Goal: Information Seeking & Learning: Learn about a topic

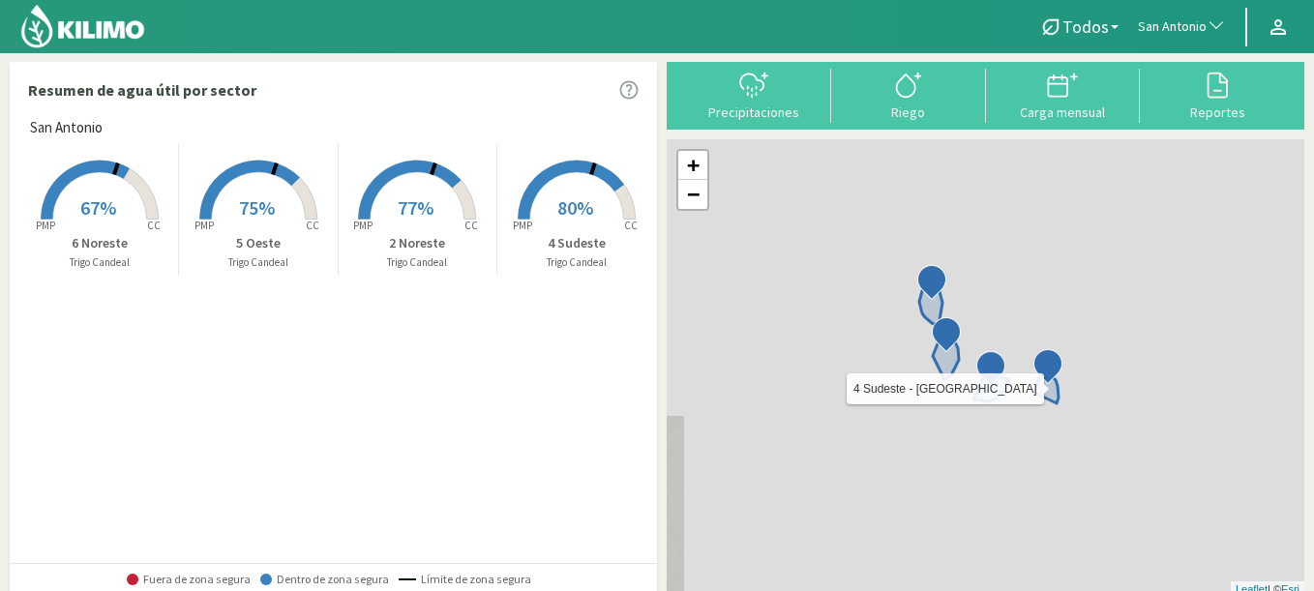
drag, startPoint x: 995, startPoint y: 238, endPoint x: 986, endPoint y: 355, distance: 117.5
click at [986, 355] on div "4 Sudeste - San Antonio + − Leaflet | © Esri" at bounding box center [986, 368] width 638 height 458
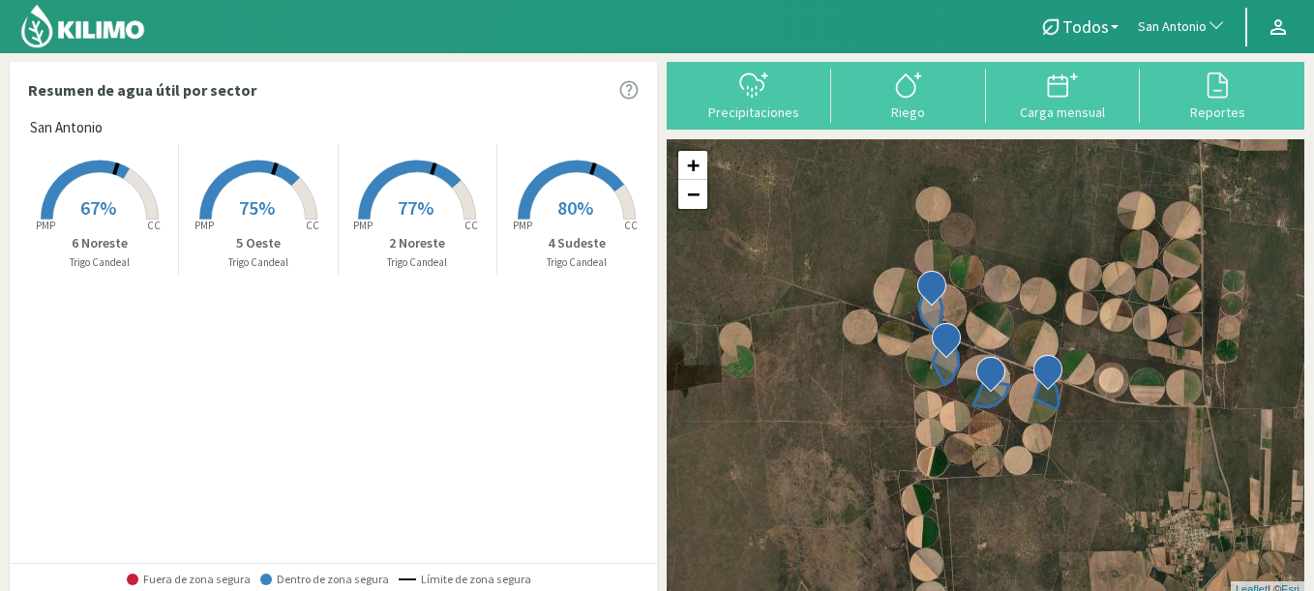
click at [1157, 17] on span "San Antonio" at bounding box center [1172, 26] width 69 height 19
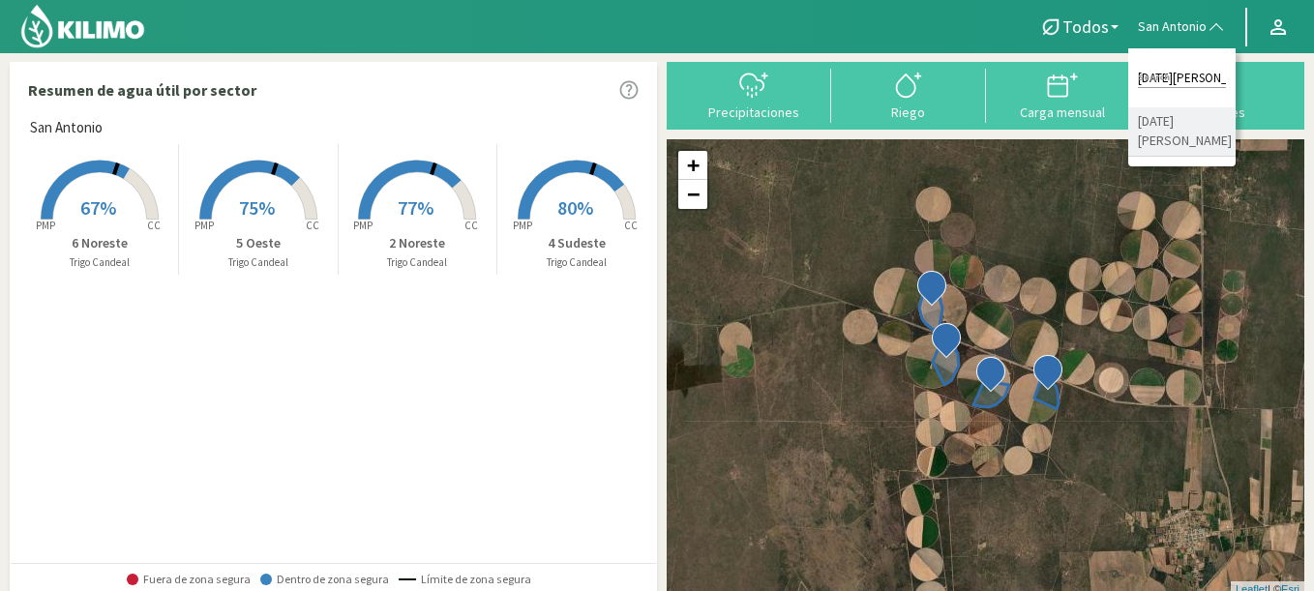
type input "san miguel"
click at [1195, 114] on li "San Miguel" at bounding box center [1181, 131] width 107 height 49
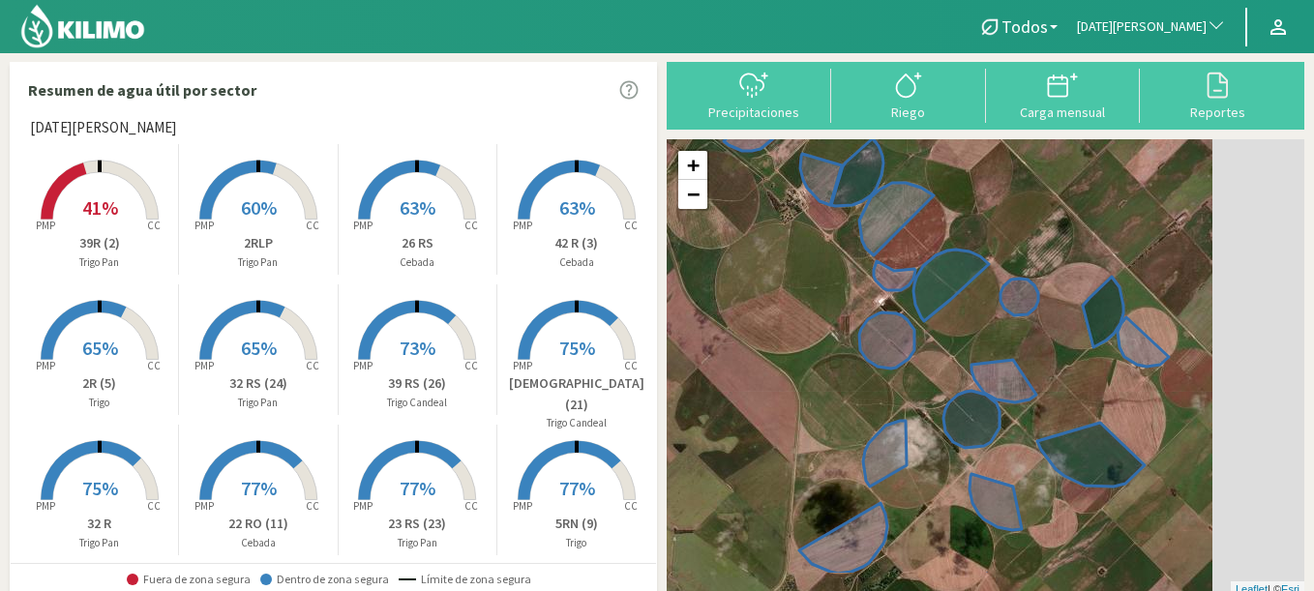
drag, startPoint x: 918, startPoint y: 340, endPoint x: 748, endPoint y: 269, distance: 184.3
click at [748, 269] on div "+ − Leaflet | © Esri" at bounding box center [986, 368] width 638 height 458
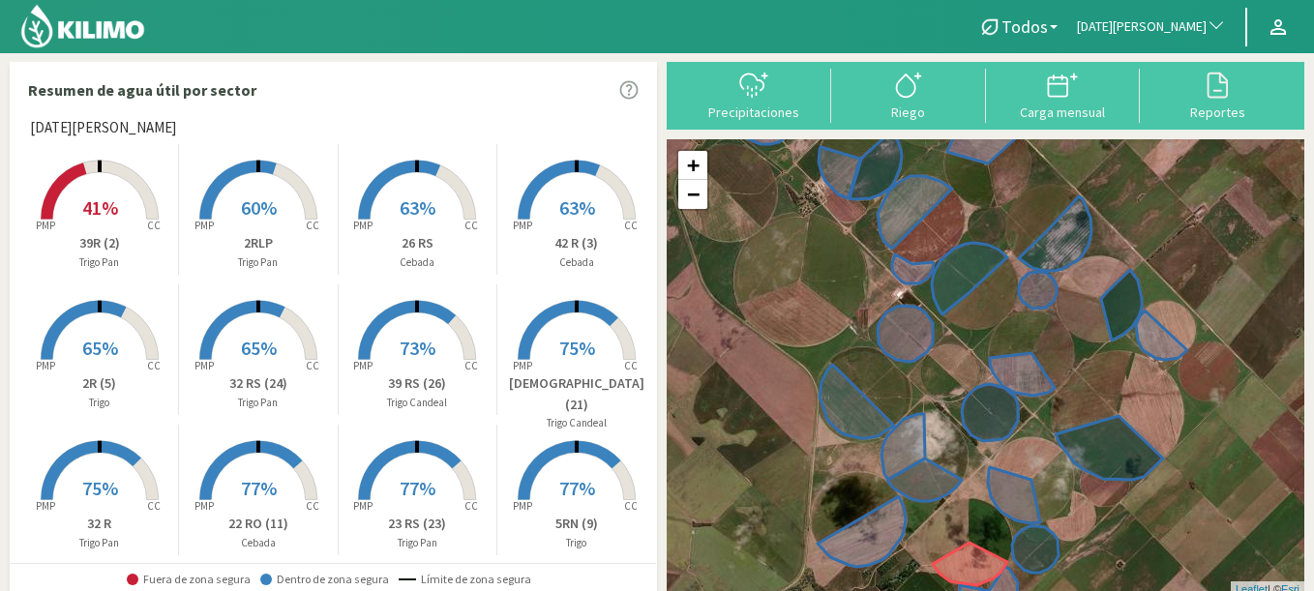
drag, startPoint x: 1227, startPoint y: 261, endPoint x: 1246, endPoint y: 256, distance: 19.9
click at [1246, 256] on div "+ − Leaflet | © Esri" at bounding box center [986, 368] width 638 height 458
click at [695, 196] on link "−" at bounding box center [692, 194] width 29 height 29
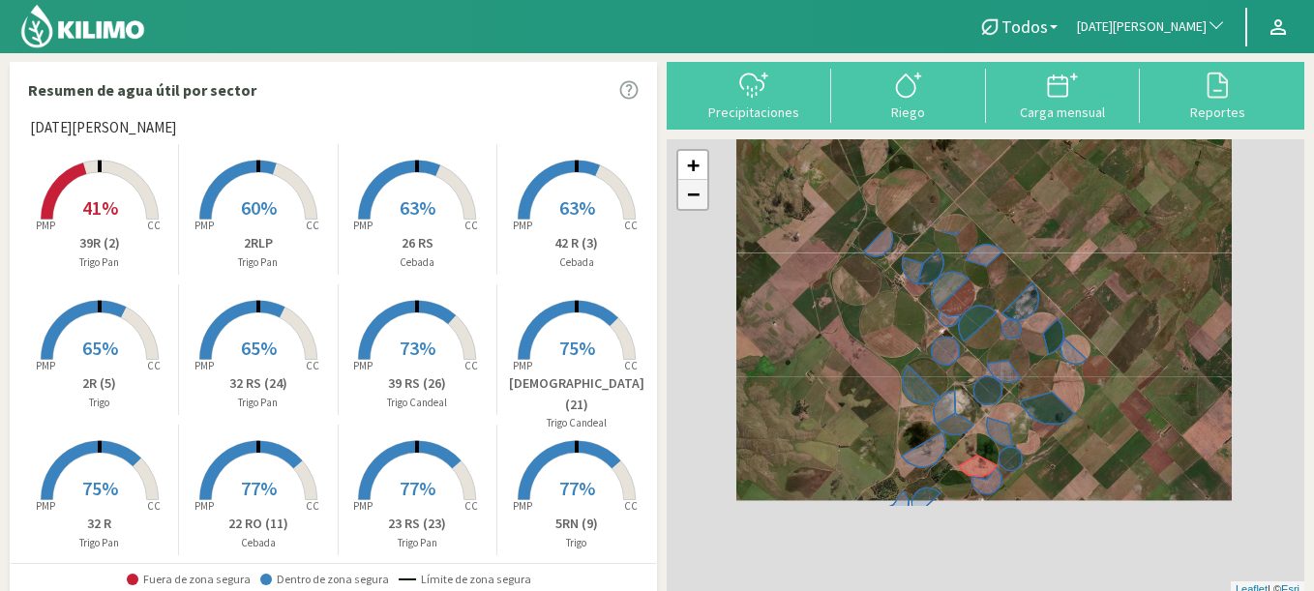
scroll to position [6, 0]
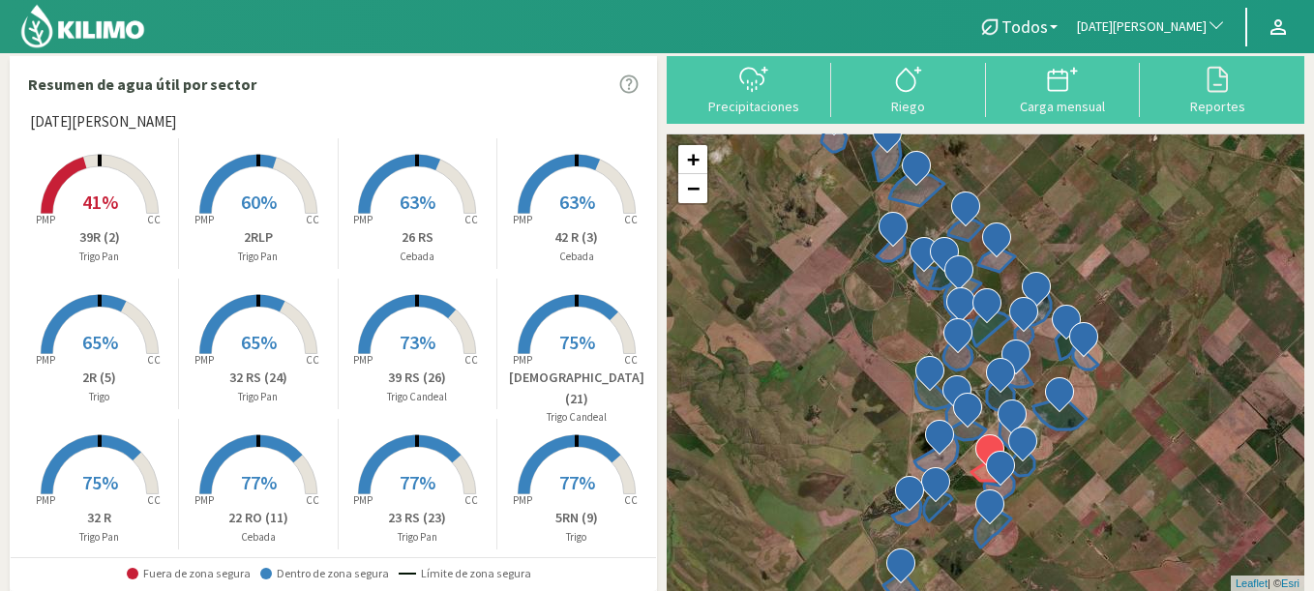
drag, startPoint x: 1204, startPoint y: 312, endPoint x: 1221, endPoint y: 327, distance: 21.9
click at [1221, 327] on div "+ − Leaflet | © Esri" at bounding box center [986, 363] width 638 height 458
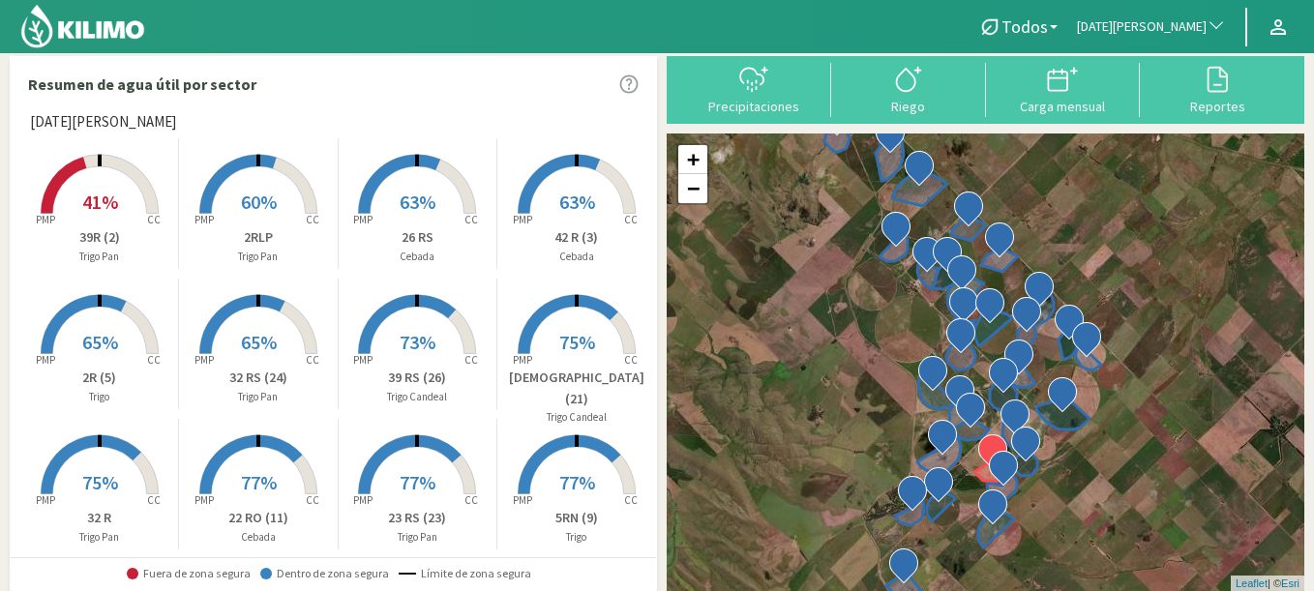
click at [1192, 34] on span "San Miguel" at bounding box center [1142, 26] width 130 height 19
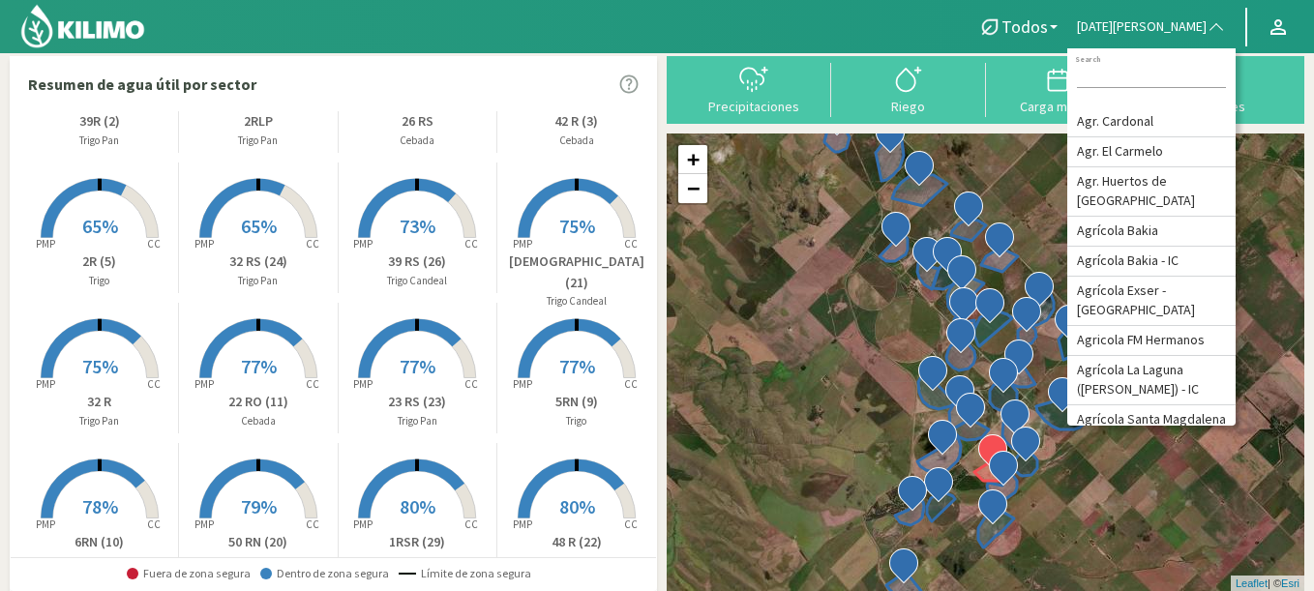
scroll to position [0, 0]
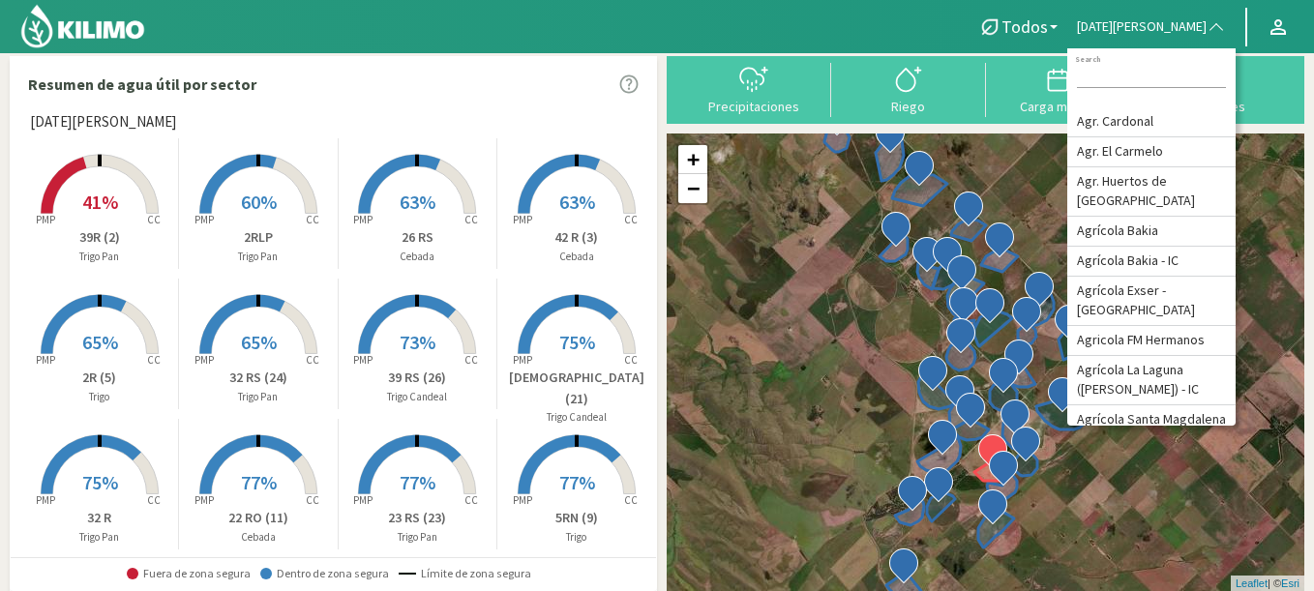
click at [272, 193] on span "60%" at bounding box center [259, 202] width 36 height 24
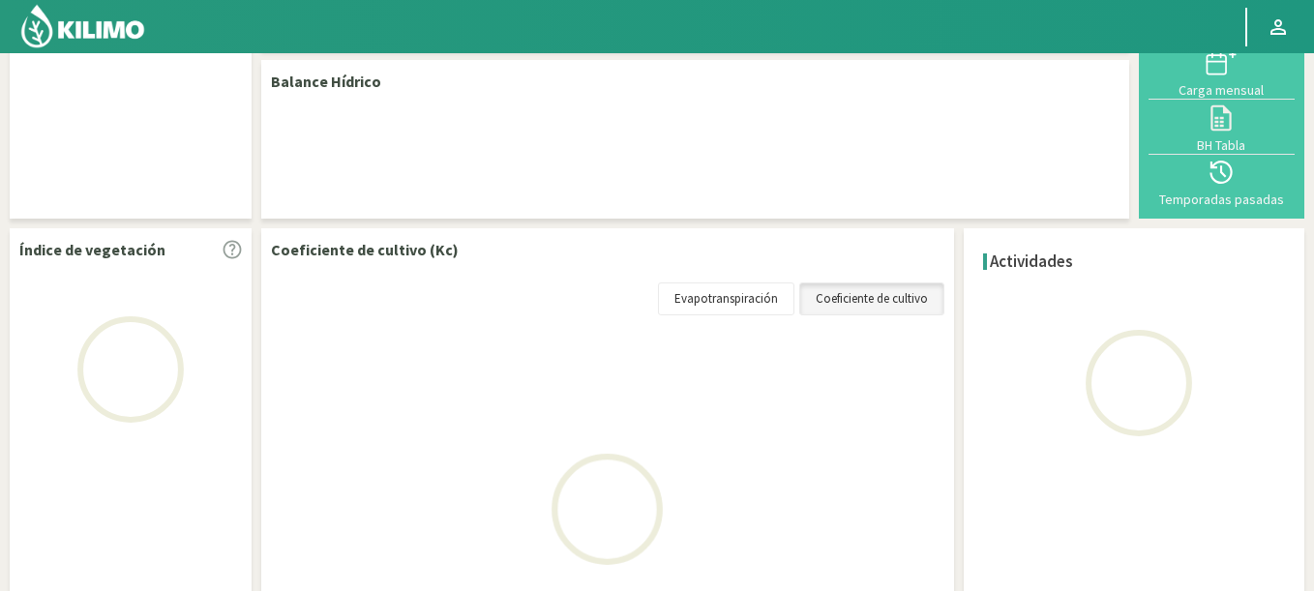
scroll to position [324, 0]
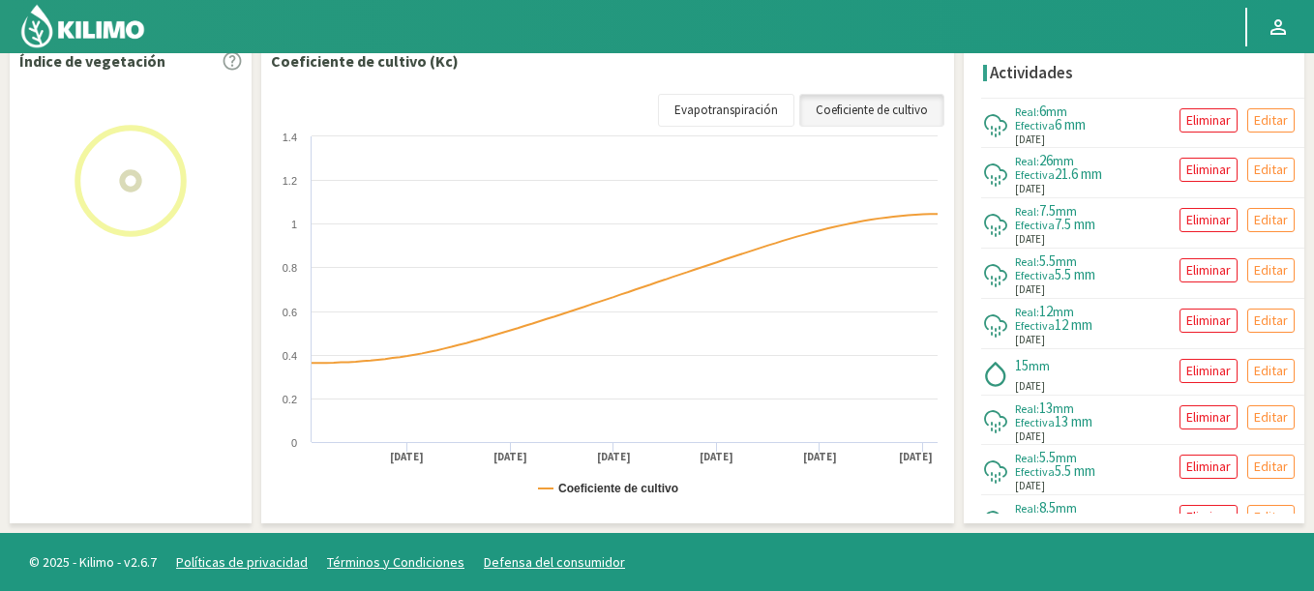
select select "249: Object"
select select "15: Object"
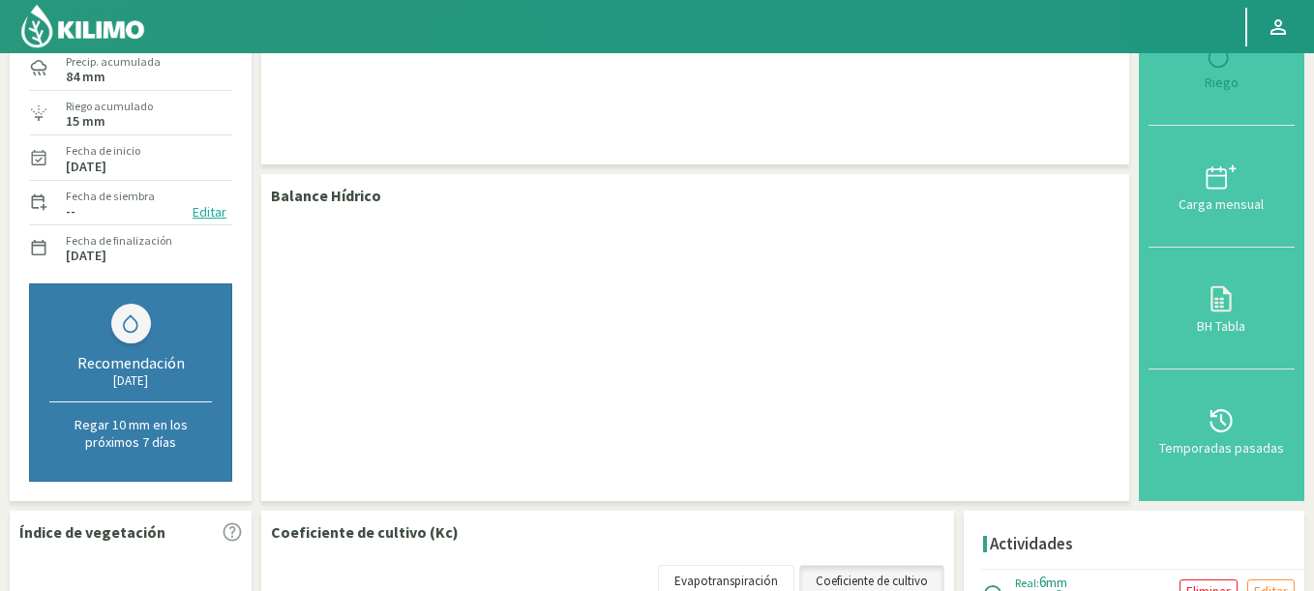
scroll to position [0, 0]
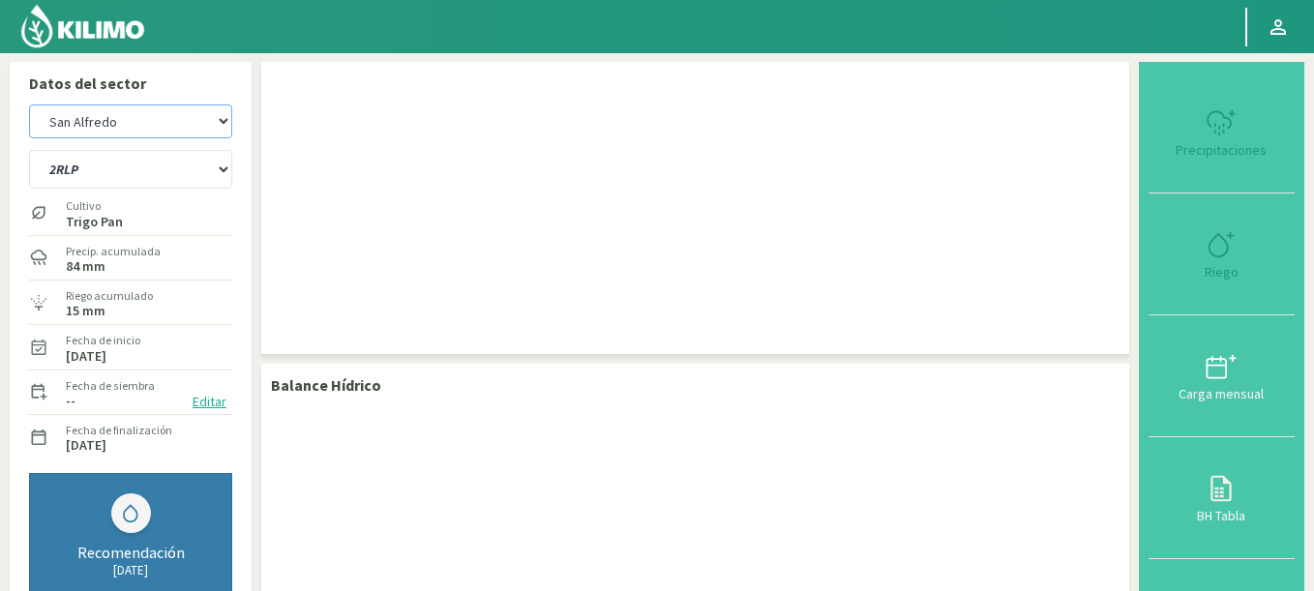
click at [103, 121] on select "Agr. Cardonal Agr. El Carmelo Agr. Huertos de Chocalan Agrícola Bakia Agrícola …" at bounding box center [130, 121] width 203 height 34
select select "514: Object"
select select "31: Object"
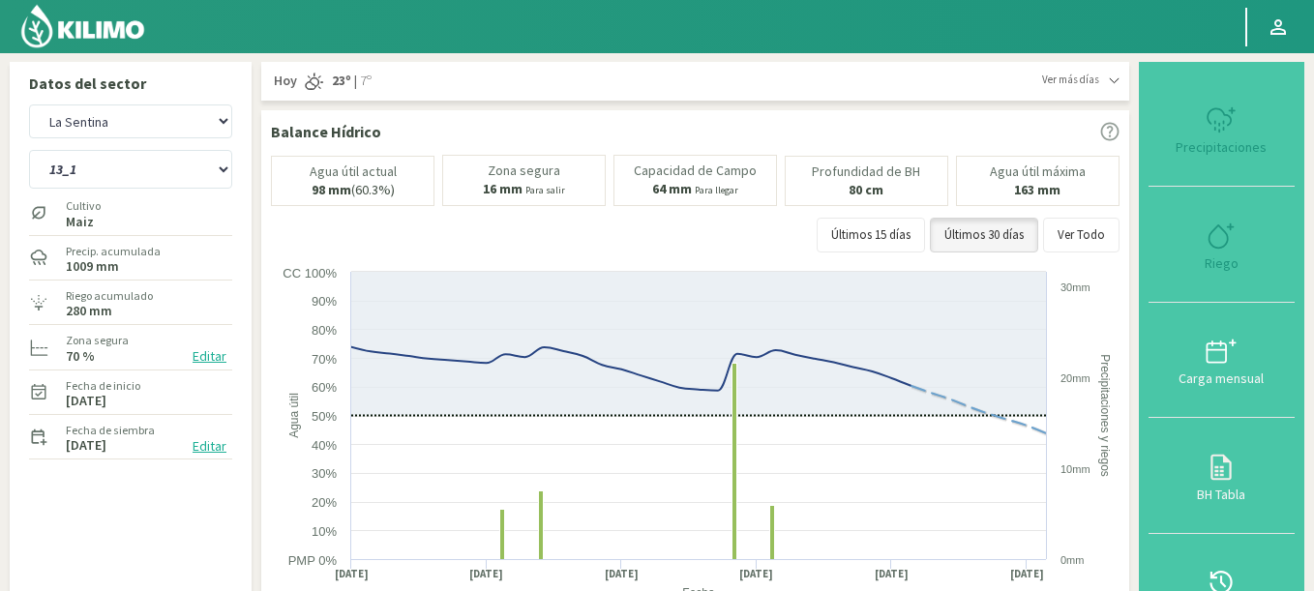
select select "749: Object"
select select "35: Object"
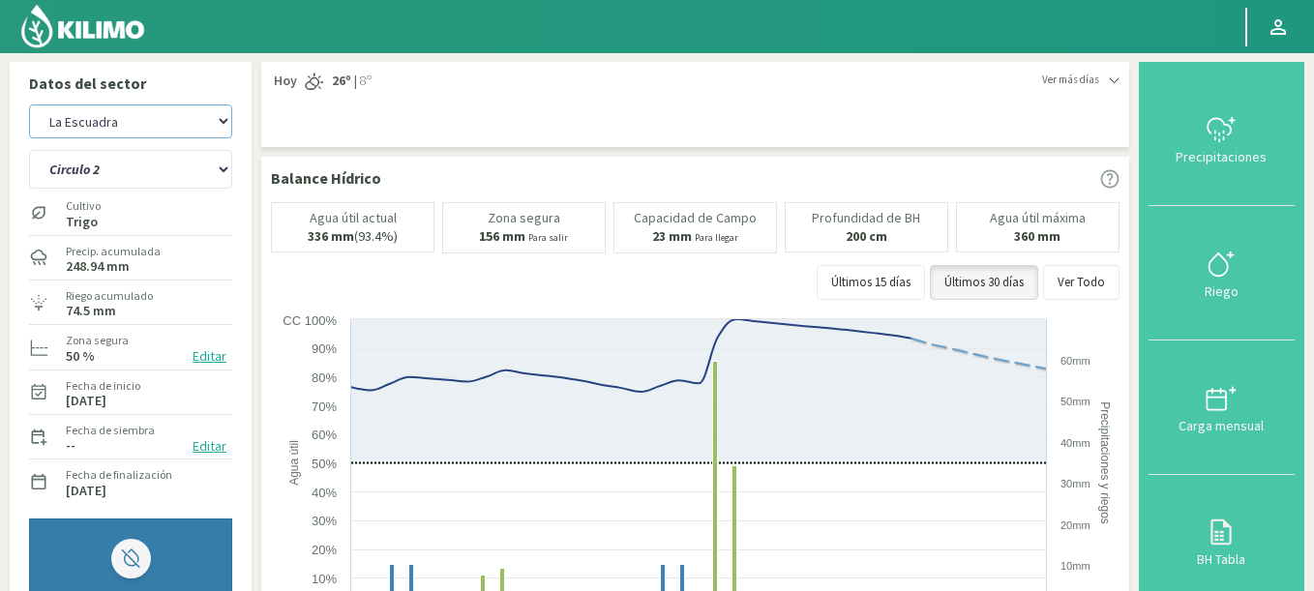
click at [29, 104] on select "Agr. Cardonal Agr. El Carmelo Agr. Huertos de Chocalan Agrícola Bakia Agrícola …" at bounding box center [130, 121] width 203 height 34
select select "990: Object"
select select "39: Object"
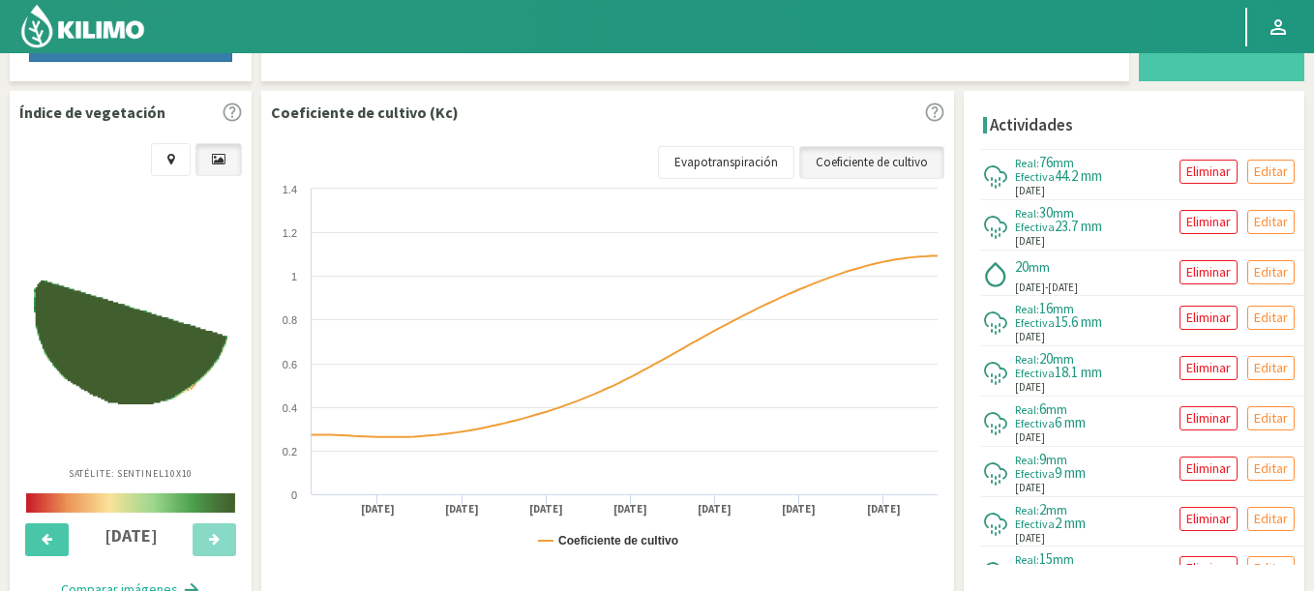
scroll to position [91, 0]
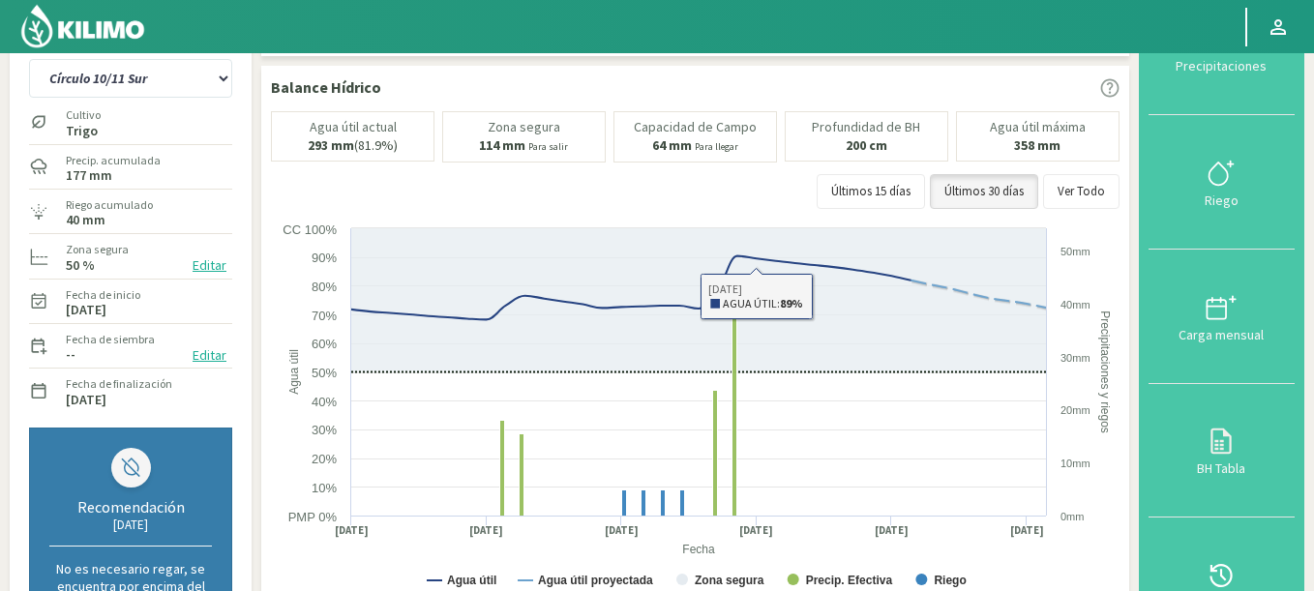
click at [1070, 169] on div "Agua útil actual 293 mm (81.9%) Zona segura 114 mm Para salir Capacidad de Camp…" at bounding box center [695, 164] width 848 height 107
click at [1079, 182] on button "Ver Todo" at bounding box center [1081, 191] width 76 height 35
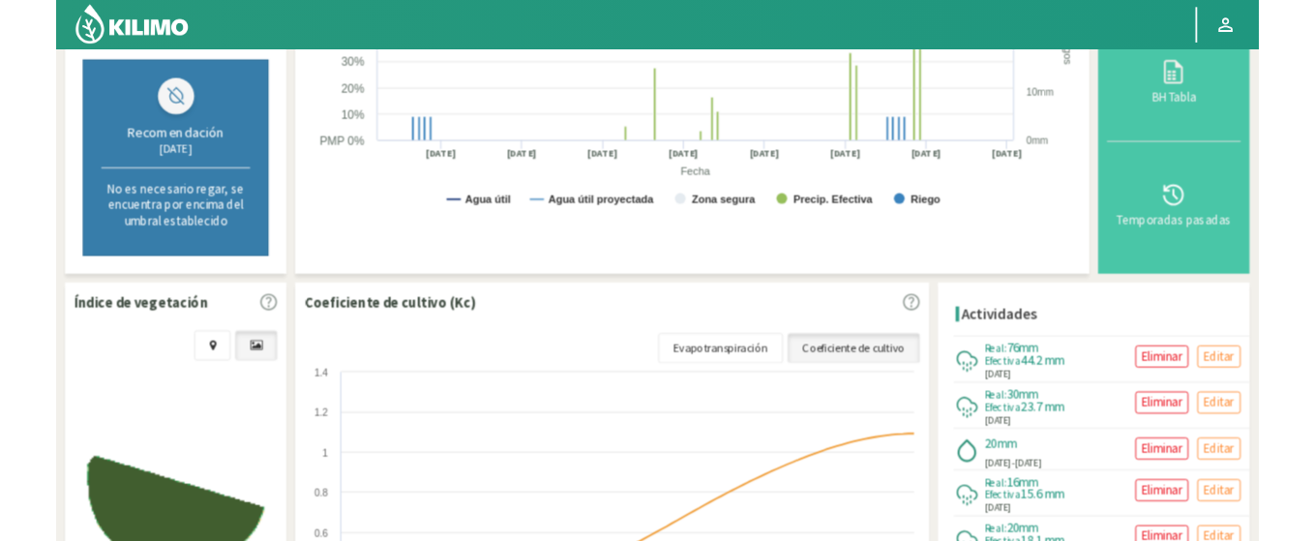
scroll to position [232, 0]
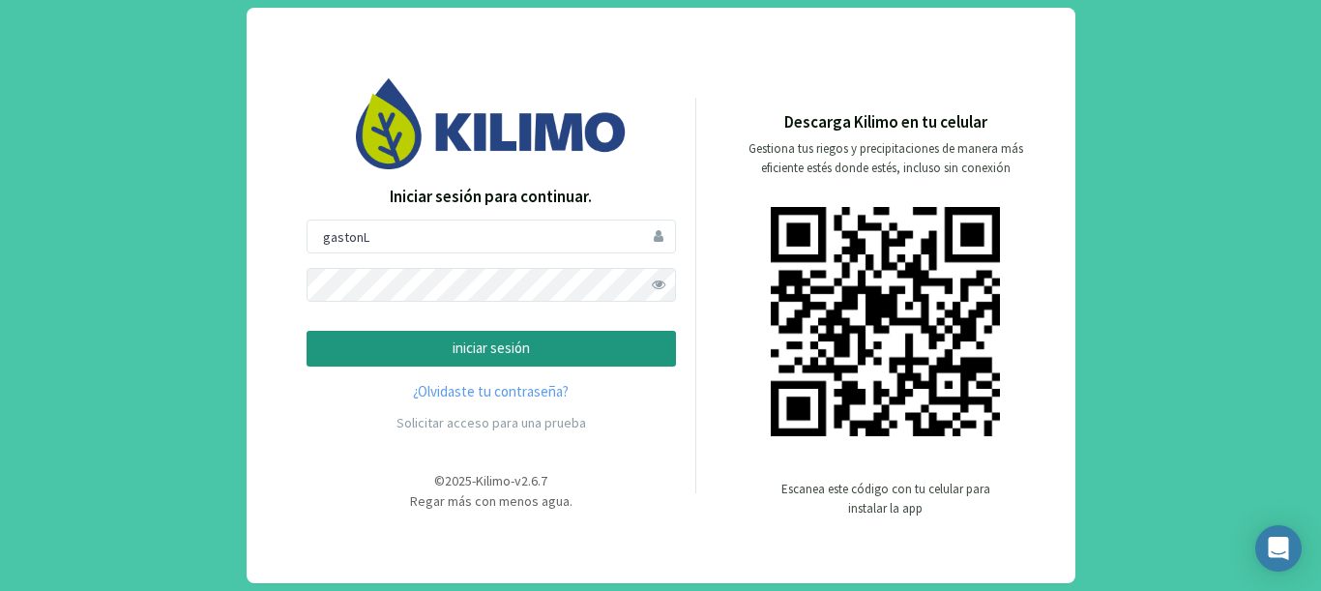
click at [453, 359] on p "iniciar sesión" at bounding box center [491, 349] width 337 height 22
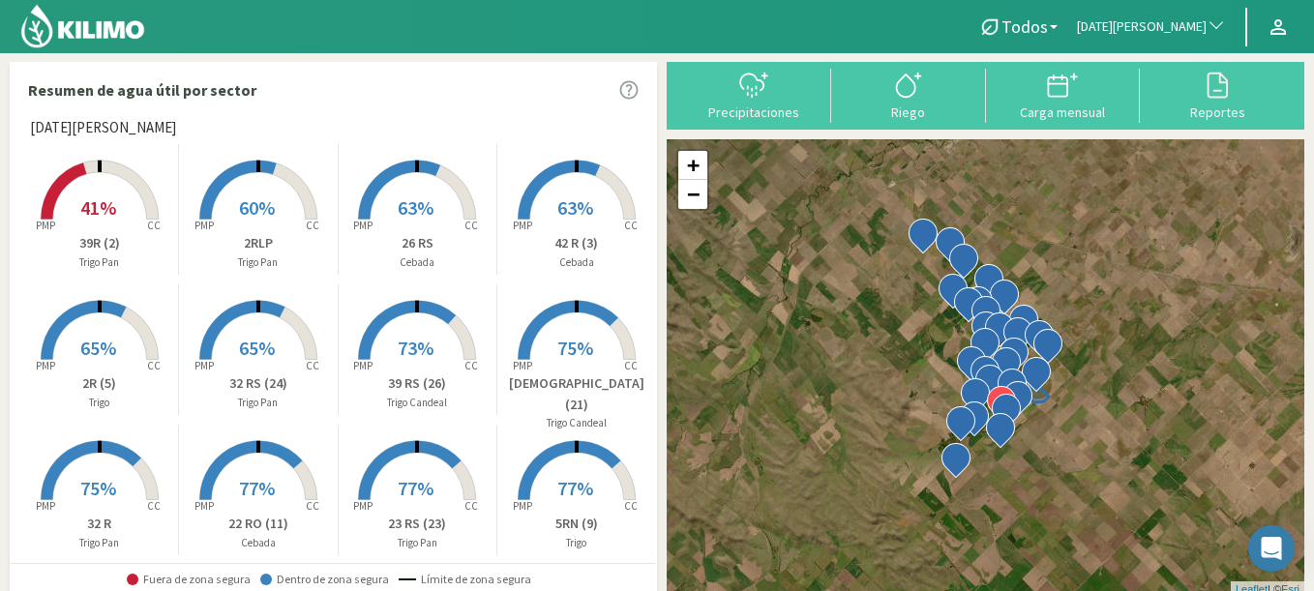
click at [1189, 32] on span "San Miguel" at bounding box center [1142, 26] width 130 height 19
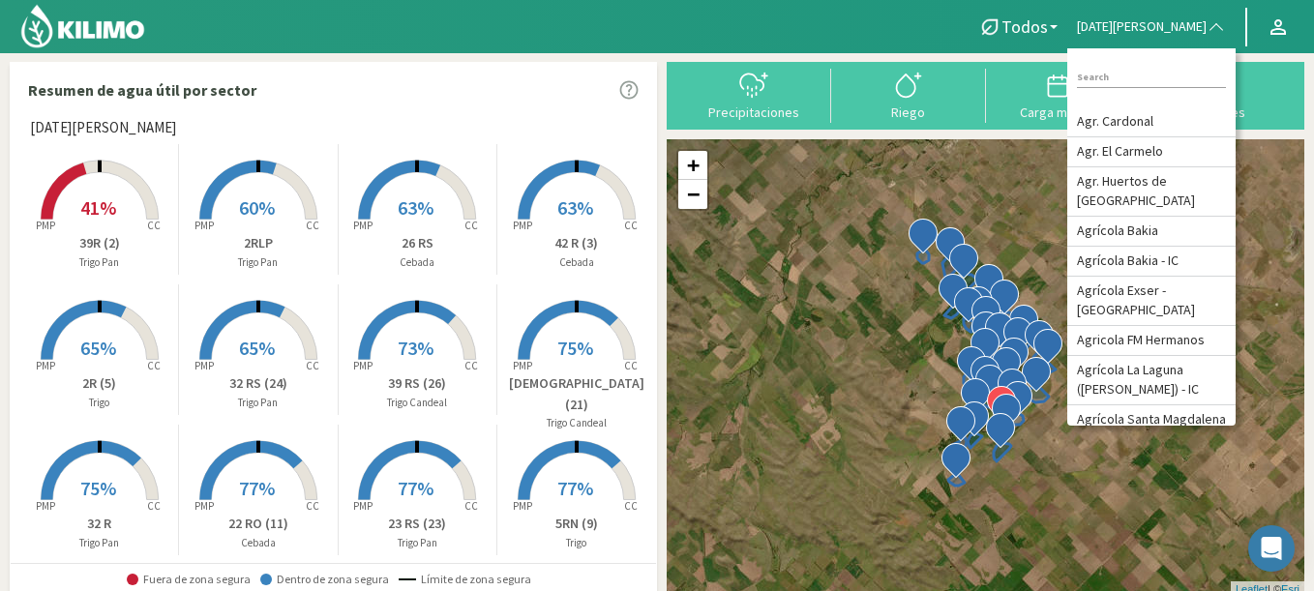
click at [954, 25] on div at bounding box center [477, 26] width 954 height 53
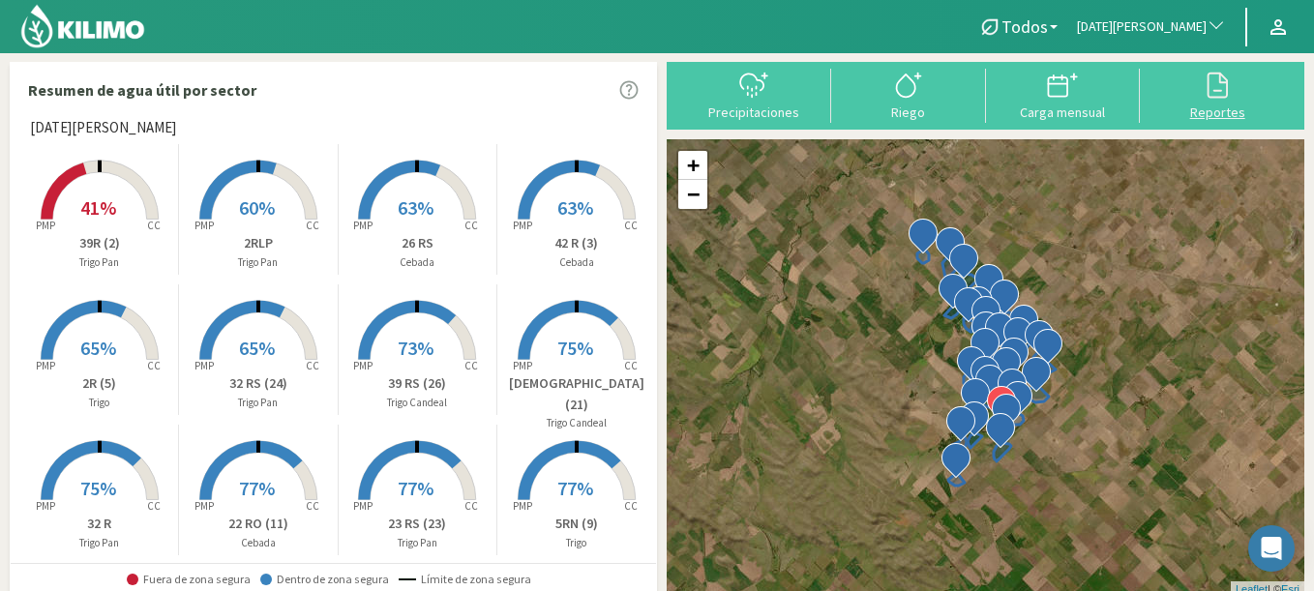
click at [1203, 102] on svg-icon at bounding box center [1217, 95] width 31 height 17
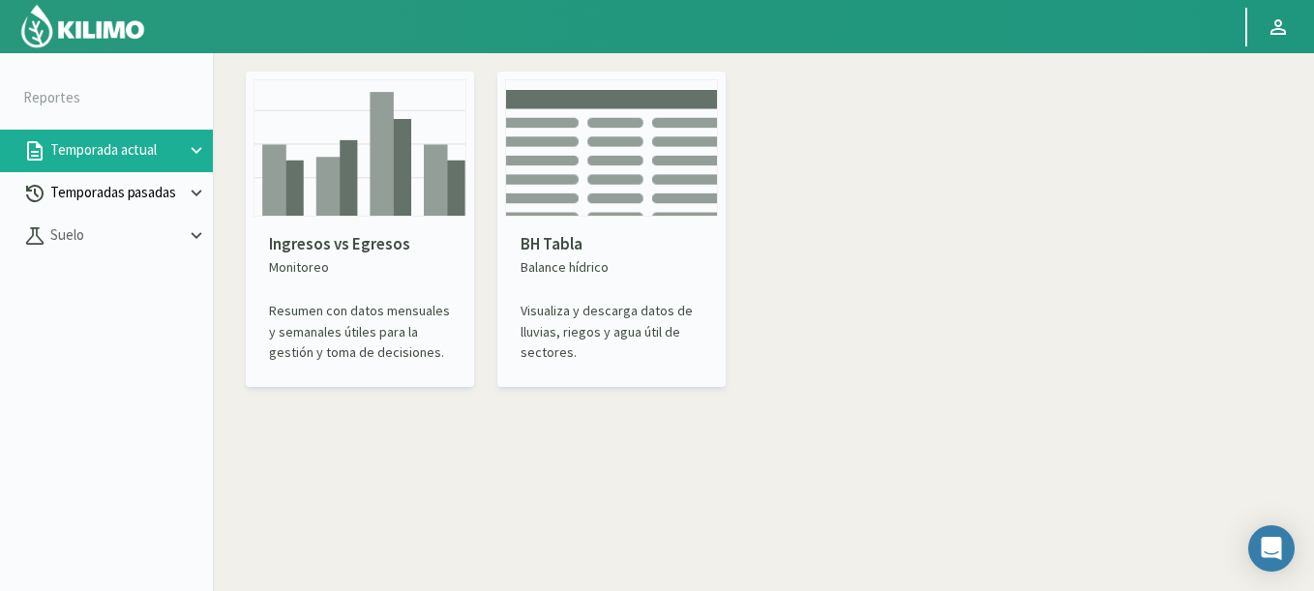
click at [131, 199] on p "Temporadas pasadas" at bounding box center [115, 193] width 139 height 22
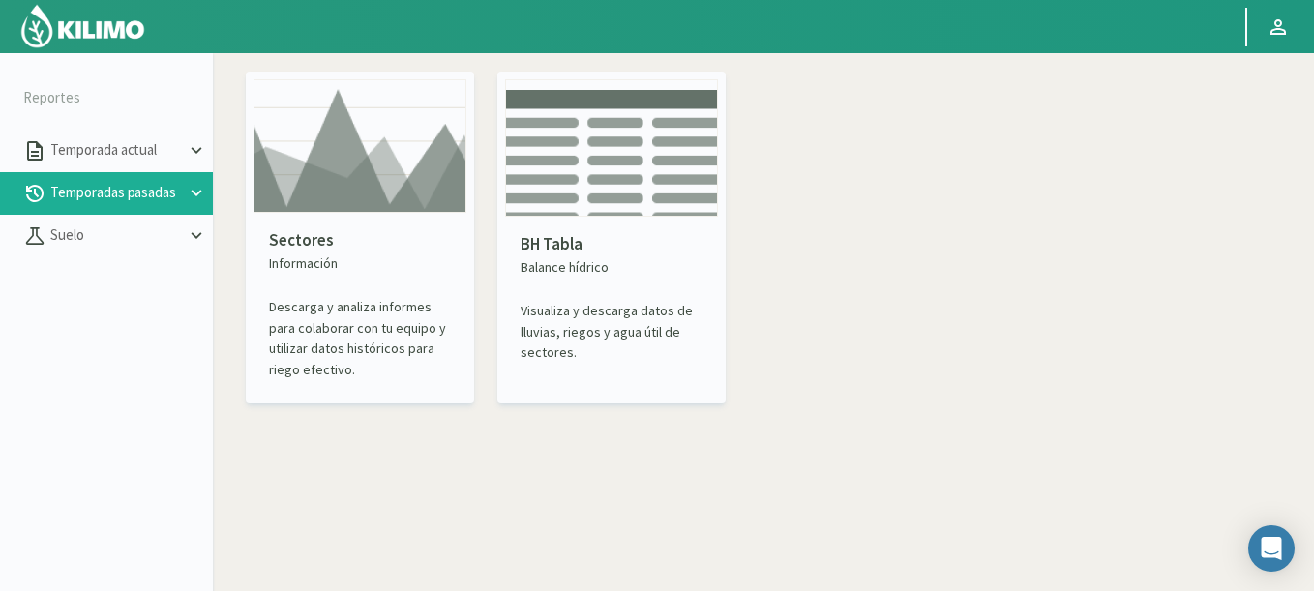
click at [400, 184] on img at bounding box center [359, 146] width 213 height 134
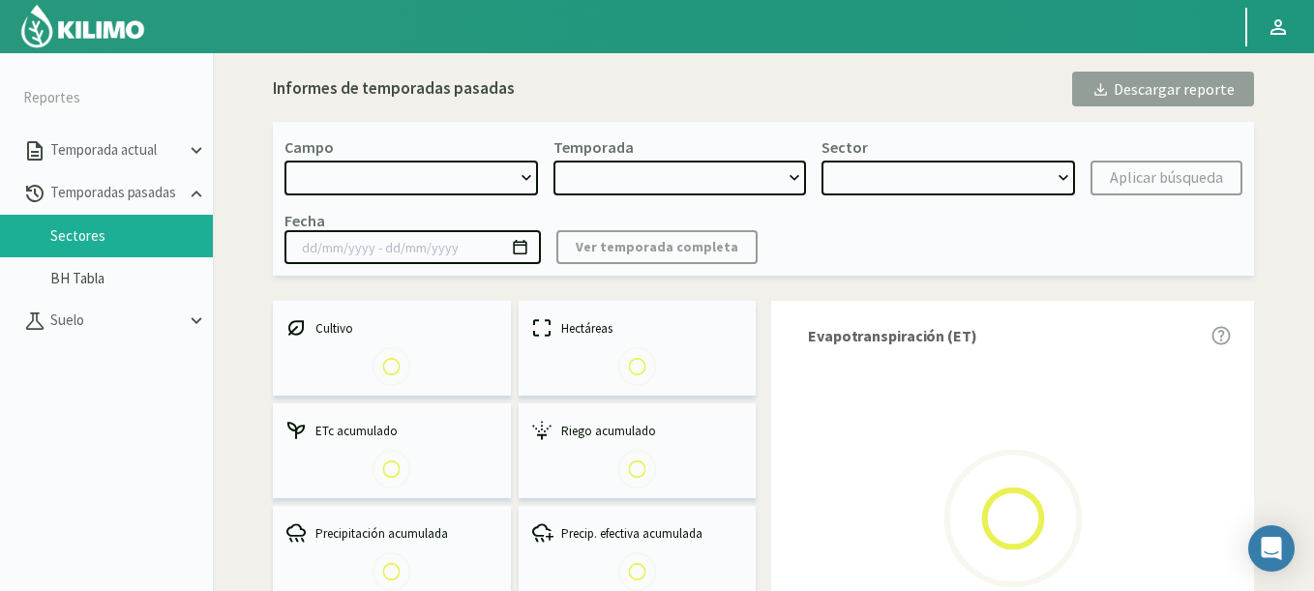
select select "0: Object"
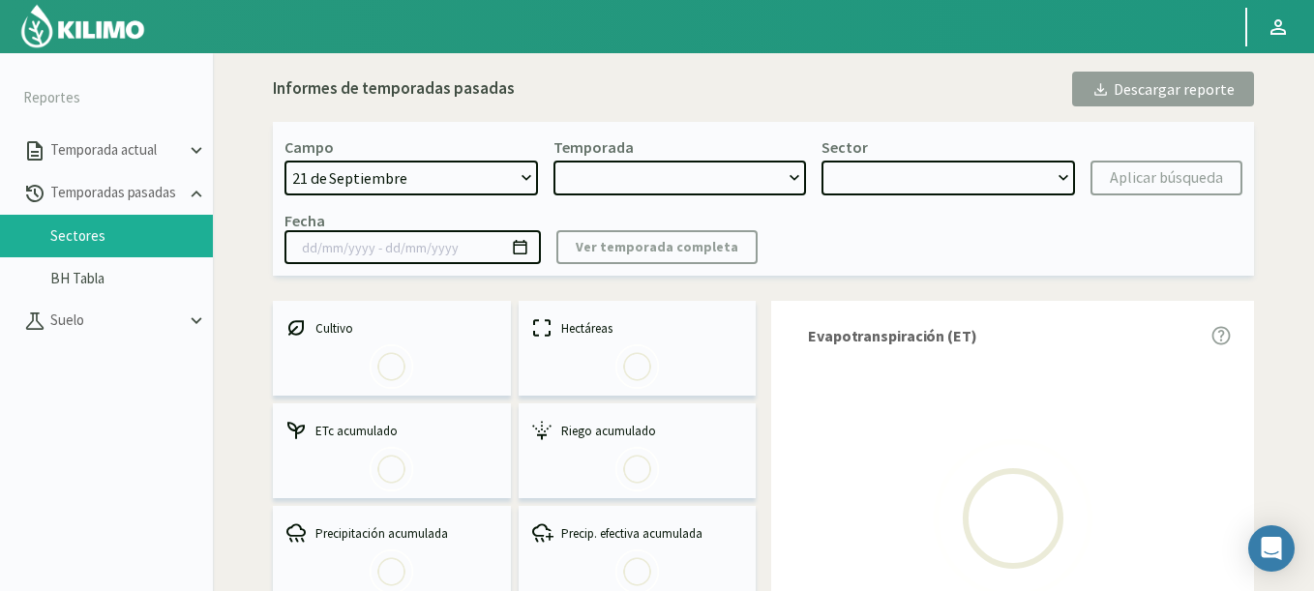
type input "20/10/2023 - 13/06/2024"
select select "0: 2023"
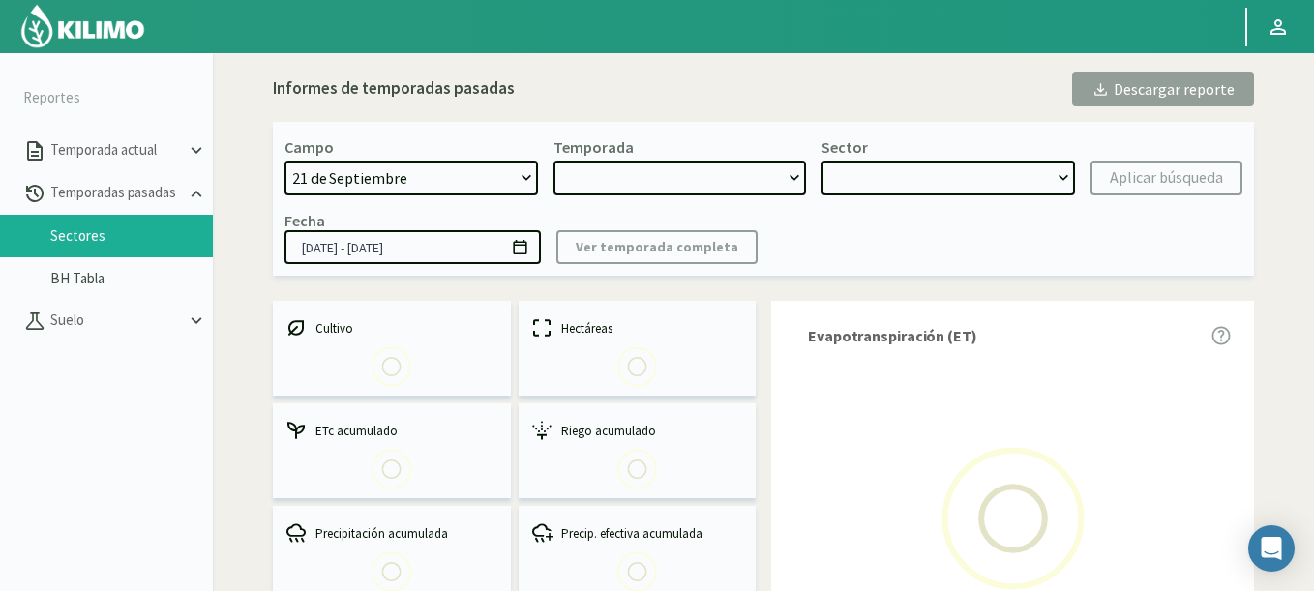
select select "0: Object"
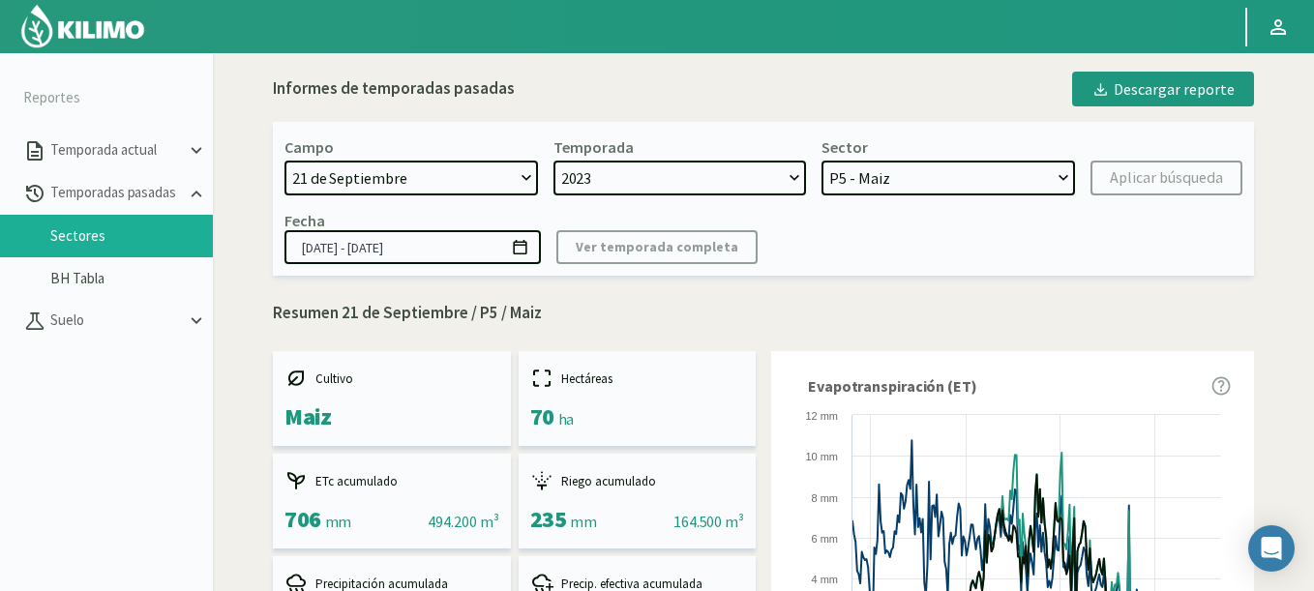
select select "817: Object"
click at [284, 161] on select "21 de Septiembre 8 Fuegos Acograpes - Ag. Carlos Muñoz Herrera Acograpes - Ag. …" at bounding box center [410, 178] width 253 height 35
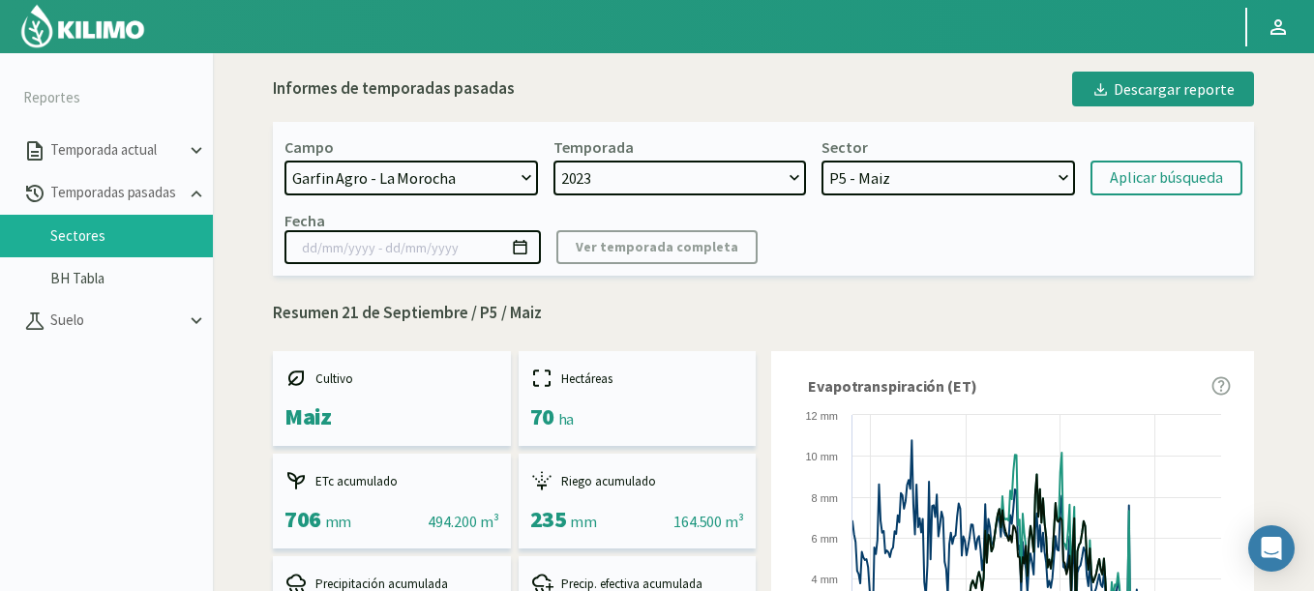
select select "2: 2024"
select select "7: Object"
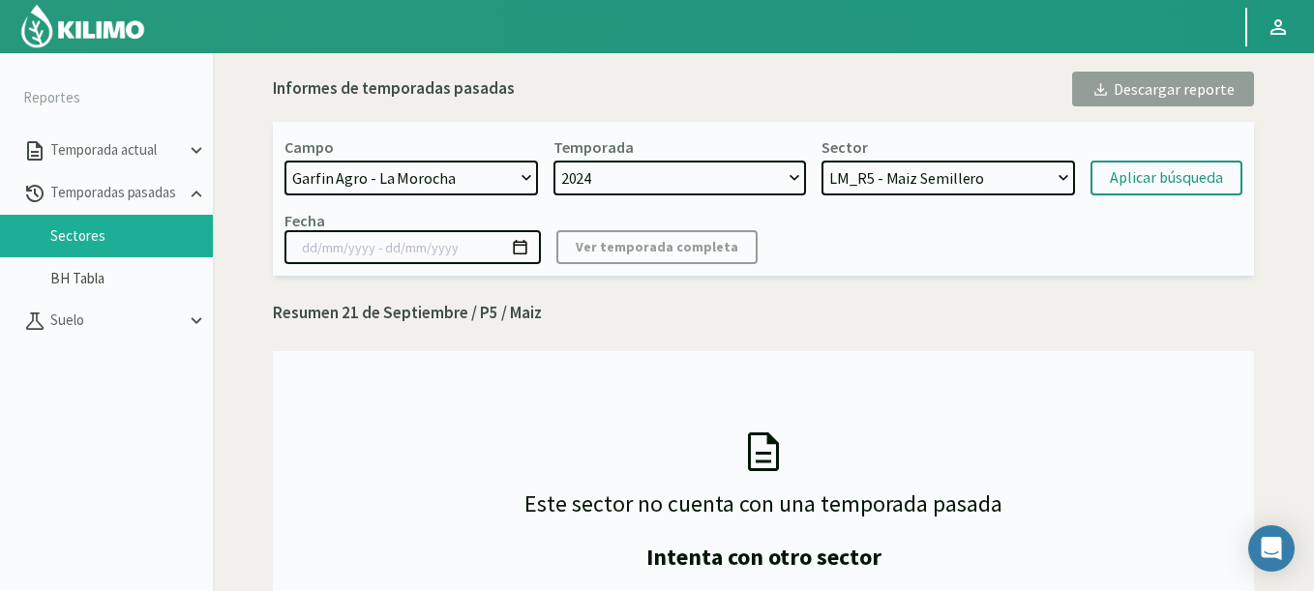
click at [821, 161] on select "LM_R5 - Maiz Semillero LM_R4 - Maiz Semillero LM_R3 - Maiz Semillero LM_R2 - Ma…" at bounding box center [947, 178] width 253 height 35
click at [1155, 193] on button "Aplicar búsqueda" at bounding box center [1166, 178] width 152 height 35
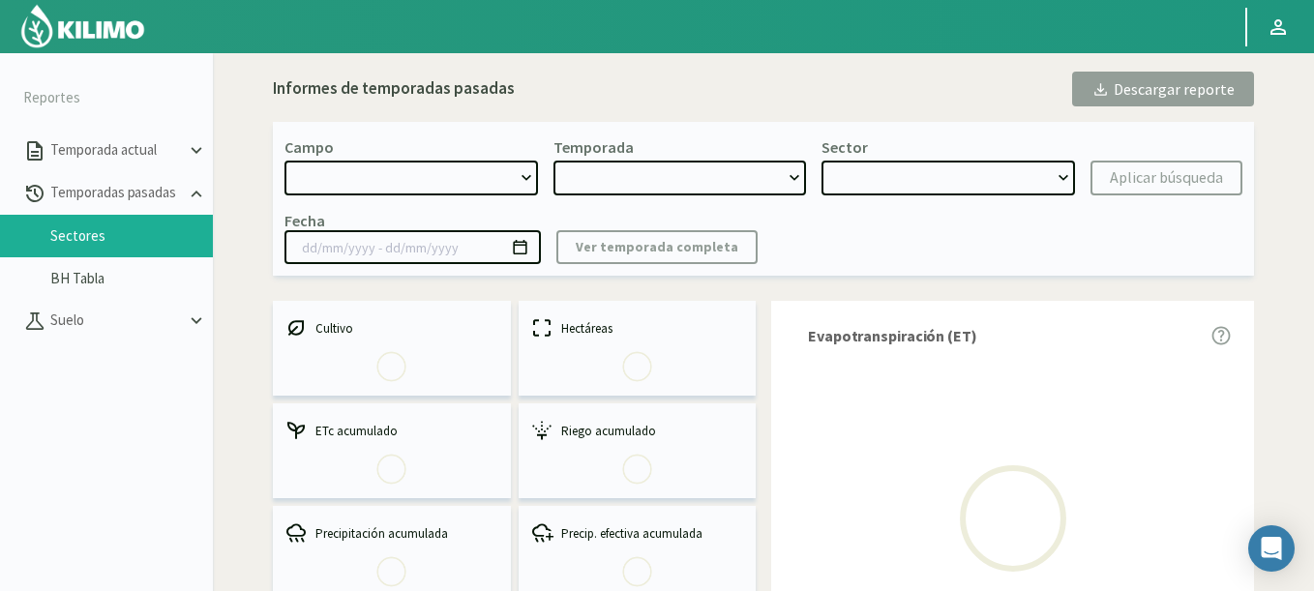
type input "01/10/2024 - 21/05/2025"
select select "817: Object"
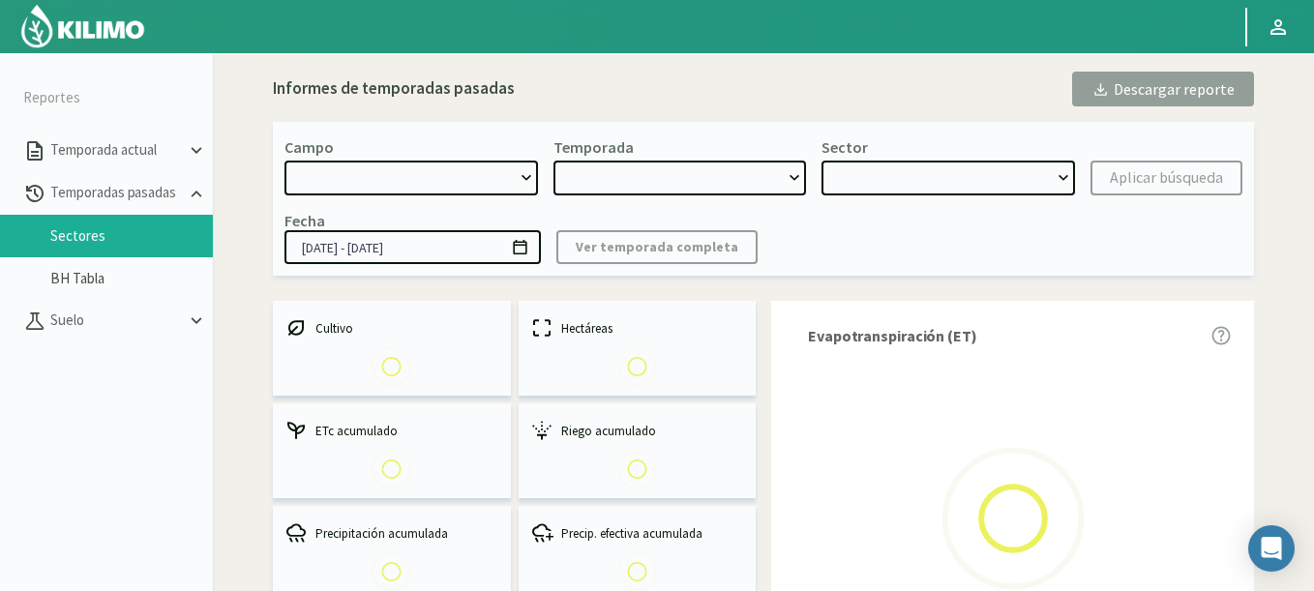
select select "0: 2024"
select select "0: Object"
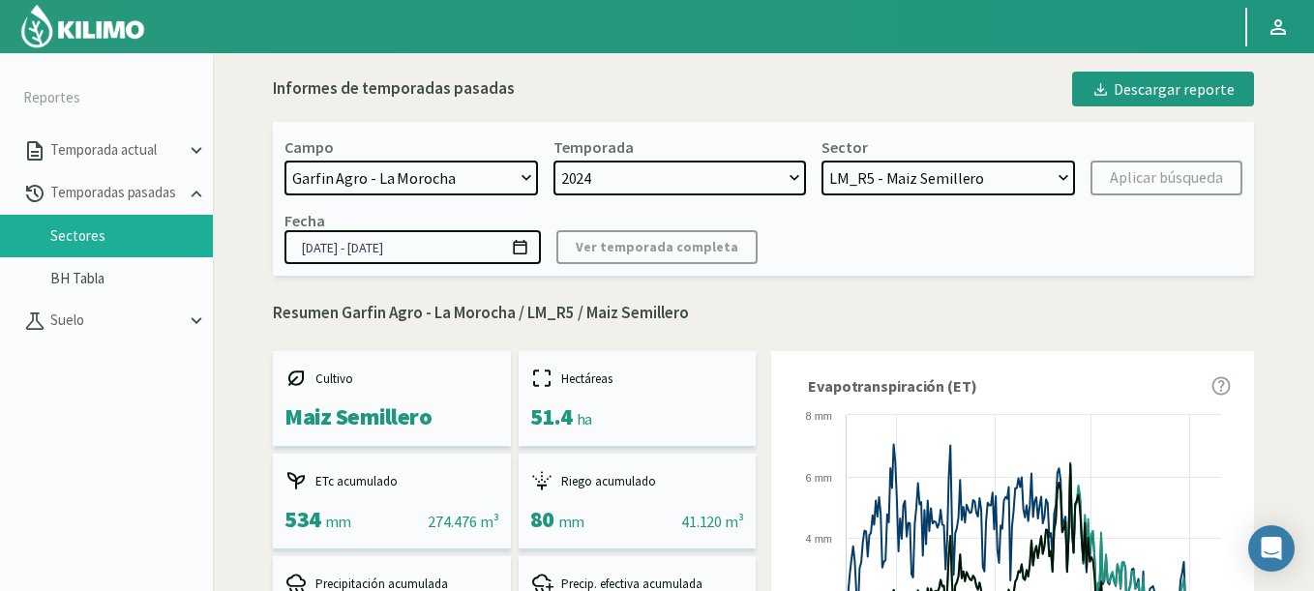
click at [671, 160] on div "Temporada 2024 2023" at bounding box center [679, 166] width 253 height 58
drag, startPoint x: 661, startPoint y: 161, endPoint x: 660, endPoint y: 172, distance: 11.6
click at [660, 172] on select "2024 2023" at bounding box center [679, 178] width 253 height 35
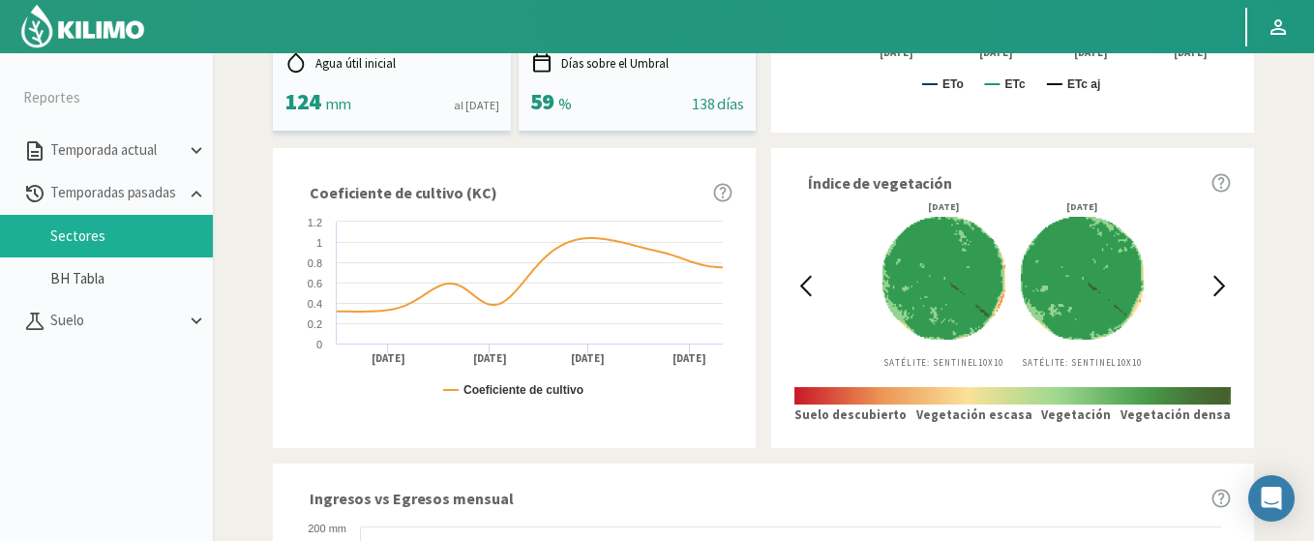
scroll to position [580, 0]
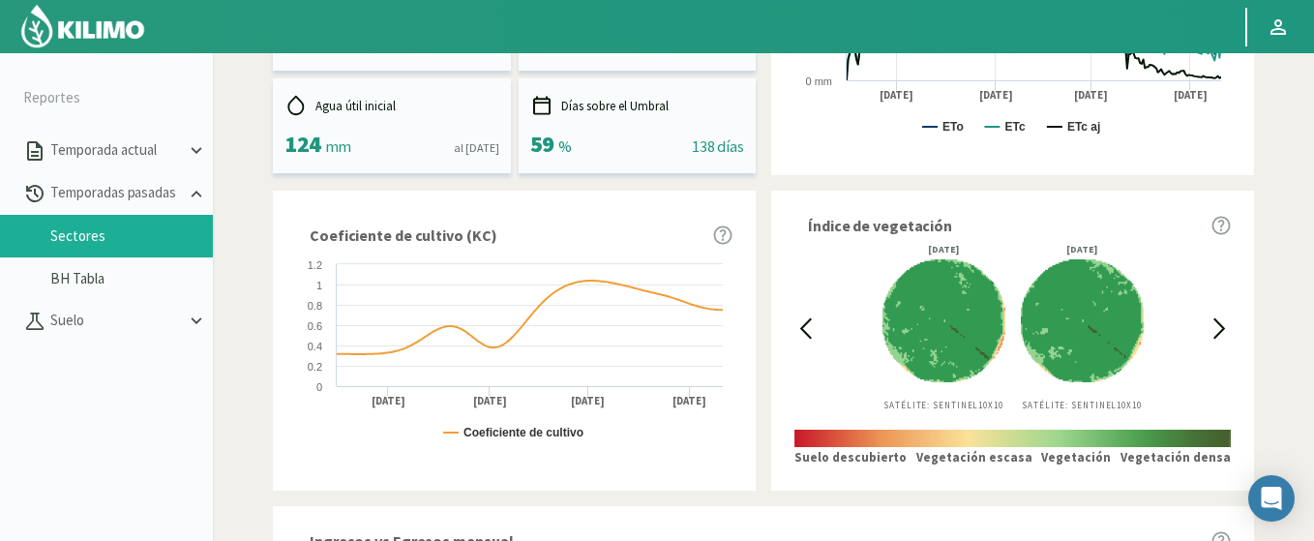
click at [815, 329] on icon at bounding box center [805, 328] width 22 height 22
click at [808, 325] on icon at bounding box center [805, 328] width 22 height 22
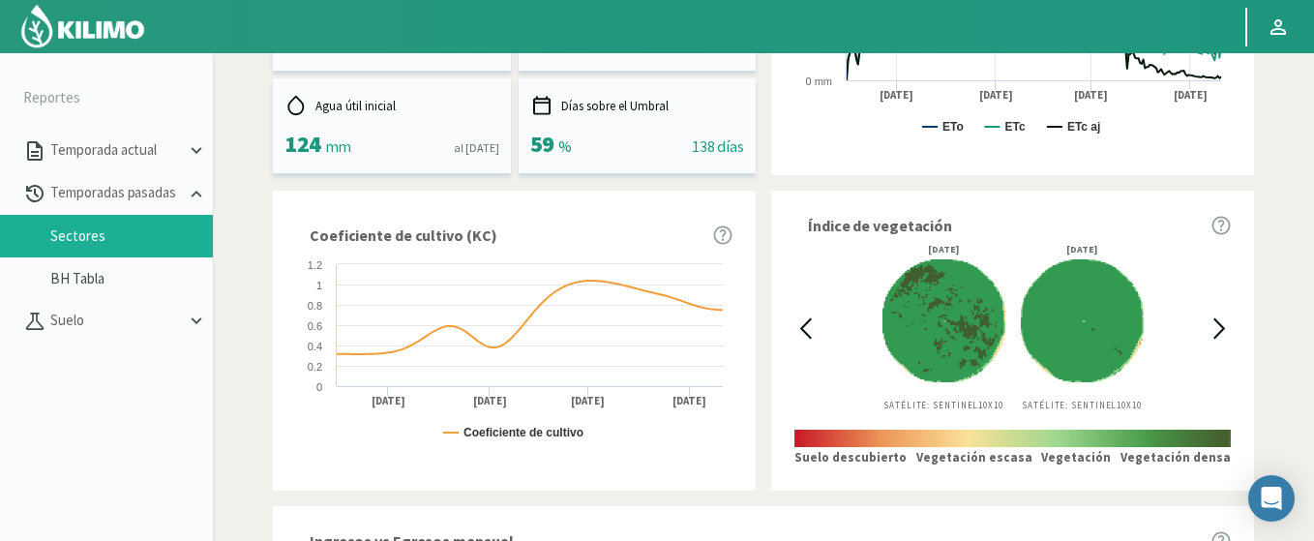
click at [808, 325] on icon at bounding box center [805, 328] width 22 height 22
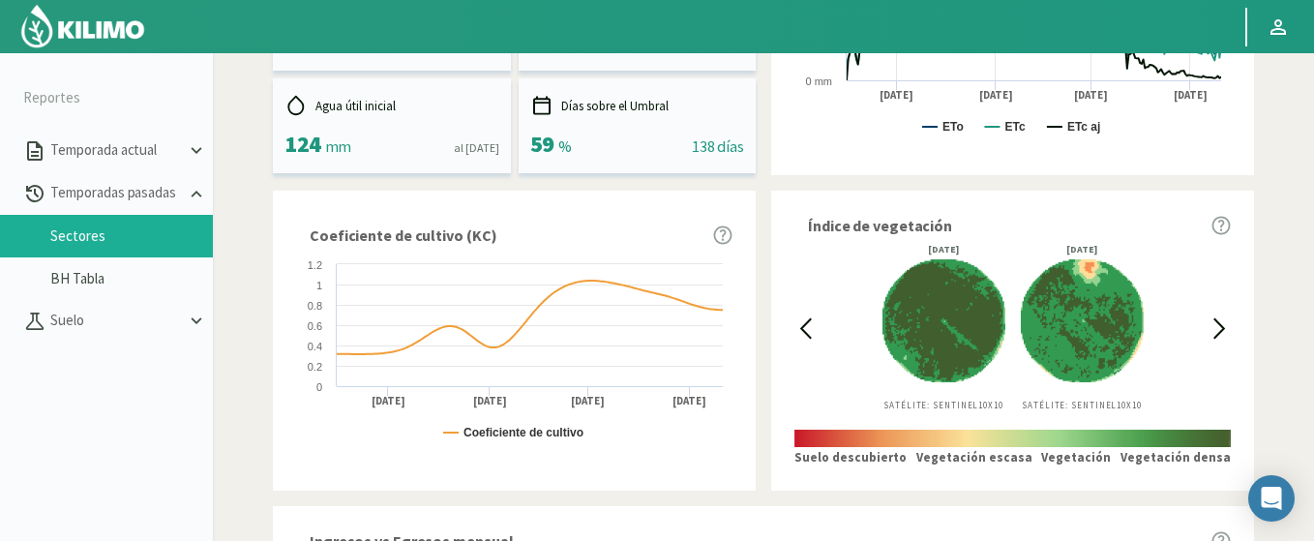
click at [808, 325] on icon at bounding box center [805, 328] width 22 height 22
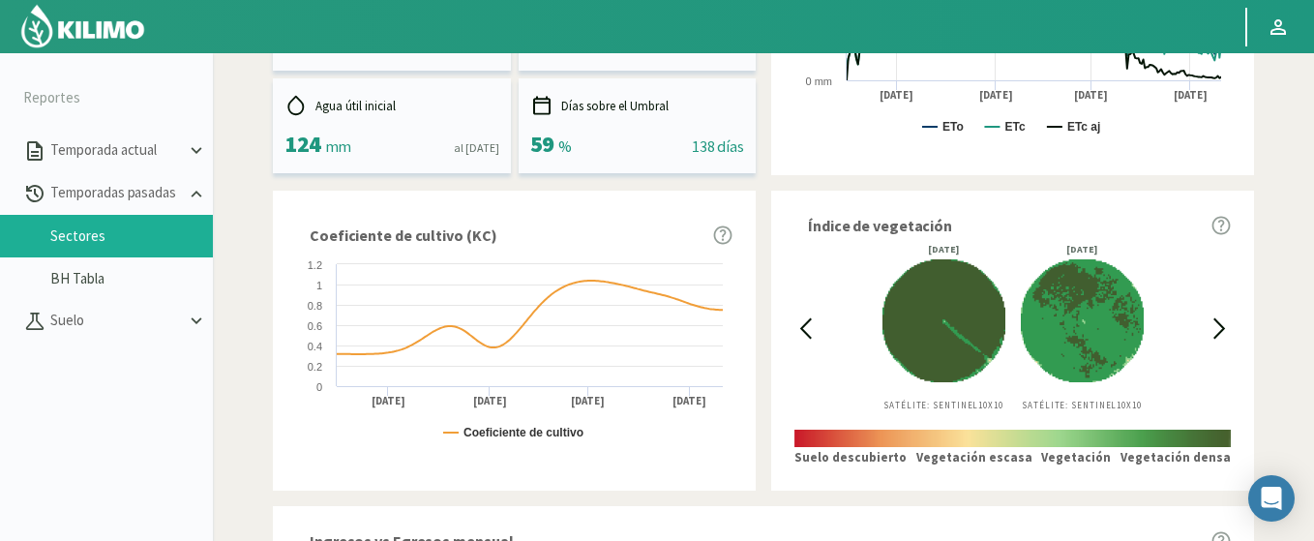
click at [808, 325] on icon at bounding box center [805, 328] width 22 height 22
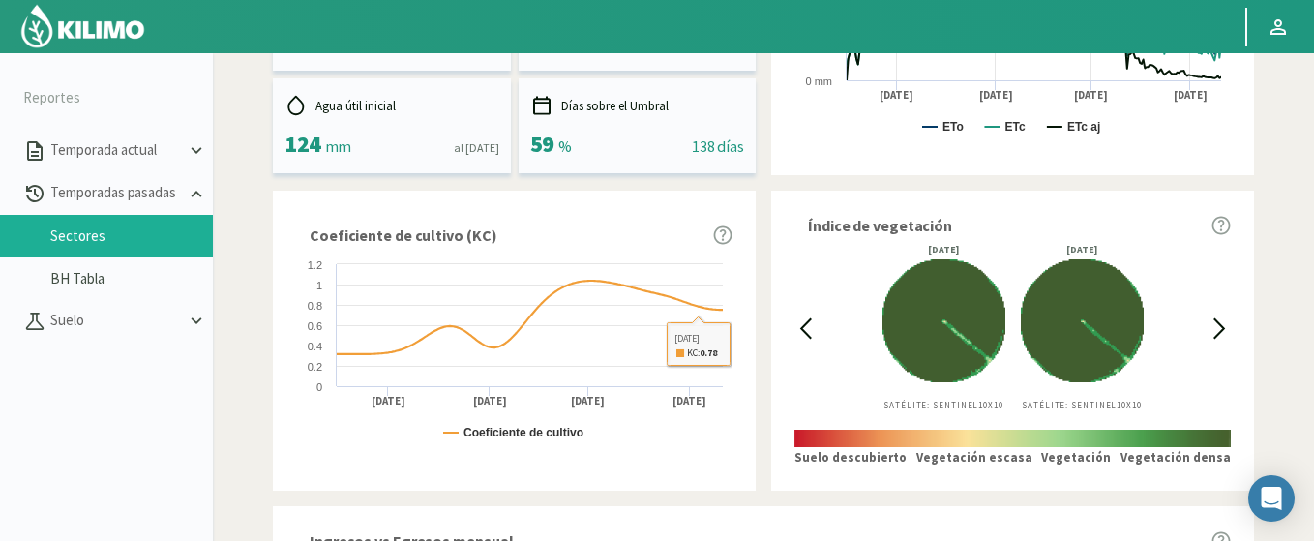
click at [803, 331] on icon at bounding box center [806, 328] width 10 height 18
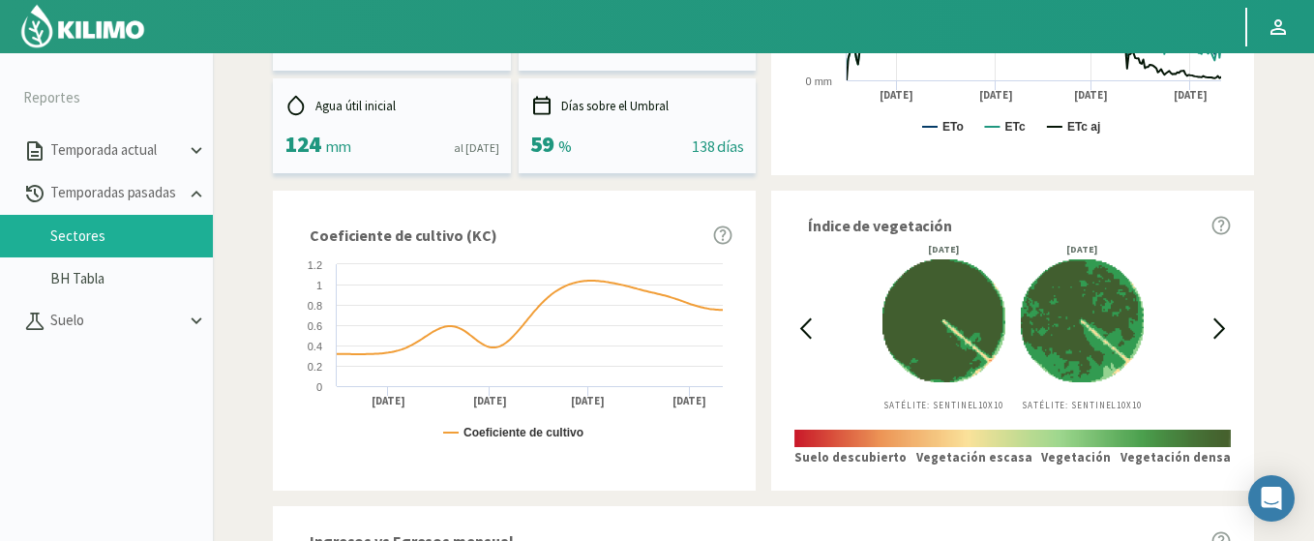
click at [803, 331] on icon at bounding box center [806, 328] width 10 height 18
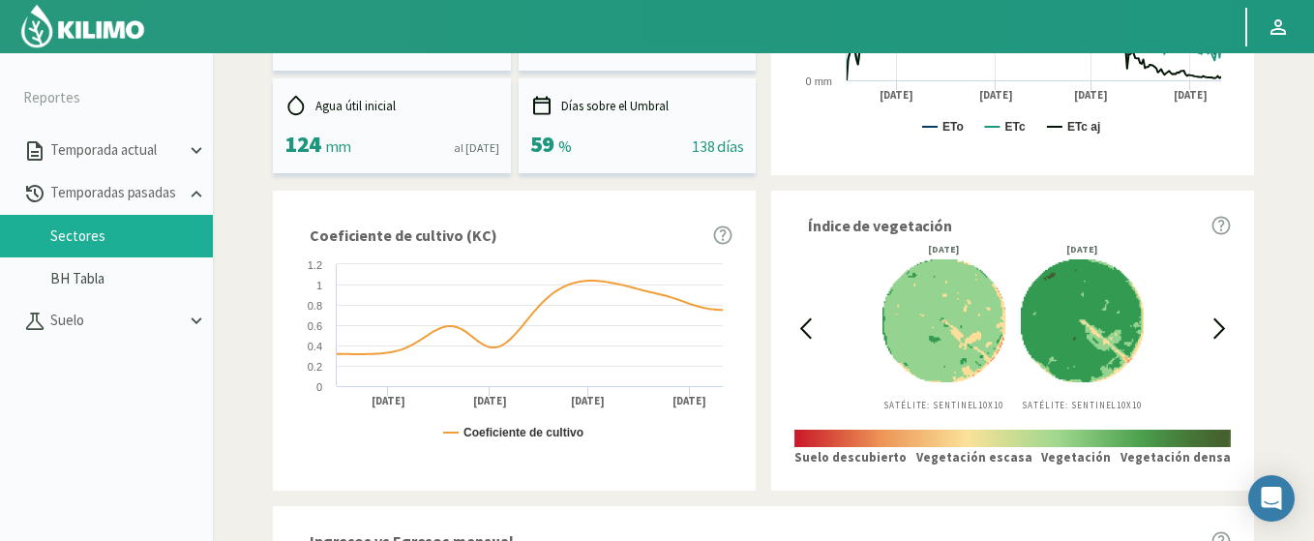
click at [803, 331] on icon at bounding box center [806, 328] width 10 height 18
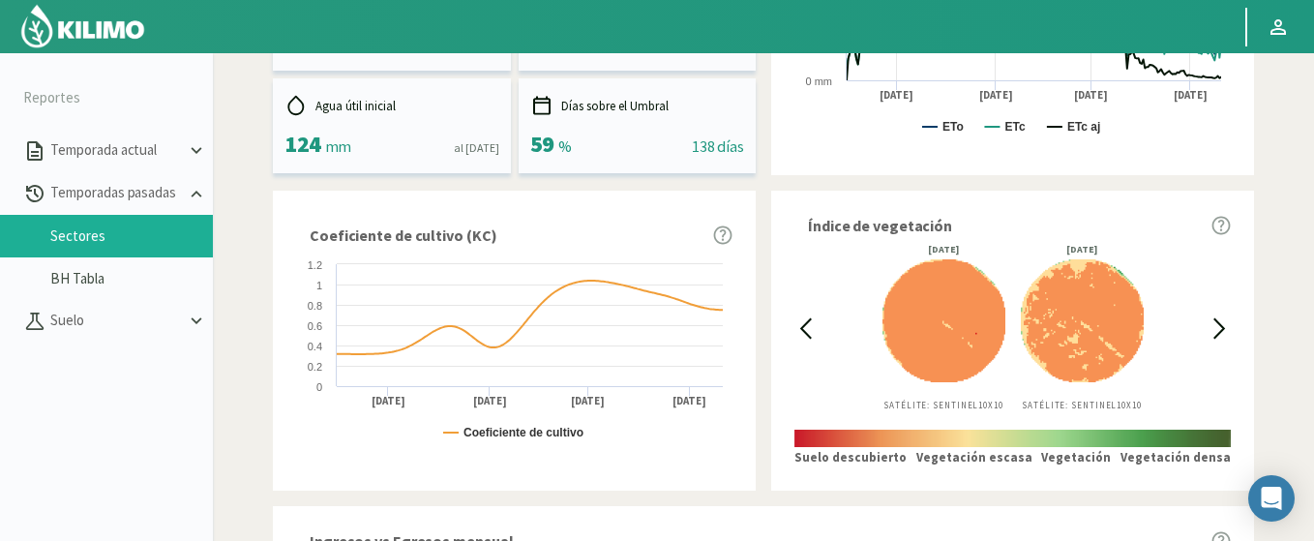
click at [803, 331] on icon at bounding box center [806, 328] width 10 height 18
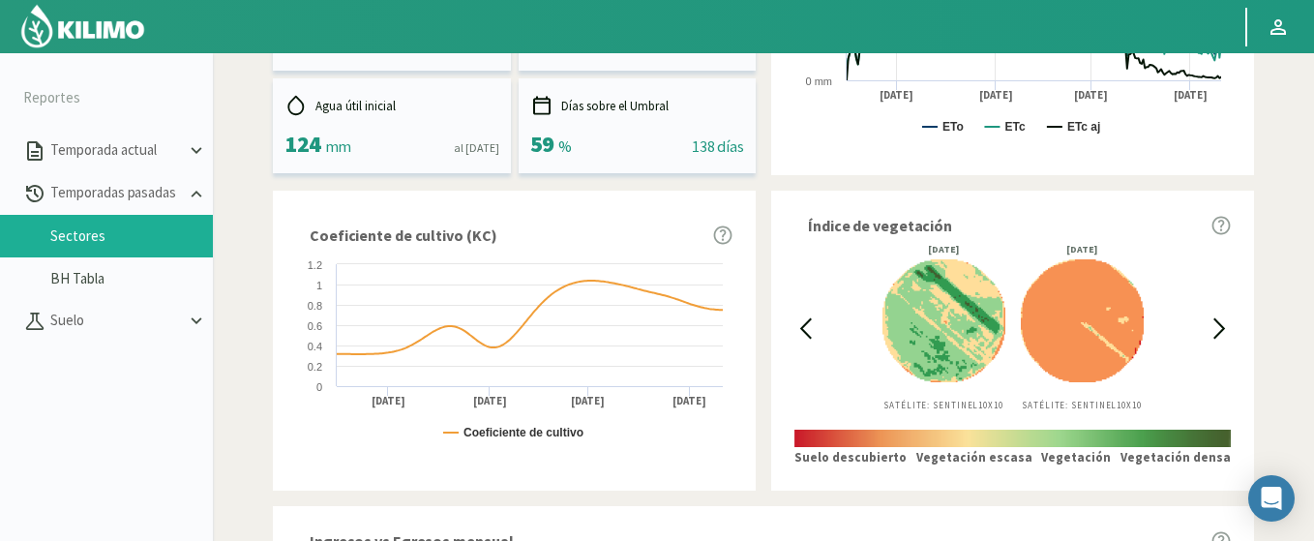
click at [803, 331] on icon at bounding box center [806, 328] width 10 height 18
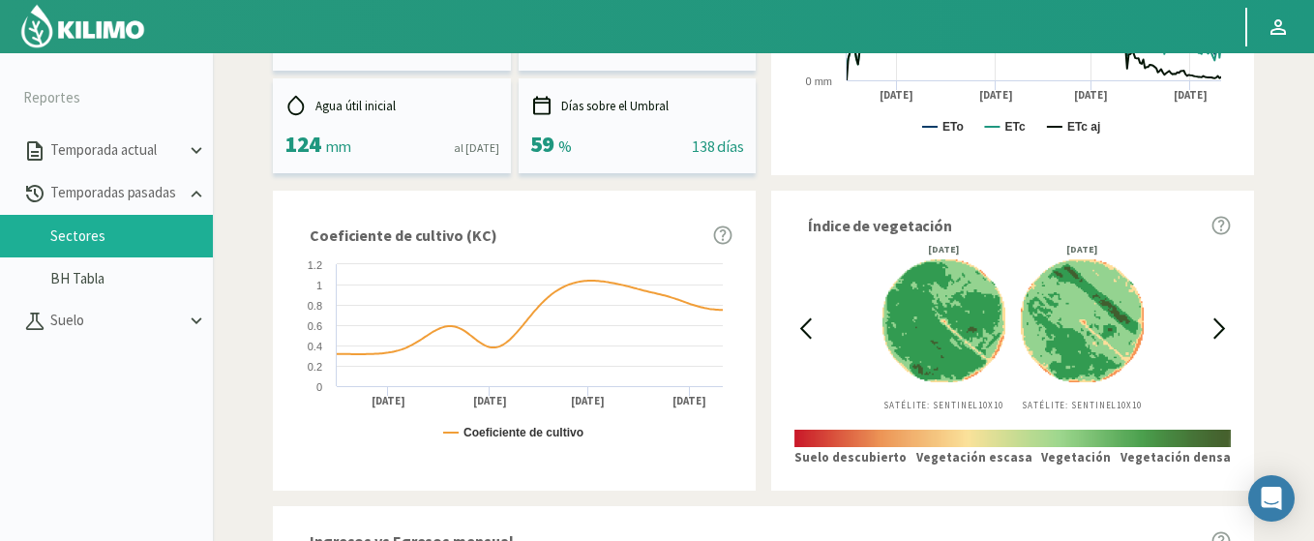
click at [803, 331] on icon at bounding box center [806, 328] width 10 height 18
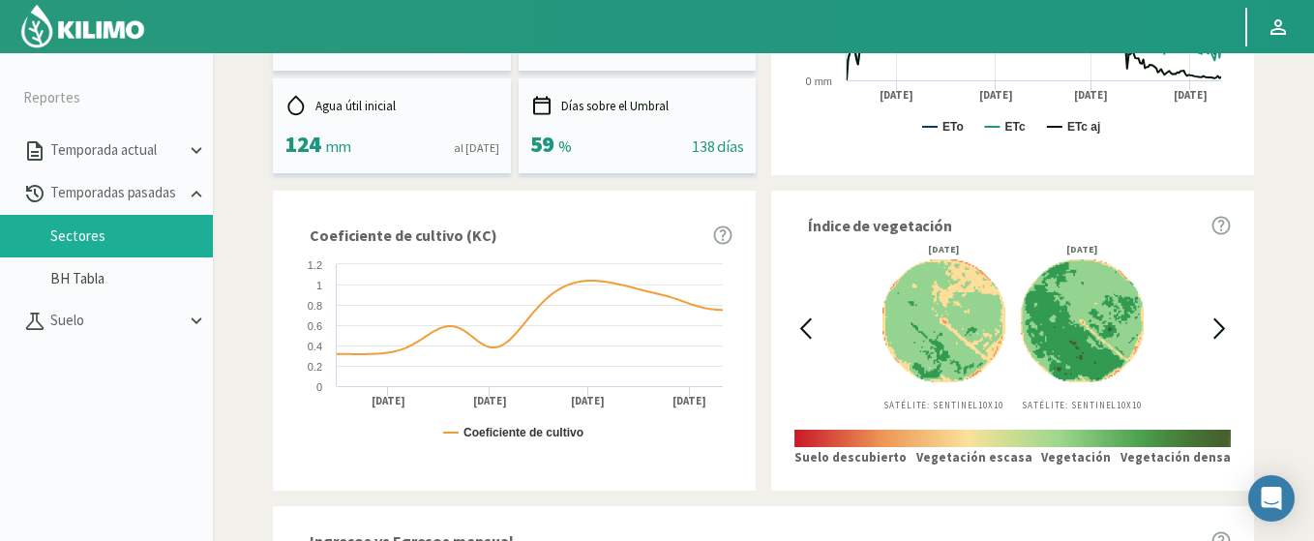
click at [803, 331] on icon at bounding box center [806, 328] width 10 height 18
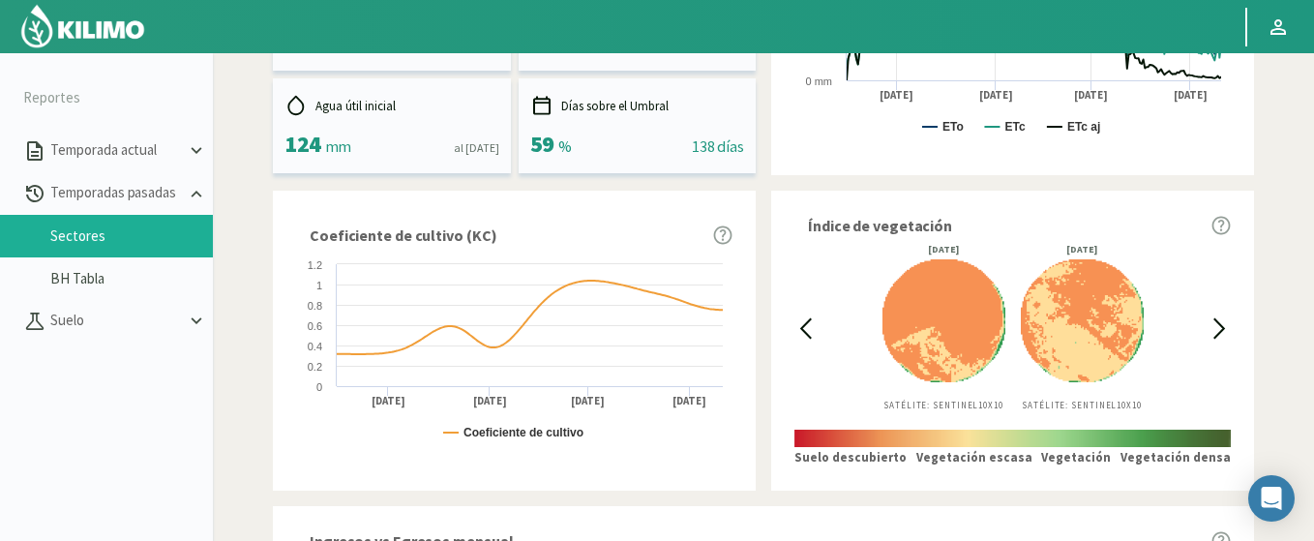
click at [1217, 331] on icon at bounding box center [1219, 328] width 22 height 22
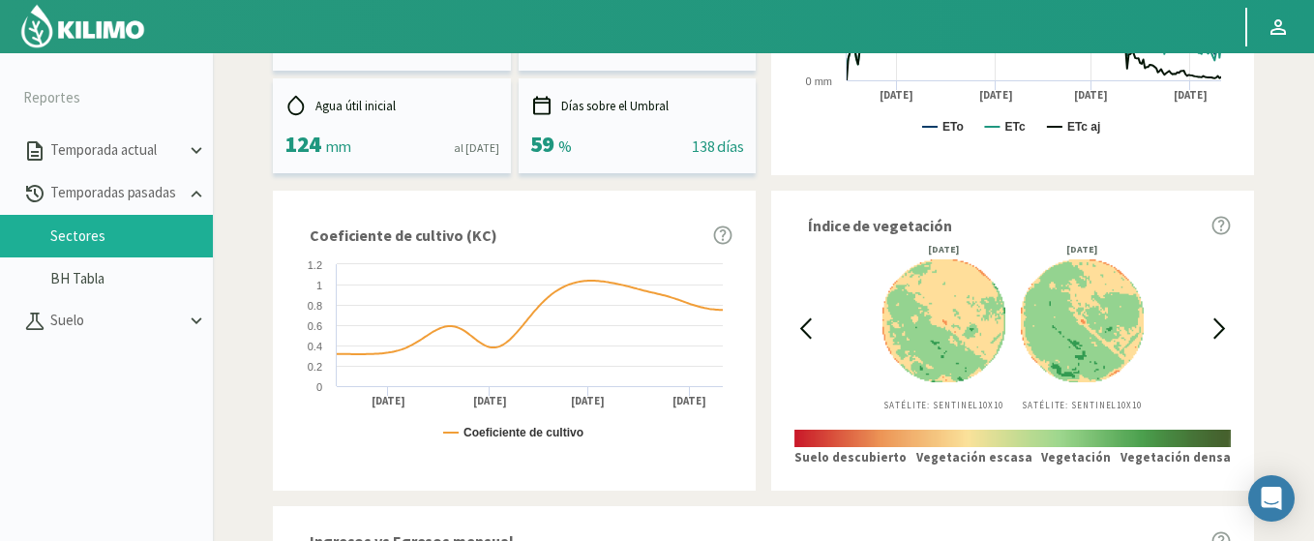
click at [1217, 331] on icon at bounding box center [1219, 328] width 22 height 22
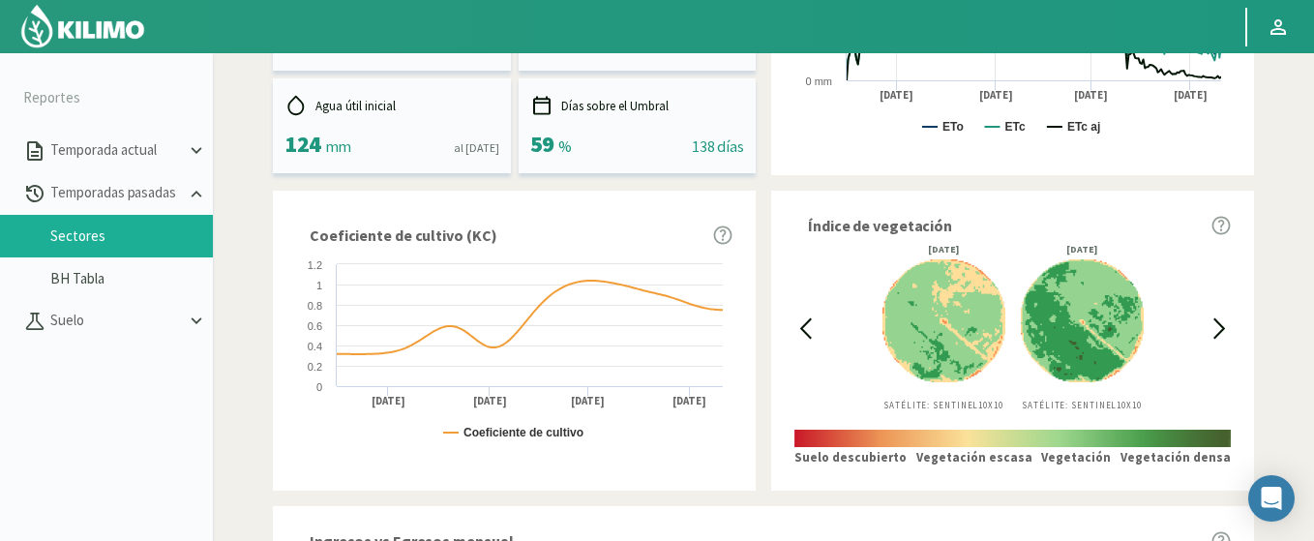
click at [1217, 331] on icon at bounding box center [1219, 328] width 22 height 22
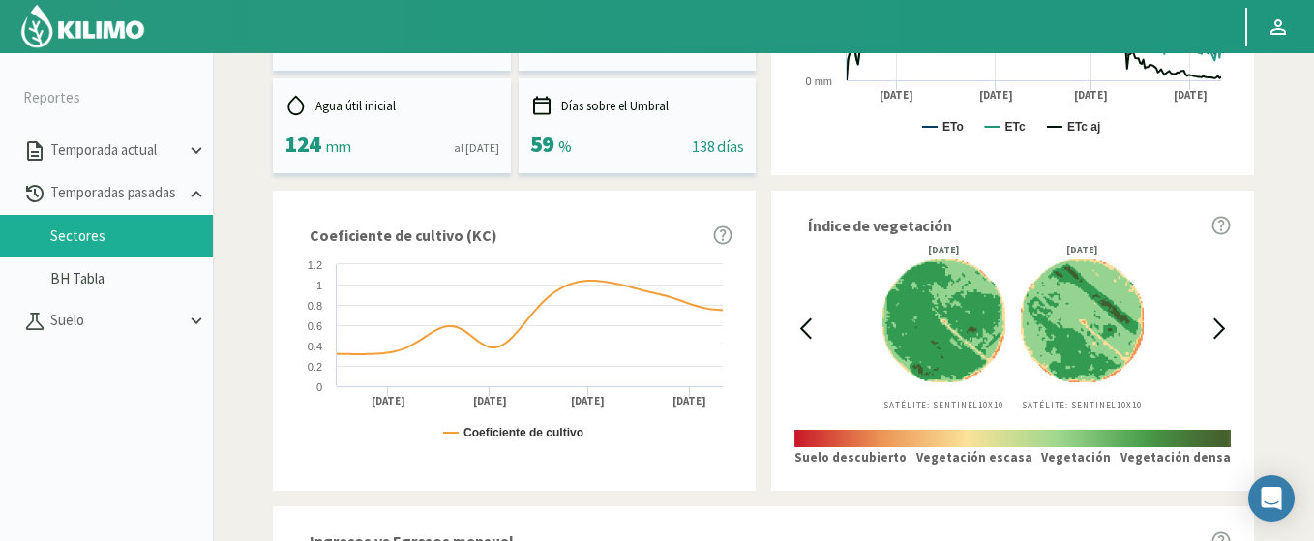
click at [1217, 331] on icon at bounding box center [1219, 328] width 22 height 22
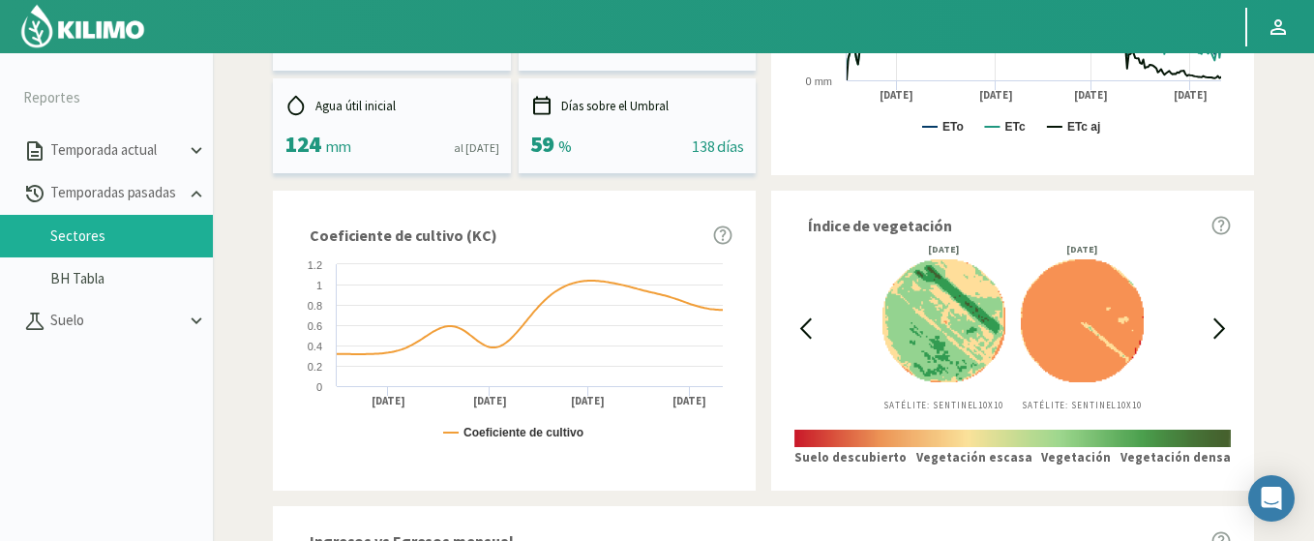
click at [1206, 329] on div "20/12/2024 Satélite: Sentinel 10X10 28/12/2024 Satélite: Sentinel 10X10" at bounding box center [1012, 328] width 392 height 166
click at [1218, 329] on icon at bounding box center [1219, 328] width 22 height 22
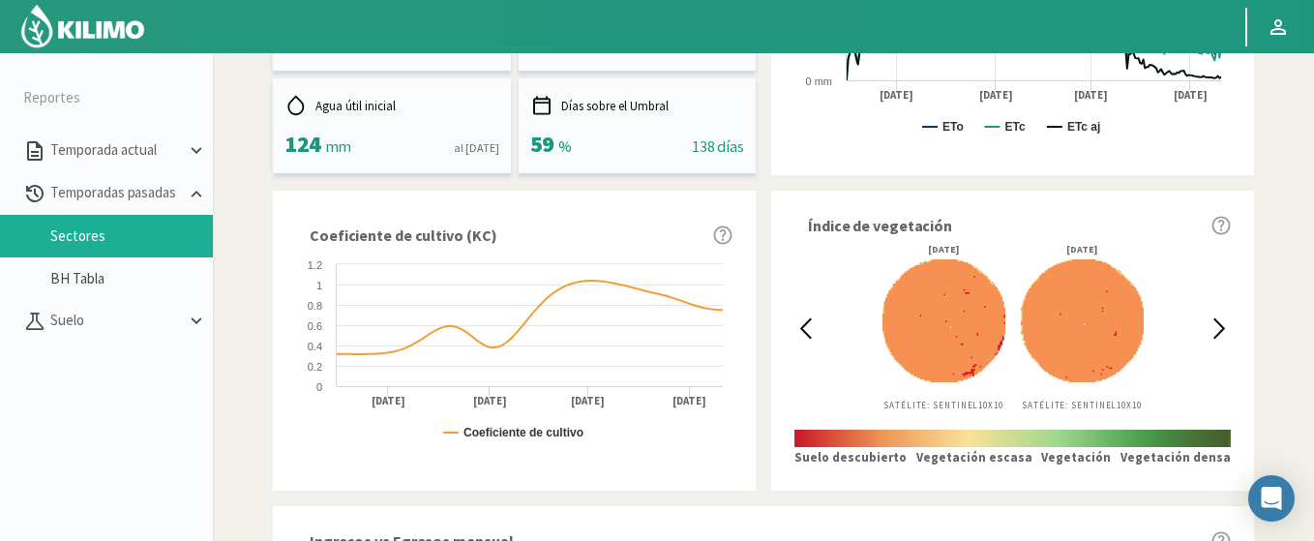
click at [1218, 329] on icon at bounding box center [1219, 328] width 22 height 22
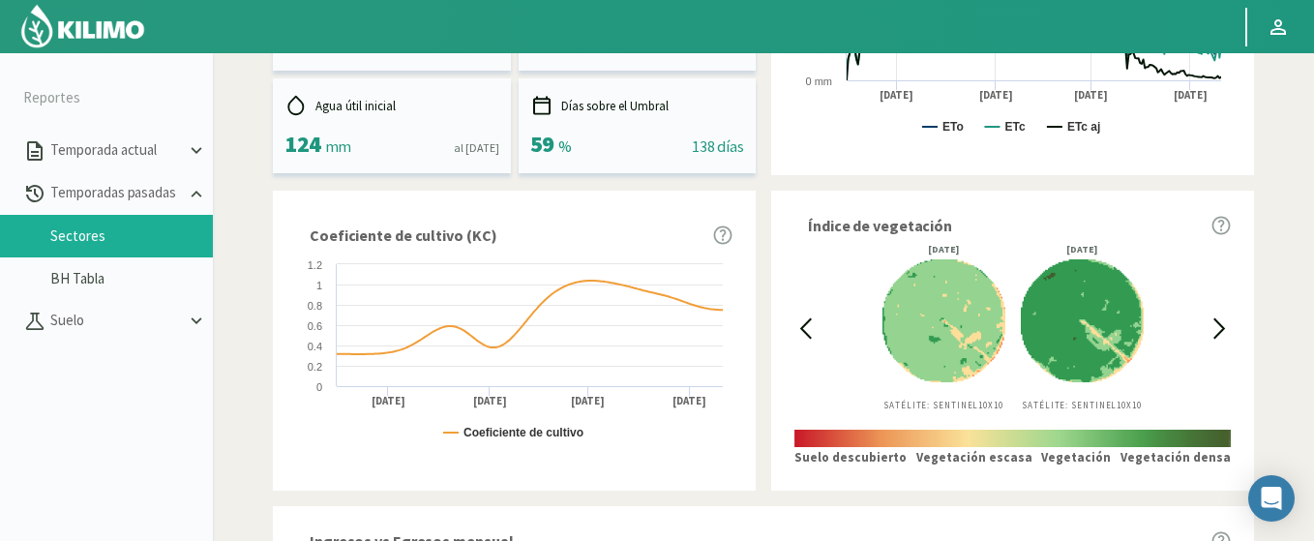
click at [1218, 329] on icon at bounding box center [1219, 328] width 22 height 22
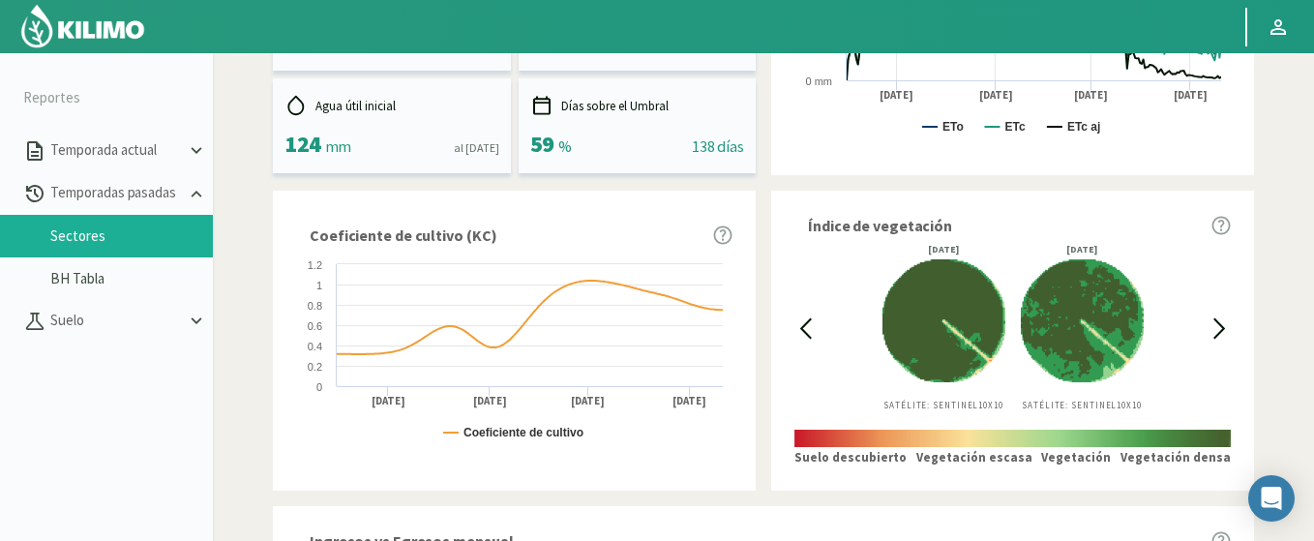
click at [1218, 329] on icon at bounding box center [1219, 328] width 22 height 22
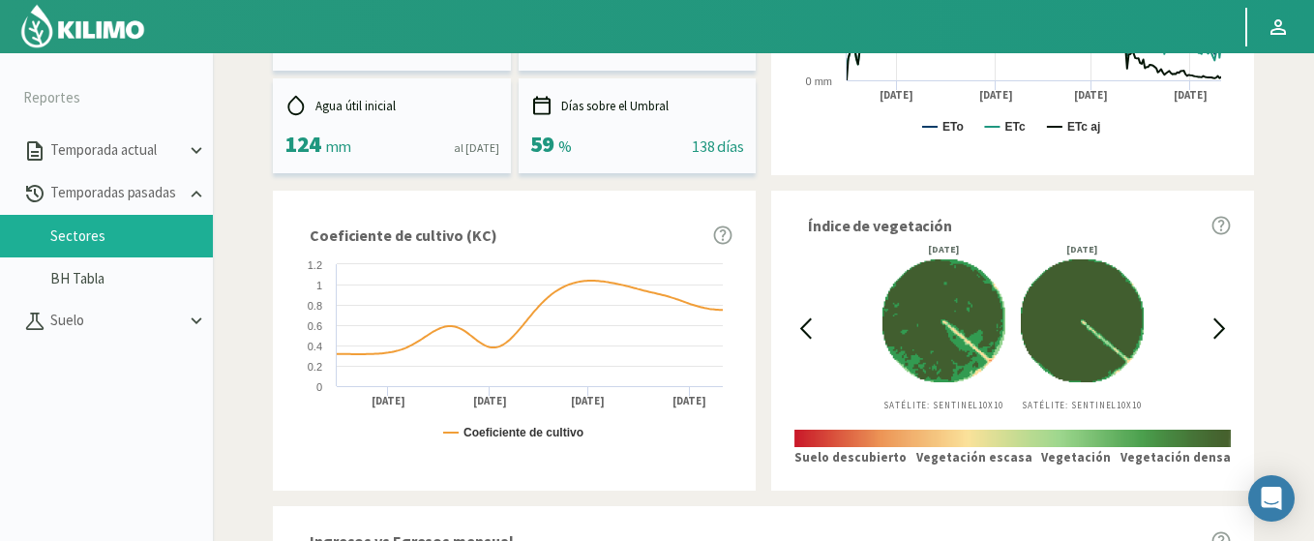
click at [1214, 329] on icon at bounding box center [1219, 328] width 22 height 22
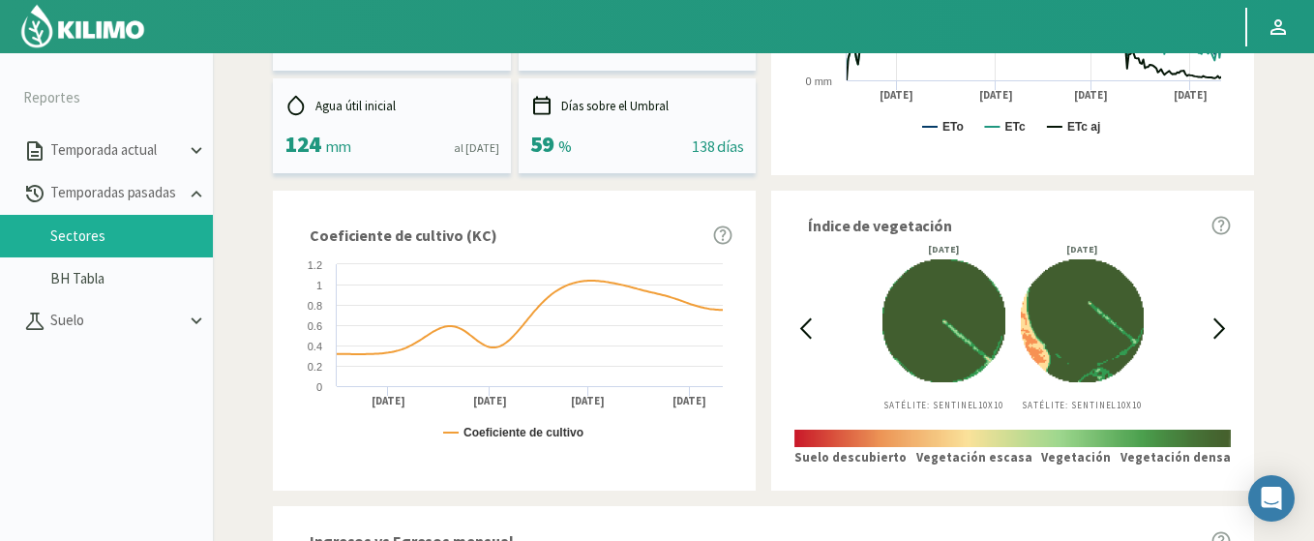
click at [1214, 329] on icon at bounding box center [1219, 328] width 22 height 22
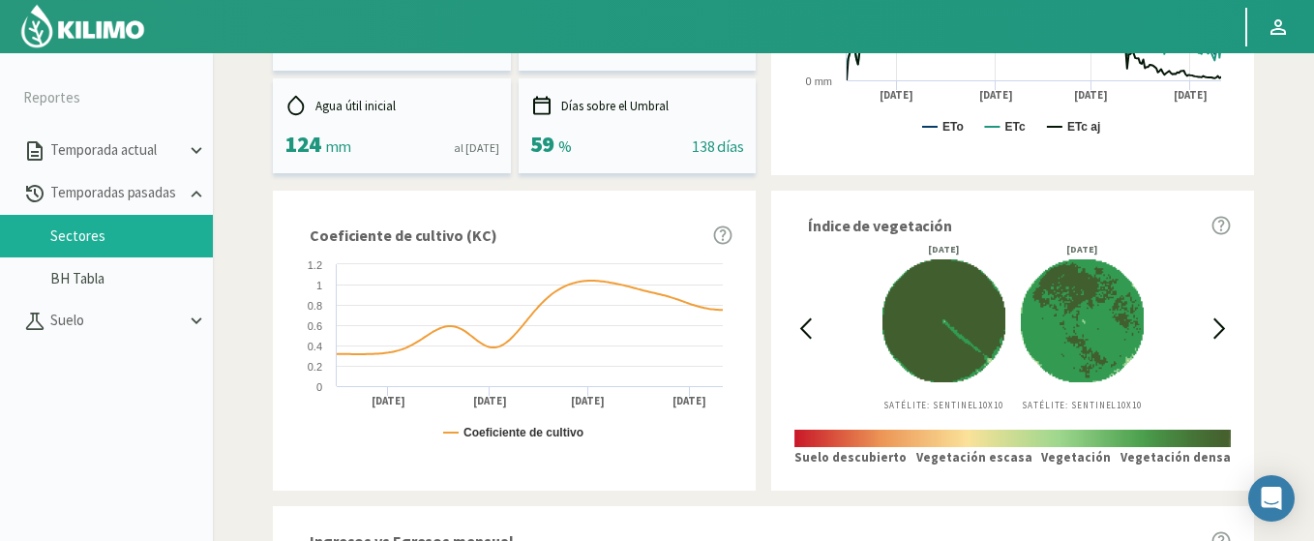
click at [1214, 329] on icon at bounding box center [1219, 328] width 22 height 22
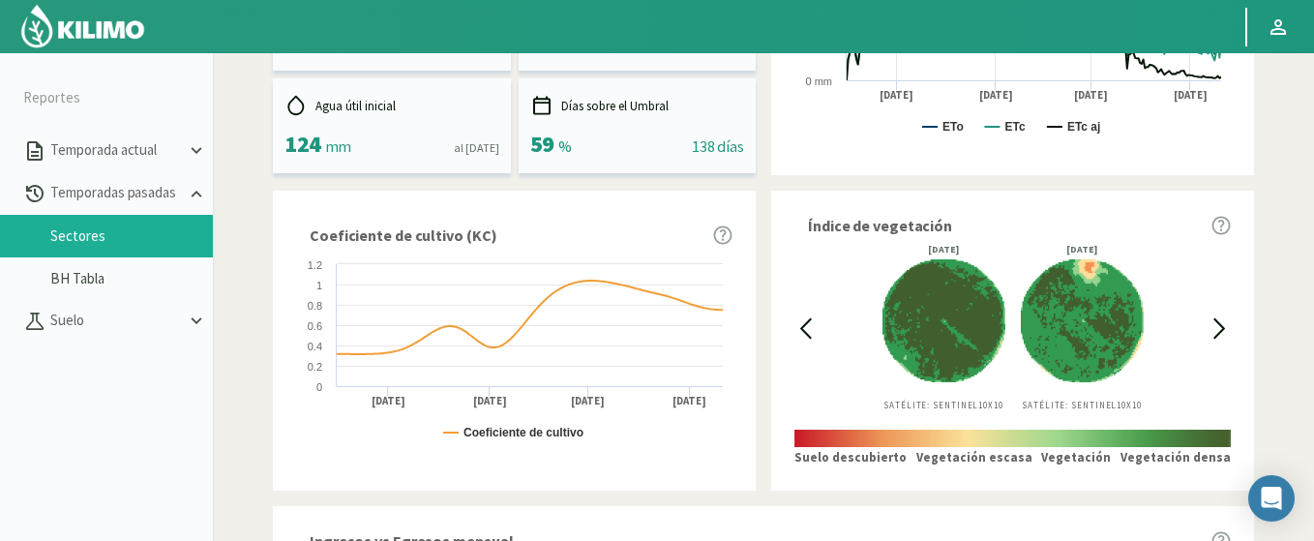
click at [1220, 328] on icon at bounding box center [1219, 328] width 22 height 22
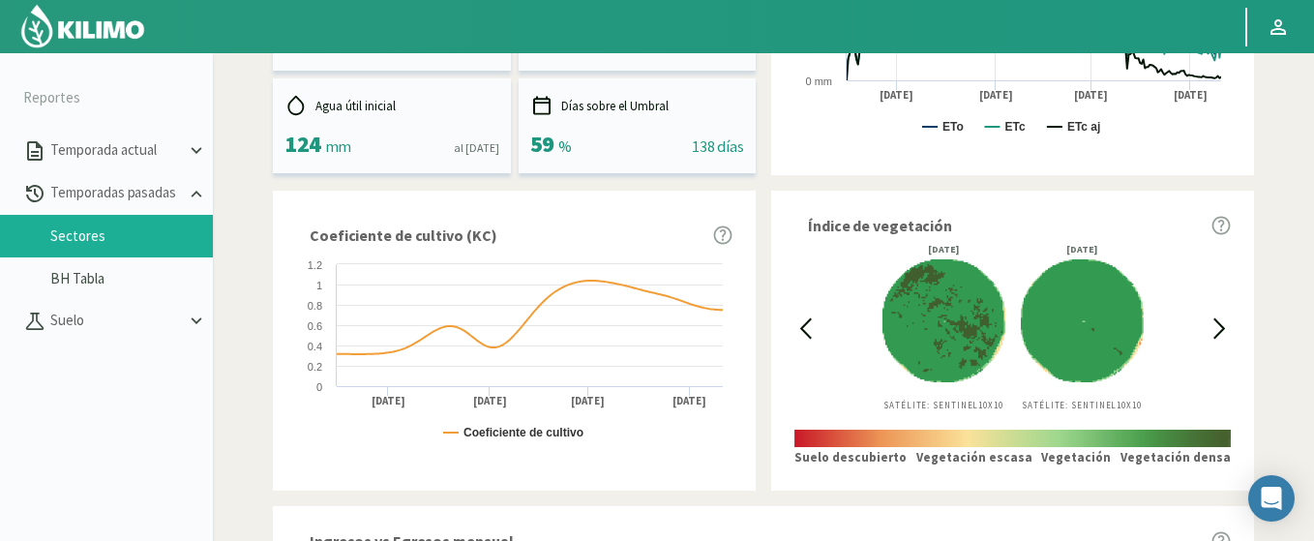
click at [1220, 328] on icon at bounding box center [1219, 328] width 22 height 22
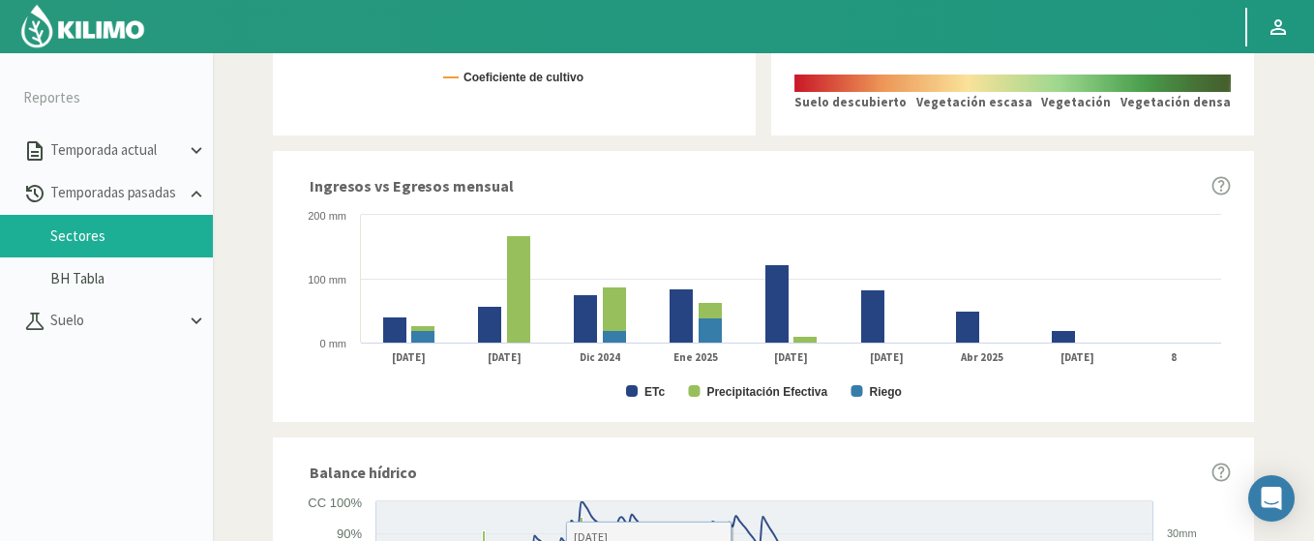
scroll to position [703, 0]
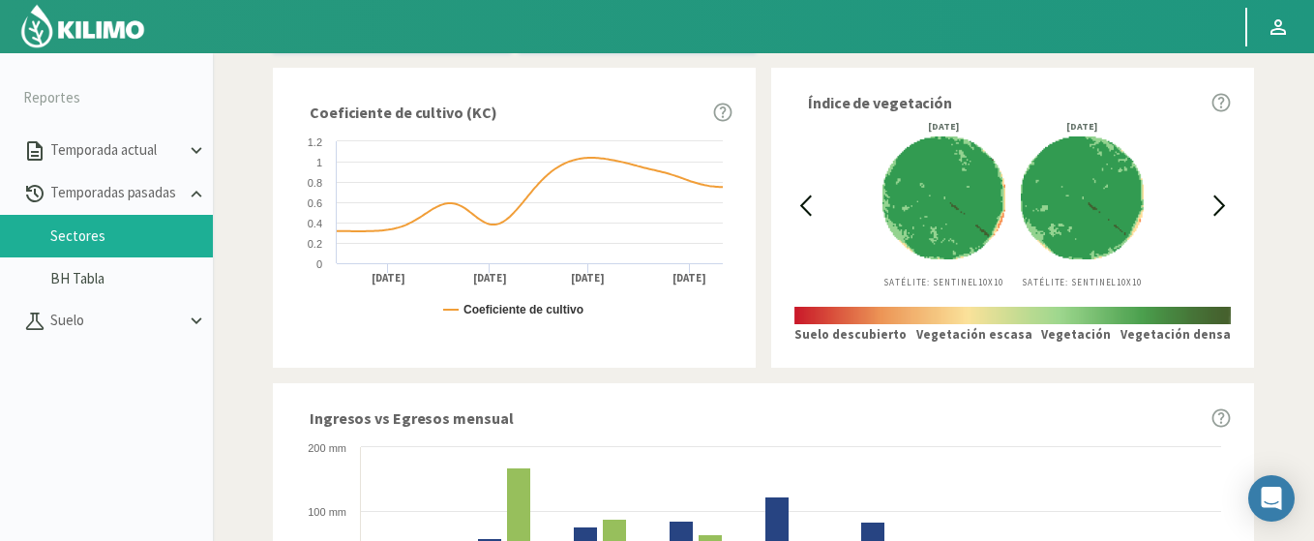
click at [1217, 199] on icon at bounding box center [1219, 205] width 10 height 18
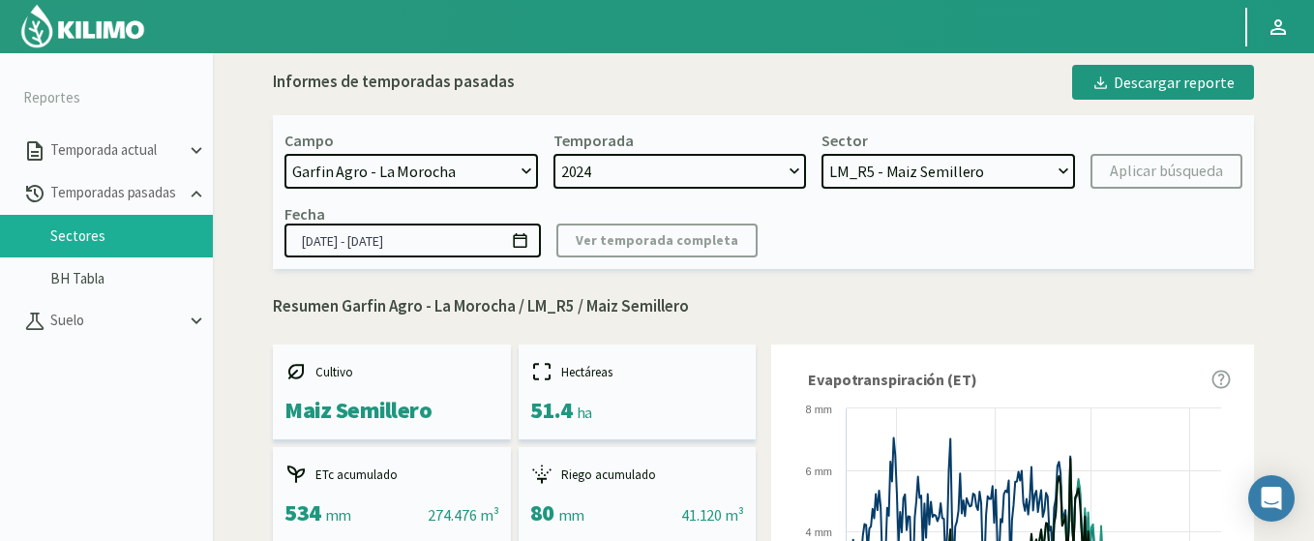
scroll to position [0, 0]
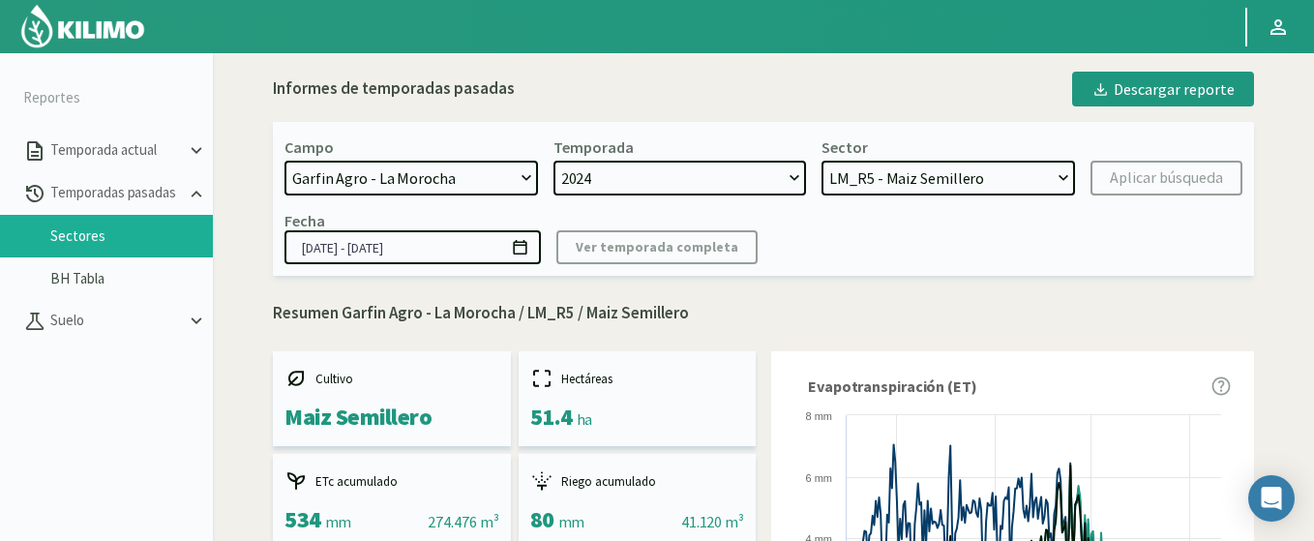
click at [521, 255] on icon at bounding box center [520, 247] width 18 height 18
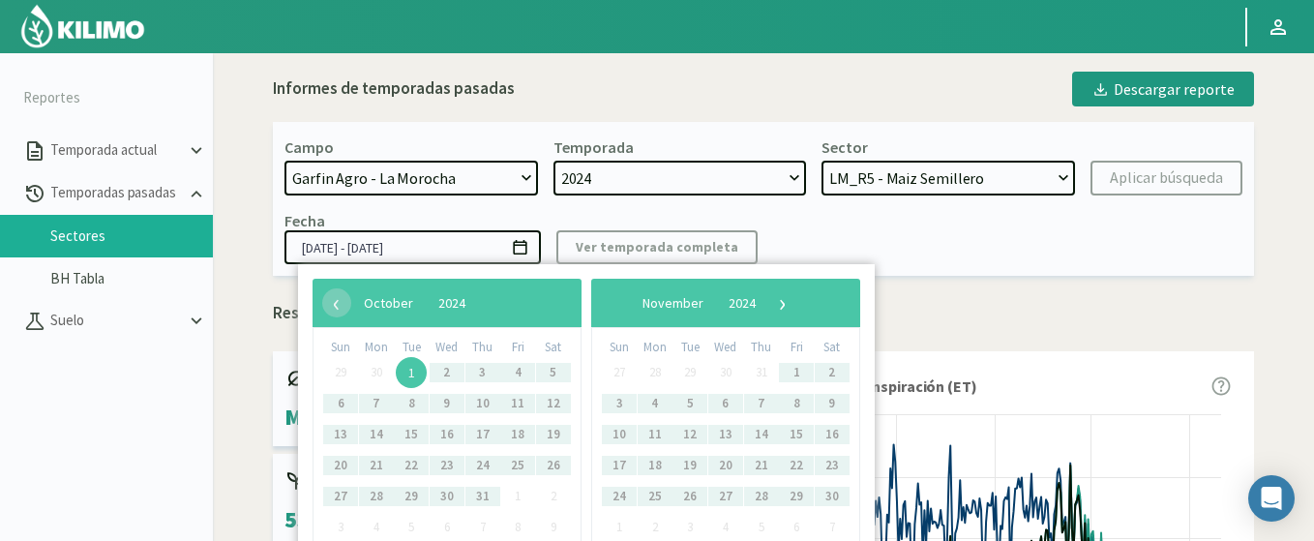
click at [417, 373] on span "1" at bounding box center [411, 372] width 31 height 31
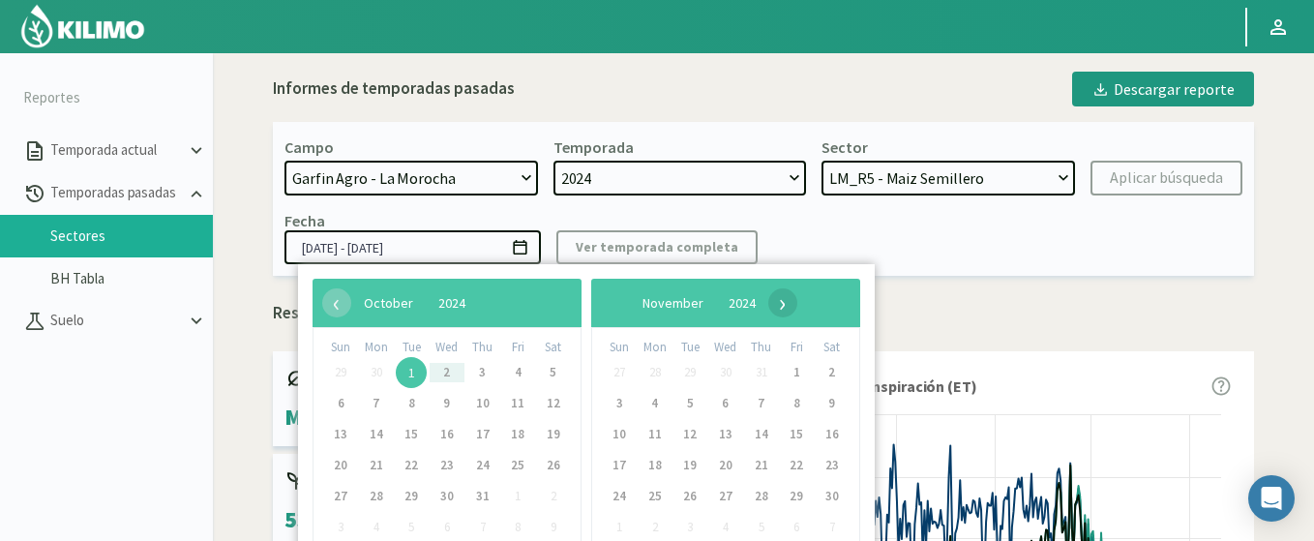
click at [797, 304] on span "›" at bounding box center [782, 302] width 29 height 29
click at [782, 304] on span "›" at bounding box center [767, 302] width 29 height 29
click at [787, 304] on span "›" at bounding box center [772, 302] width 29 height 29
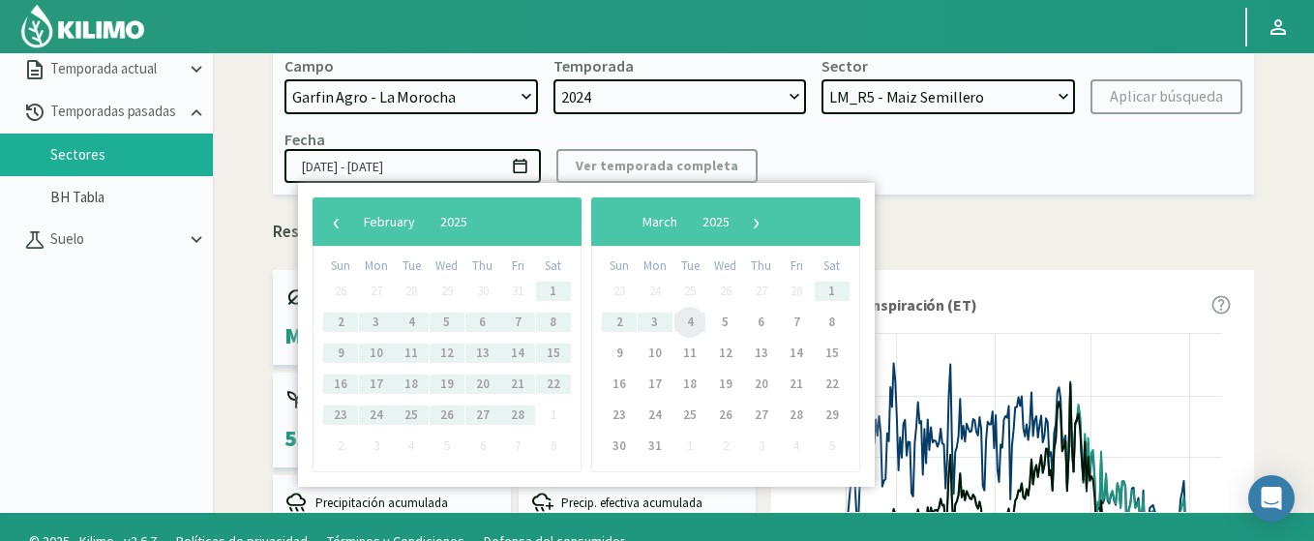
scroll to position [111, 0]
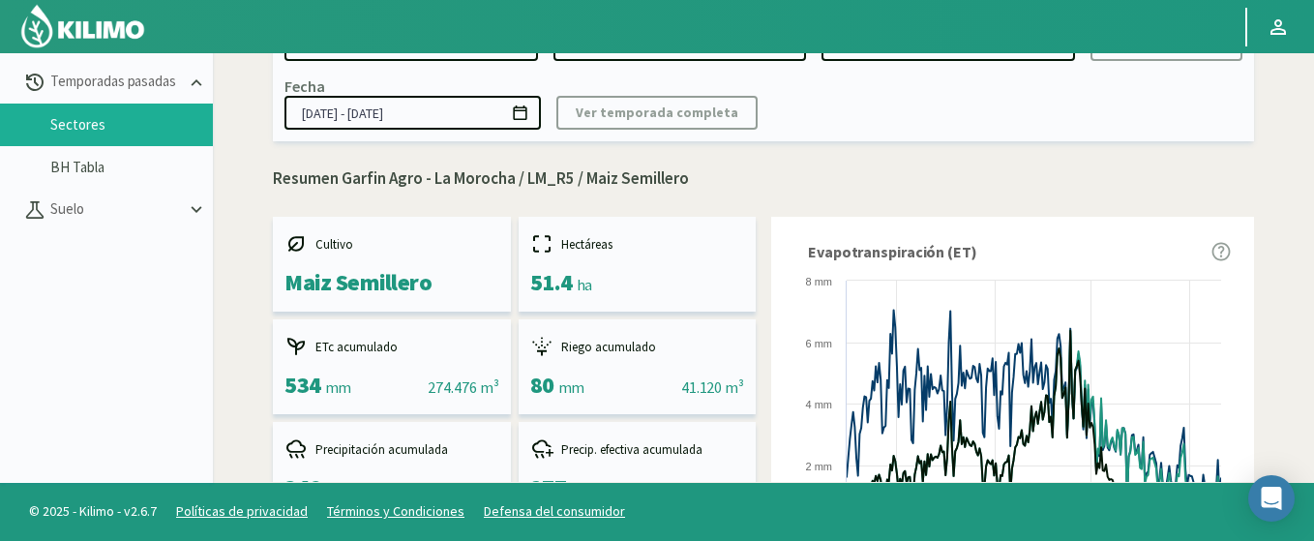
scroll to position [0, 0]
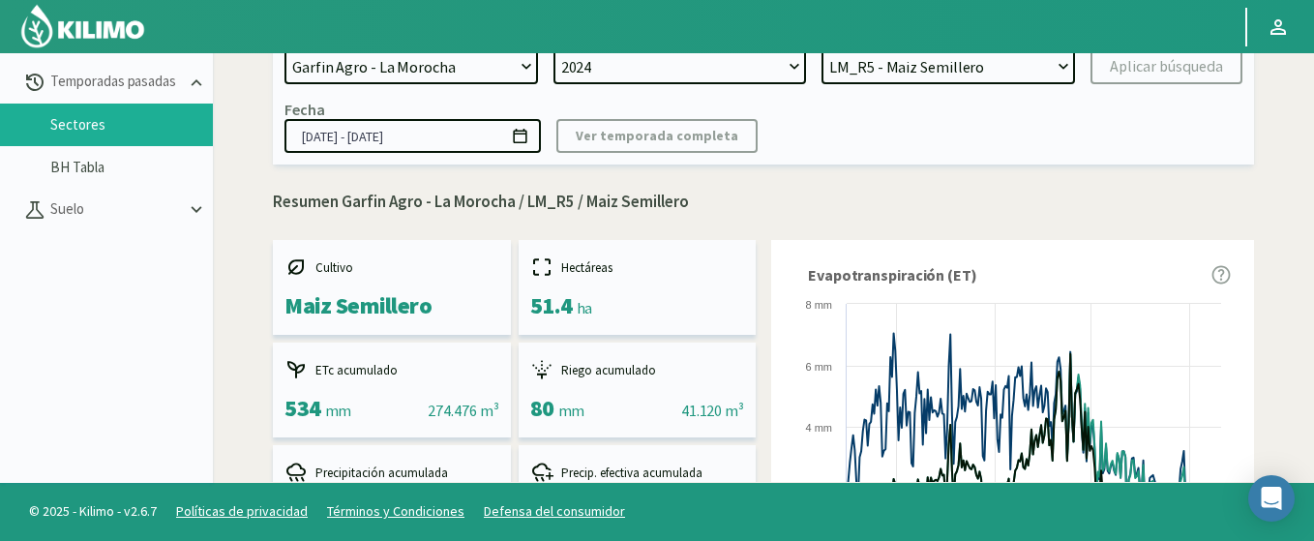
click at [528, 135] on icon at bounding box center [520, 136] width 18 height 18
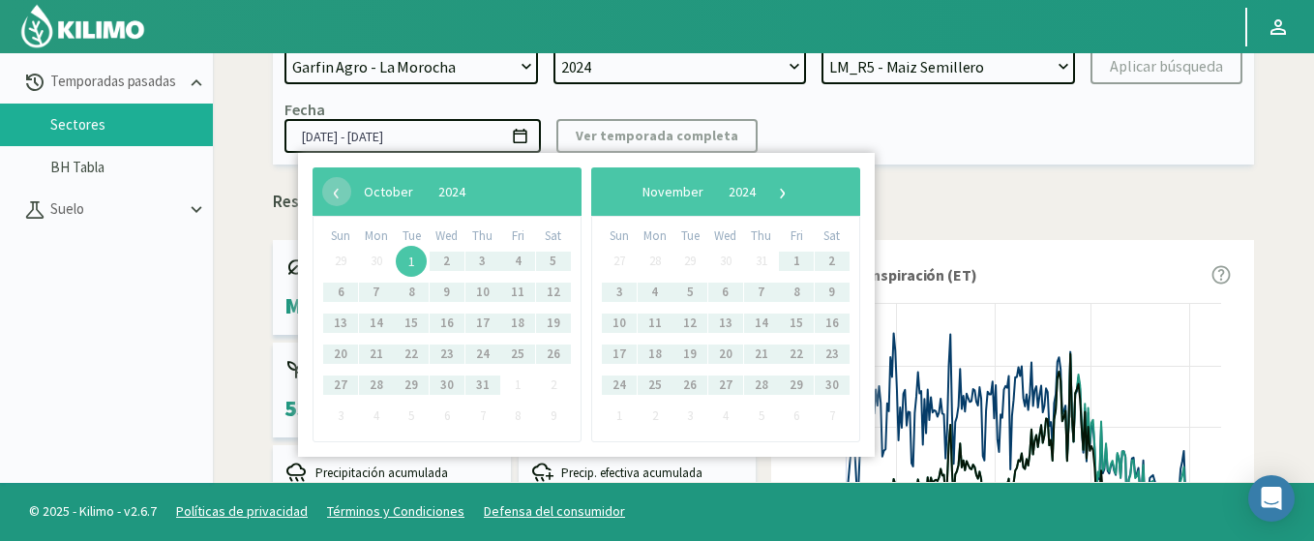
click at [415, 258] on span "1" at bounding box center [411, 261] width 31 height 31
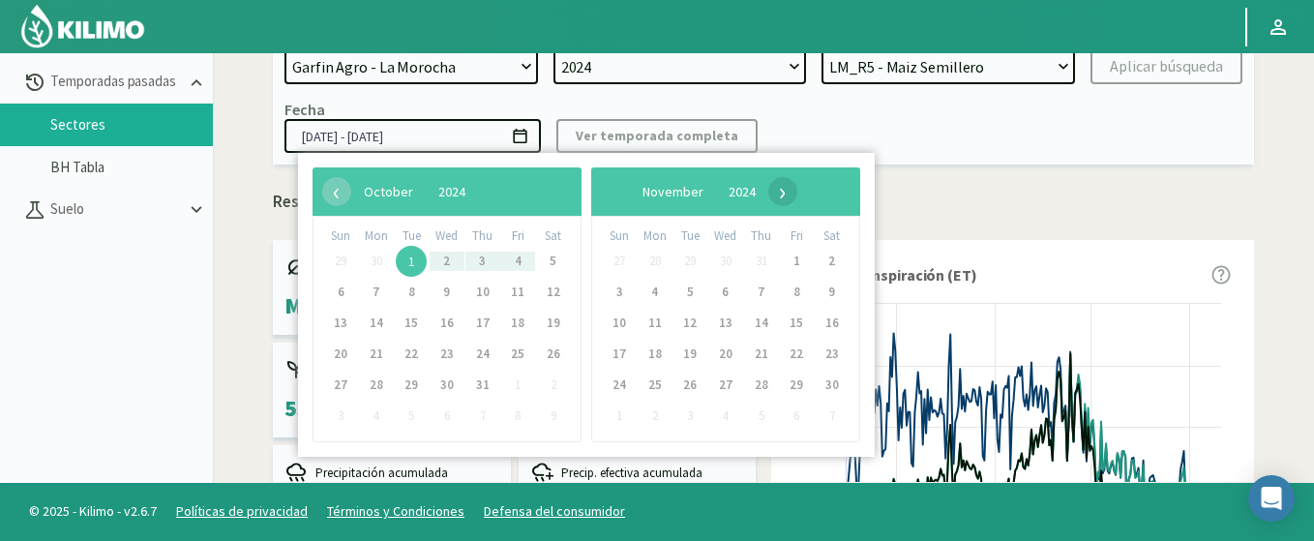
click at [797, 193] on span "›" at bounding box center [782, 191] width 29 height 29
click at [787, 193] on span "›" at bounding box center [772, 191] width 29 height 29
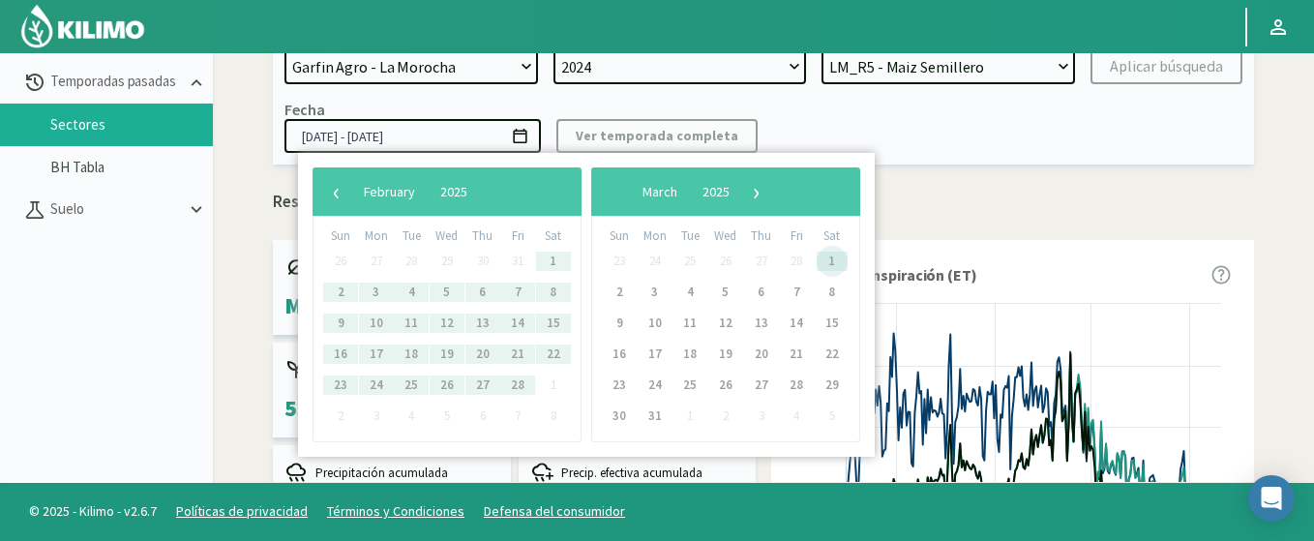
click at [828, 259] on span "1" at bounding box center [831, 261] width 31 height 31
type input "01/10/2024 - 01/03/2025"
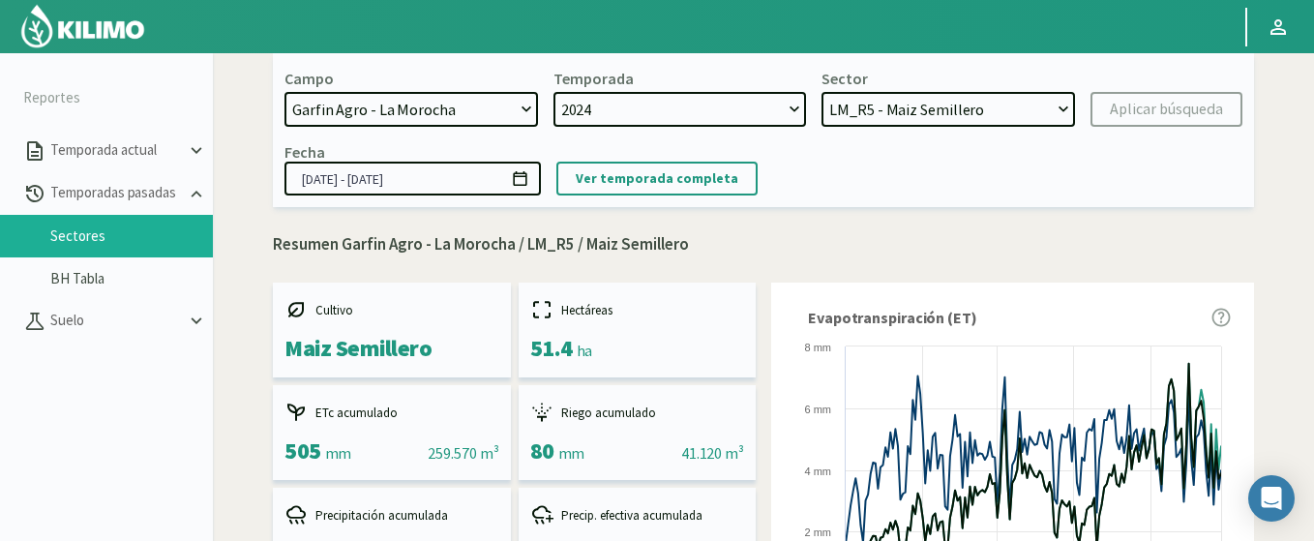
scroll to position [7, 0]
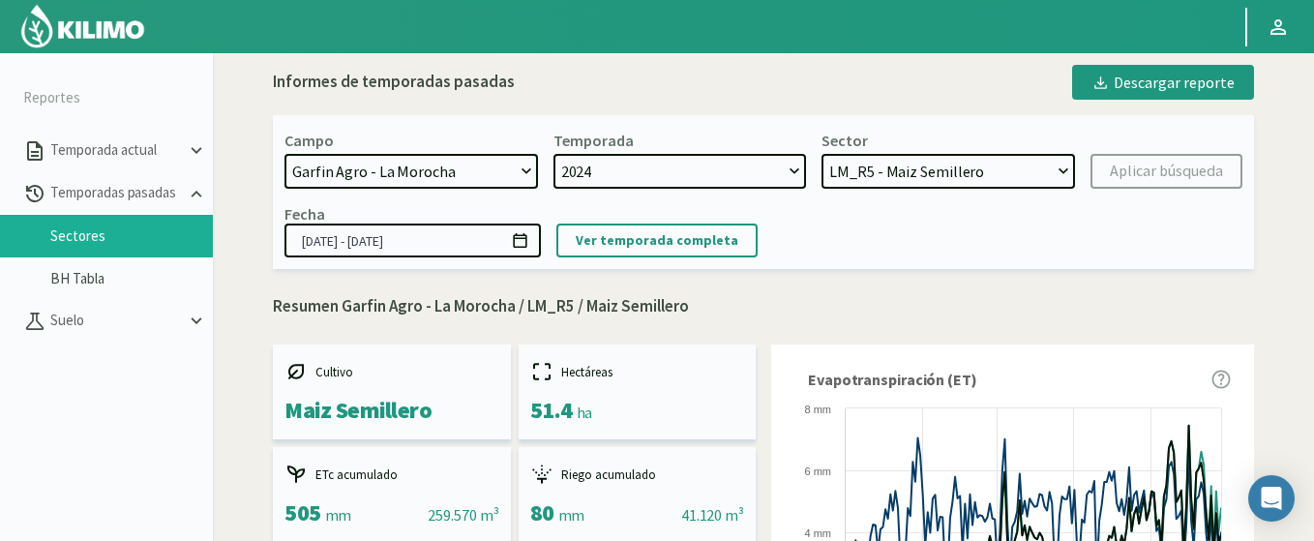
select select "1: Object"
click at [821, 154] on select "LM_R5 - Maiz Semillero LM_R4 - Maiz Semillero LM_R3 - Maiz Semillero LM_R2 - Ma…" at bounding box center [947, 171] width 253 height 35
click at [1171, 170] on div "Aplicar búsqueda" at bounding box center [1166, 171] width 113 height 23
type input "01/10/2024 - 21/05/2025"
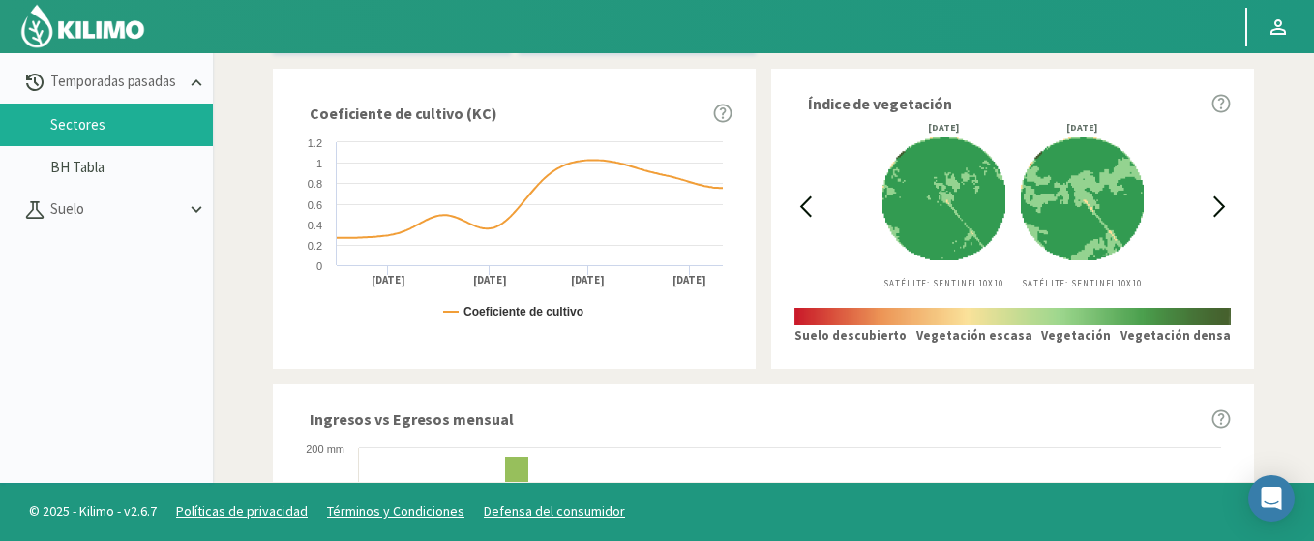
scroll to position [471, 0]
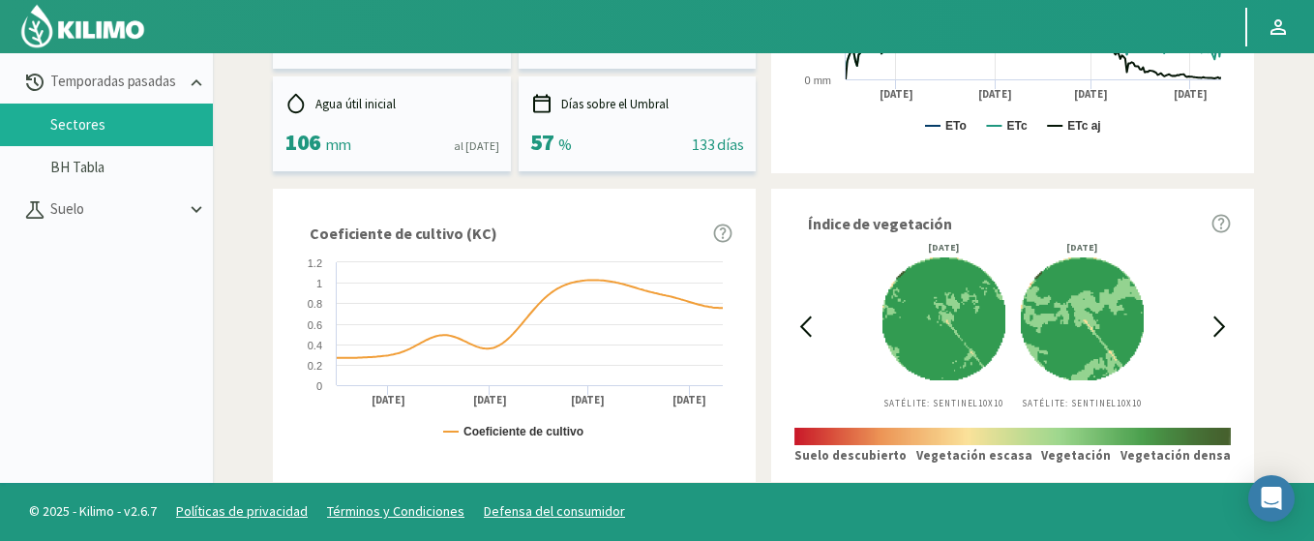
click at [804, 310] on div at bounding box center [805, 326] width 22 height 166
click at [810, 320] on icon at bounding box center [805, 326] width 22 height 22
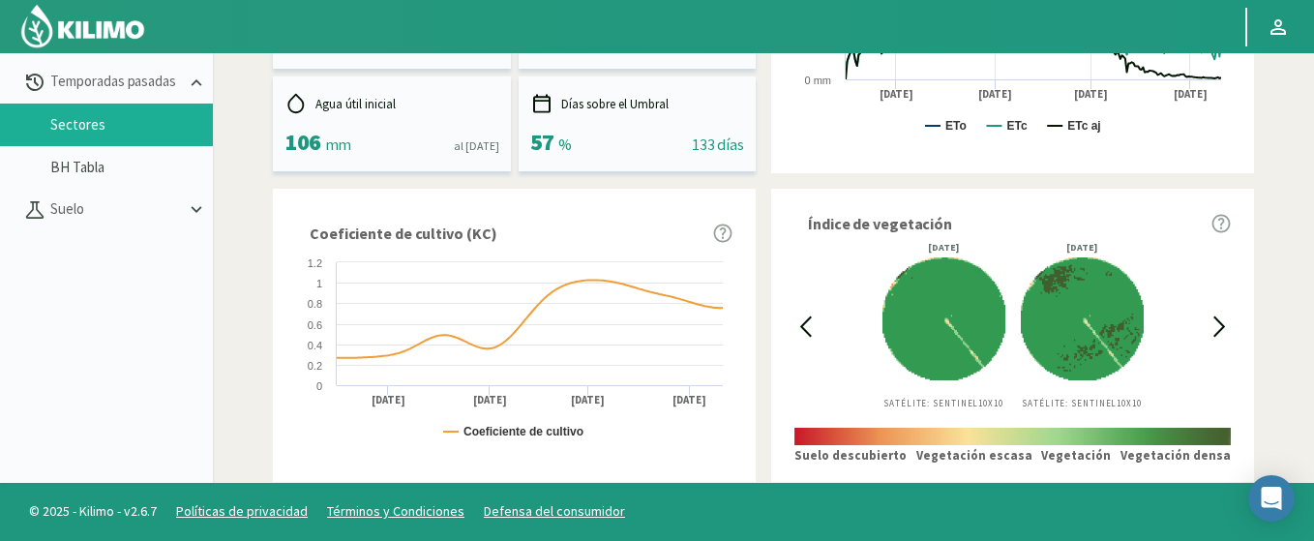
click at [810, 320] on icon at bounding box center [805, 326] width 22 height 22
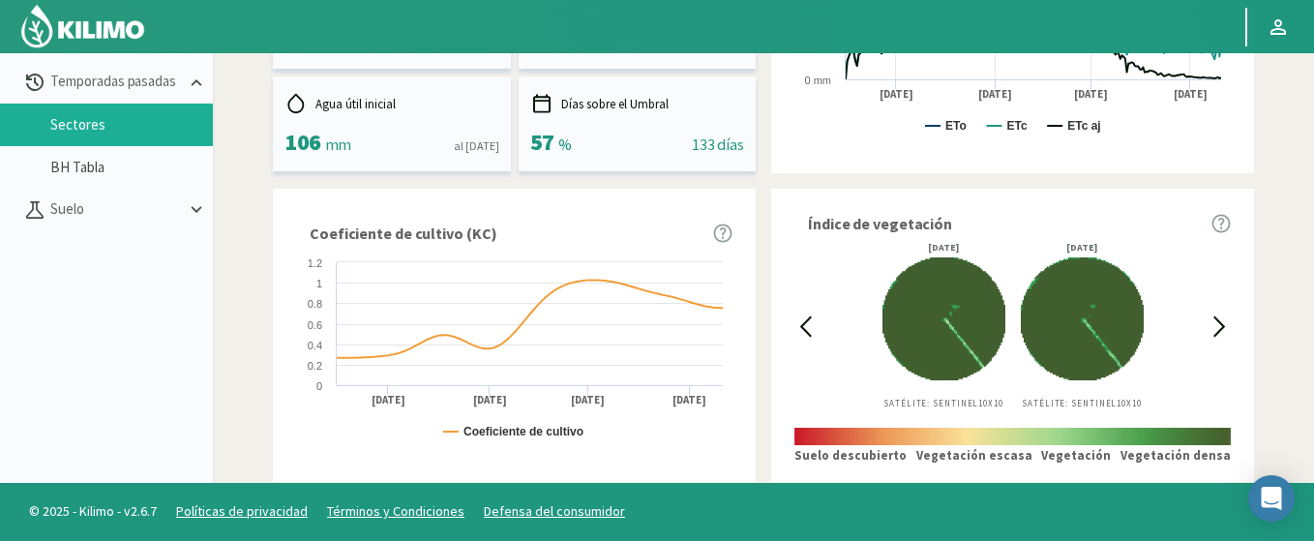
click at [810, 320] on icon at bounding box center [805, 326] width 22 height 22
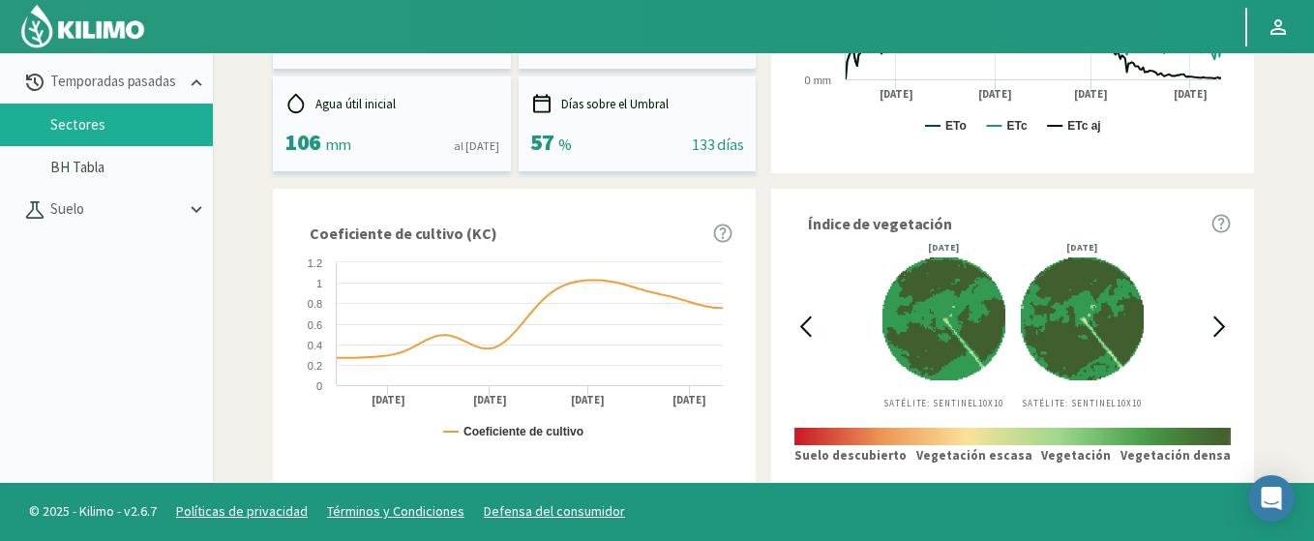
click at [810, 320] on icon at bounding box center [805, 326] width 22 height 22
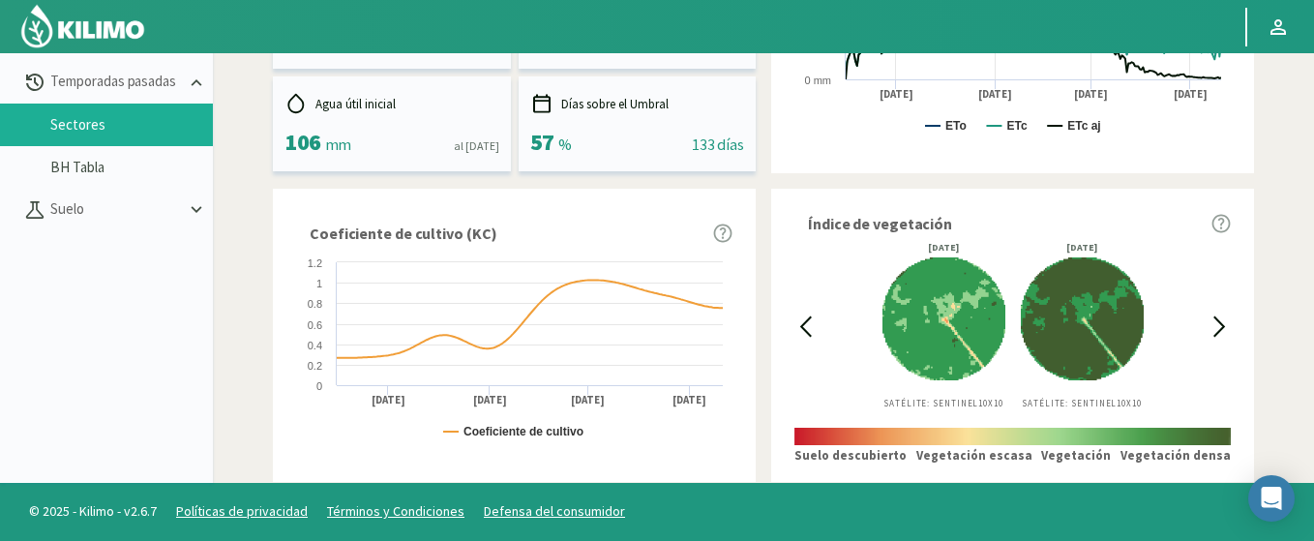
click at [810, 320] on icon at bounding box center [805, 326] width 22 height 22
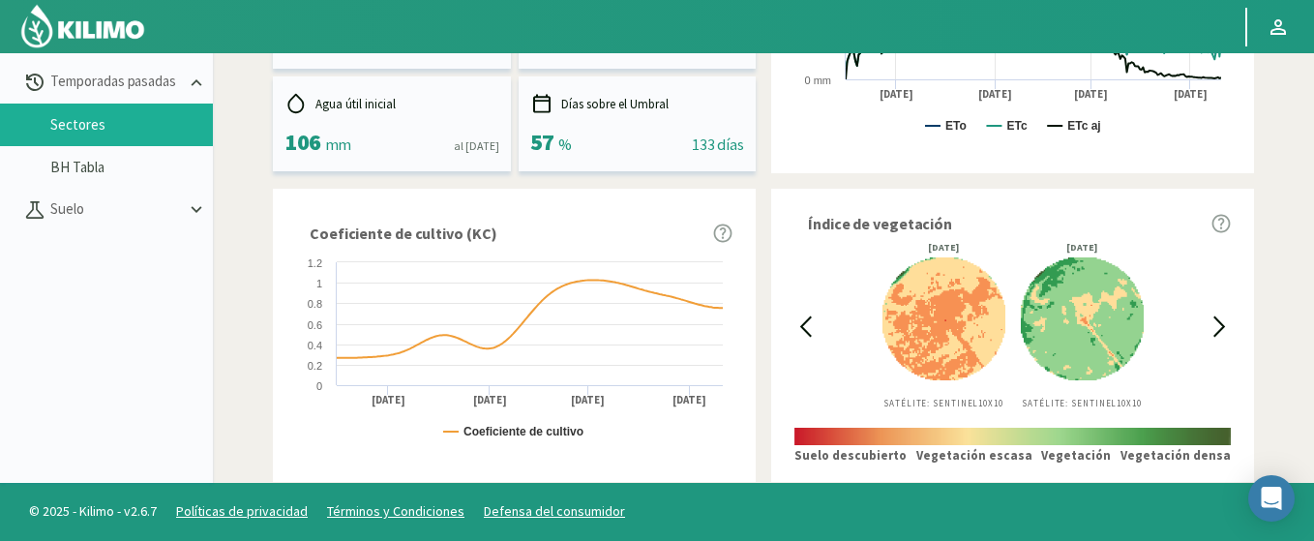
click at [810, 320] on icon at bounding box center [805, 326] width 22 height 22
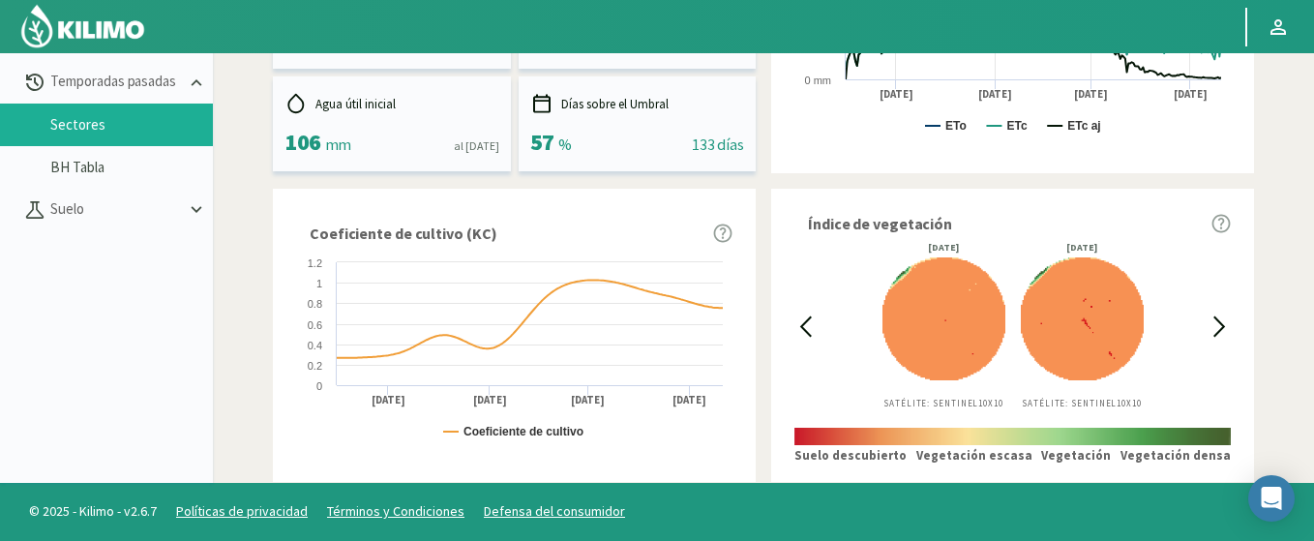
click at [1210, 325] on icon at bounding box center [1219, 326] width 22 height 22
click at [1213, 325] on icon at bounding box center [1219, 326] width 22 height 22
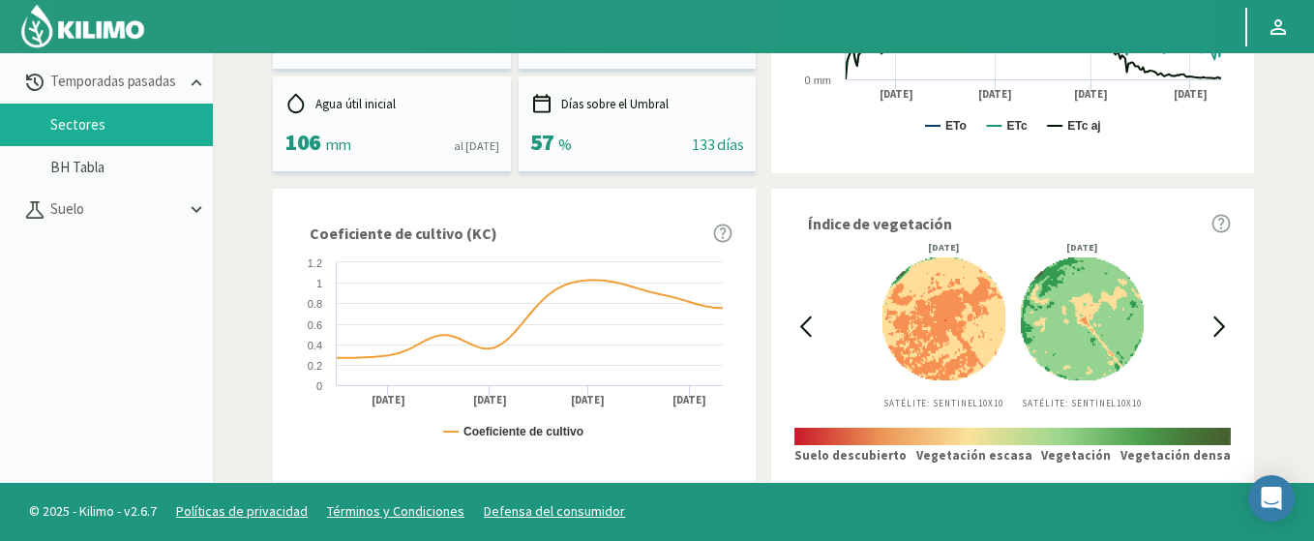
click at [1213, 325] on icon at bounding box center [1219, 326] width 22 height 22
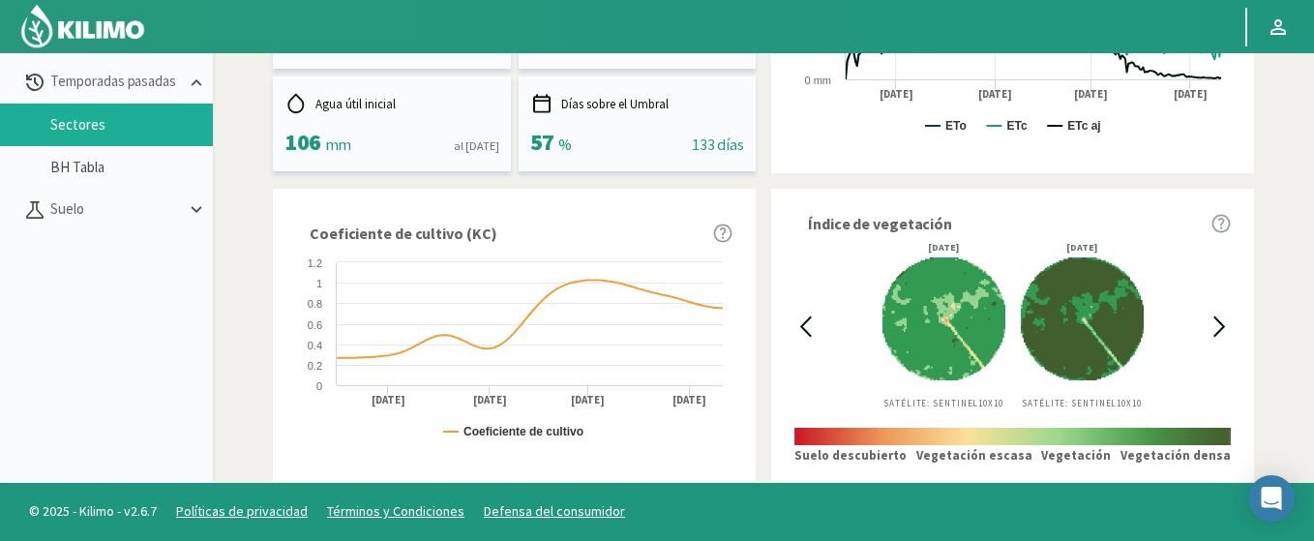
click at [812, 315] on icon at bounding box center [805, 326] width 22 height 22
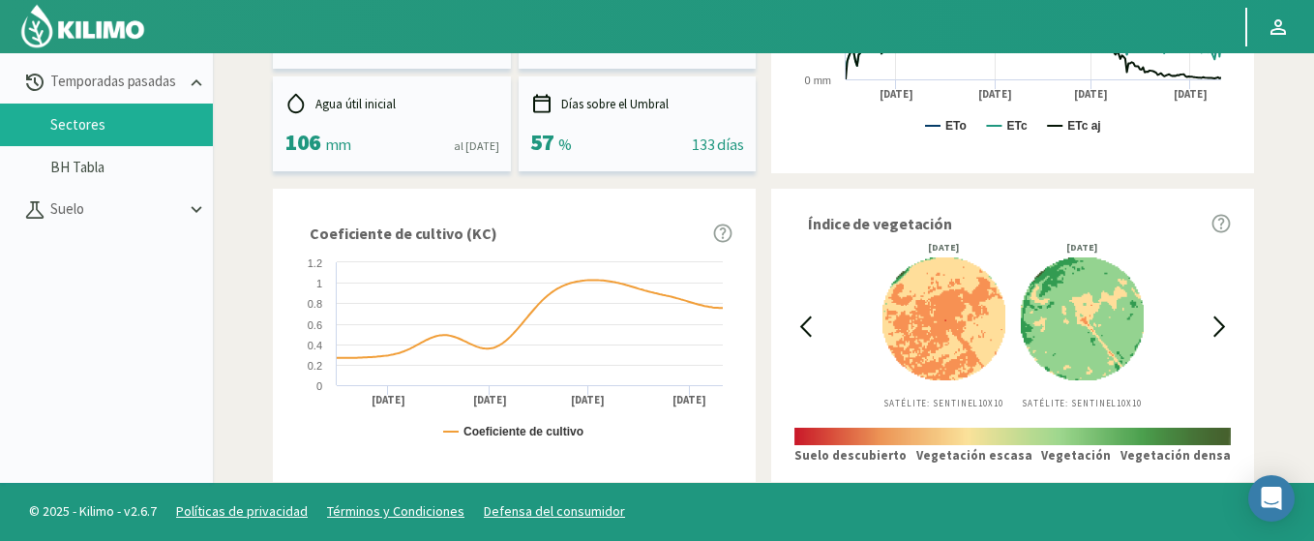
click at [808, 316] on icon at bounding box center [805, 326] width 22 height 22
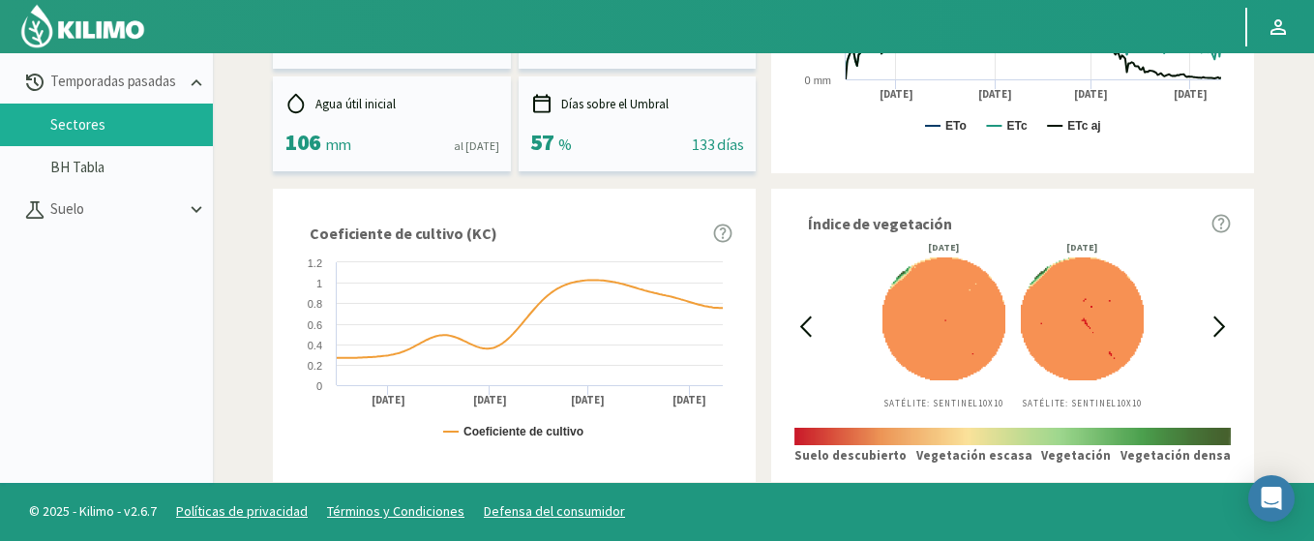
click at [808, 316] on icon at bounding box center [805, 326] width 22 height 22
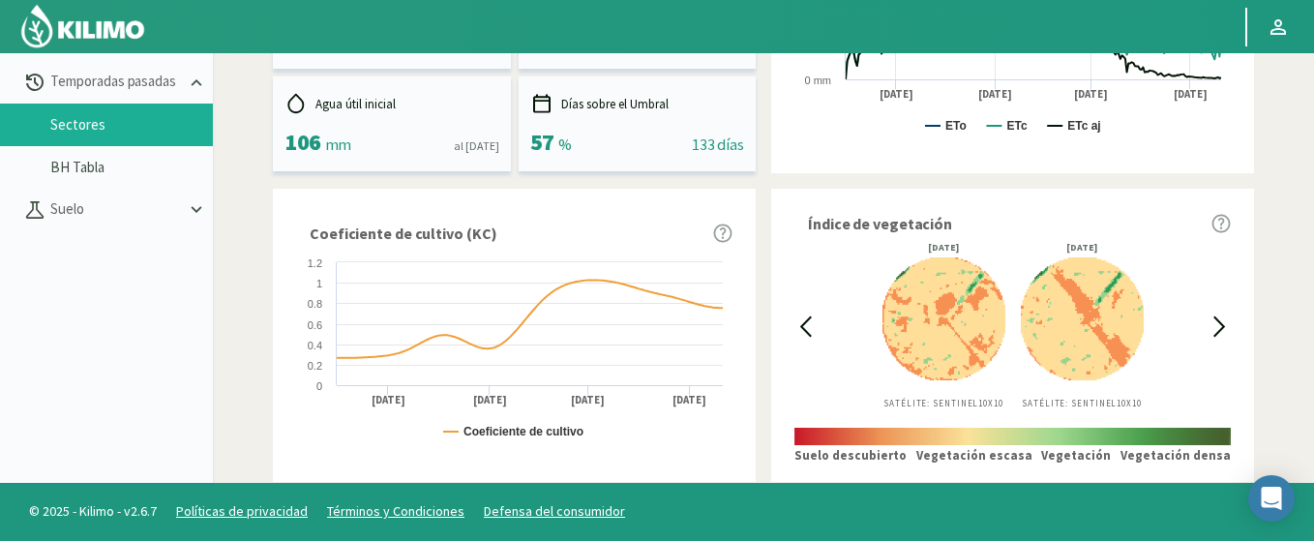
click at [808, 316] on icon at bounding box center [805, 326] width 22 height 22
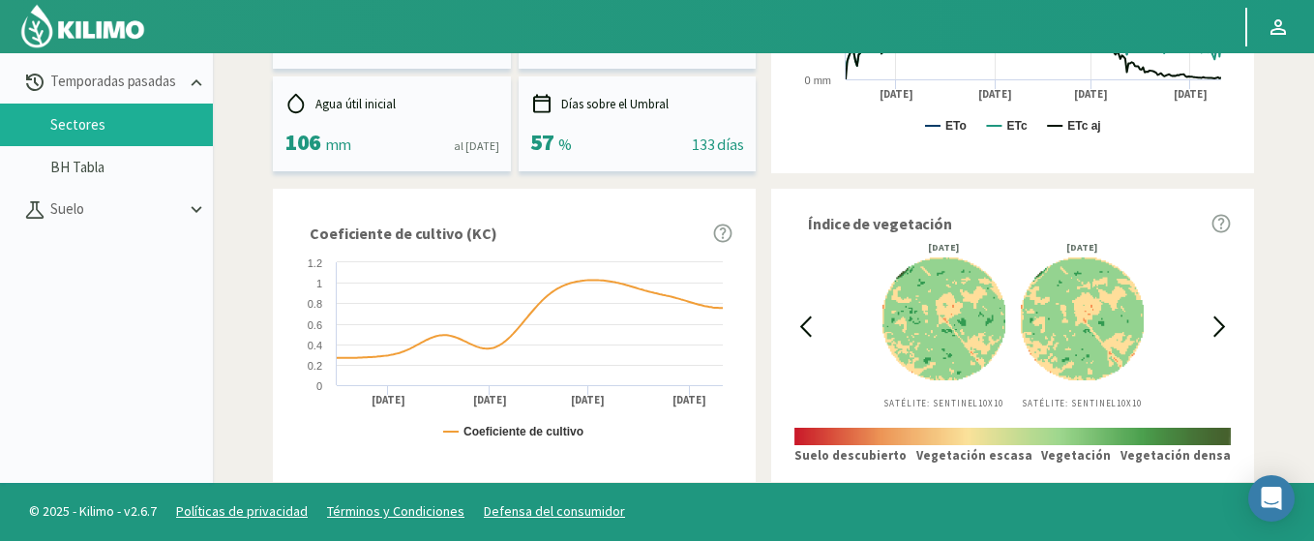
click at [1219, 323] on icon at bounding box center [1219, 326] width 22 height 22
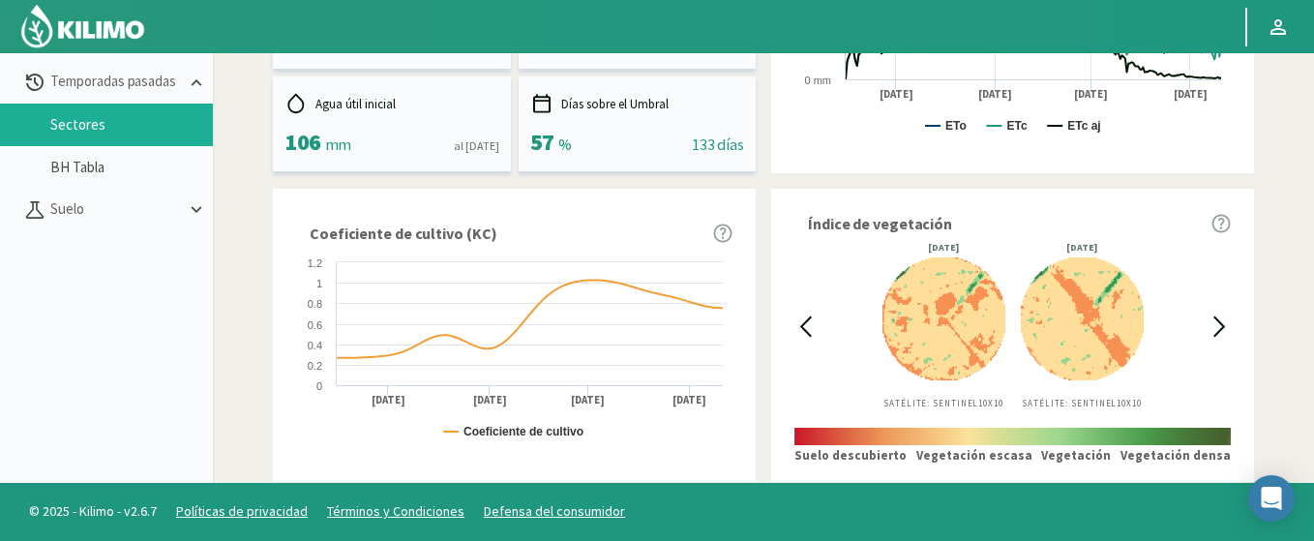
click at [1219, 329] on icon at bounding box center [1219, 326] width 22 height 22
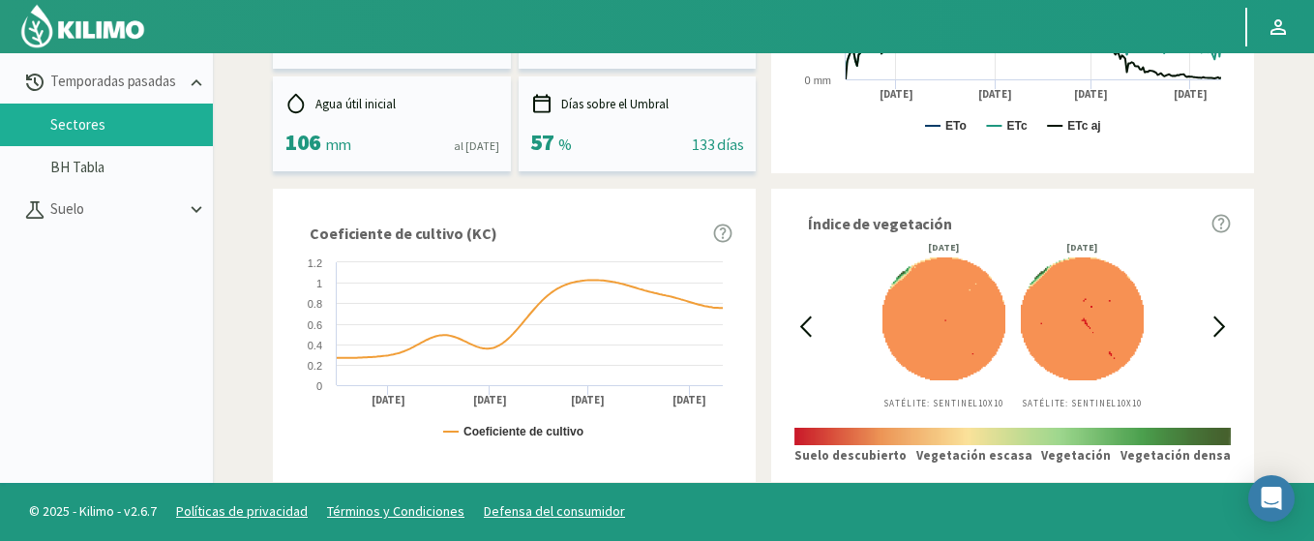
click at [1224, 327] on icon at bounding box center [1219, 326] width 10 height 18
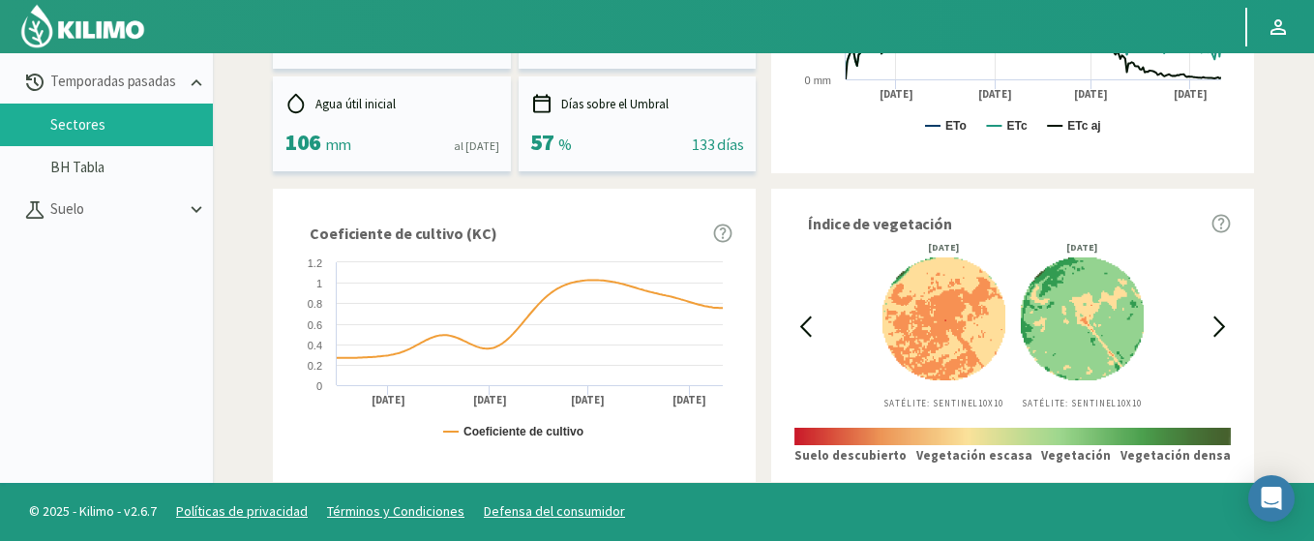
click at [1224, 327] on icon at bounding box center [1219, 326] width 10 height 18
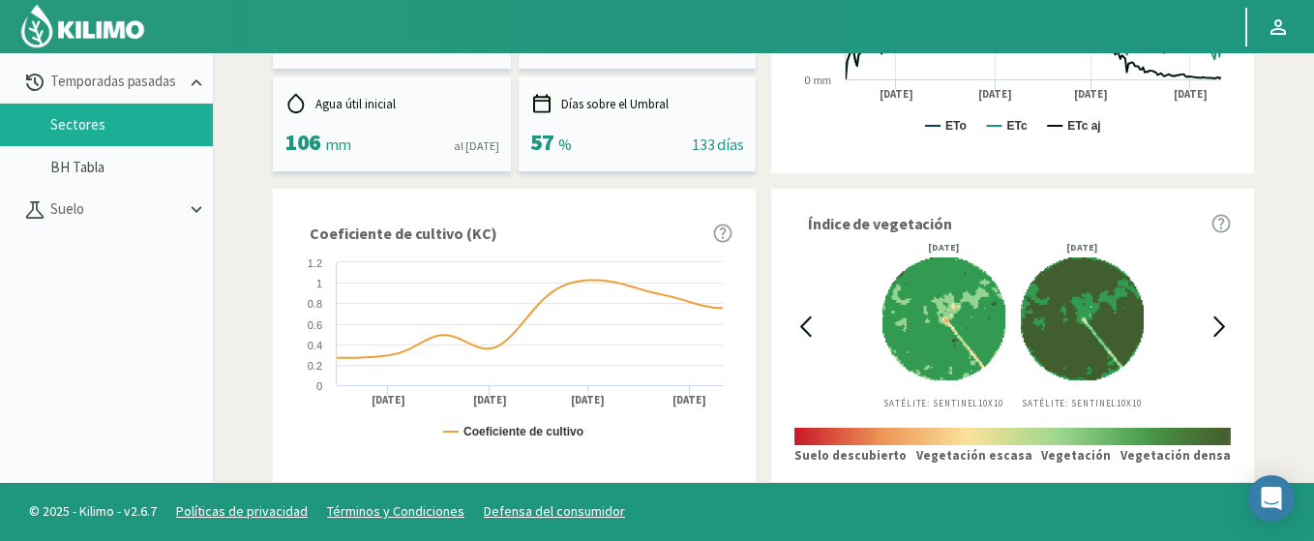
click at [1224, 327] on icon at bounding box center [1219, 326] width 10 height 18
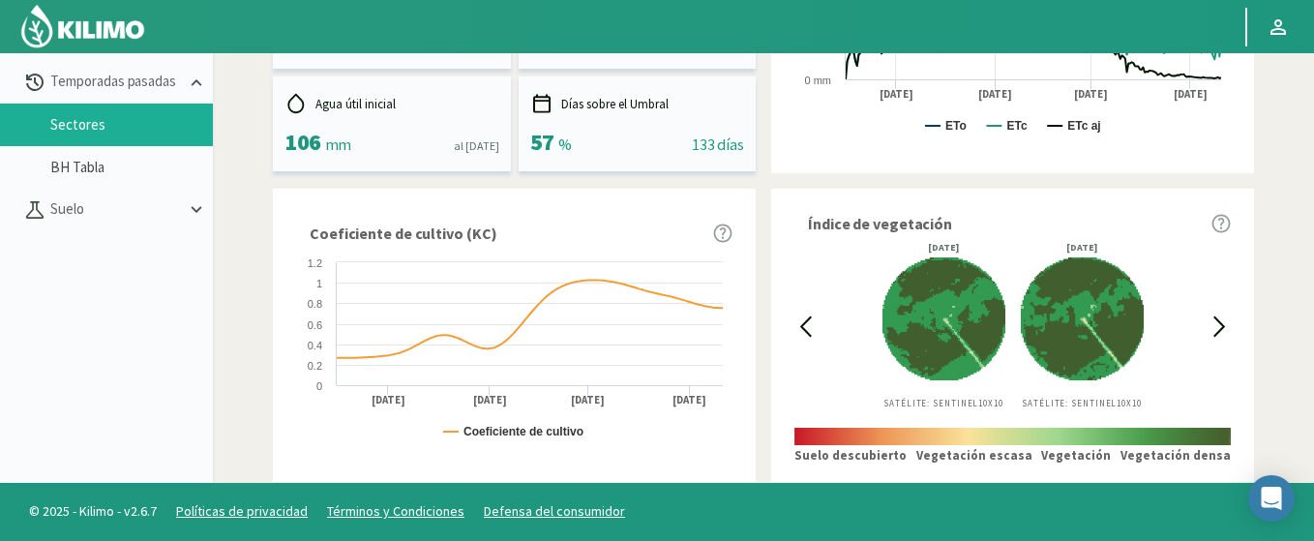
click at [966, 346] on img at bounding box center [943, 318] width 123 height 132
click at [1224, 319] on icon at bounding box center [1219, 326] width 22 height 22
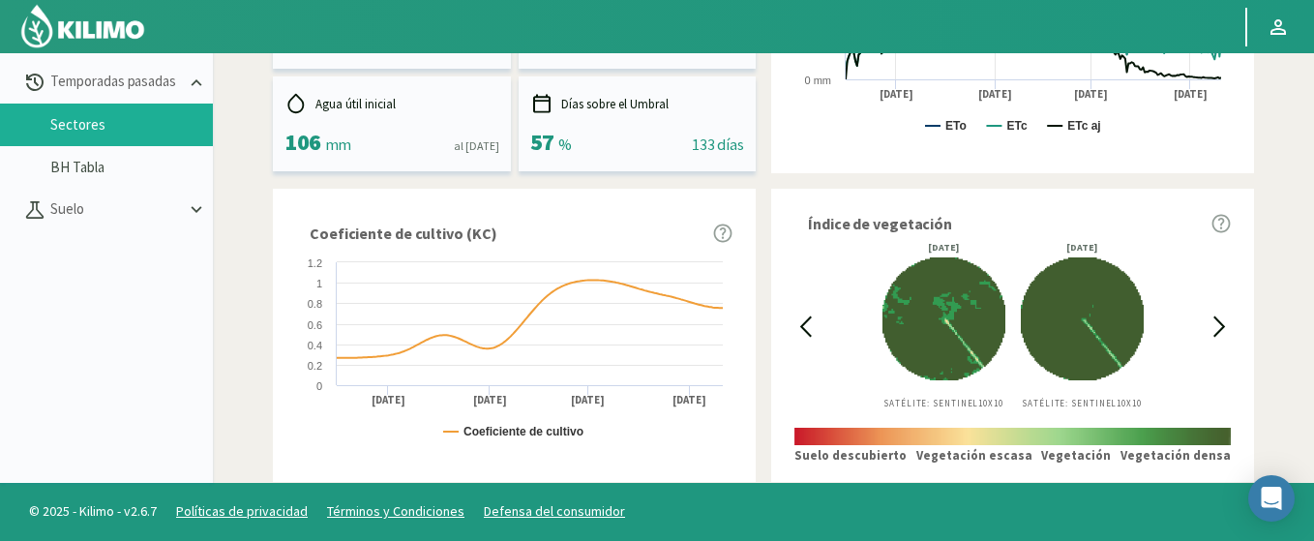
click at [1223, 319] on icon at bounding box center [1219, 326] width 22 height 22
click at [1217, 320] on icon at bounding box center [1219, 326] width 10 height 18
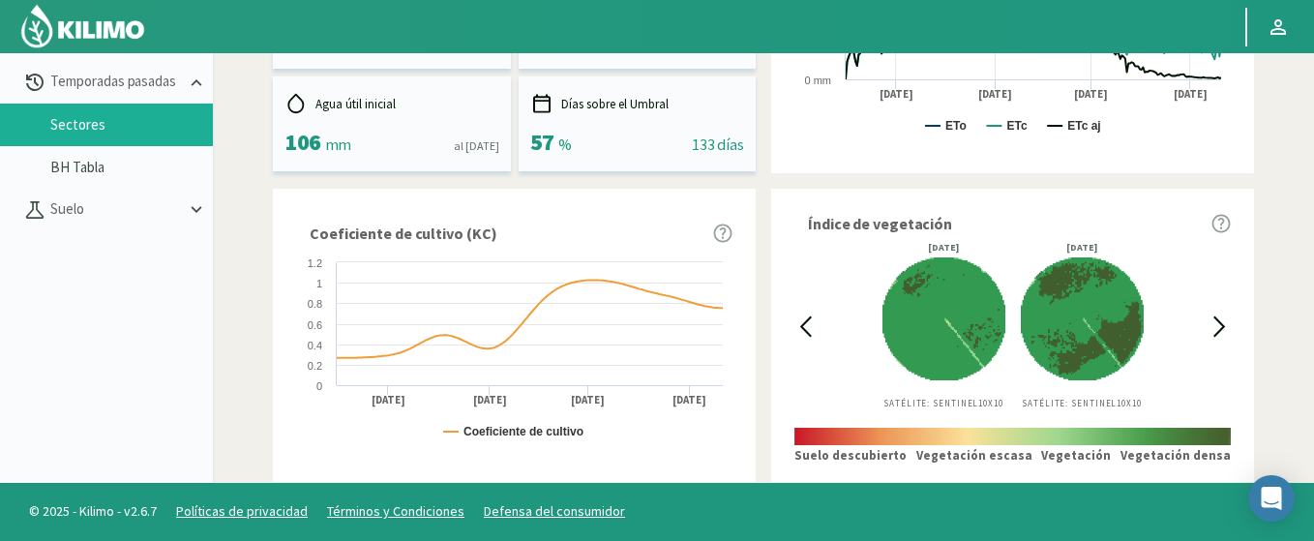
click at [798, 317] on icon at bounding box center [805, 326] width 22 height 22
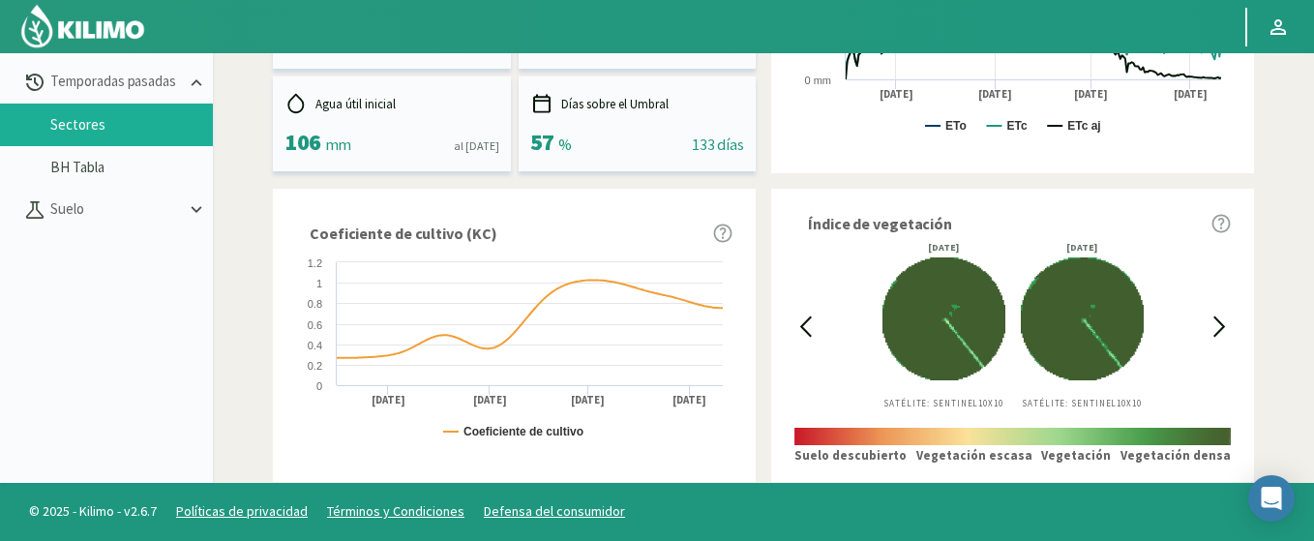
click at [1211, 317] on icon at bounding box center [1219, 326] width 22 height 22
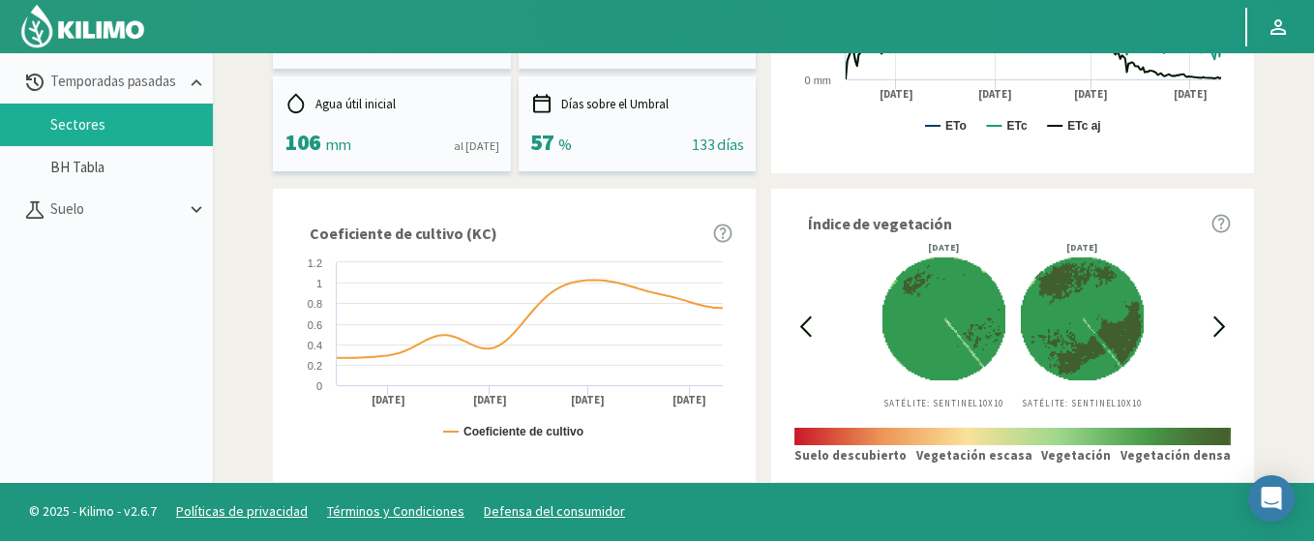
click at [1213, 318] on icon at bounding box center [1219, 326] width 22 height 22
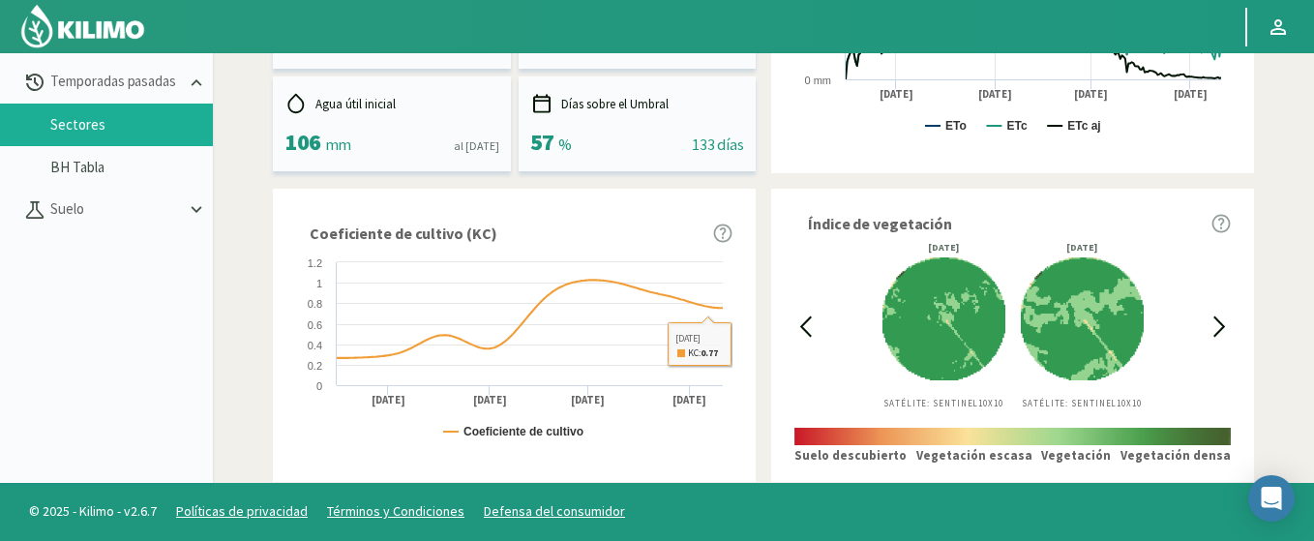
click at [805, 330] on icon at bounding box center [806, 326] width 10 height 18
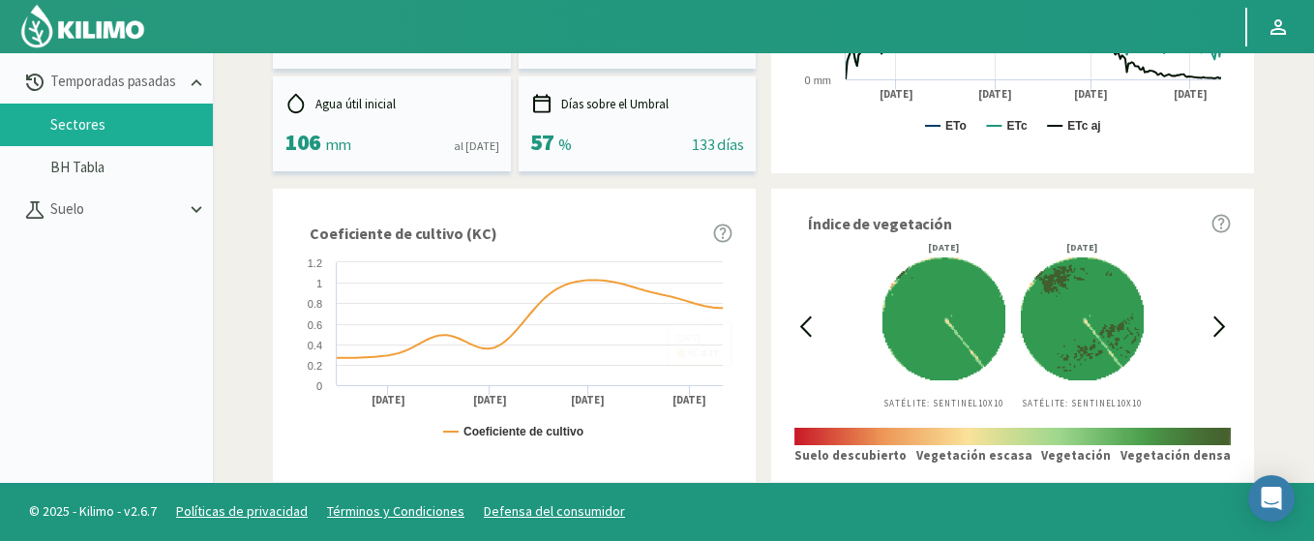
click at [805, 330] on icon at bounding box center [806, 326] width 10 height 18
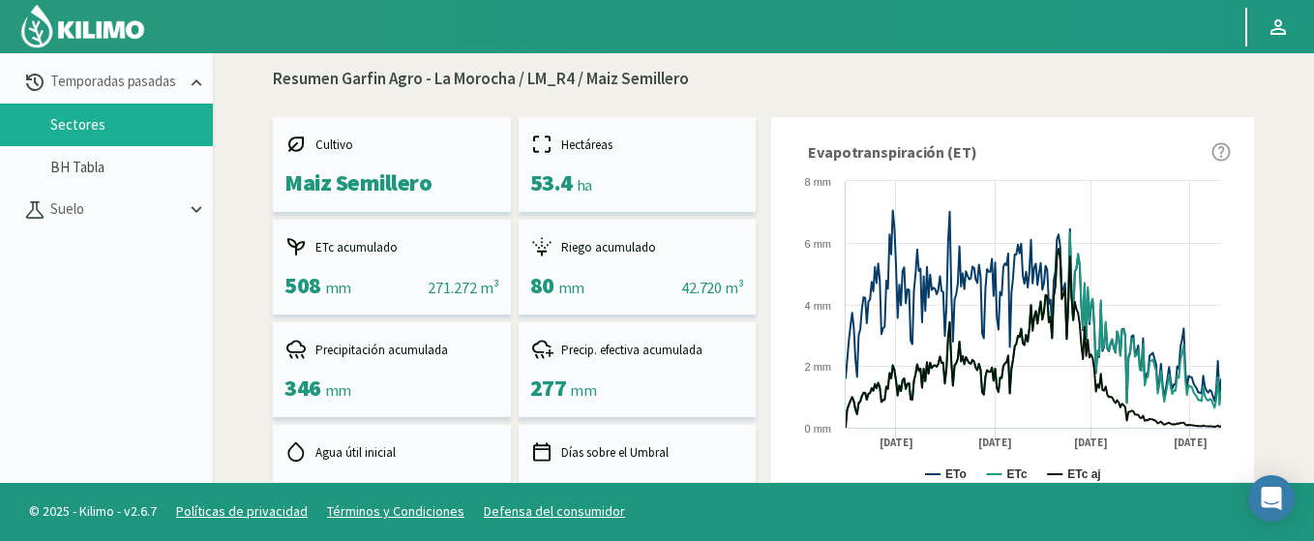
scroll to position [239, 0]
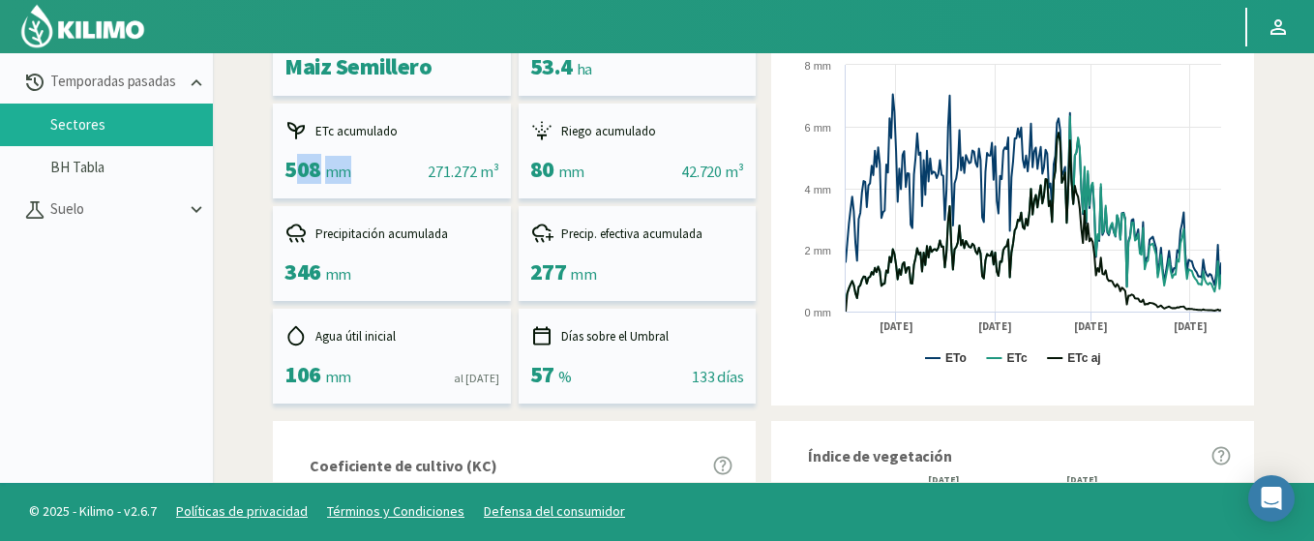
drag, startPoint x: 282, startPoint y: 161, endPoint x: 341, endPoint y: 178, distance: 61.5
click at [341, 178] on div "ETc acumulado 508 mm || 271.272 m³" at bounding box center [392, 151] width 238 height 95
click at [346, 189] on div "ETc acumulado 508 mm || 271.272 m³" at bounding box center [392, 151] width 238 height 95
drag, startPoint x: 524, startPoint y: 169, endPoint x: 577, endPoint y: 179, distance: 53.1
click at [577, 179] on div "Riego acumulado 80 mm || 42.720 m³" at bounding box center [638, 151] width 238 height 95
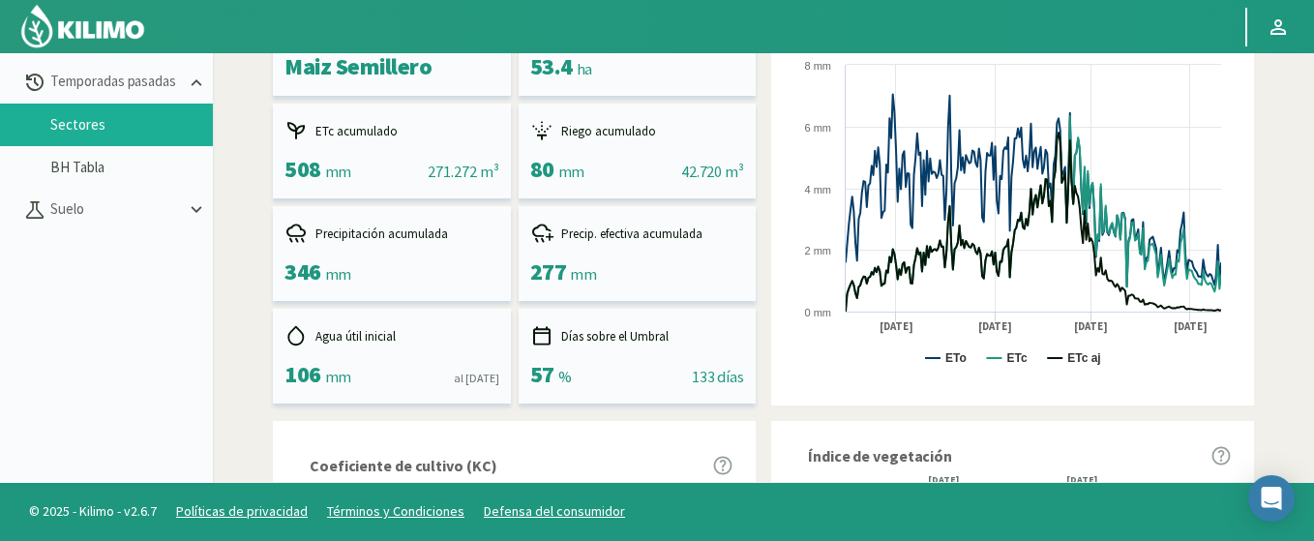
click at [582, 181] on div "80 mm" at bounding box center [557, 170] width 54 height 28
drag, startPoint x: 527, startPoint y: 373, endPoint x: 560, endPoint y: 378, distance: 33.2
click at [560, 378] on div "Días sobre el Umbral 57 % || 133 días" at bounding box center [638, 356] width 238 height 95
click at [554, 383] on span "57" at bounding box center [542, 374] width 24 height 30
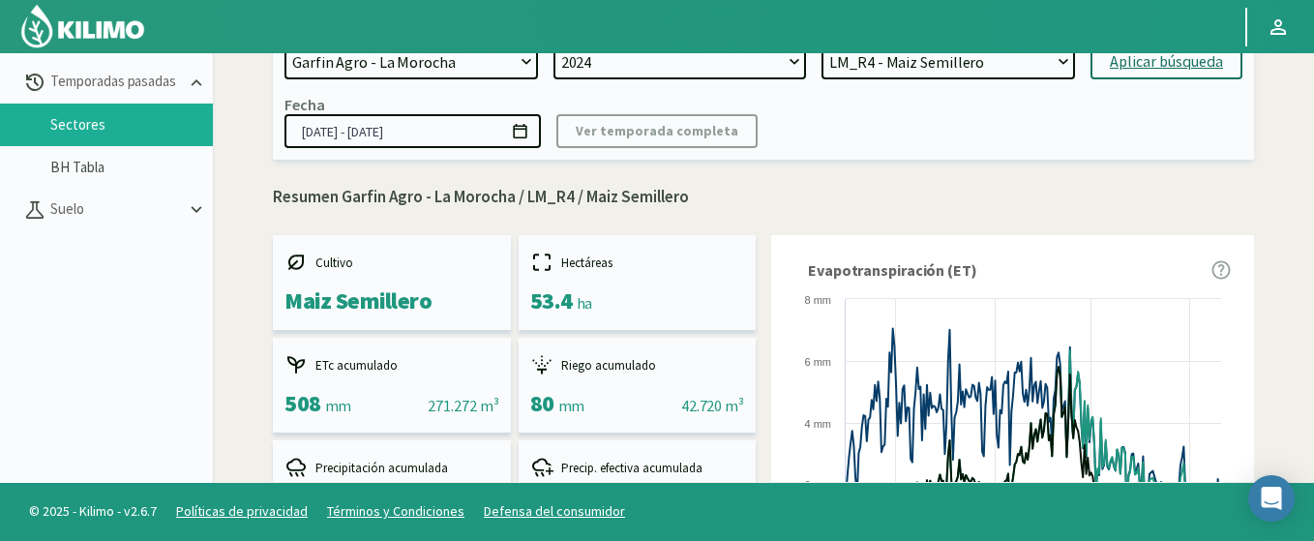
scroll to position [0, 0]
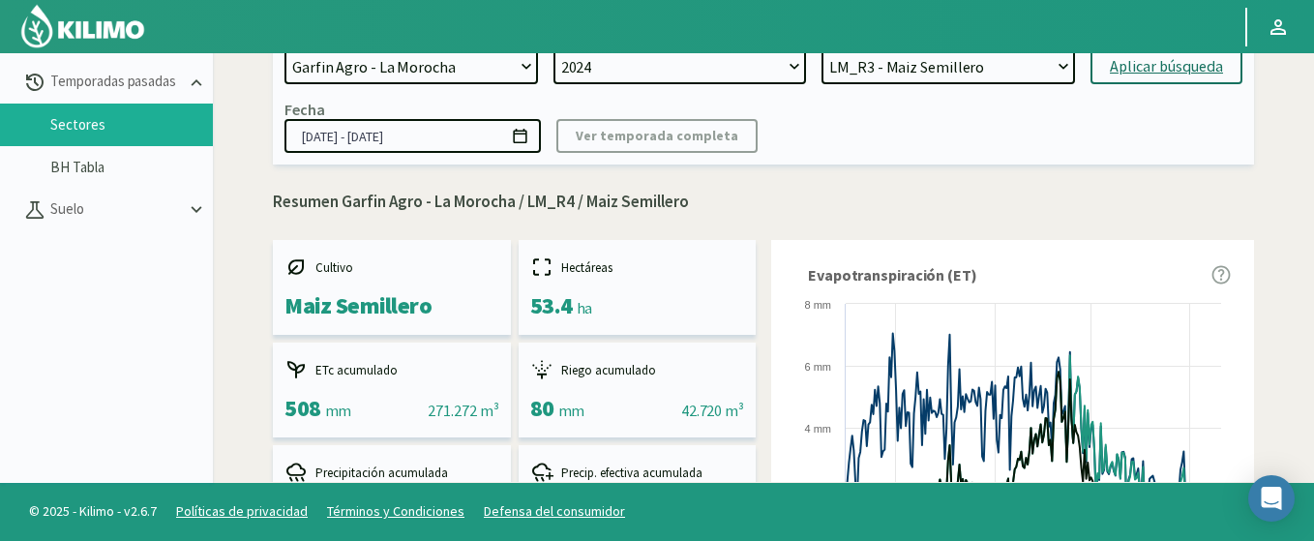
click at [821, 49] on select "LM_R5 - Maiz Semillero LM_R4 - Maiz Semillero LM_R3 - Maiz Semillero LM_R2 - Ma…" at bounding box center [947, 66] width 253 height 35
click at [1147, 70] on div "Aplicar búsqueda" at bounding box center [1166, 66] width 113 height 23
select select "12: Object"
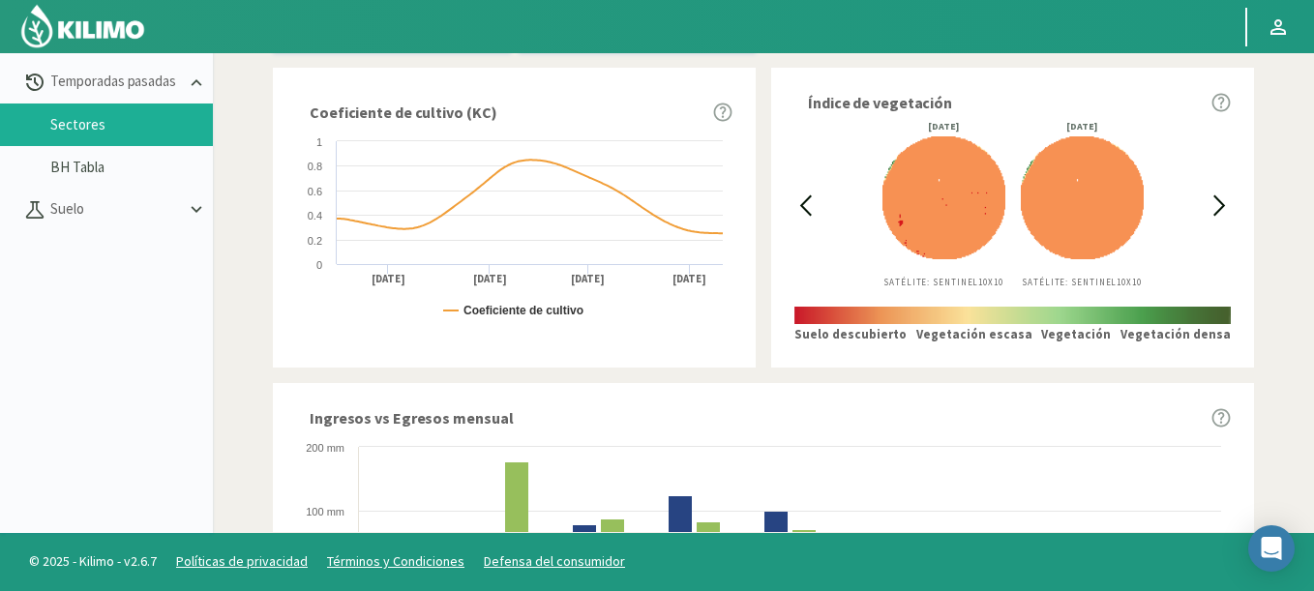
scroll to position [592, 0]
click at [145, 28] on img at bounding box center [82, 26] width 127 height 46
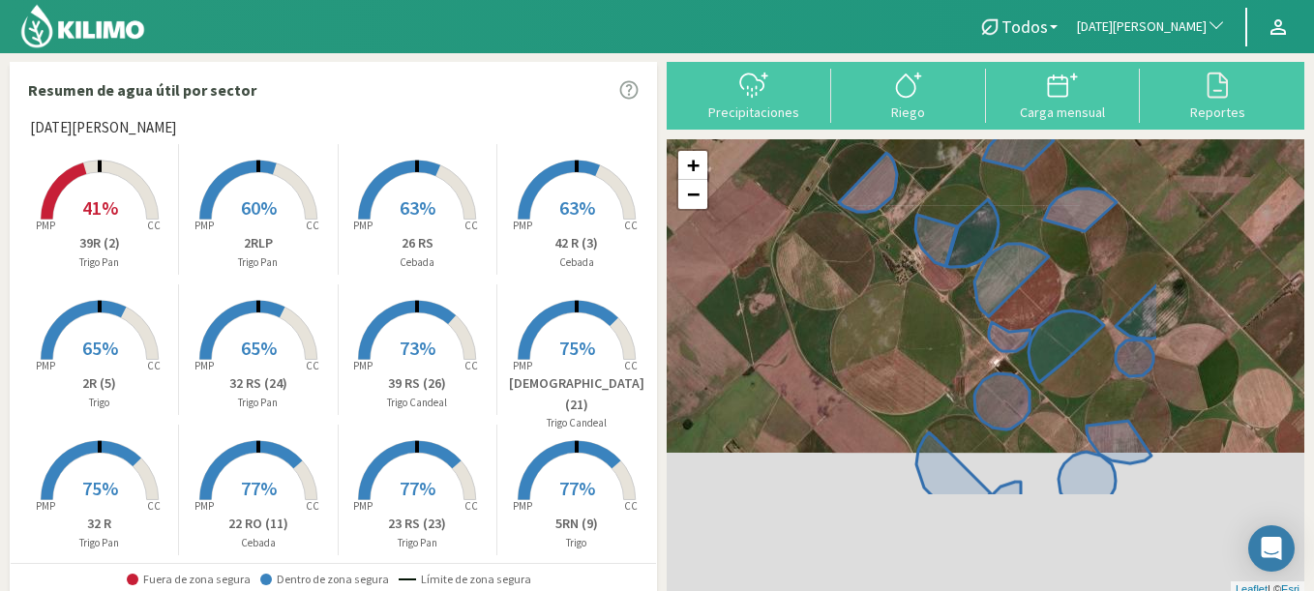
drag, startPoint x: 1043, startPoint y: 401, endPoint x: 826, endPoint y: 251, distance: 263.5
click at [826, 251] on div "+ − Leaflet | © Esri" at bounding box center [986, 368] width 638 height 458
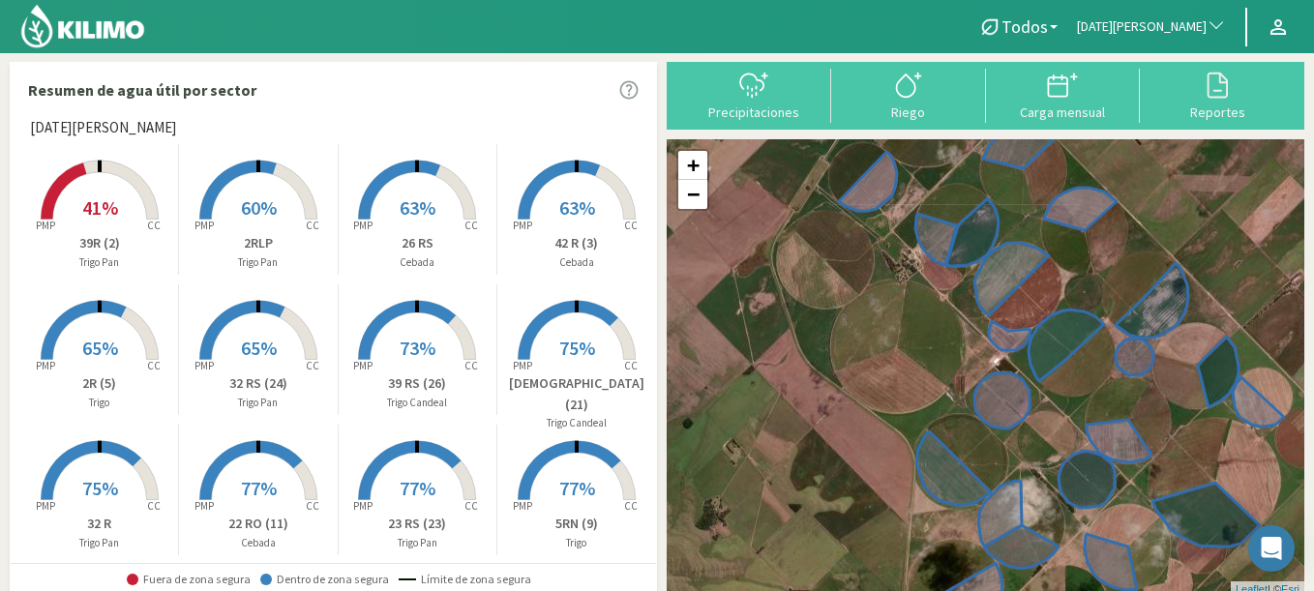
click at [266, 227] on rect at bounding box center [258, 221] width 155 height 155
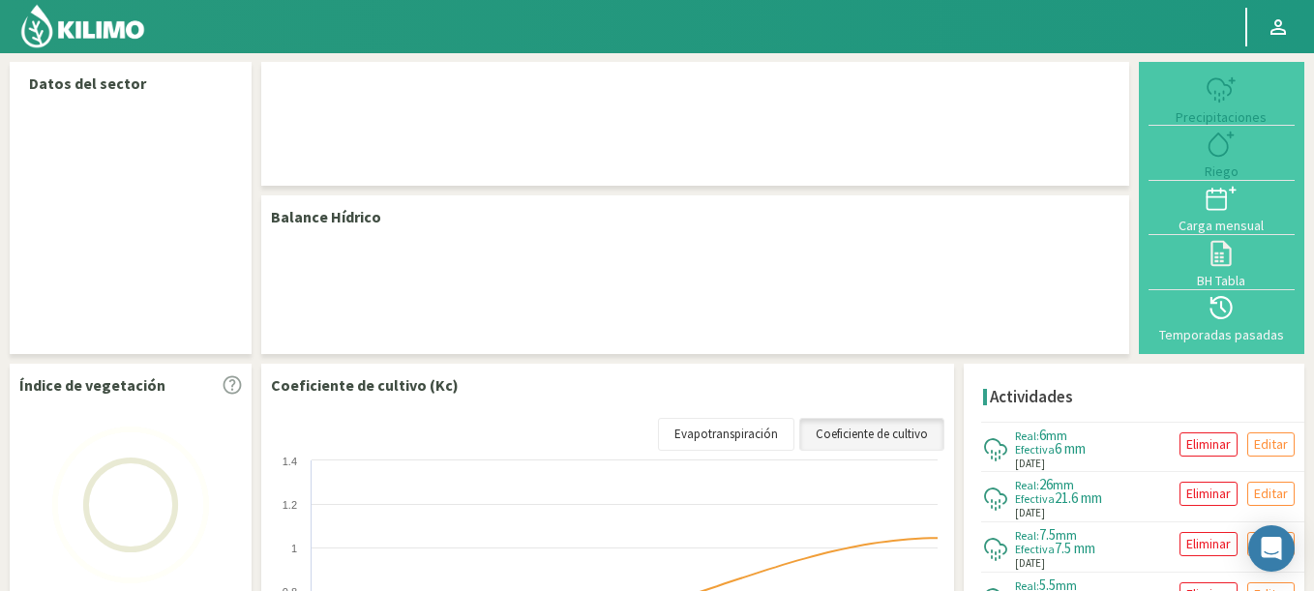
select select "249: Object"
select select "15: Object"
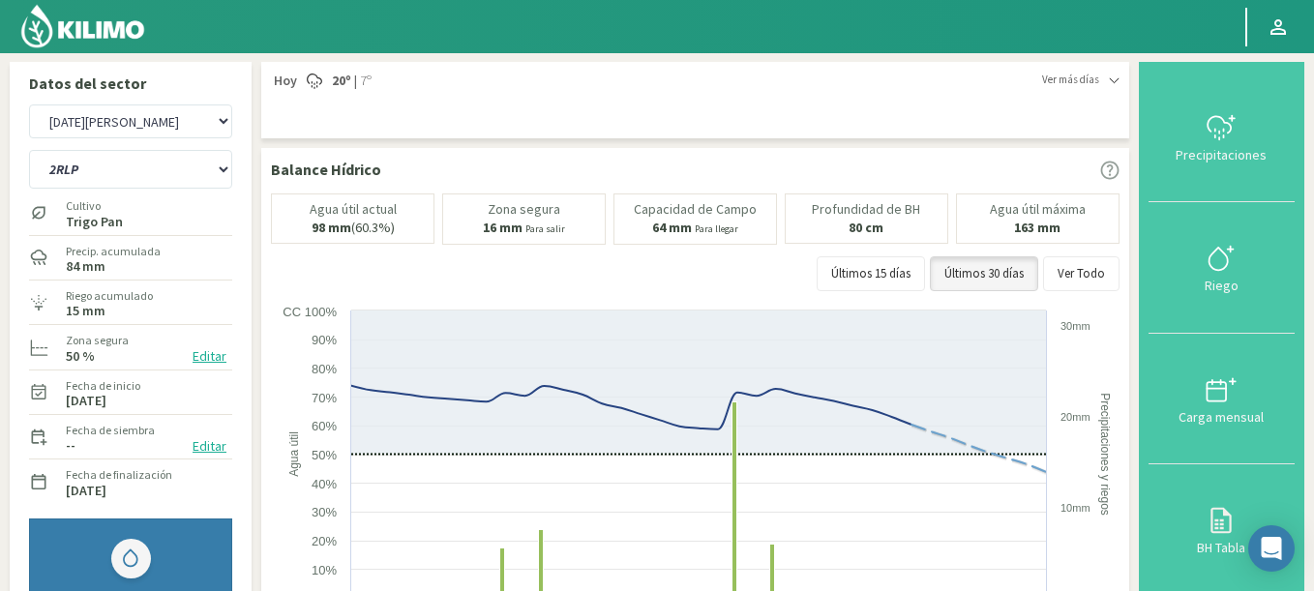
click at [110, 30] on img at bounding box center [82, 26] width 127 height 46
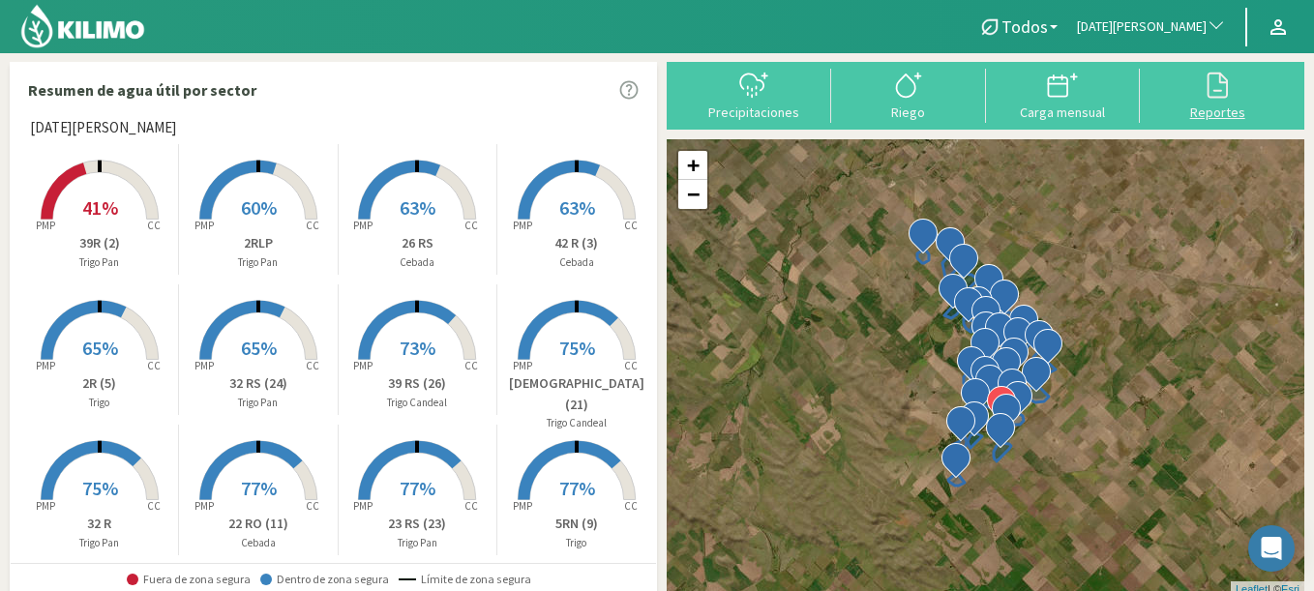
click at [1224, 105] on div "Reportes" at bounding box center [1216, 112] width 143 height 14
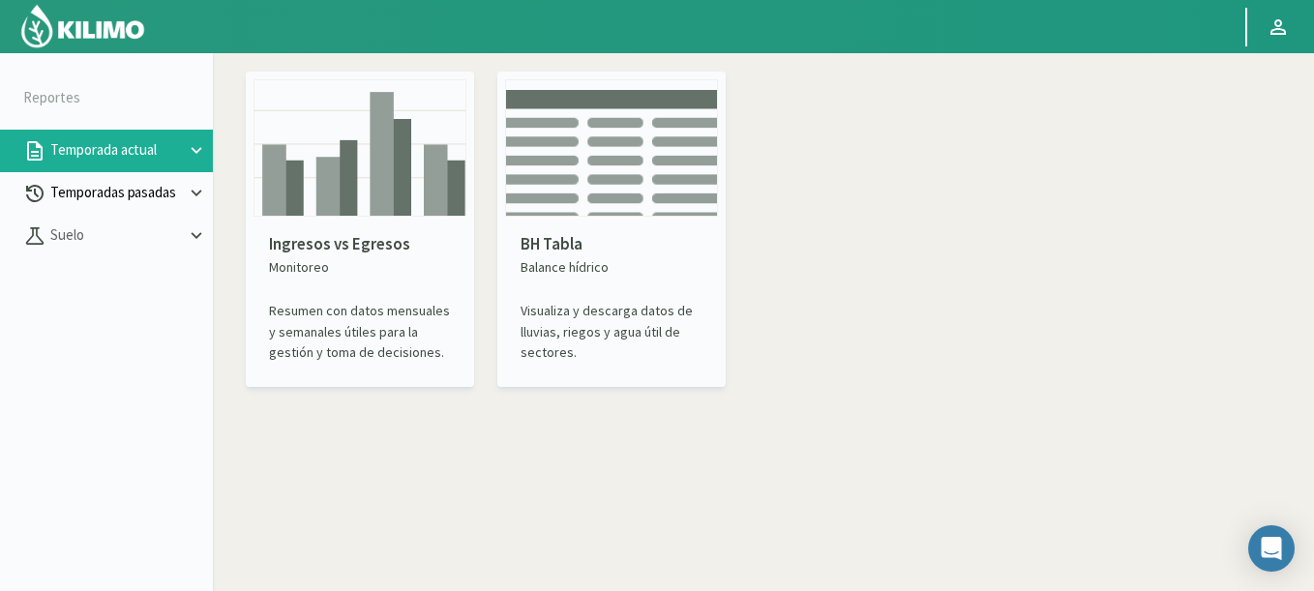
click at [81, 203] on p "Temporadas pasadas" at bounding box center [115, 193] width 139 height 22
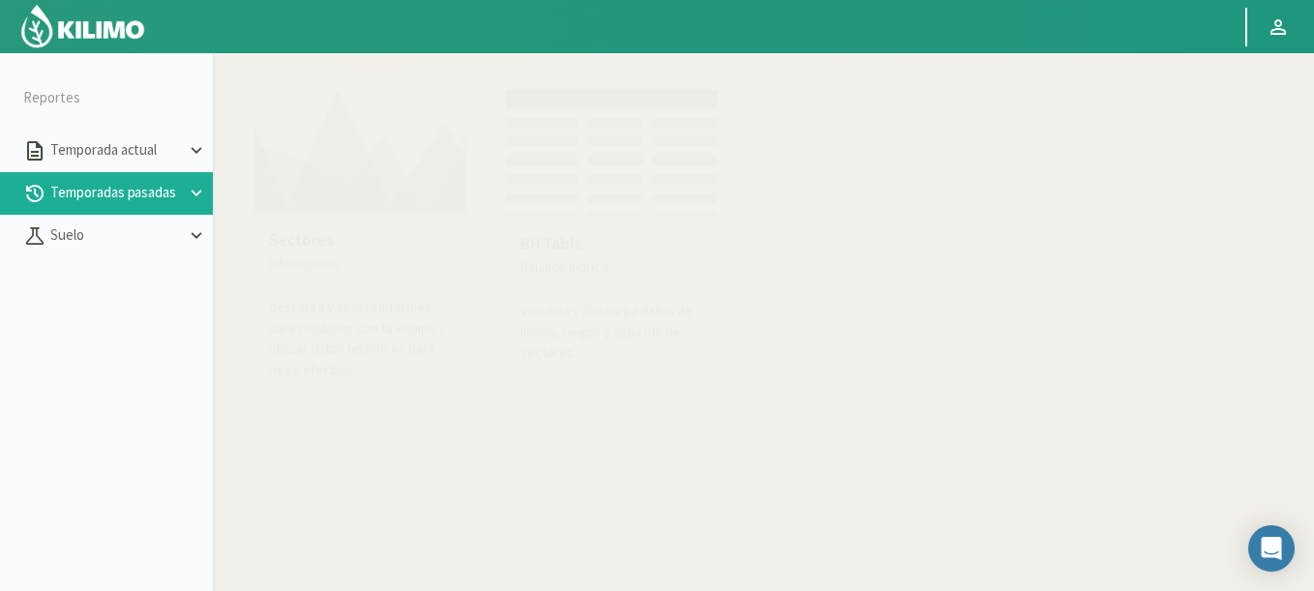
click at [356, 178] on img at bounding box center [359, 146] width 213 height 134
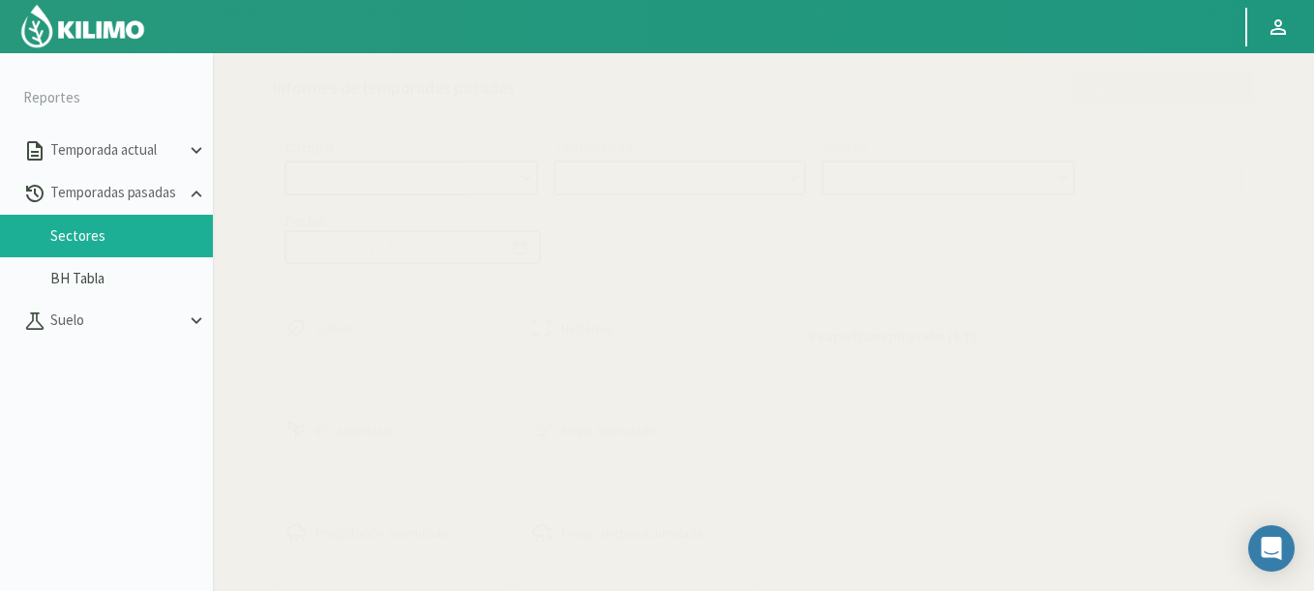
select select "0: Object"
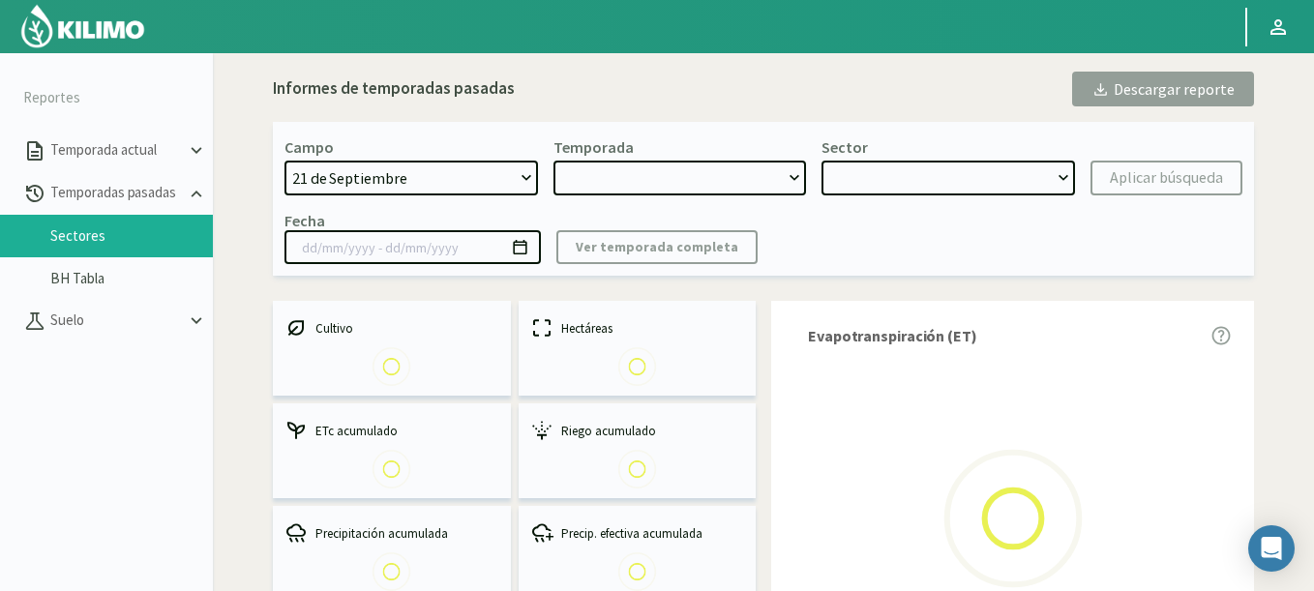
type input "20/10/2023 - 13/06/2024"
select select "0: 2023"
select select "0: Object"
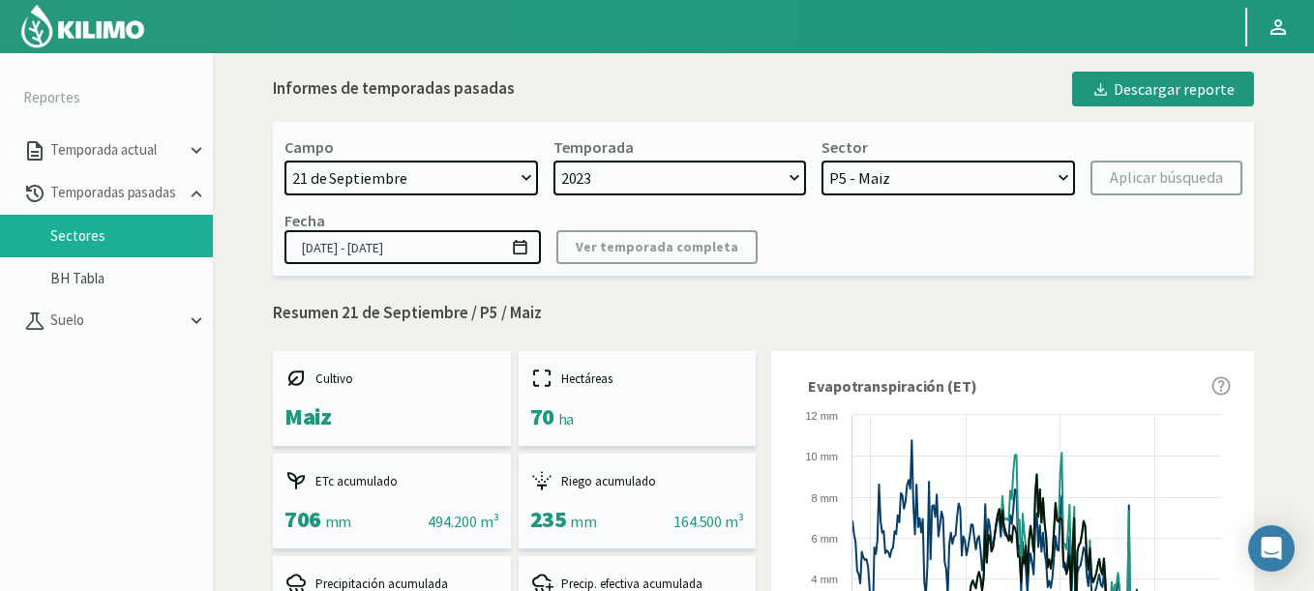
click at [553, 161] on select "2023 2022" at bounding box center [679, 178] width 253 height 35
drag, startPoint x: 378, startPoint y: 186, endPoint x: 609, endPoint y: 84, distance: 252.5
select select "816: Object"
click at [284, 161] on select "21 de Septiembre 8 Fuegos Acograpes - Ag. Carlos Muñoz Herrera Acograpes - Ag. …" at bounding box center [410, 178] width 253 height 35
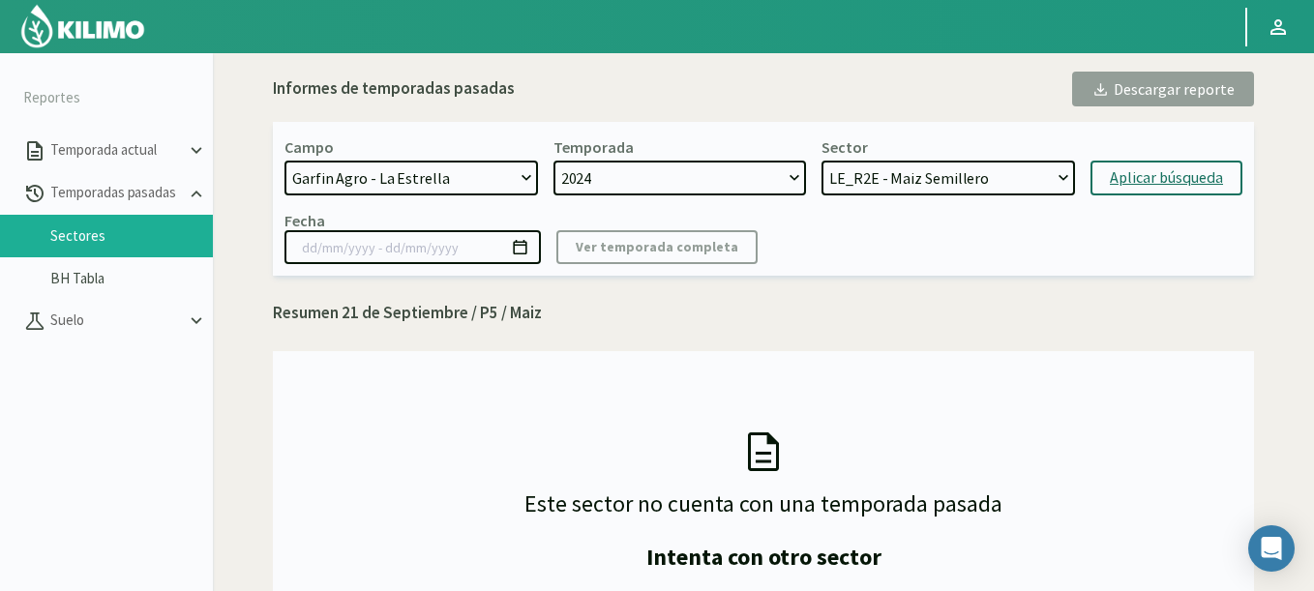
click at [1147, 171] on div "Aplicar búsqueda" at bounding box center [1166, 177] width 113 height 23
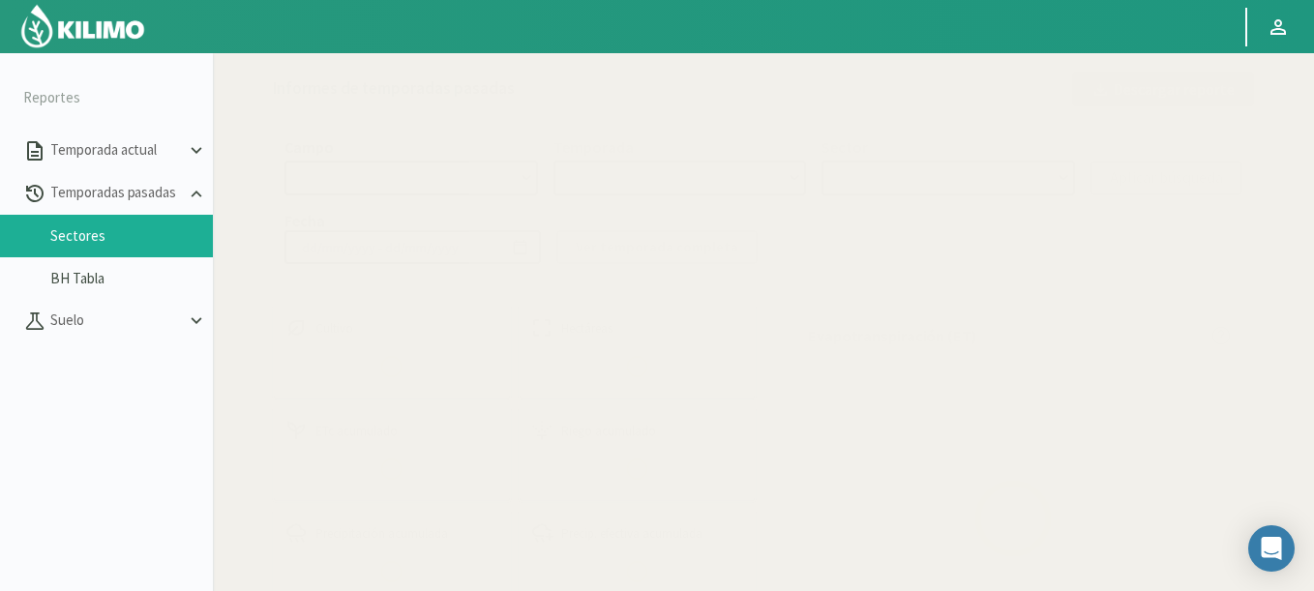
select select "816: Object"
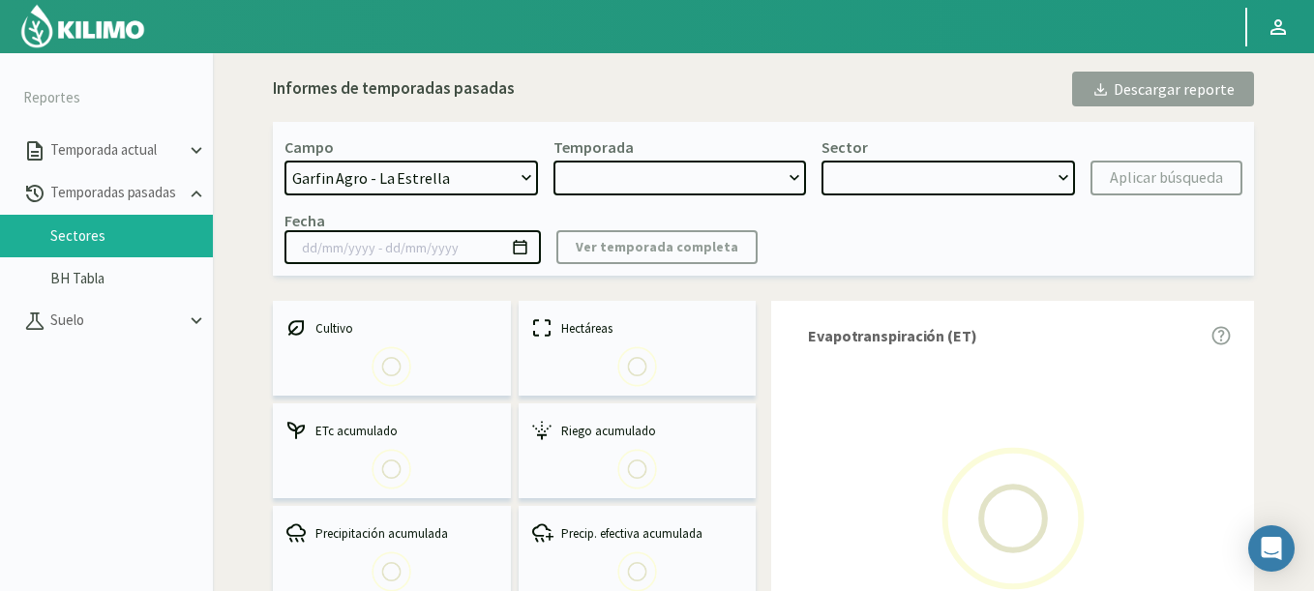
type input "01/10/2024 - 21/05/2025"
select select "0: 2024"
select select "0: Object"
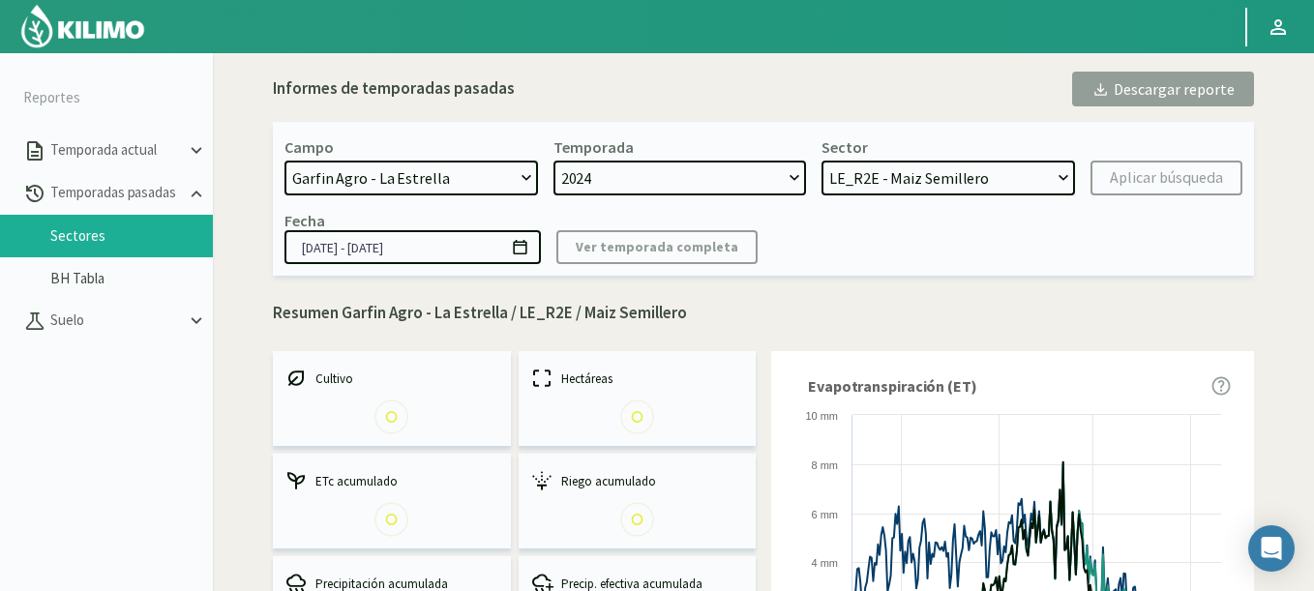
click at [920, 179] on select "LE_R2E - Maiz Semillero LE_R3E - Maiz Semillero LE_R1 - Maiz Semillero" at bounding box center [947, 178] width 253 height 35
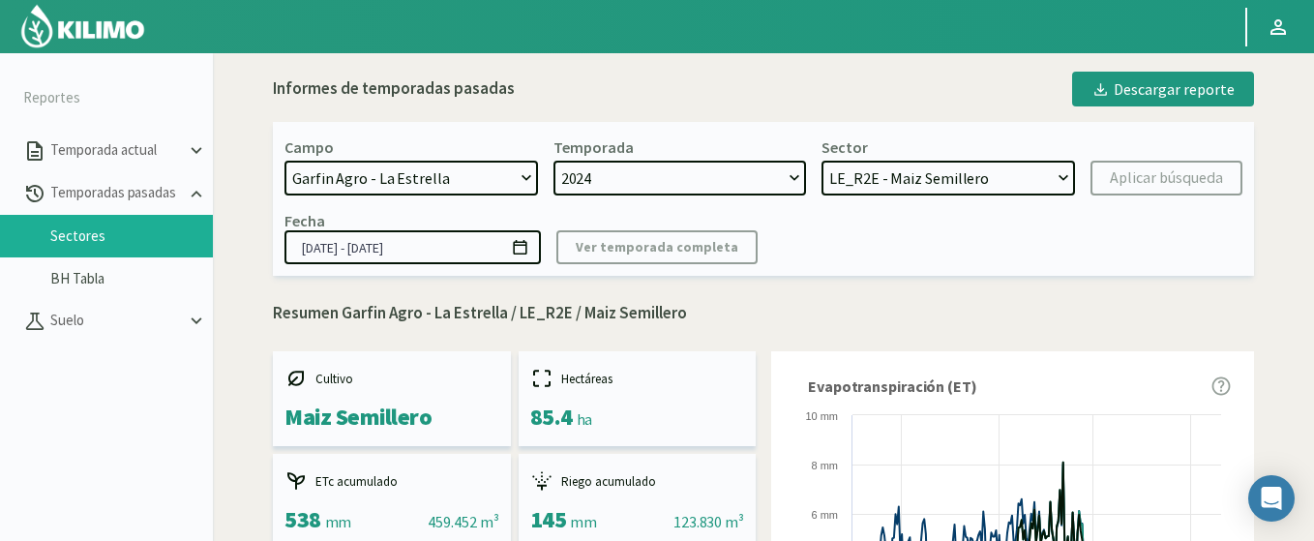
click at [608, 178] on select "2024 2023" at bounding box center [679, 178] width 253 height 35
drag, startPoint x: 883, startPoint y: 182, endPoint x: 910, endPoint y: 105, distance: 81.1
drag, startPoint x: 372, startPoint y: 246, endPoint x: 439, endPoint y: 252, distance: 67.0
click at [439, 252] on input "01/10/2024 - 21/05/2025" at bounding box center [412, 247] width 256 height 34
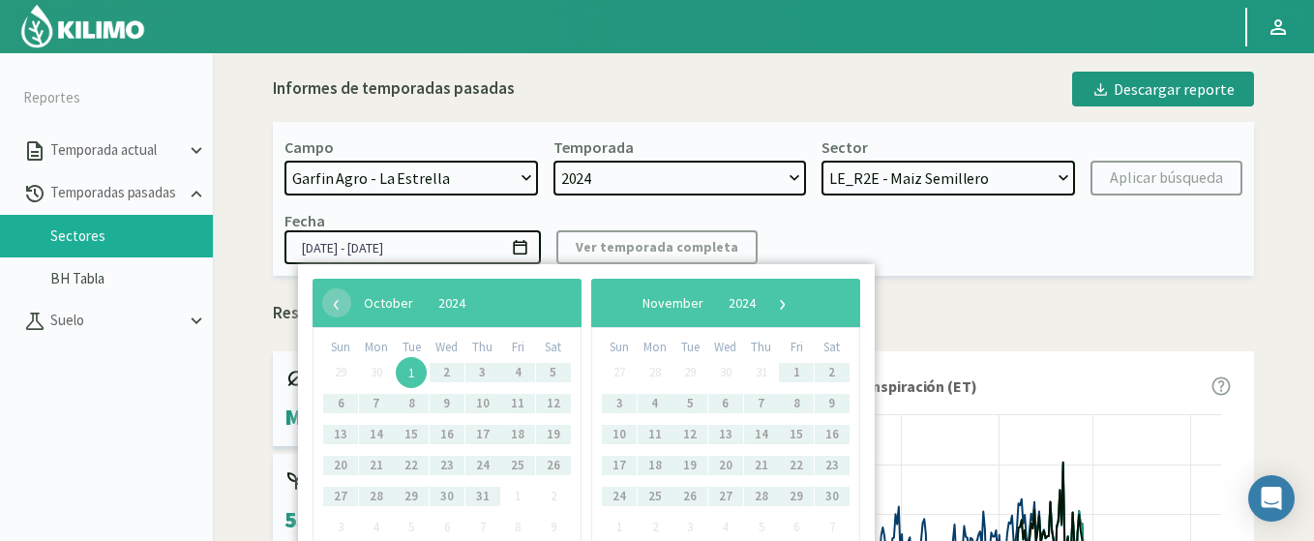
click at [453, 228] on div "Fecha 01/10/2024 - 21/05/2025" at bounding box center [412, 237] width 256 height 53
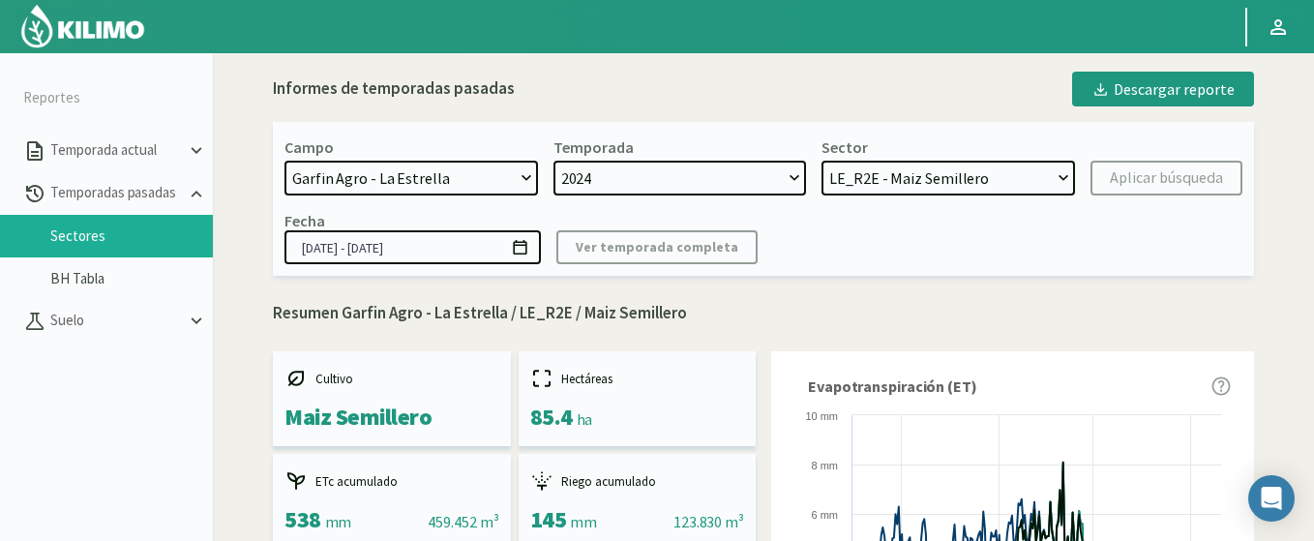
click at [519, 245] on icon at bounding box center [520, 247] width 14 height 15
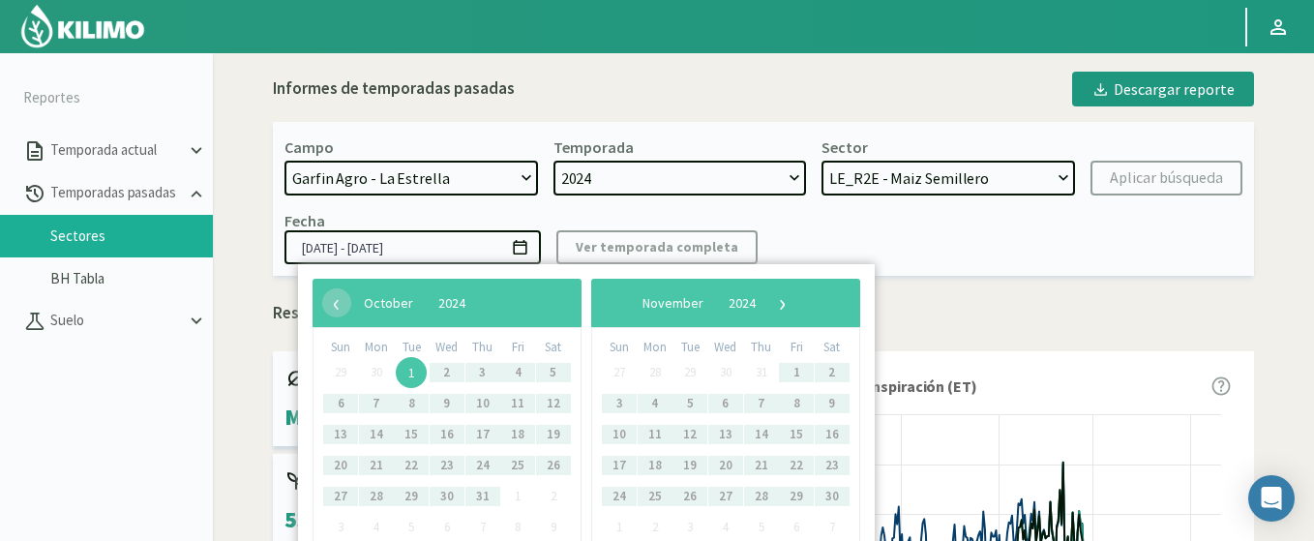
click at [783, 233] on div "Fecha 01/10/2024 - 21/05/2025 Ver temporada completa" at bounding box center [763, 237] width 958 height 53
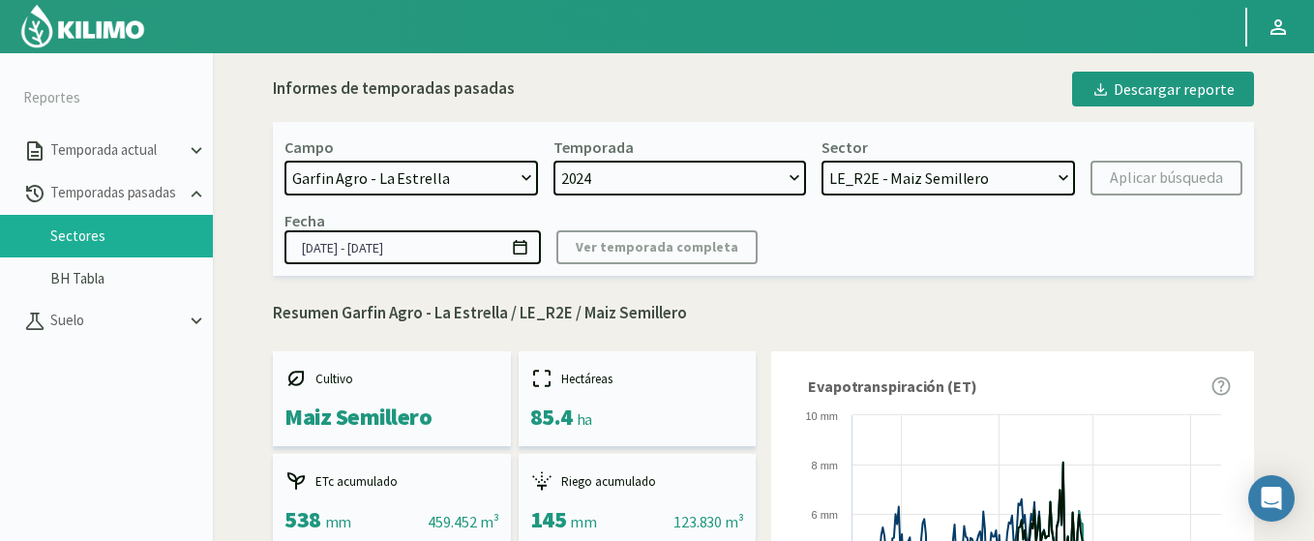
click at [523, 243] on icon at bounding box center [520, 247] width 14 height 15
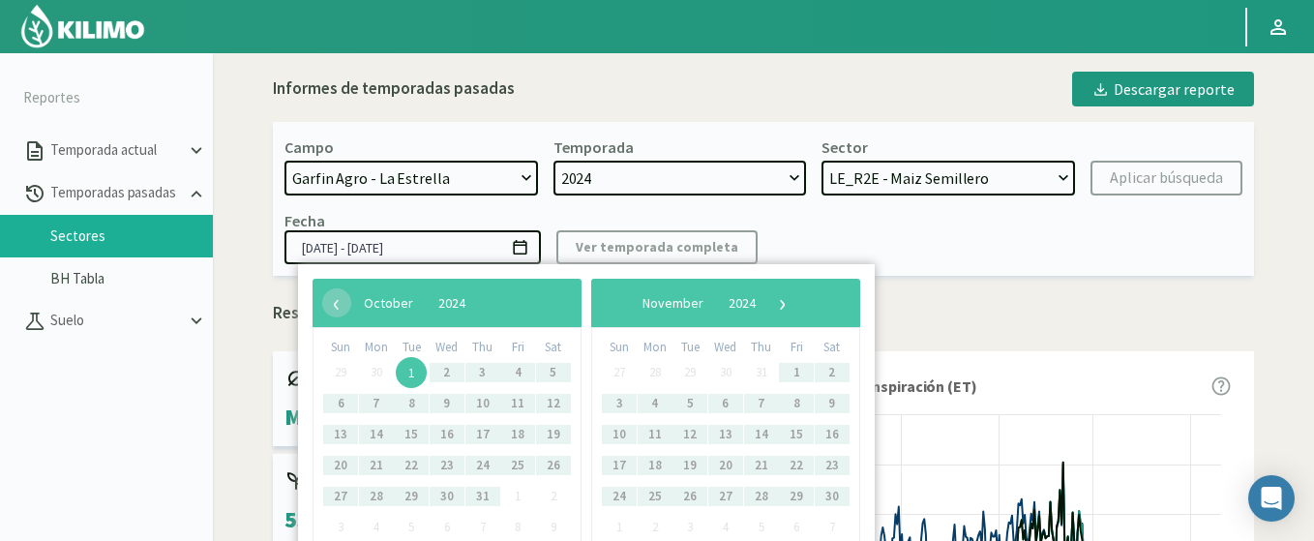
click at [416, 365] on span "1" at bounding box center [411, 372] width 31 height 31
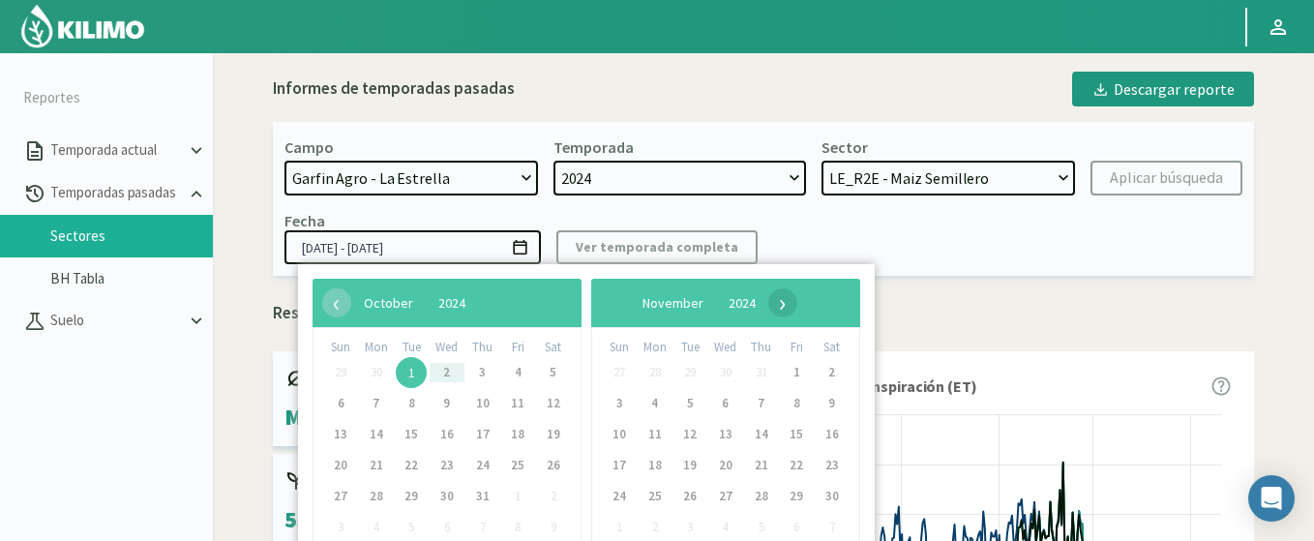
click at [797, 301] on span "›" at bounding box center [782, 302] width 29 height 29
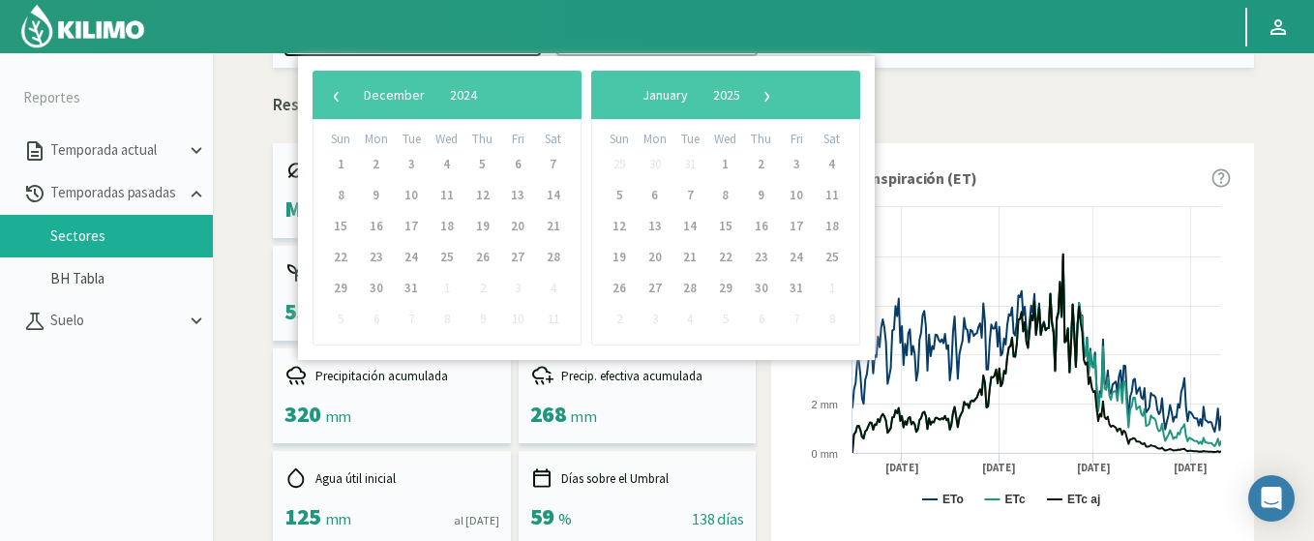
scroll to position [232, 0]
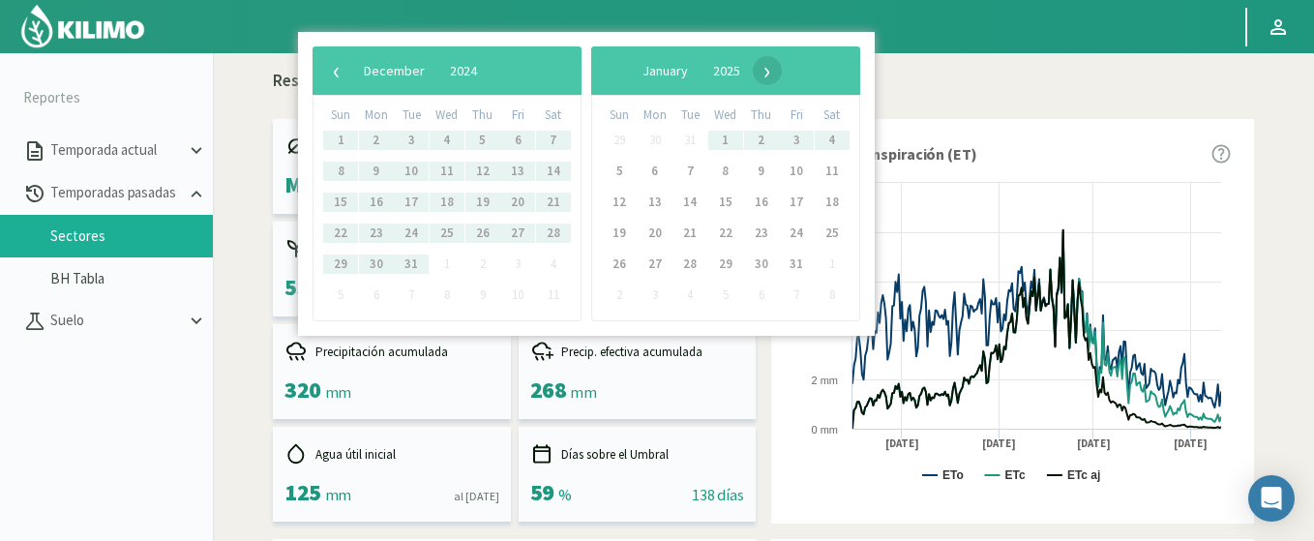
click at [782, 76] on span "›" at bounding box center [767, 70] width 29 height 29
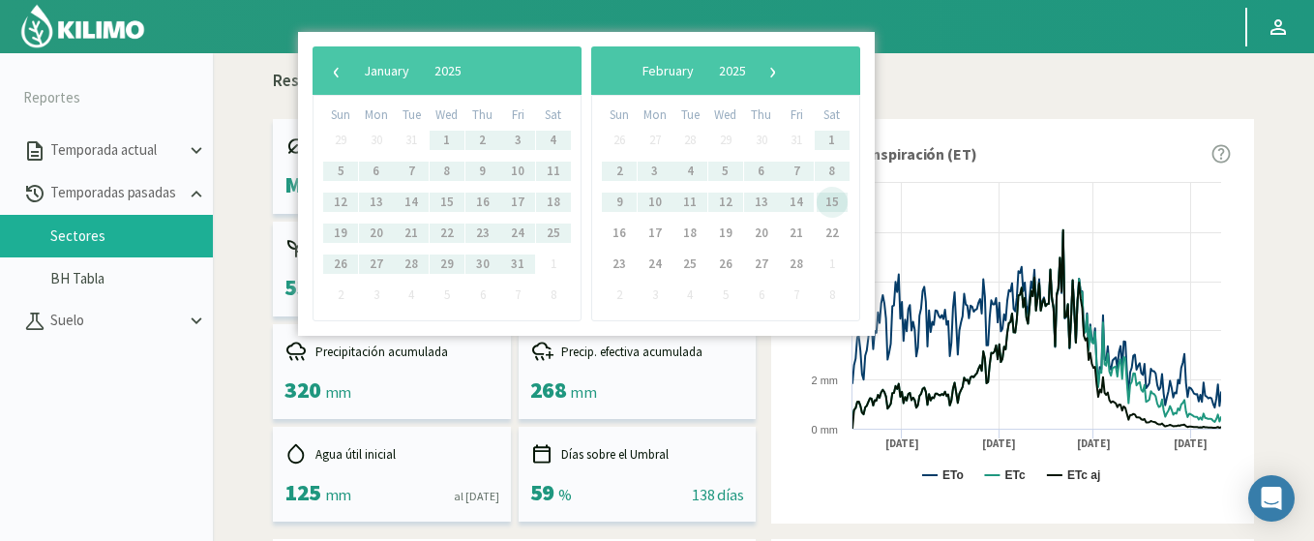
click at [831, 200] on span "15" at bounding box center [831, 202] width 31 height 31
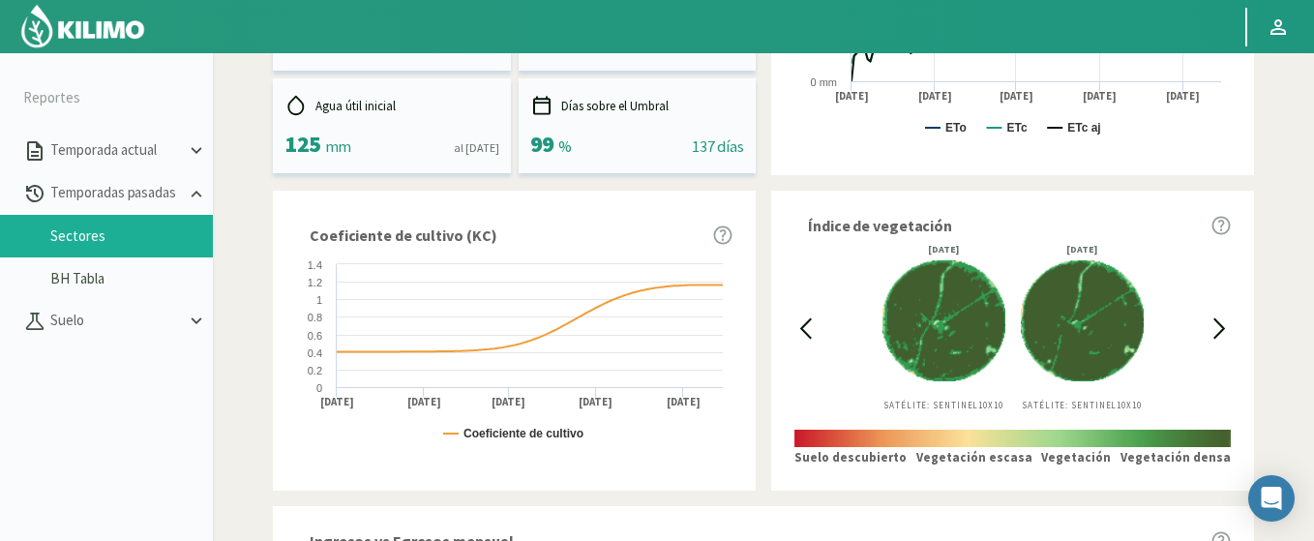
scroll to position [697, 0]
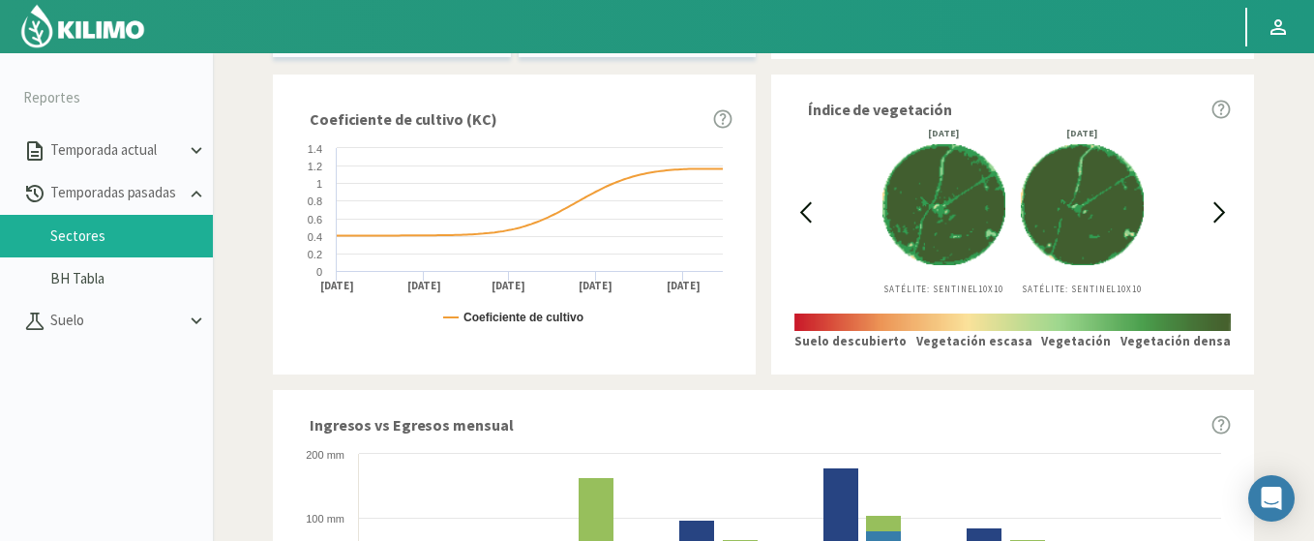
click at [805, 215] on icon at bounding box center [806, 212] width 10 height 18
click at [809, 216] on icon at bounding box center [805, 212] width 22 height 22
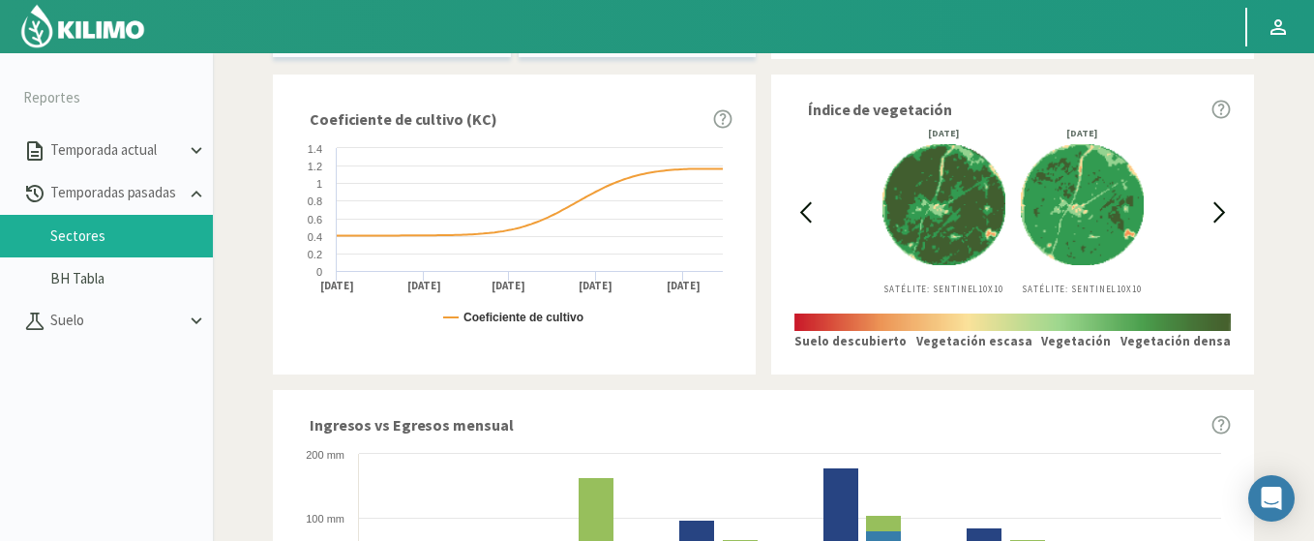
click at [809, 216] on icon at bounding box center [805, 212] width 22 height 22
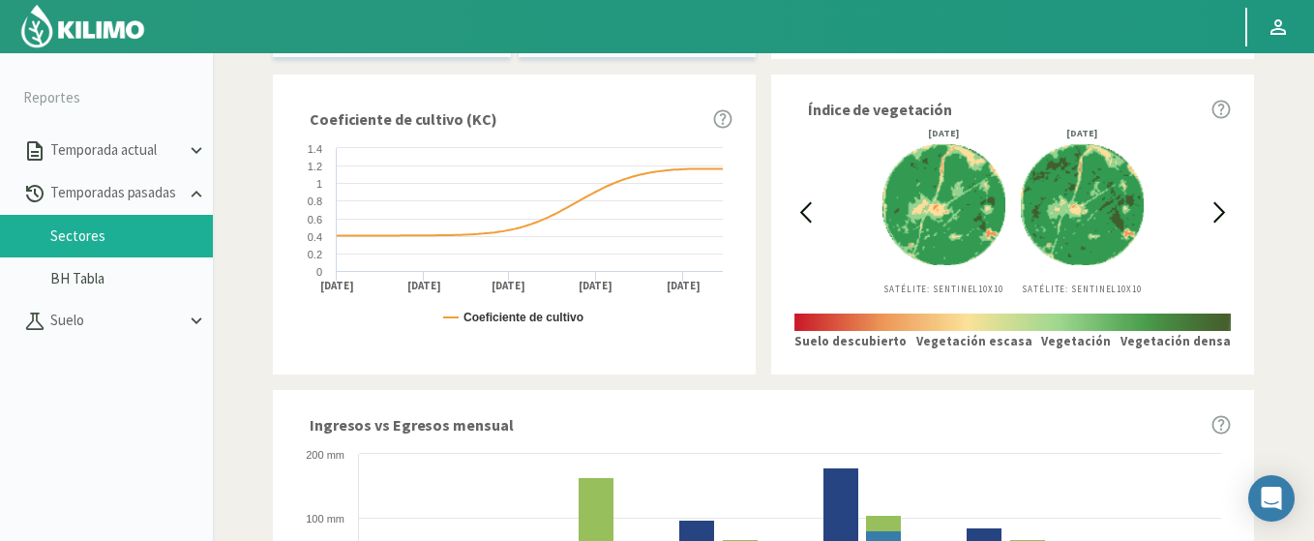
click at [809, 216] on icon at bounding box center [805, 212] width 22 height 22
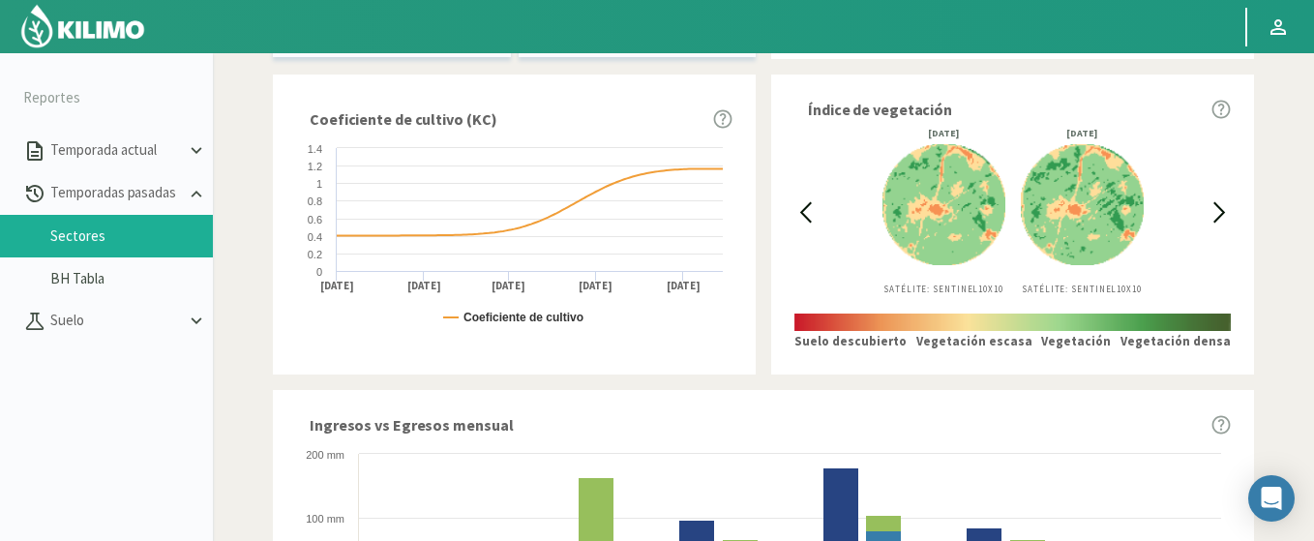
click at [809, 216] on icon at bounding box center [805, 212] width 22 height 22
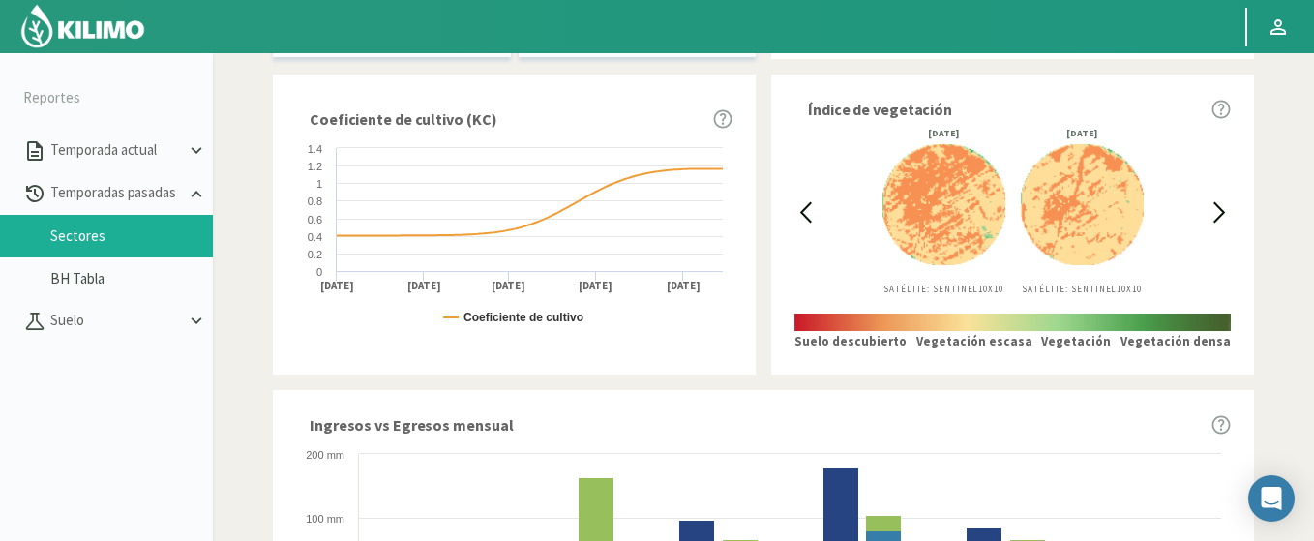
click at [809, 216] on icon at bounding box center [805, 212] width 22 height 22
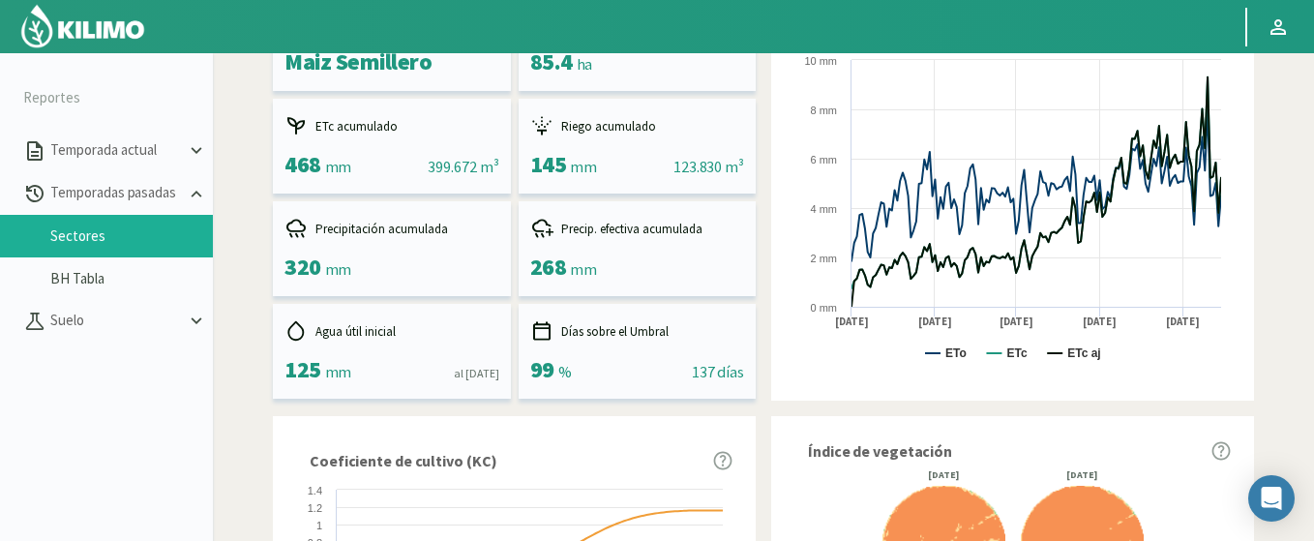
scroll to position [7, 0]
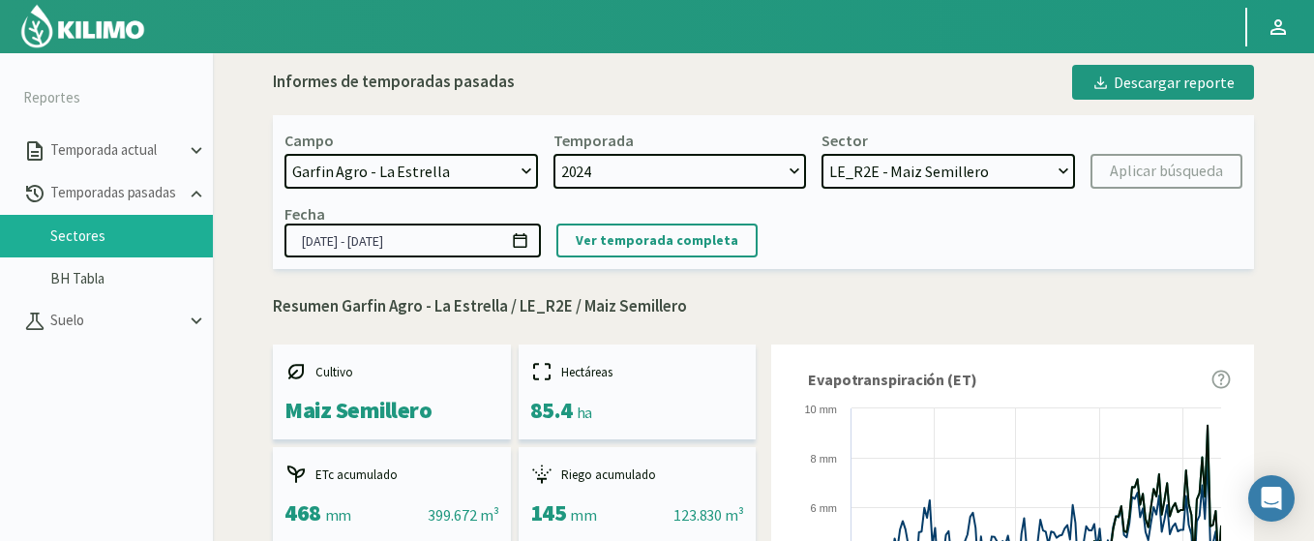
click at [524, 247] on icon at bounding box center [520, 240] width 14 height 15
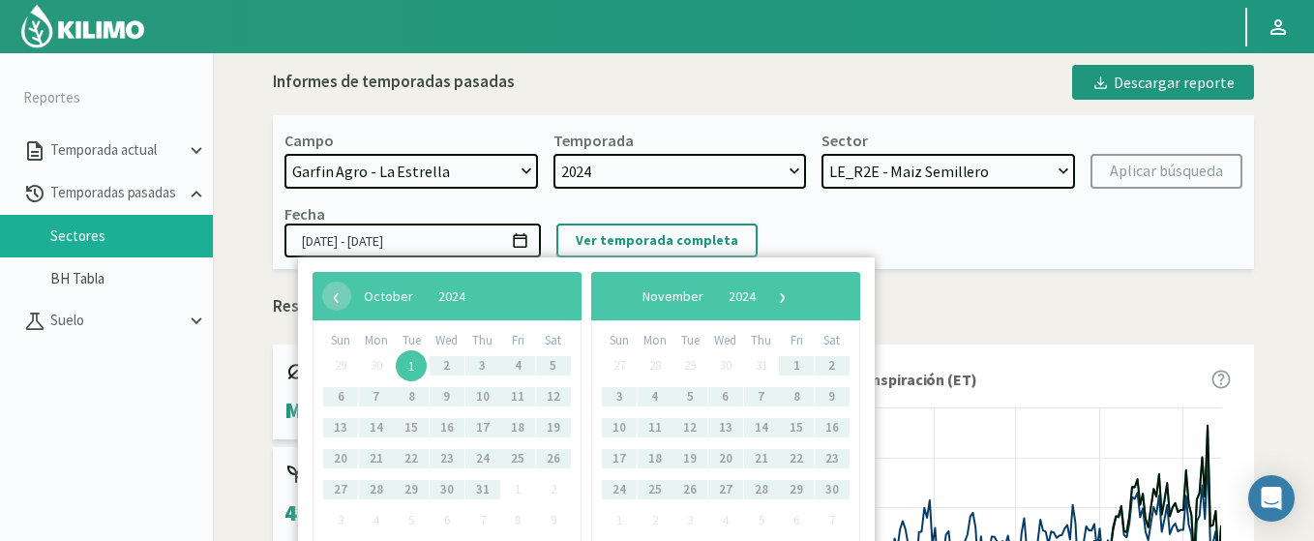
click at [415, 360] on span "1" at bounding box center [411, 365] width 31 height 31
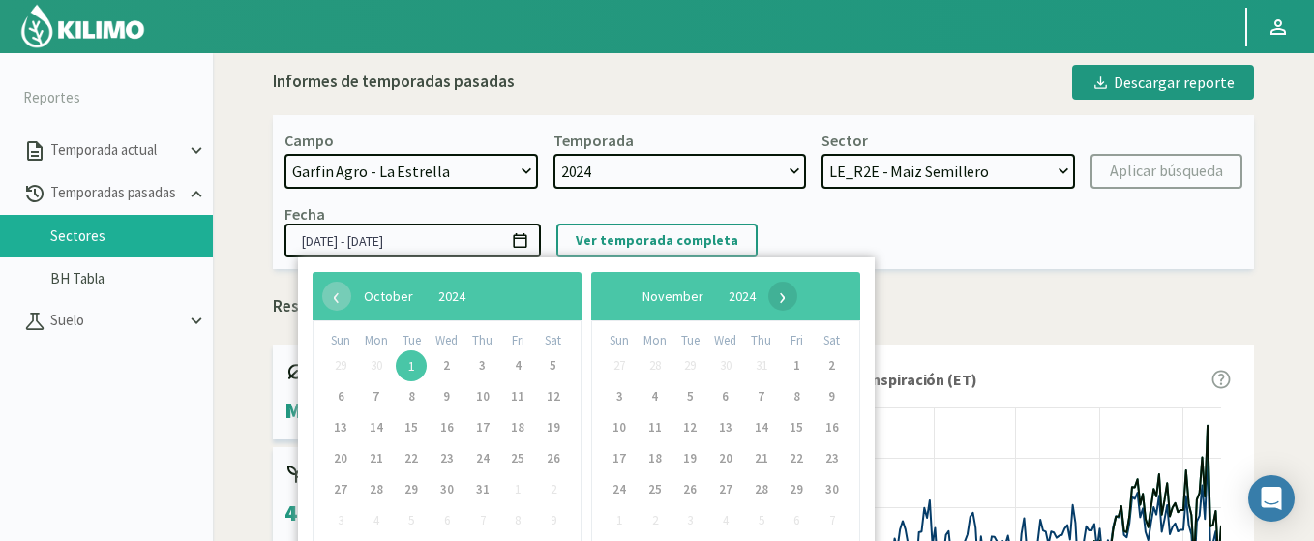
click at [797, 297] on span "›" at bounding box center [782, 296] width 29 height 29
click at [797, 296] on span "›" at bounding box center [782, 296] width 29 height 29
click at [782, 296] on span "›" at bounding box center [767, 296] width 29 height 29
click at [787, 296] on span "›" at bounding box center [772, 296] width 29 height 29
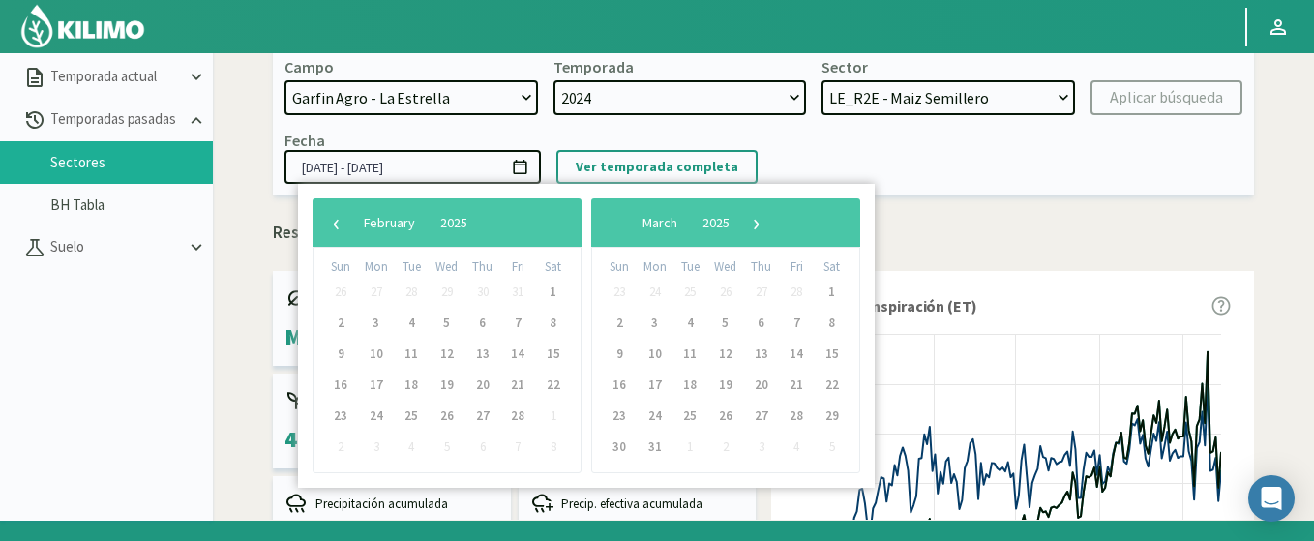
scroll to position [111, 0]
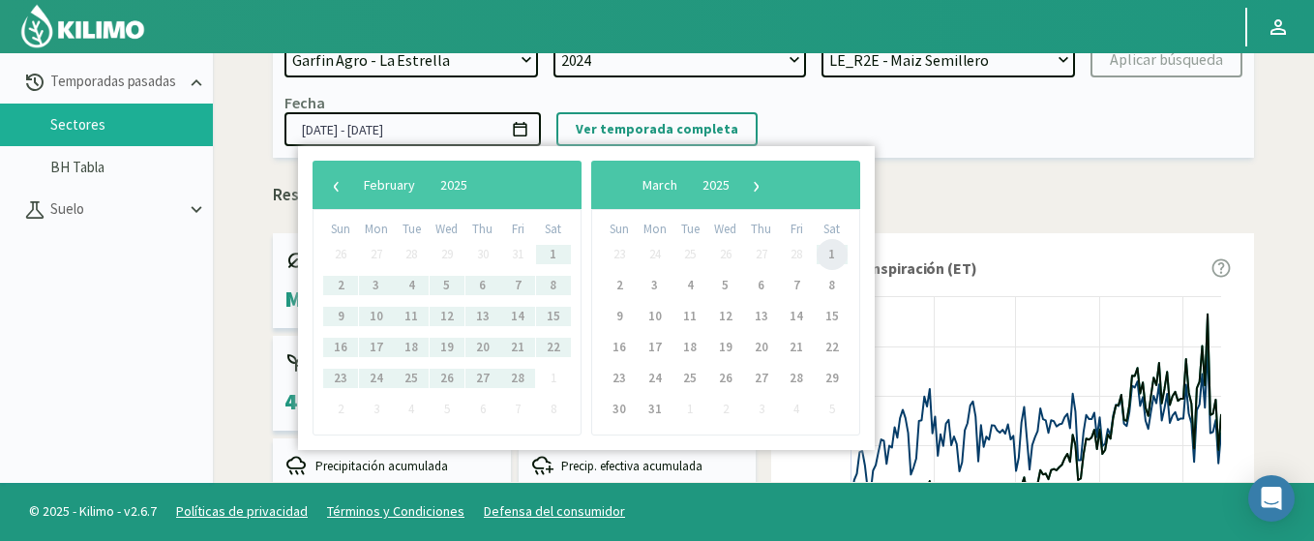
click at [831, 251] on span "1" at bounding box center [831, 254] width 31 height 31
type input "01/10/2024 - 01/03/2025"
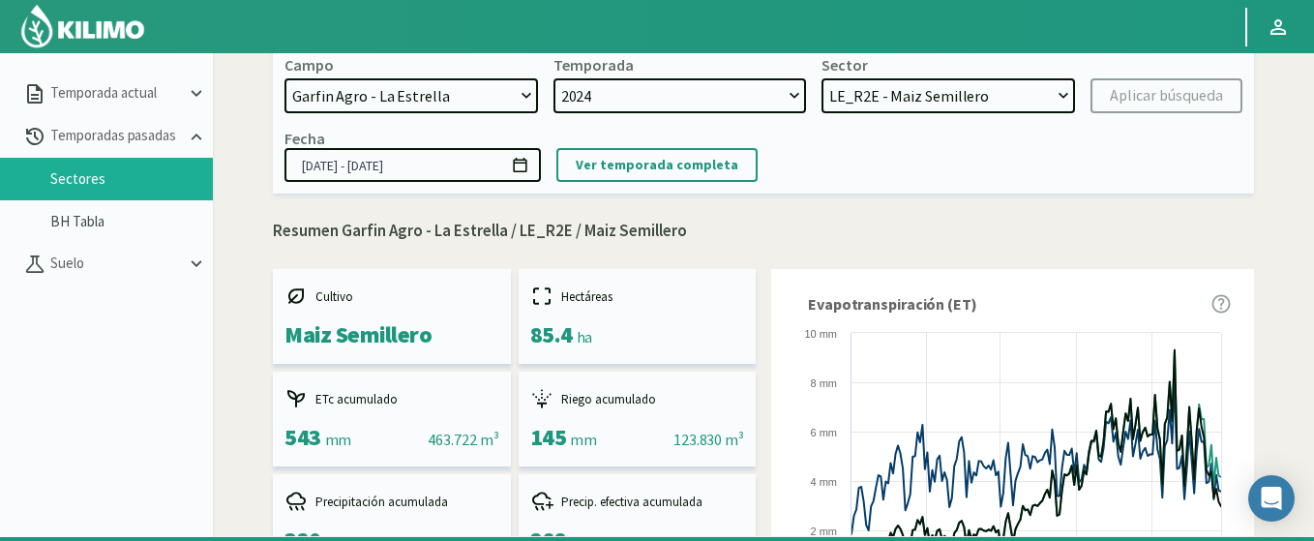
scroll to position [0, 0]
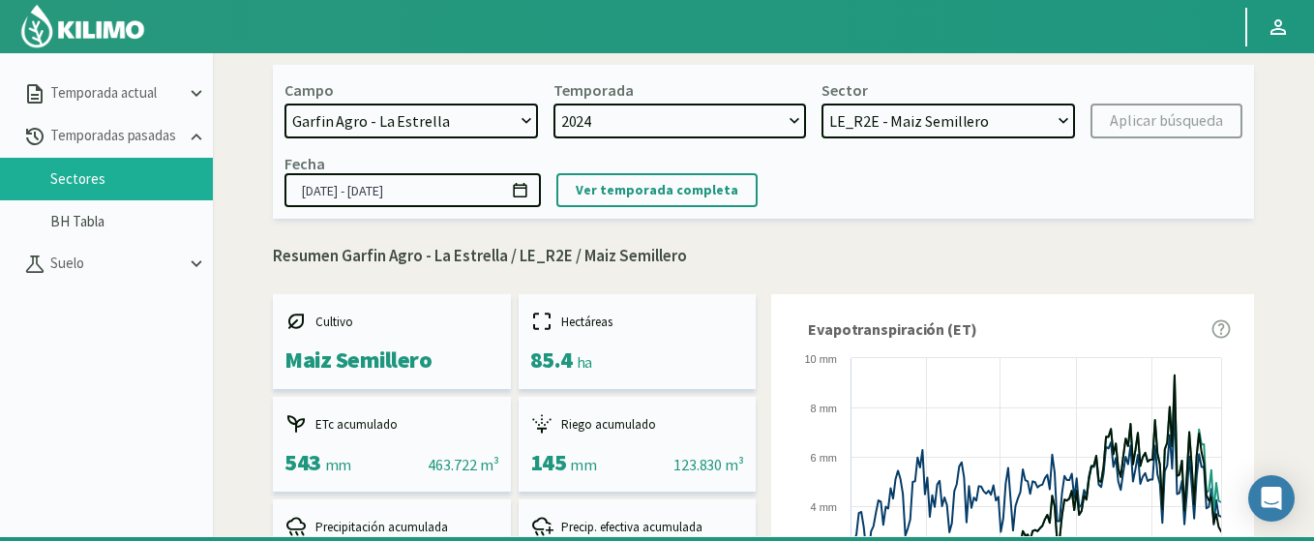
select select "1: Object"
click at [821, 104] on select "LE_R2E - Maiz Semillero LE_R3E - Maiz Semillero LE_R1 - Maiz Semillero" at bounding box center [947, 121] width 253 height 35
click at [1220, 120] on div "Aplicar búsqueda" at bounding box center [1166, 120] width 113 height 23
type input "01/10/2024 - 21/05/2025"
select select "4: Object"
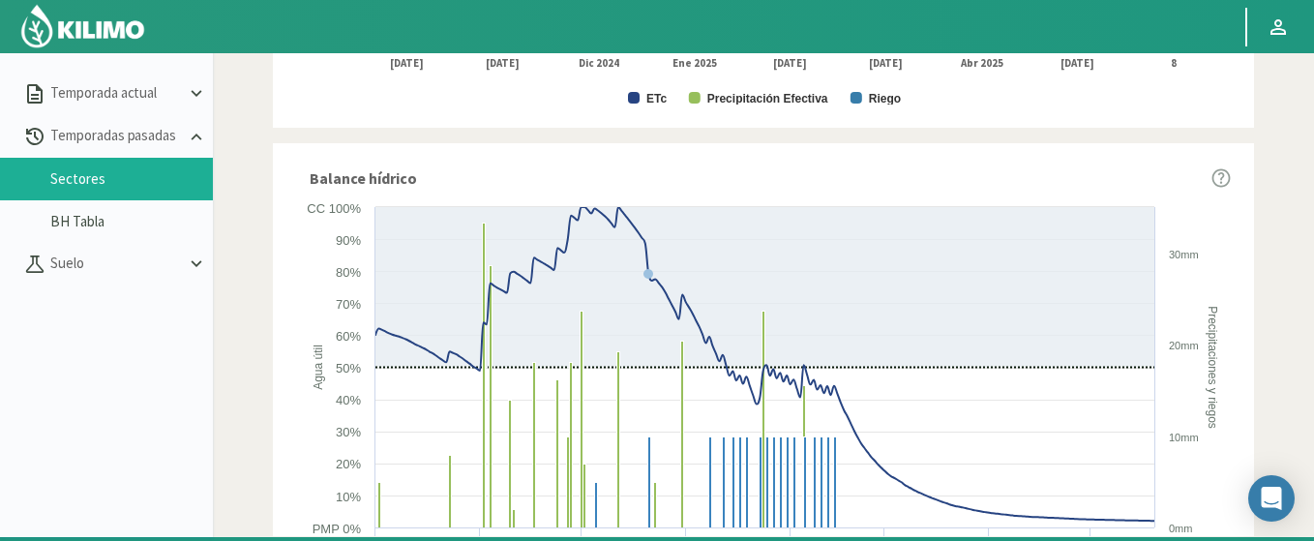
scroll to position [1284, 0]
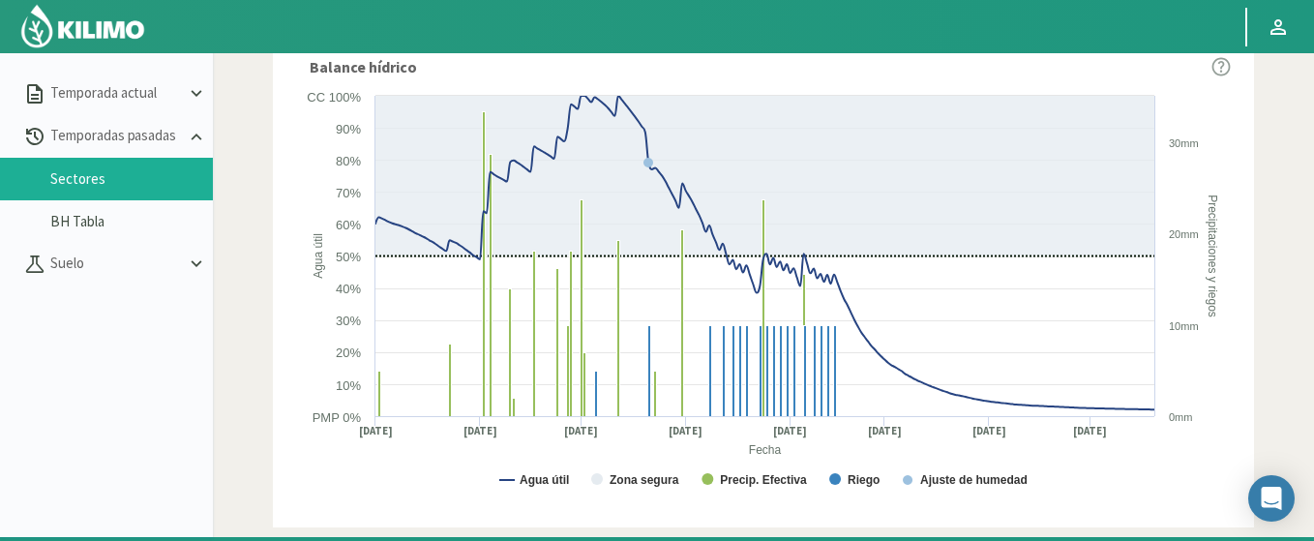
click at [54, 45] on img at bounding box center [82, 26] width 127 height 46
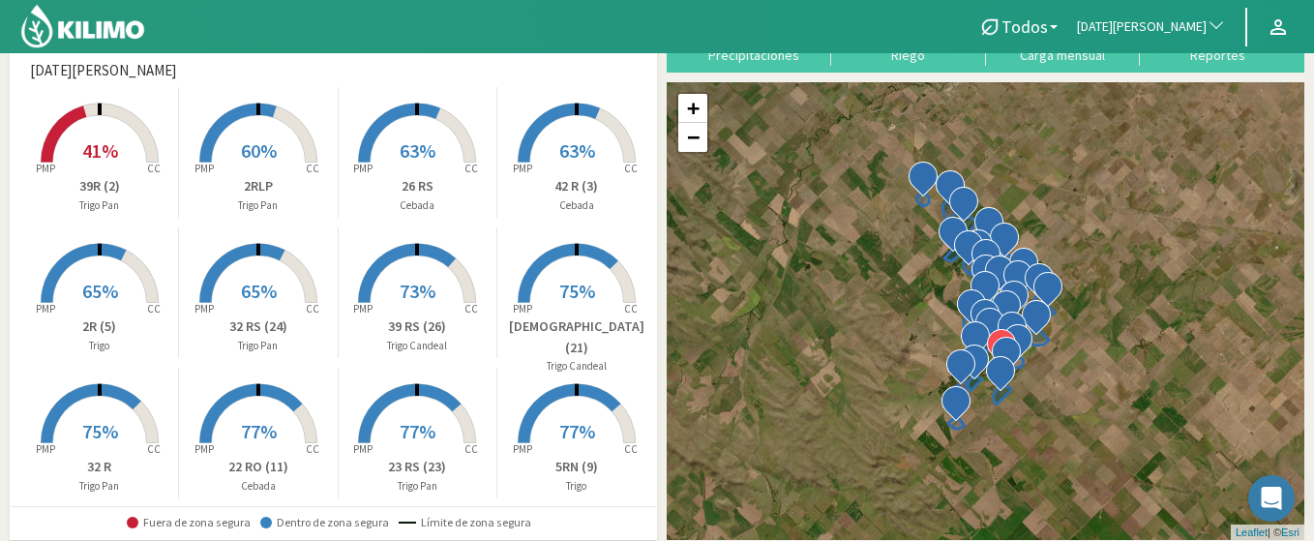
click at [254, 150] on span "60%" at bounding box center [259, 150] width 36 height 24
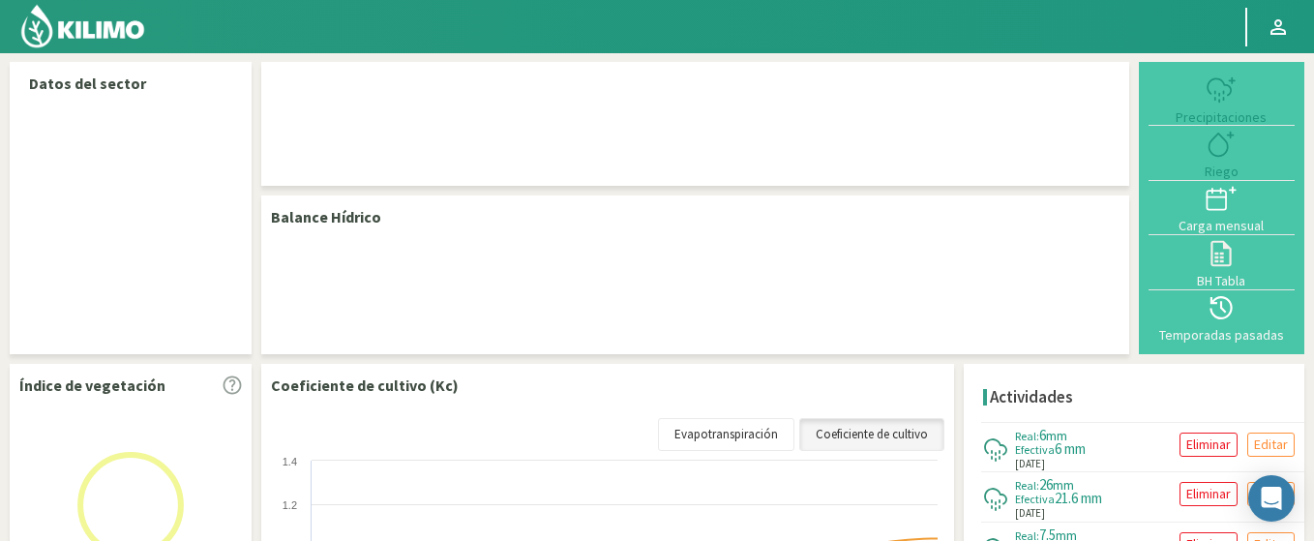
select select "249: Object"
select select "15: Object"
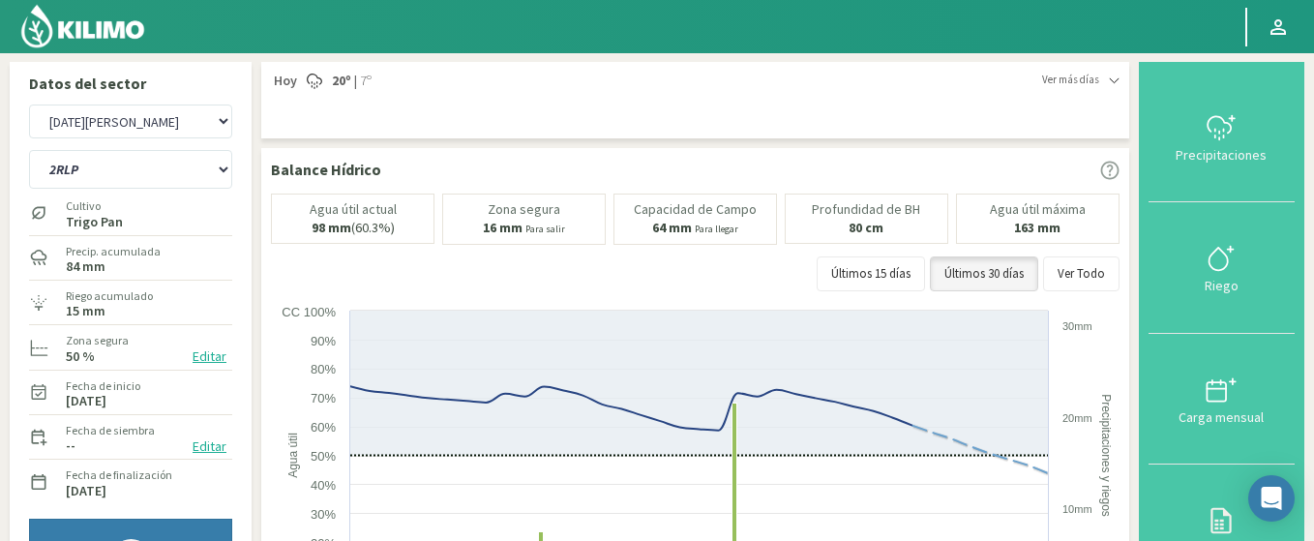
click at [202, 361] on button "Editar" at bounding box center [209, 356] width 45 height 22
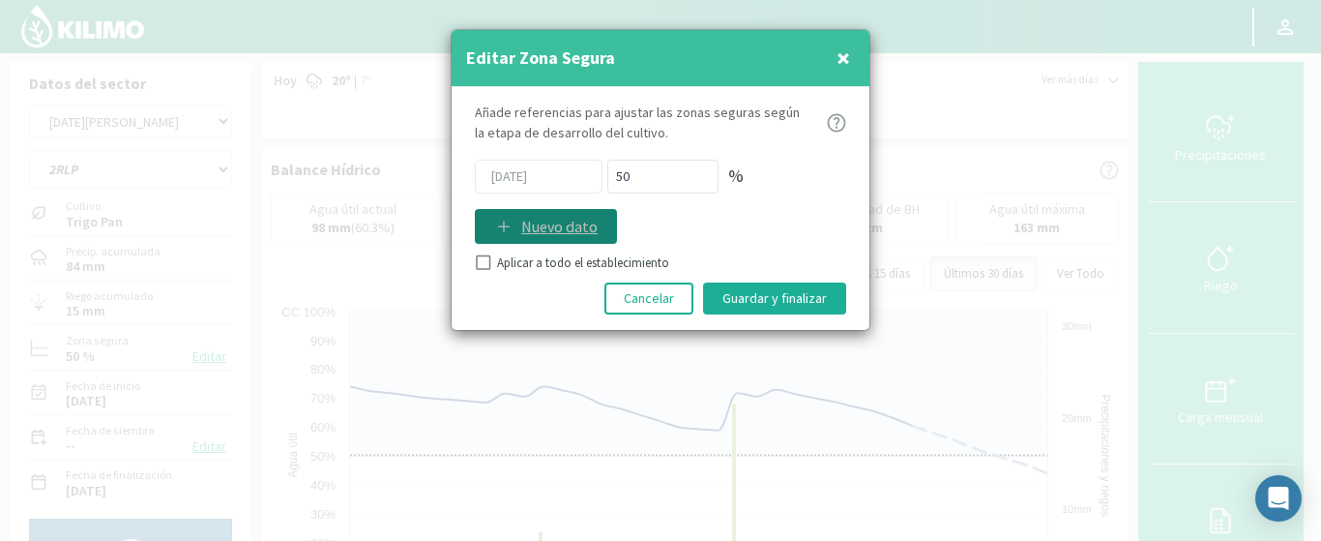
click at [592, 225] on p "Nuevo dato" at bounding box center [559, 226] width 76 height 23
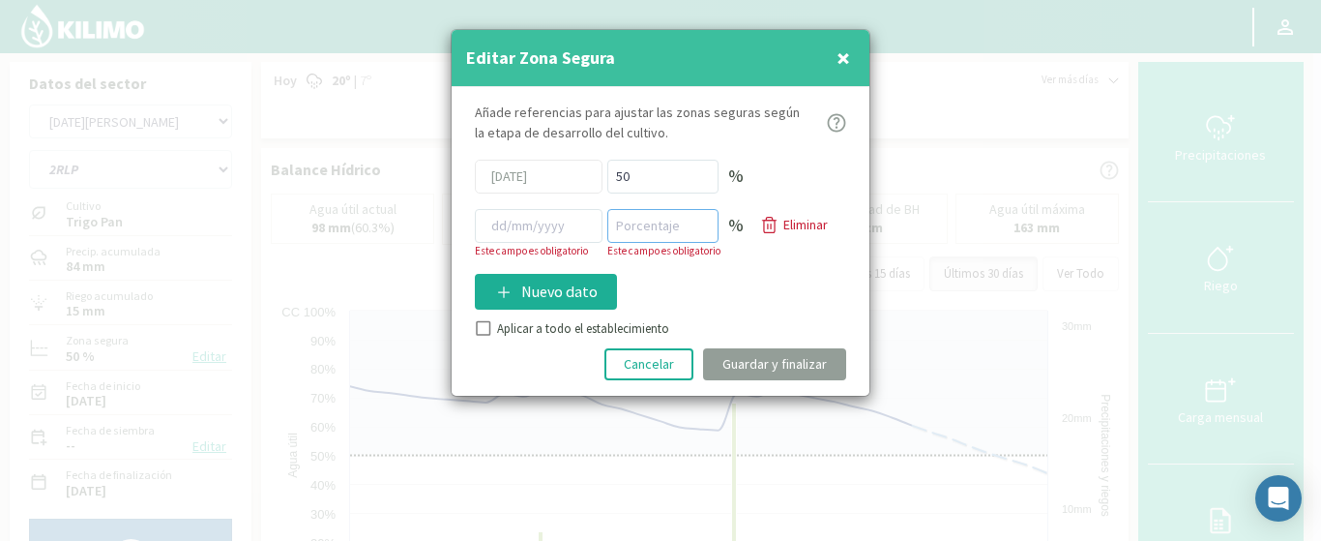
click at [657, 229] on input "number" at bounding box center [663, 226] width 111 height 34
type input "70"
click at [527, 223] on input at bounding box center [539, 226] width 128 height 34
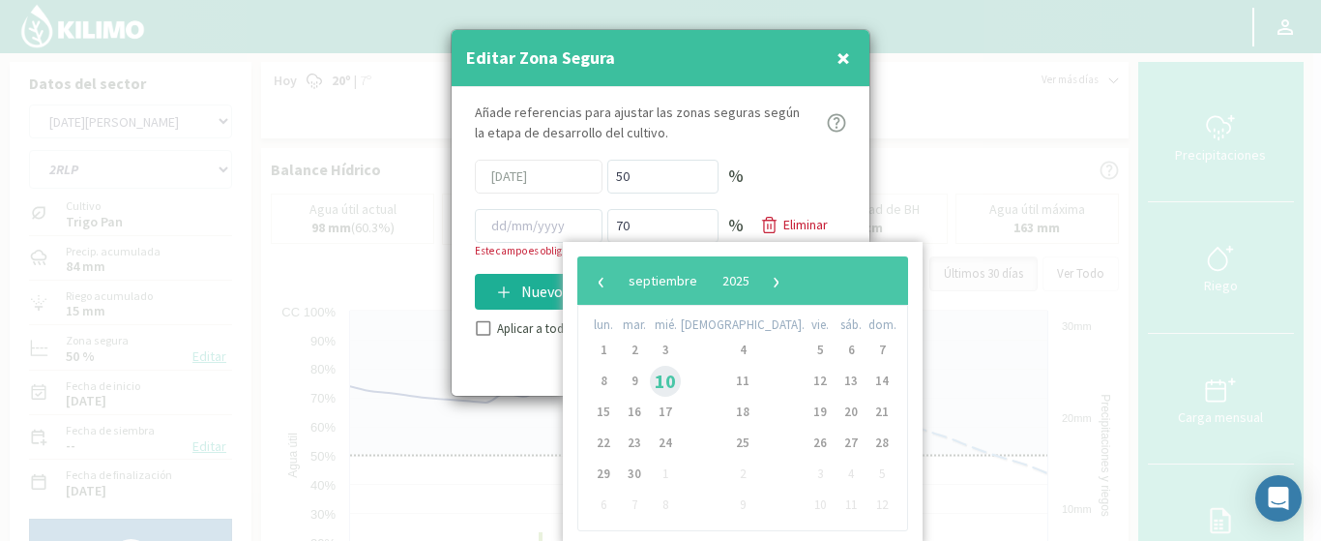
click at [679, 379] on span "10" at bounding box center [665, 381] width 31 height 31
type input "10/09/2025"
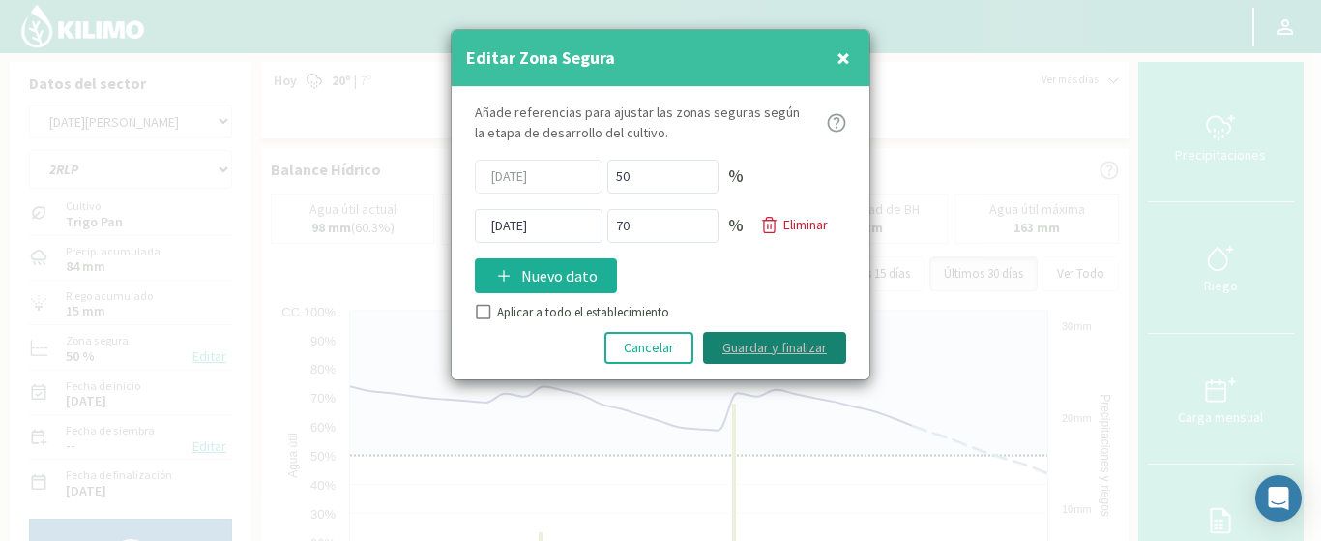
click at [781, 346] on button "Guardar y finalizar" at bounding box center [774, 348] width 143 height 32
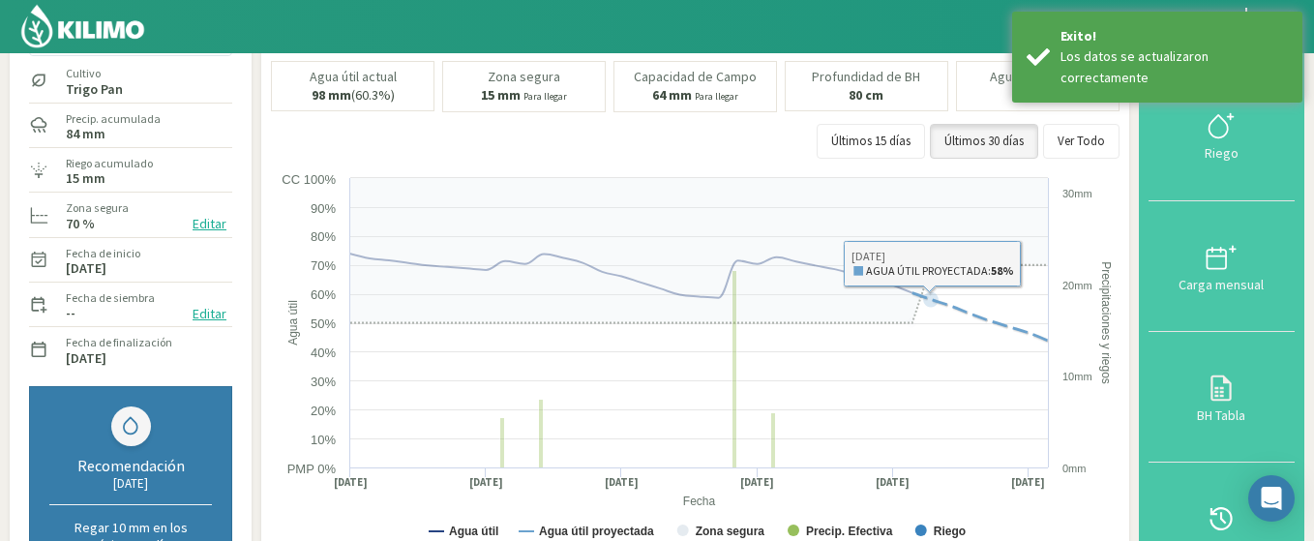
scroll to position [116, 0]
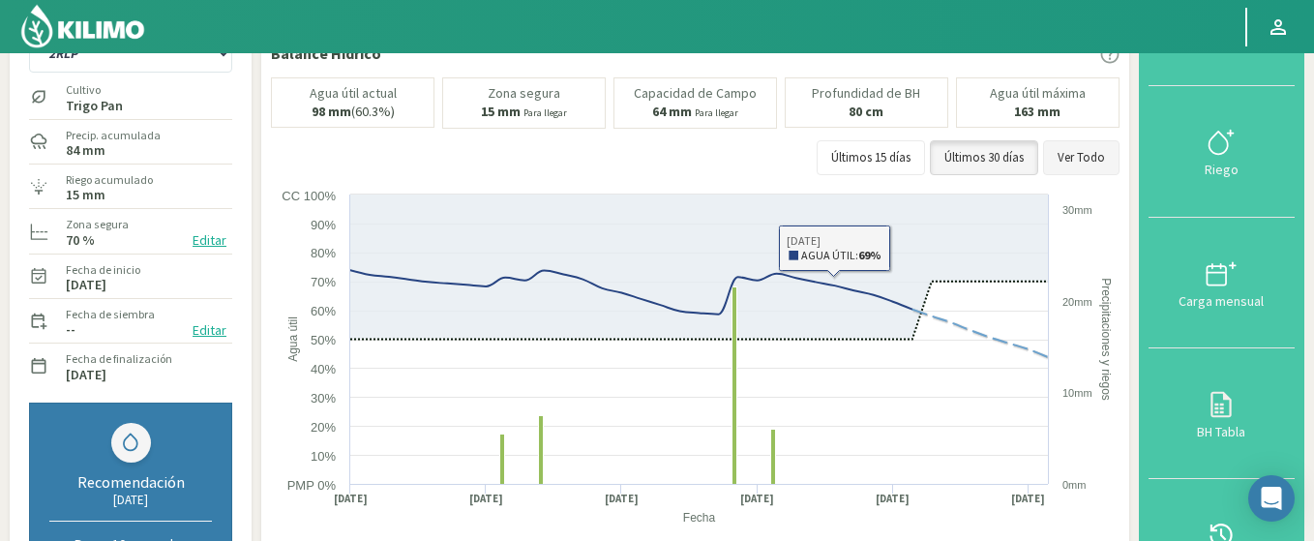
click at [1087, 159] on button "Ver Todo" at bounding box center [1081, 157] width 76 height 35
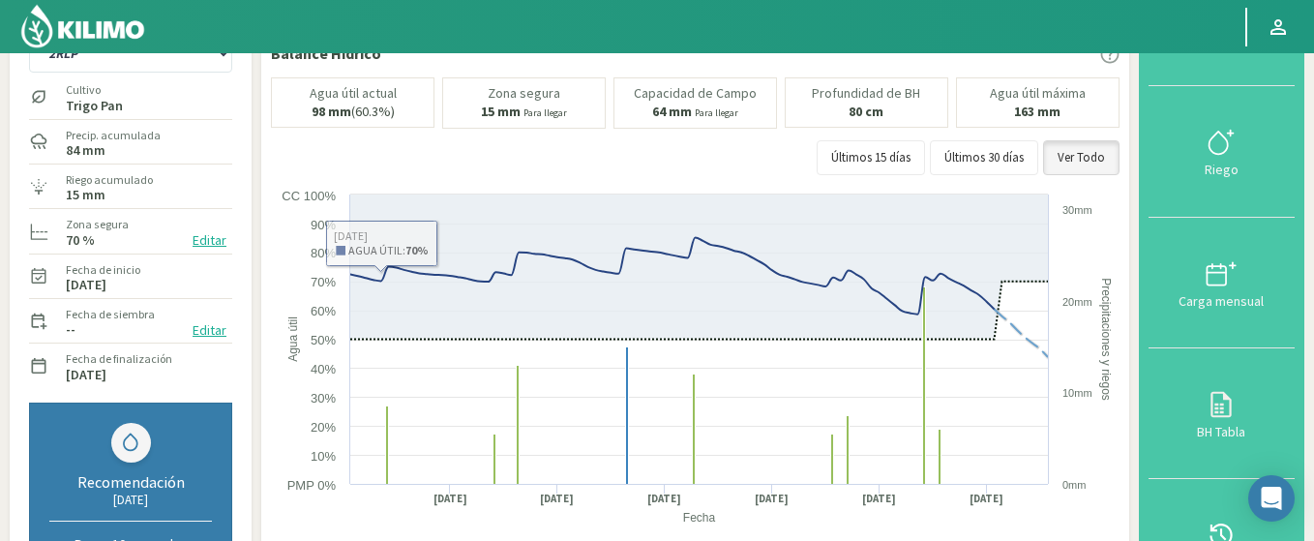
click at [207, 241] on button "Editar" at bounding box center [209, 240] width 45 height 22
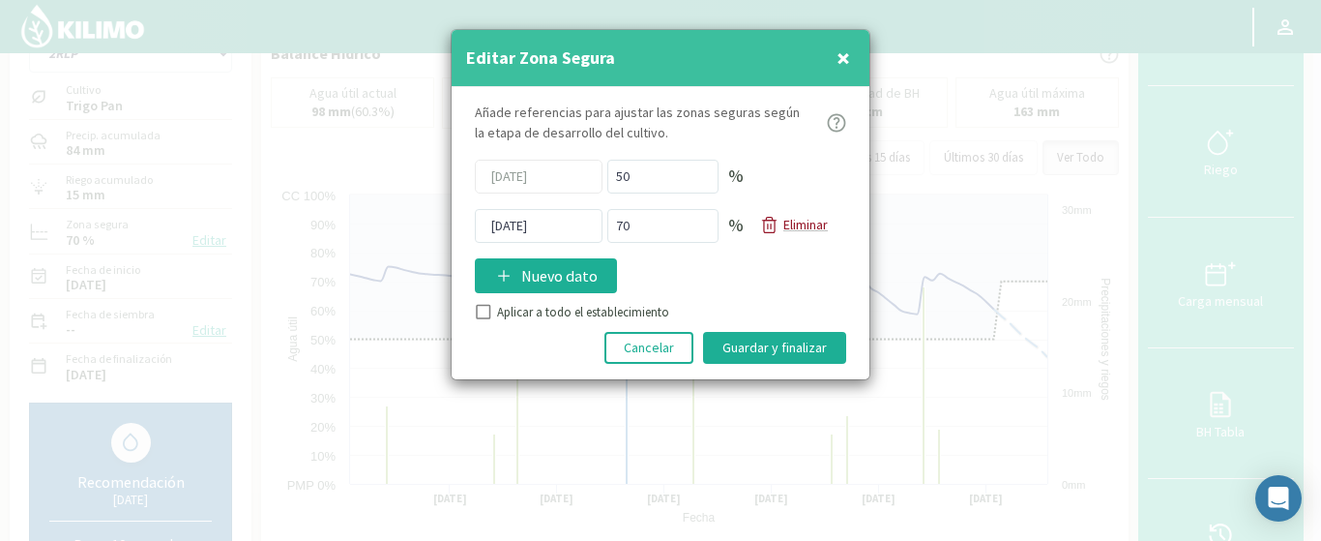
click at [807, 226] on p "Eliminar" at bounding box center [806, 225] width 45 height 20
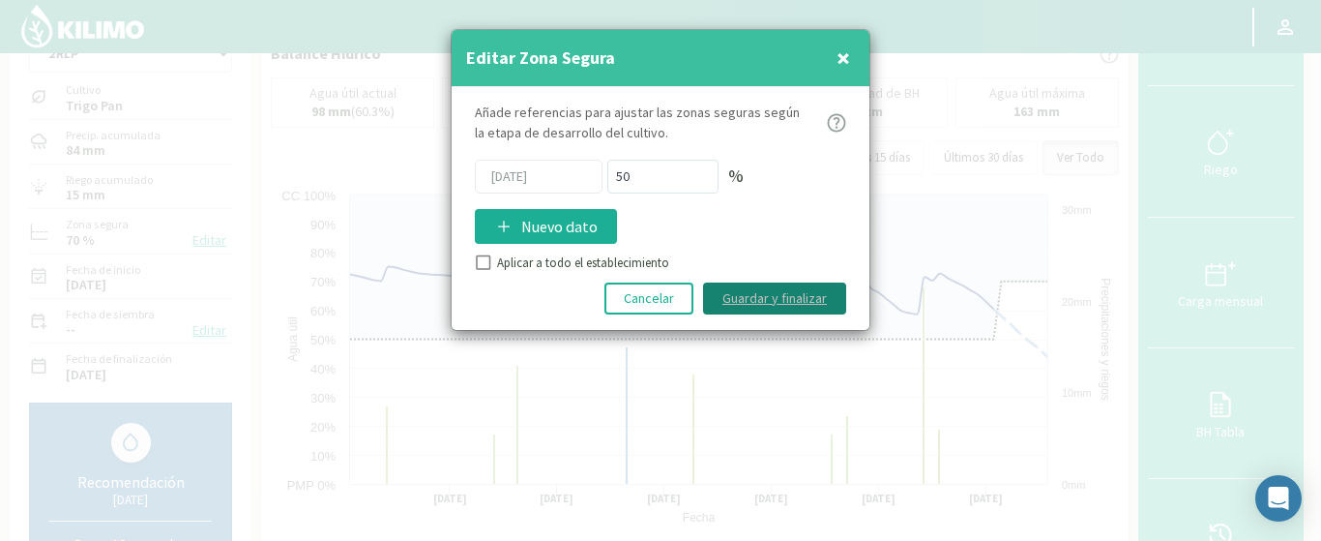
click at [763, 303] on button "Guardar y finalizar" at bounding box center [774, 298] width 143 height 32
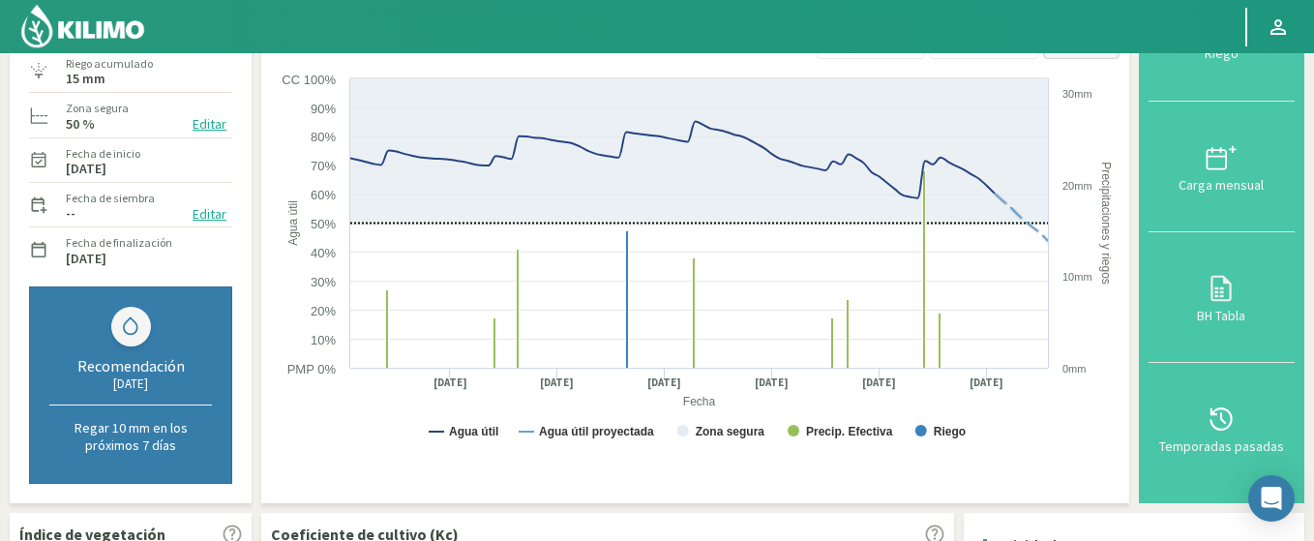
scroll to position [0, 0]
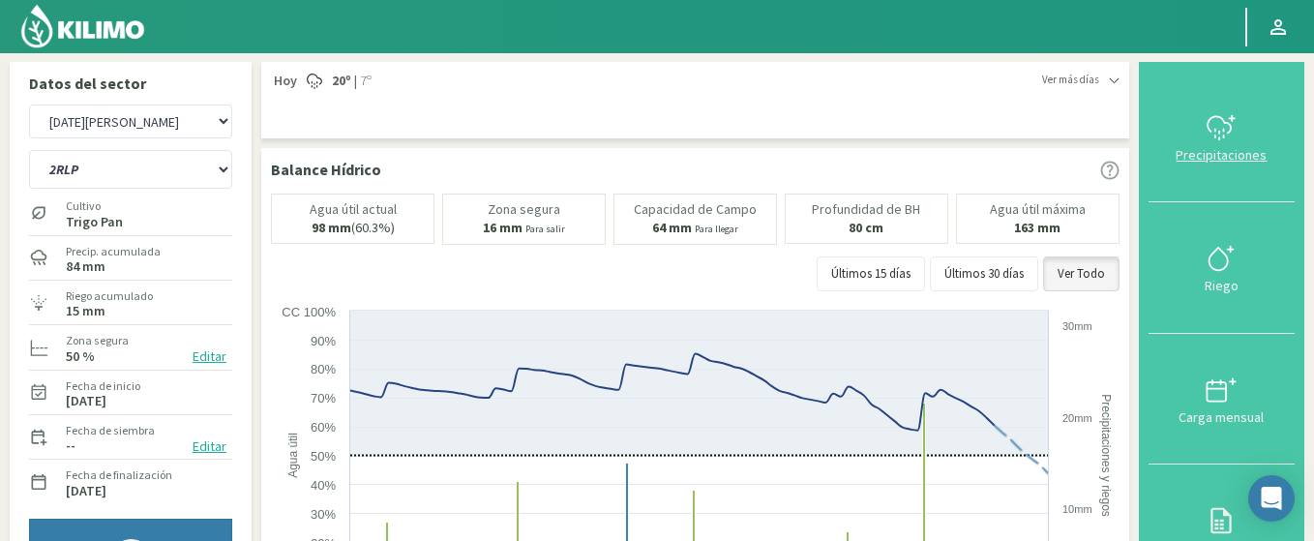
click at [1230, 132] on icon at bounding box center [1220, 127] width 31 height 31
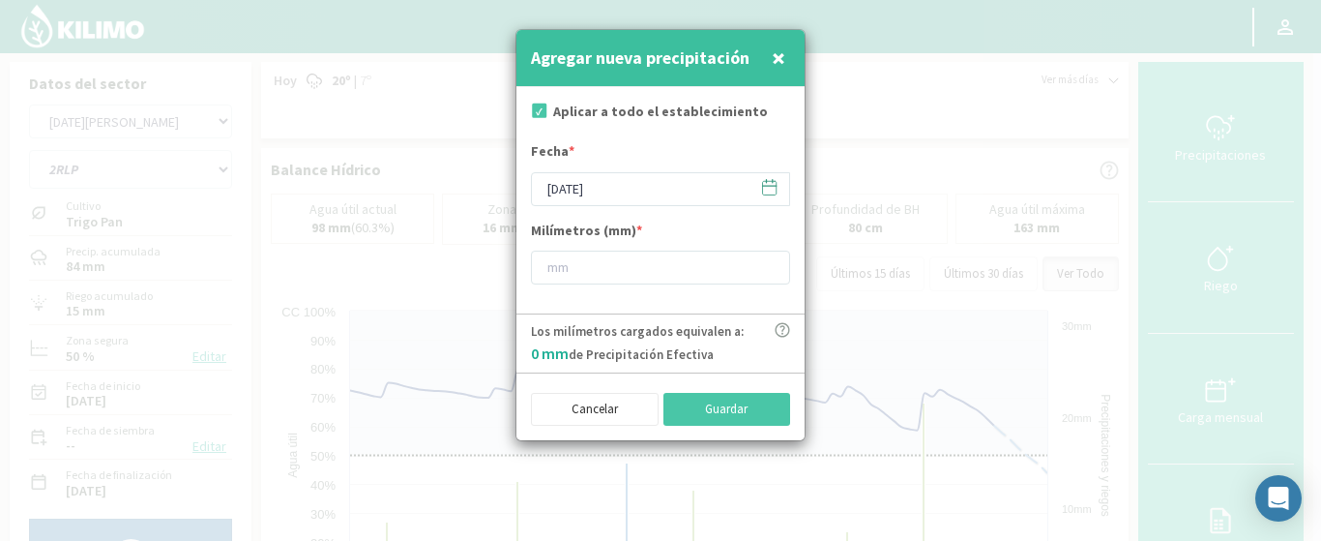
click at [766, 181] on icon at bounding box center [769, 187] width 18 height 18
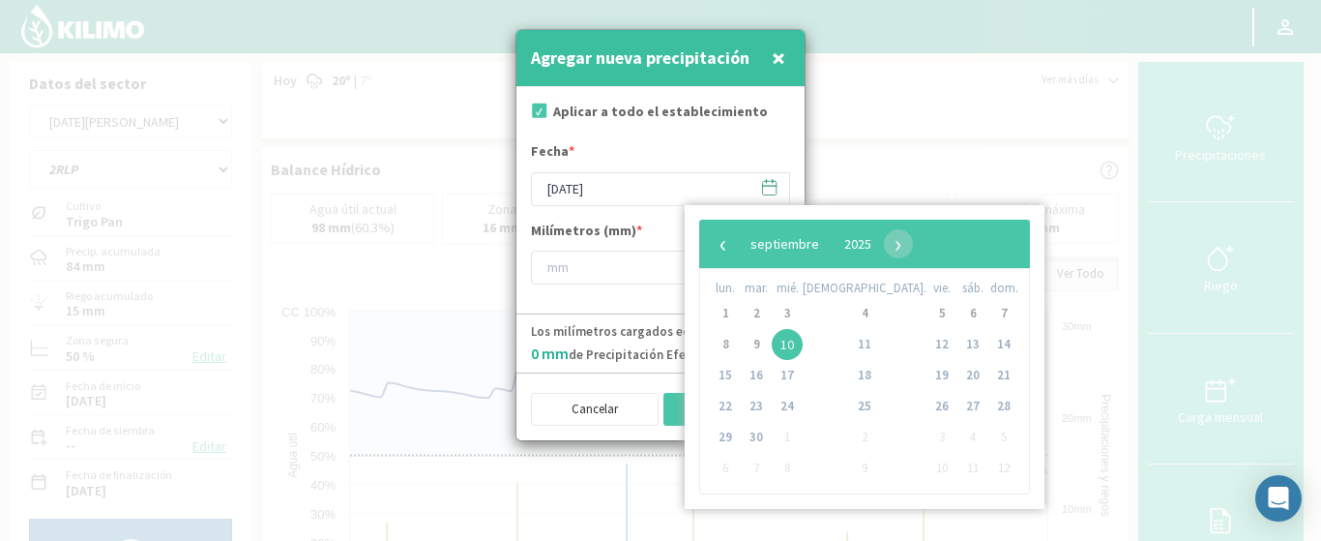
click at [797, 345] on span "10" at bounding box center [787, 344] width 31 height 31
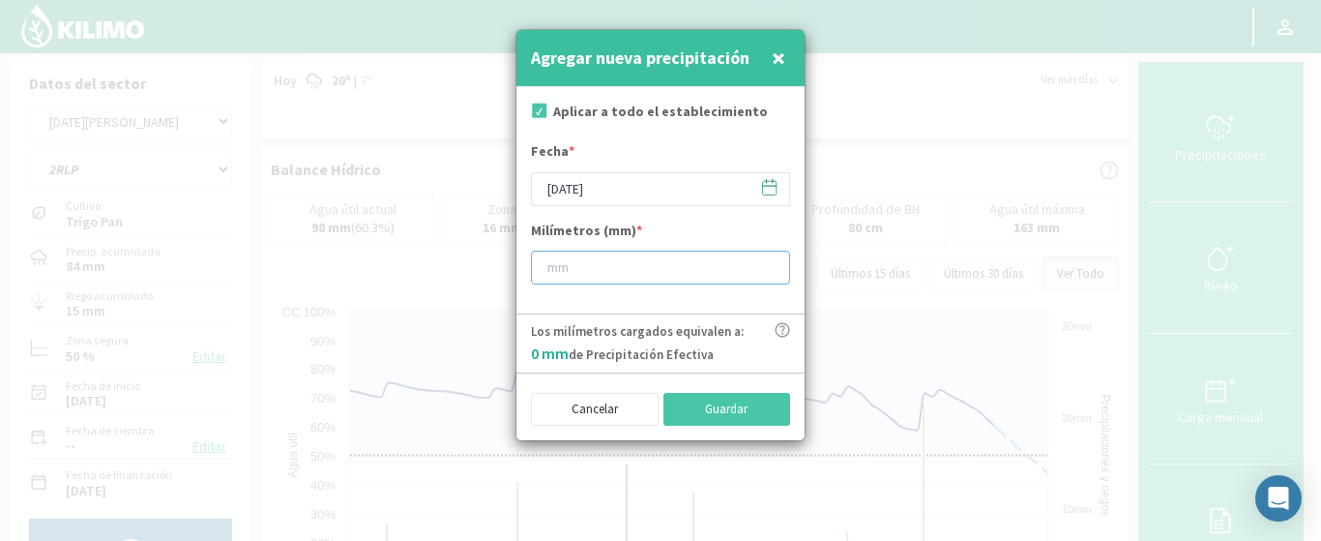
click at [582, 271] on input "number" at bounding box center [660, 268] width 259 height 34
type input "50"
drag, startPoint x: 534, startPoint y: 350, endPoint x: 593, endPoint y: 354, distance: 59.1
click at [593, 354] on span "33.41 mm" at bounding box center [563, 352] width 65 height 19
click at [564, 343] on span "33.41 mm" at bounding box center [563, 352] width 65 height 19
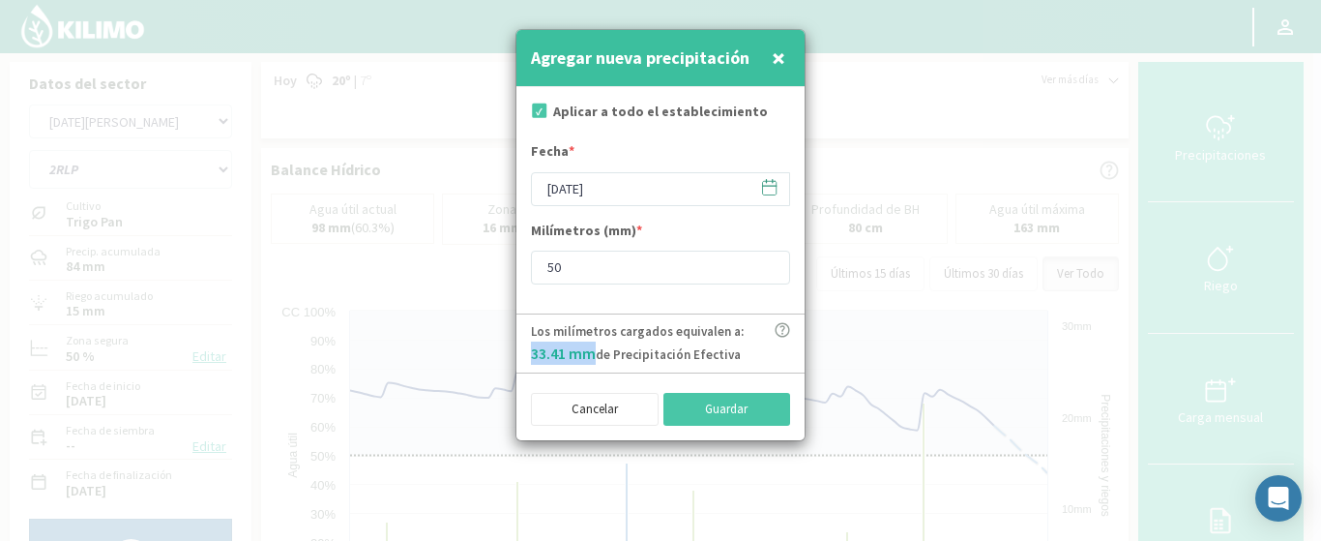
click at [547, 349] on span "33.41 mm" at bounding box center [563, 352] width 65 height 19
drag, startPoint x: 537, startPoint y: 354, endPoint x: 587, endPoint y: 363, distance: 51.1
click at [587, 363] on p "Los milímetros cargados equivalen a: 33.41 mm de Precipitación Efectiva" at bounding box center [637, 343] width 213 height 43
click at [586, 352] on span "33.41 mm" at bounding box center [563, 352] width 65 height 19
click at [781, 332] on icon at bounding box center [782, 329] width 15 height 15
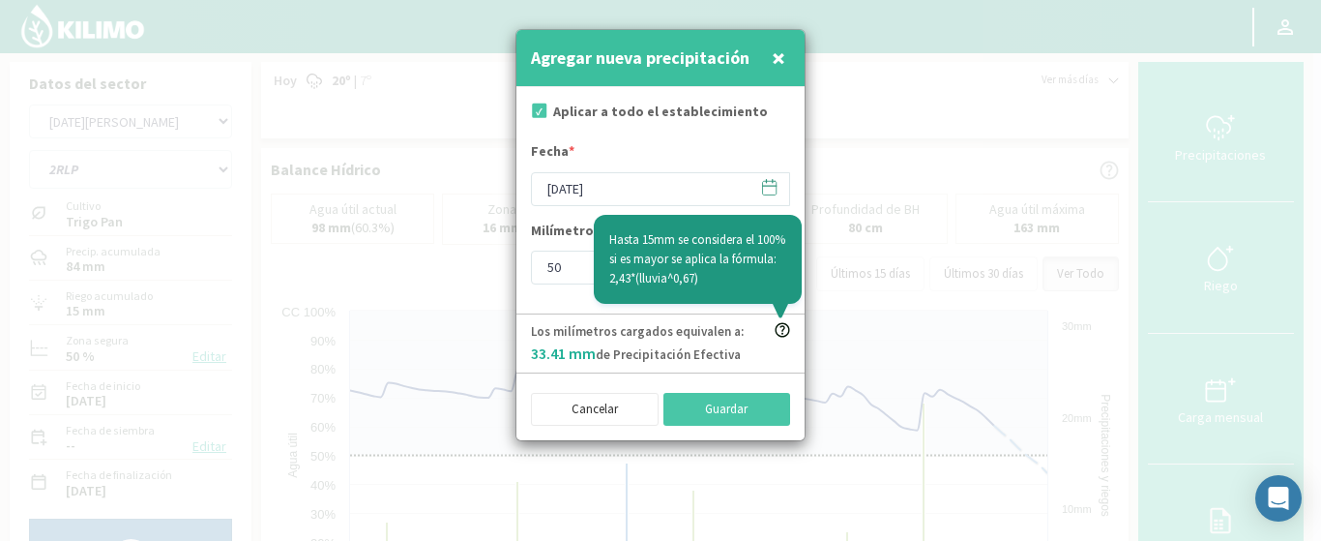
click at [607, 351] on p "Los milímetros cargados equivalen a: 33.41 mm de Precipitación Efectiva" at bounding box center [637, 343] width 213 height 43
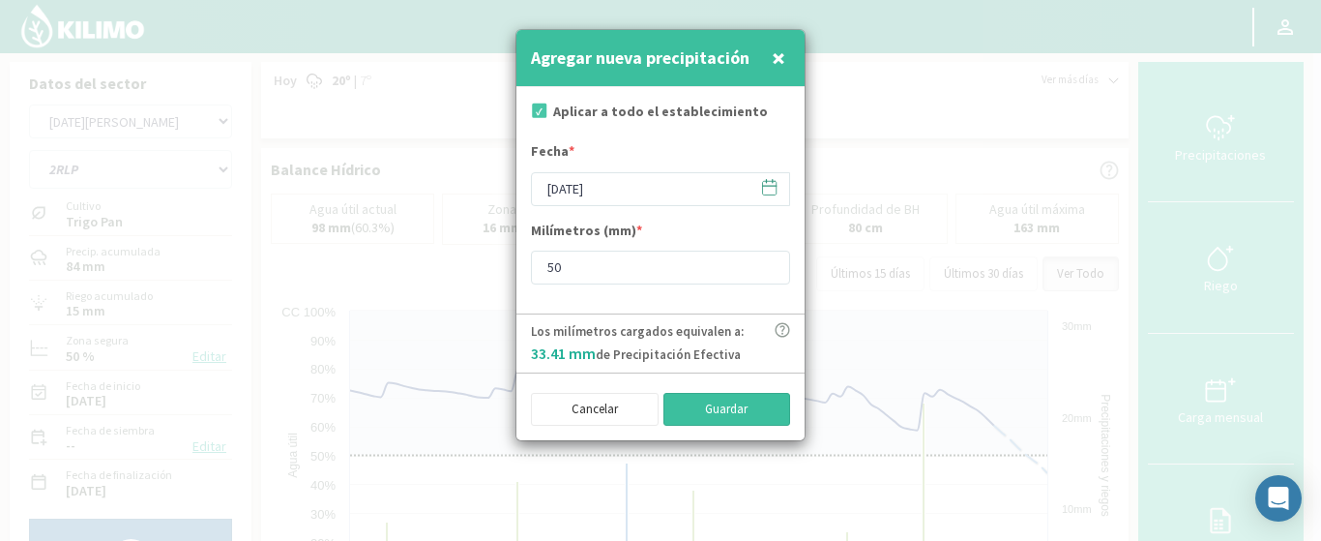
click at [695, 401] on button "Guardar" at bounding box center [728, 409] width 128 height 33
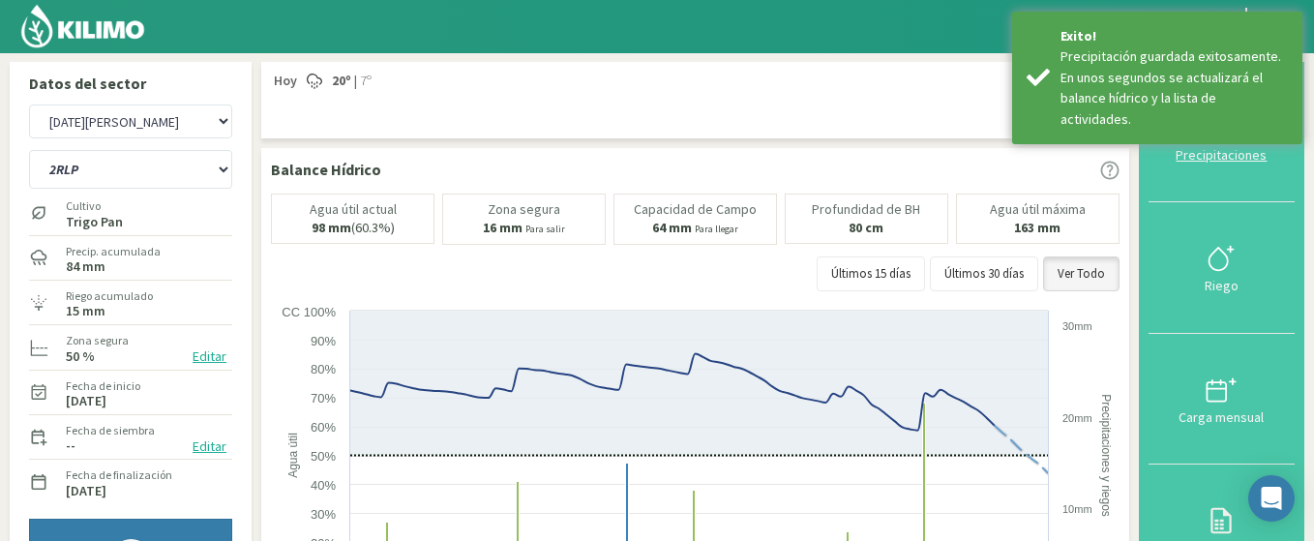
click at [1206, 160] on div "Precipitaciones" at bounding box center [1221, 155] width 134 height 14
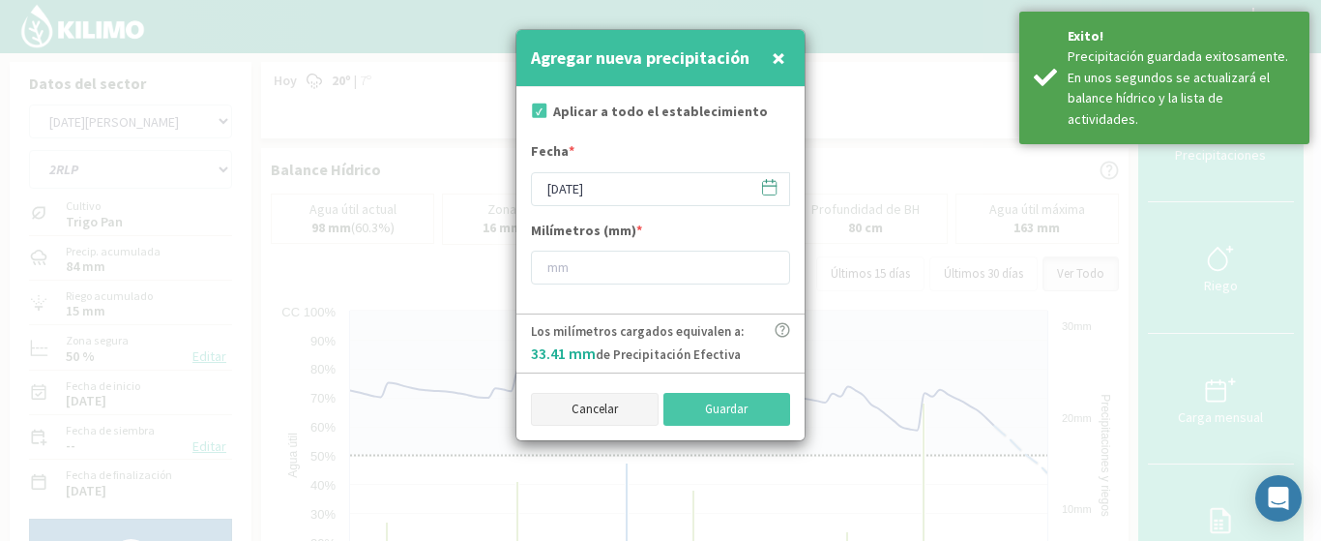
click at [614, 398] on button "Cancelar" at bounding box center [595, 409] width 128 height 33
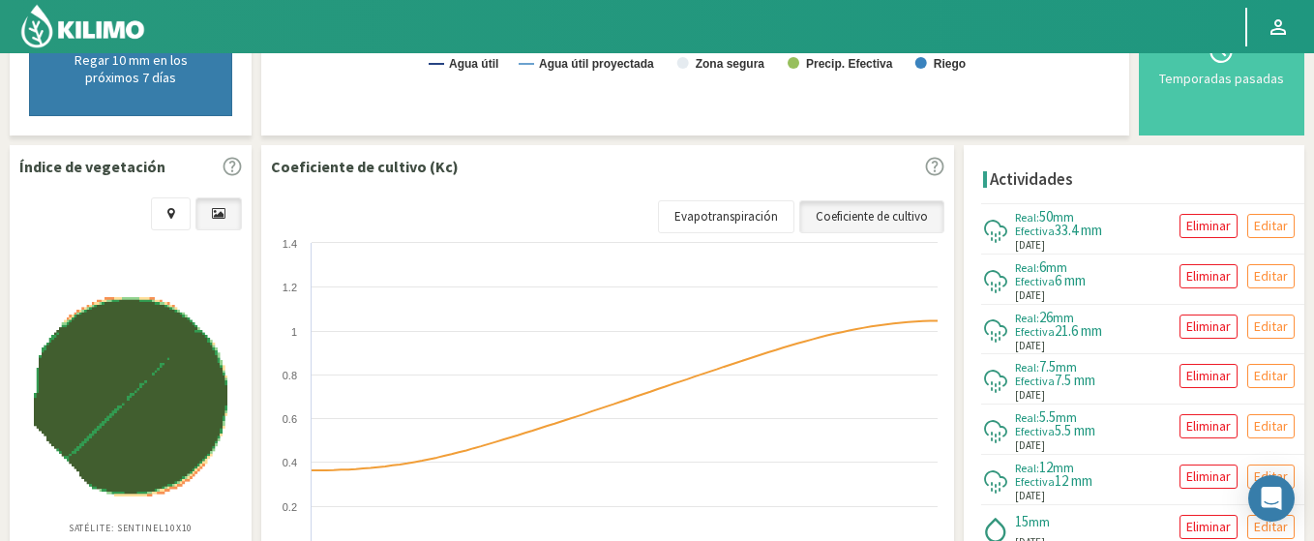
scroll to position [697, 0]
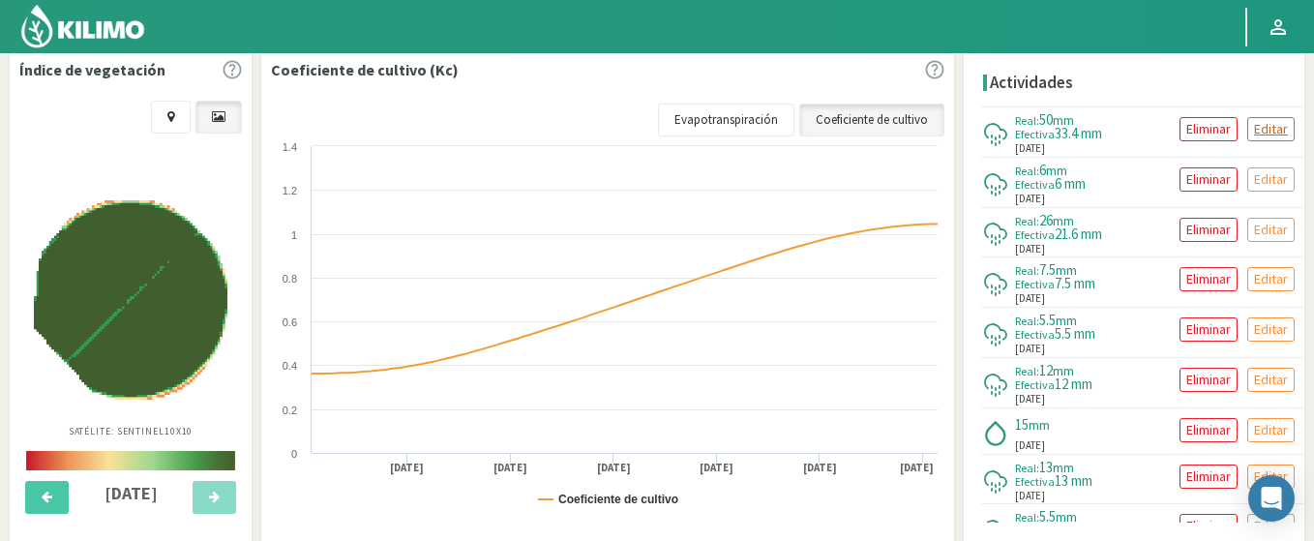
click at [1255, 130] on p "Editar" at bounding box center [1271, 129] width 34 height 22
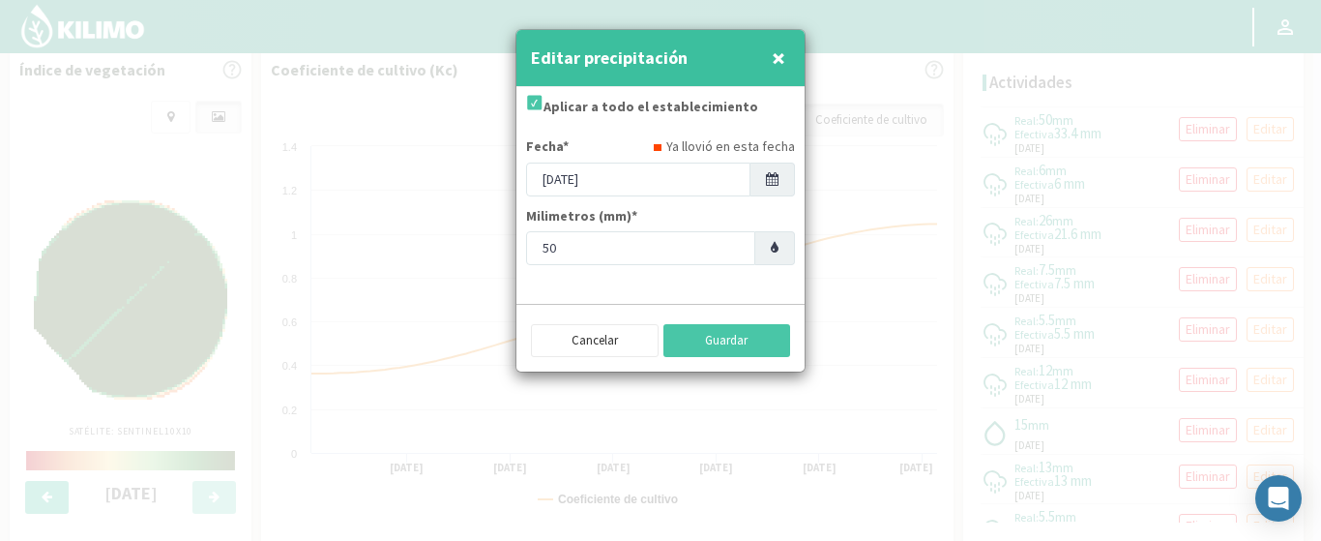
click at [782, 47] on span "×" at bounding box center [779, 58] width 14 height 32
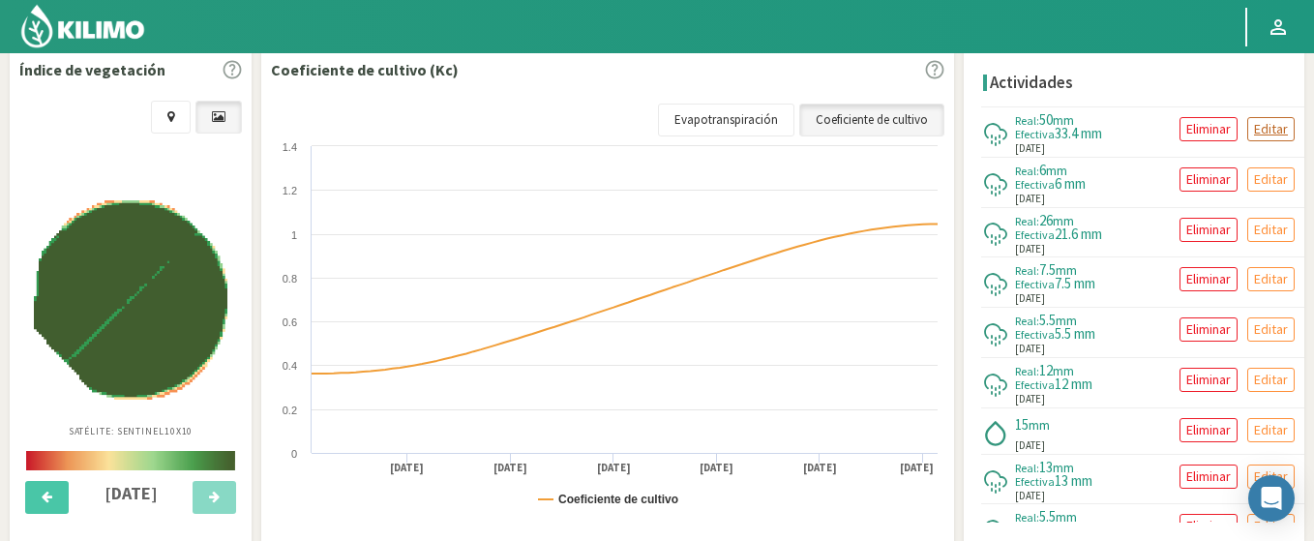
click at [1255, 134] on p "Editar" at bounding box center [1271, 129] width 34 height 22
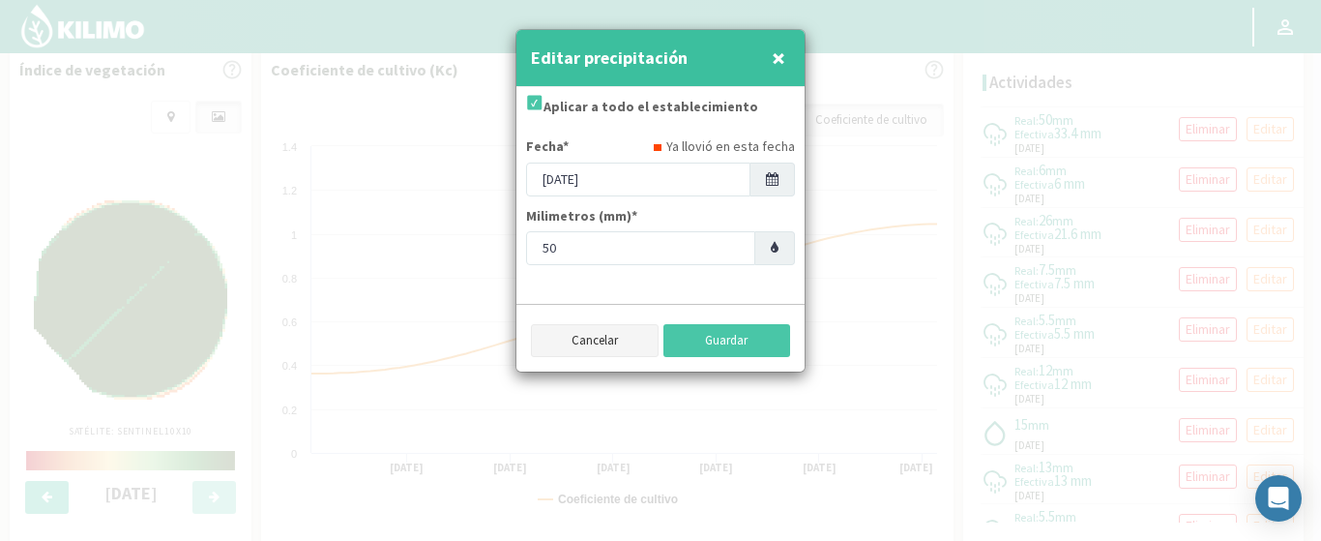
click at [606, 340] on button "Cancelar" at bounding box center [595, 340] width 128 height 33
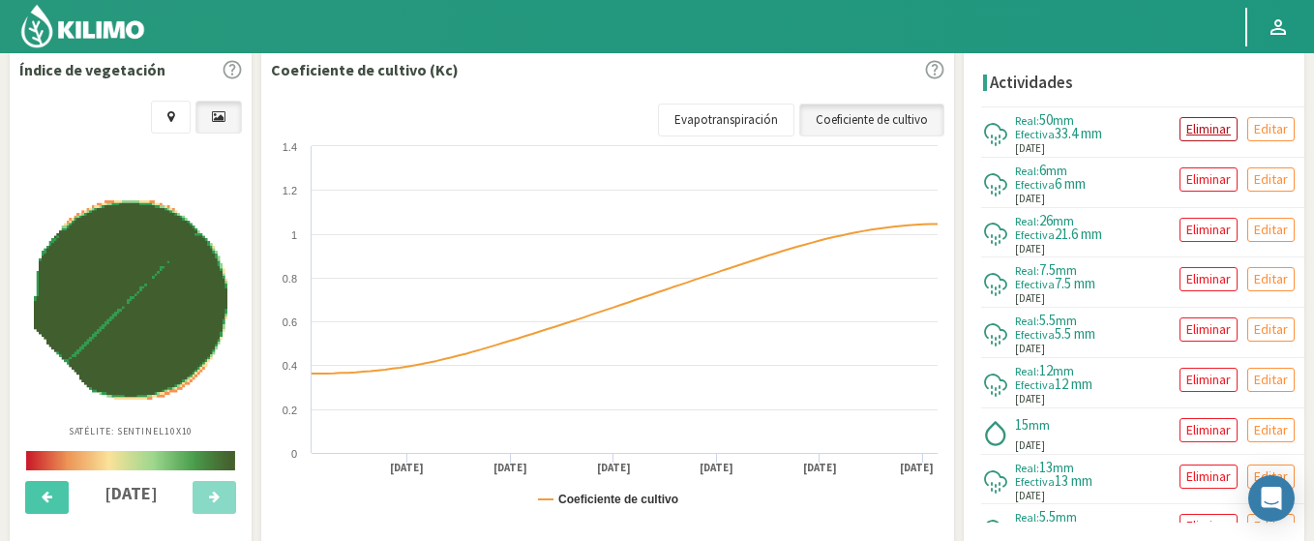
click at [1199, 129] on p "Eliminar" at bounding box center [1208, 129] width 45 height 22
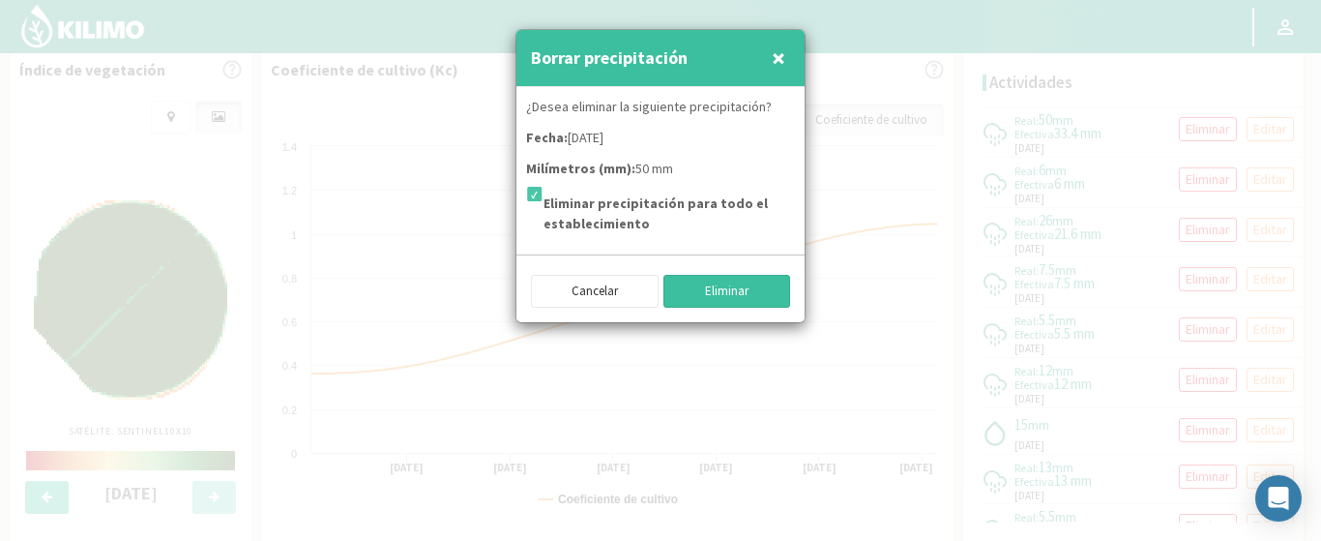
click at [726, 293] on button "Eliminar" at bounding box center [728, 291] width 128 height 33
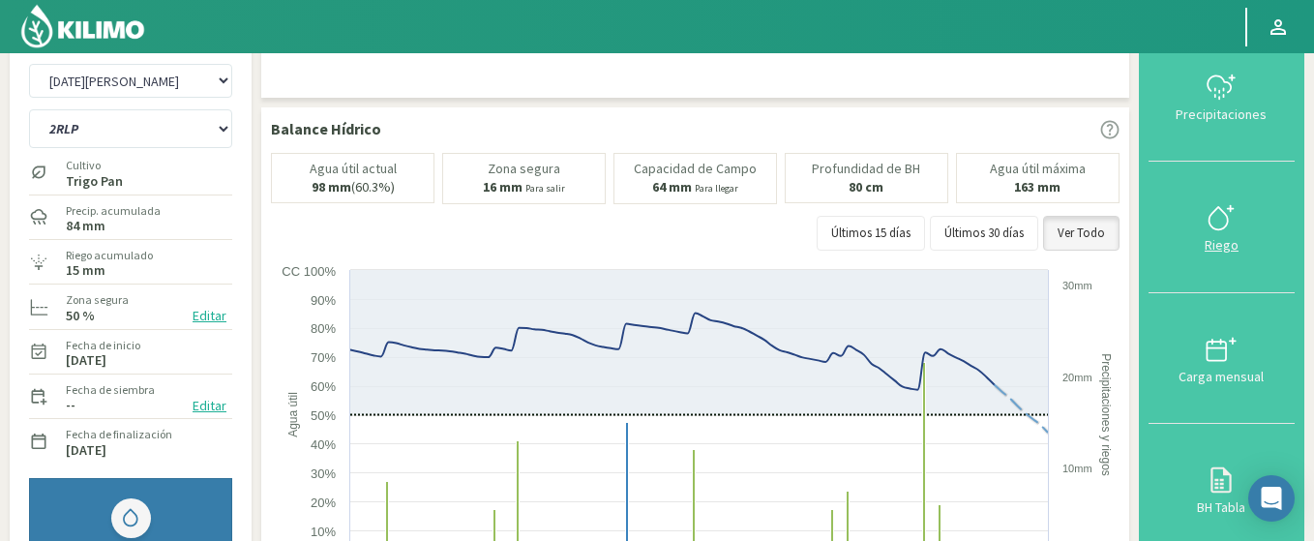
scroll to position [0, 0]
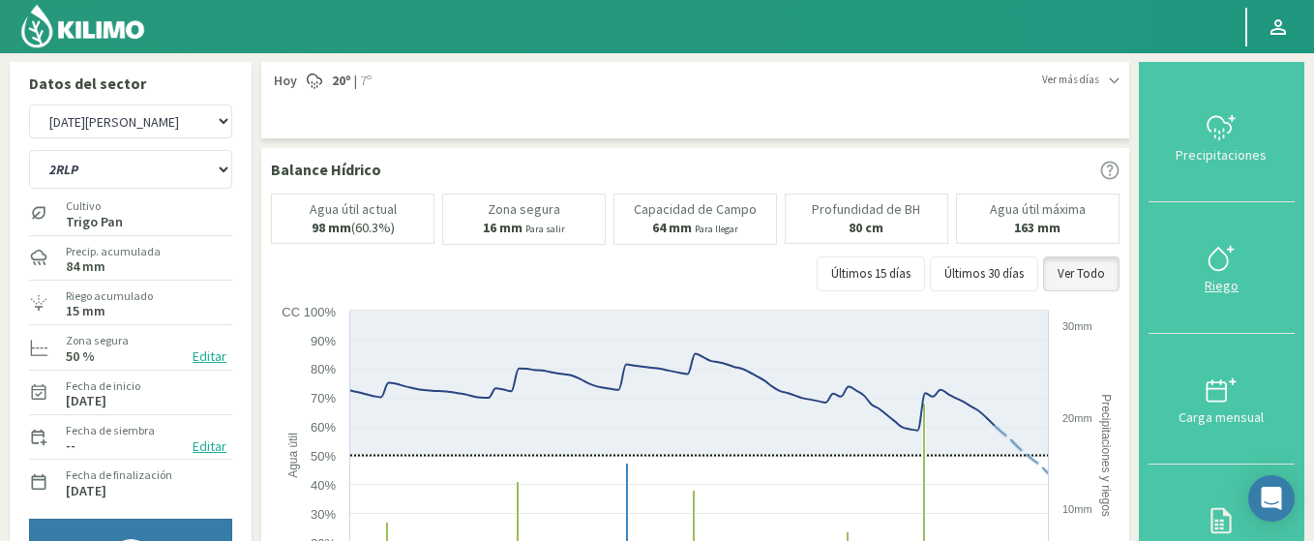
click at [1233, 266] on icon at bounding box center [1220, 258] width 31 height 31
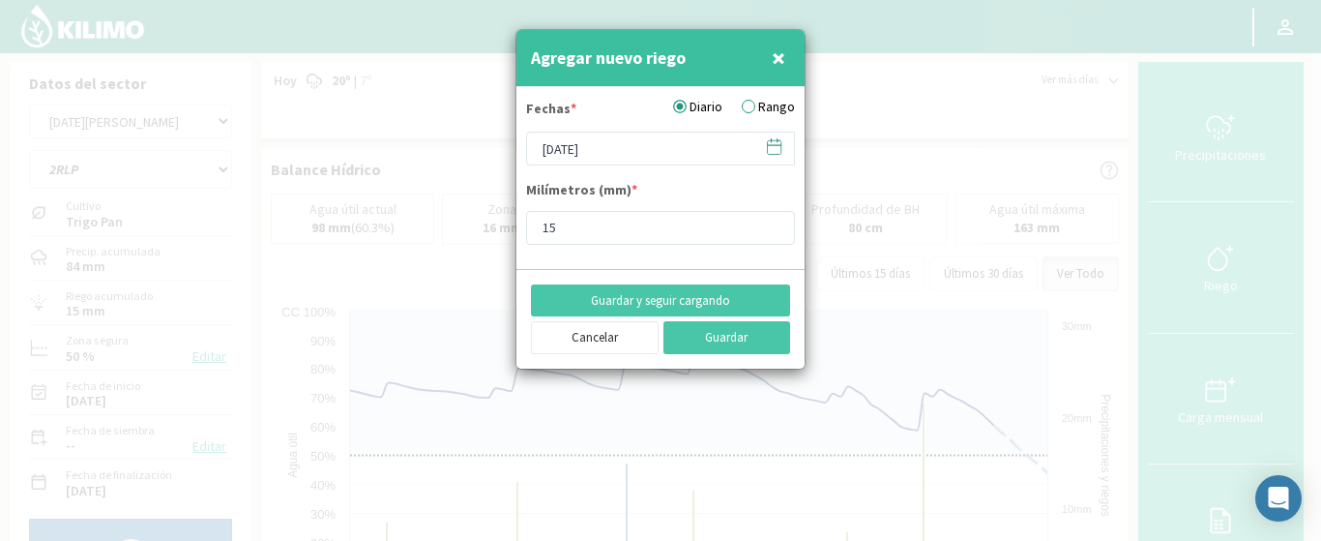
click at [756, 108] on label "Rango" at bounding box center [768, 107] width 53 height 20
click at [0, 0] on input "Rango" at bounding box center [0, 0] width 0 height 0
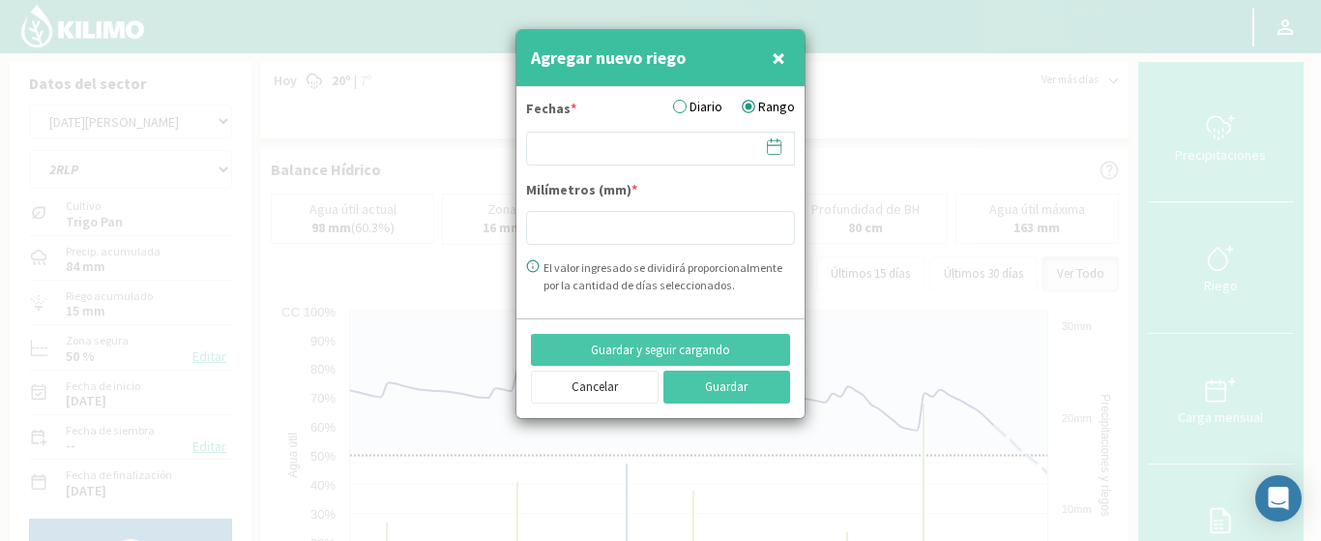
click at [776, 142] on icon at bounding box center [774, 146] width 18 height 18
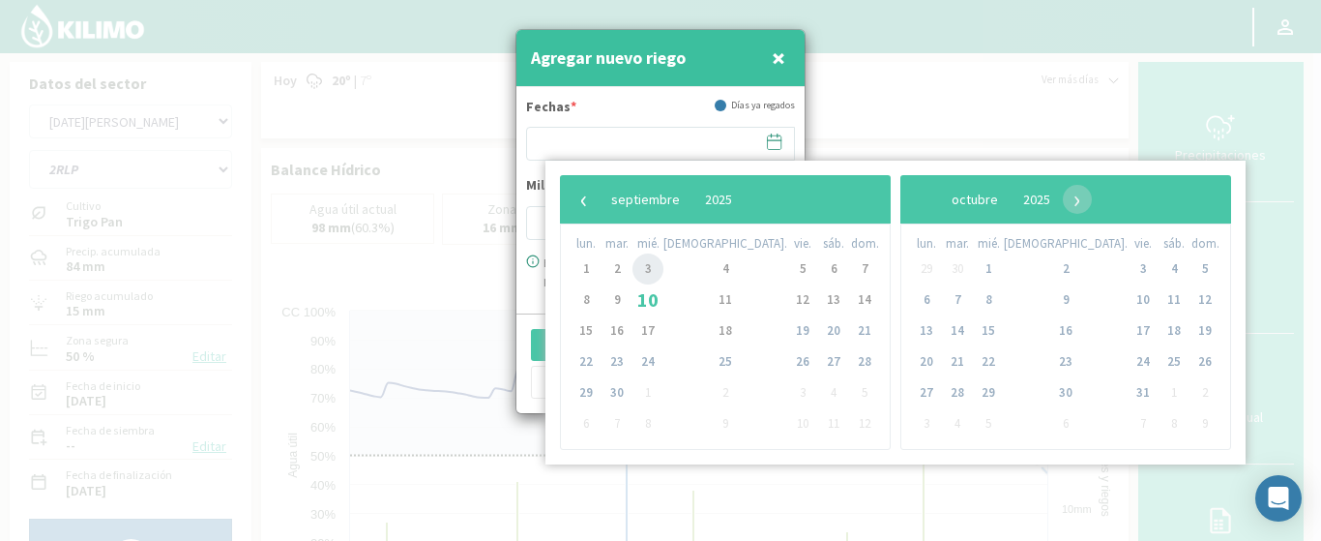
click at [658, 269] on span "3" at bounding box center [648, 268] width 31 height 31
click at [818, 269] on span "6" at bounding box center [833, 268] width 31 height 31
type input "03/09/2025 - 06/09/2025"
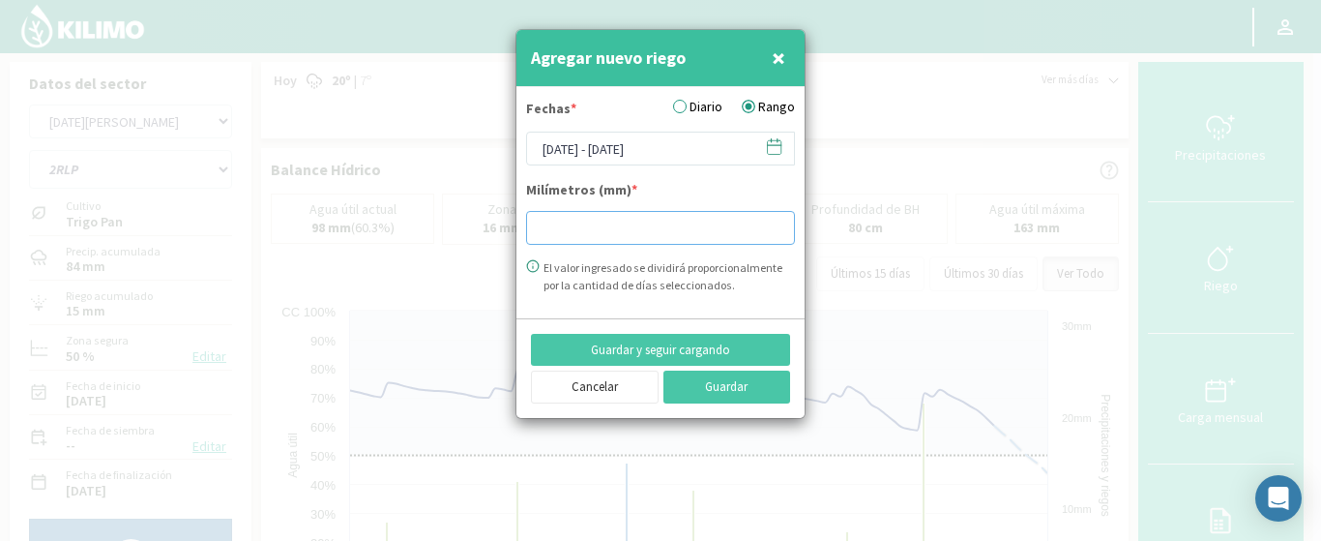
click at [590, 228] on input "number" at bounding box center [660, 228] width 269 height 34
type input "30"
click at [712, 379] on button "Guardar" at bounding box center [728, 387] width 128 height 33
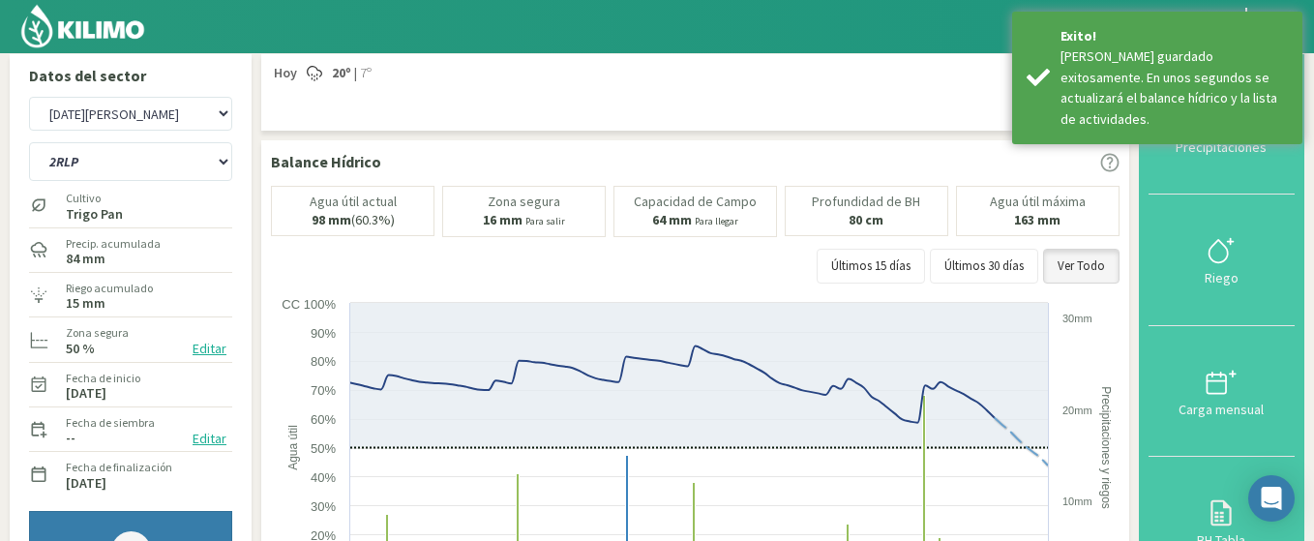
scroll to position [116, 0]
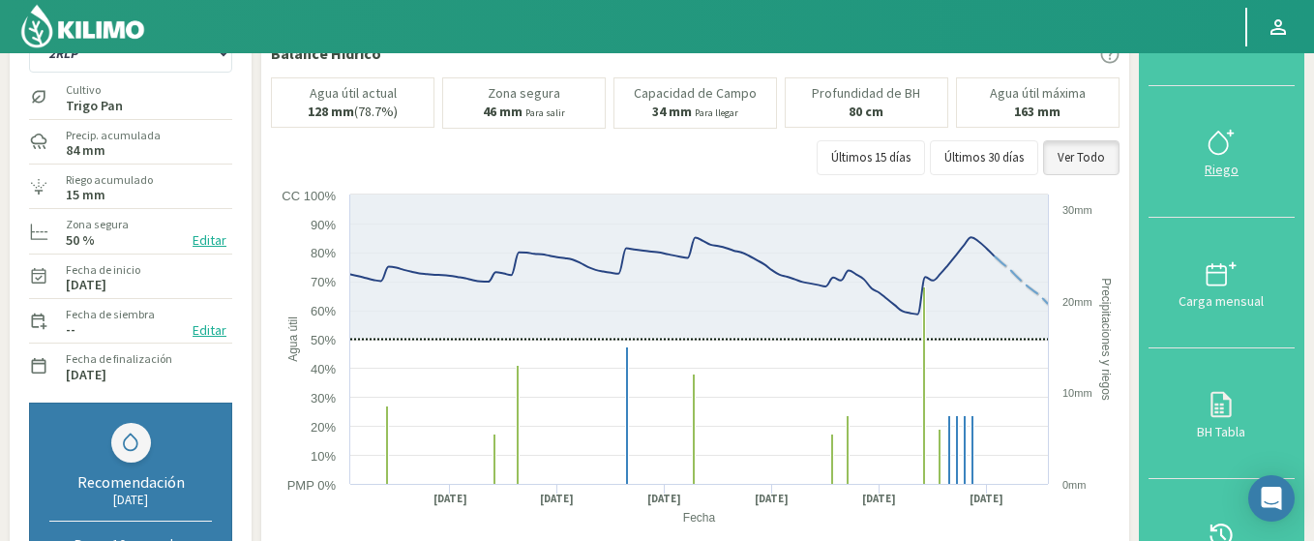
click at [1220, 163] on div "Riego" at bounding box center [1221, 170] width 134 height 14
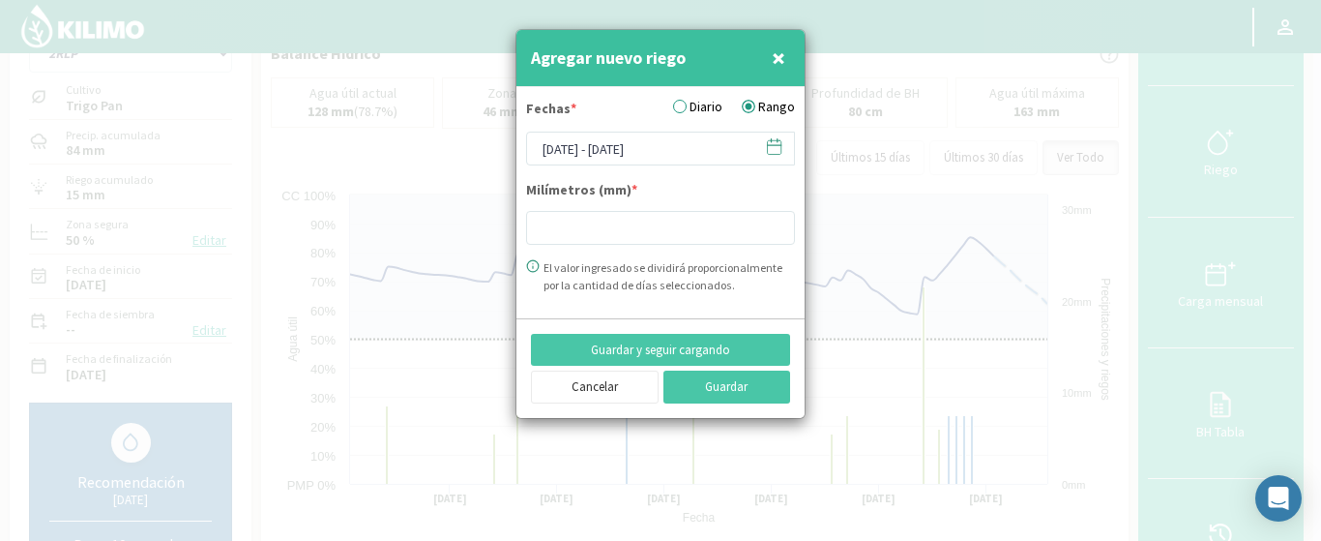
type input "30"
click at [686, 104] on label "Diario" at bounding box center [697, 107] width 49 height 20
click at [0, 0] on input "Diario" at bounding box center [0, 0] width 0 height 0
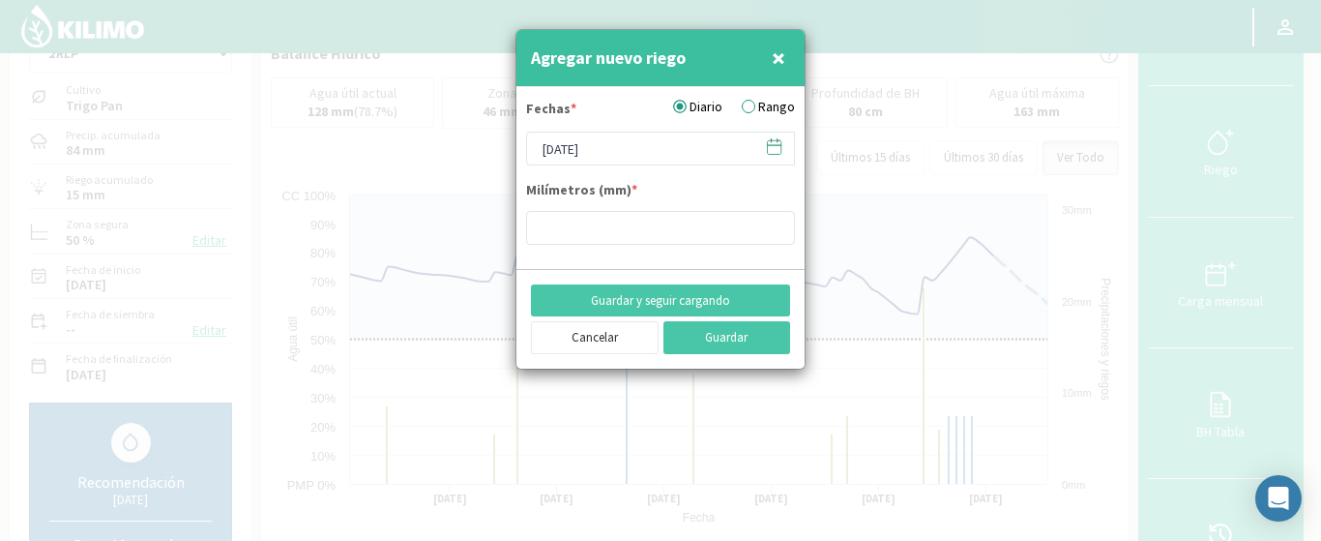
click at [776, 137] on icon at bounding box center [774, 146] width 18 height 18
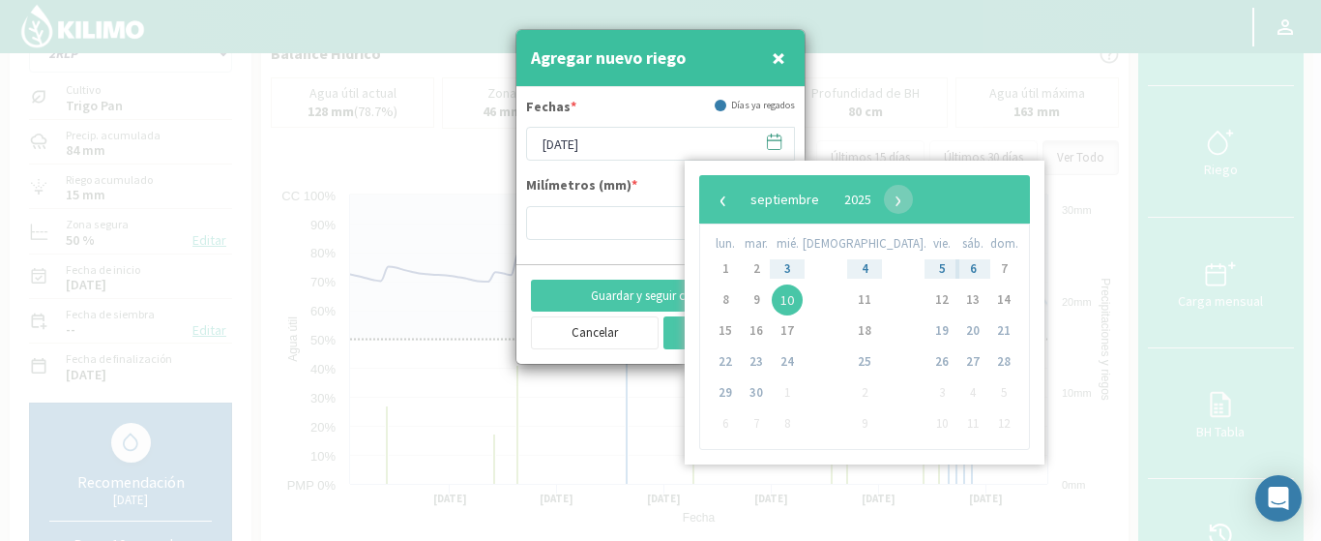
click at [677, 104] on div "Fechas * Días ya regados" at bounding box center [660, 112] width 269 height 30
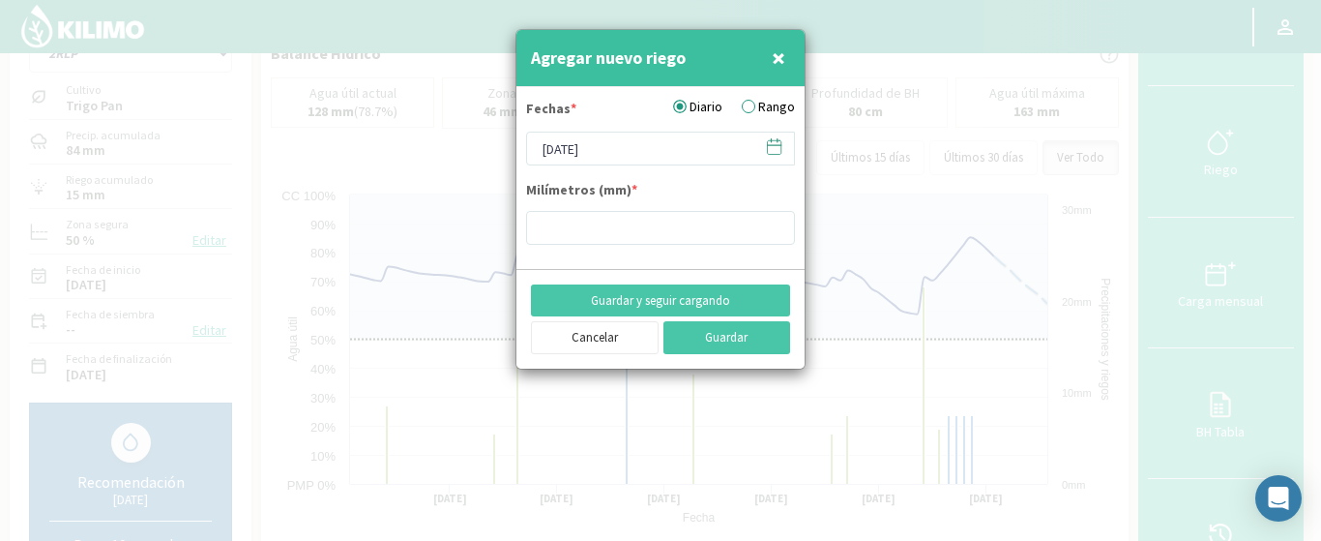
click at [769, 142] on icon at bounding box center [774, 146] width 18 height 18
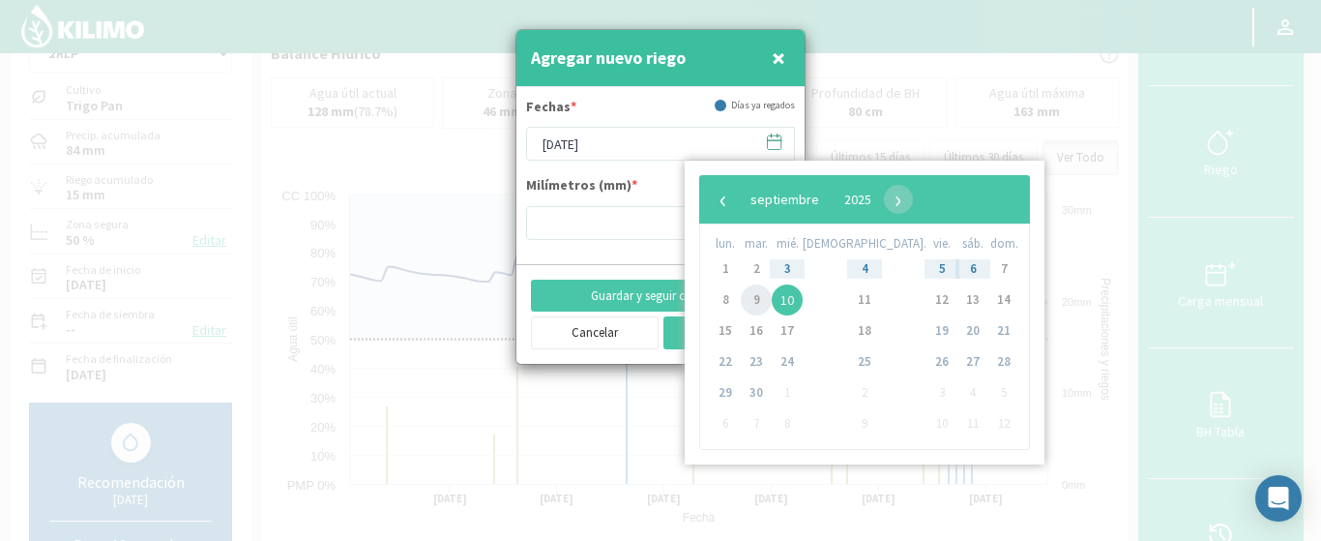
click at [756, 301] on span "9" at bounding box center [756, 299] width 31 height 31
type input "09/09/2025"
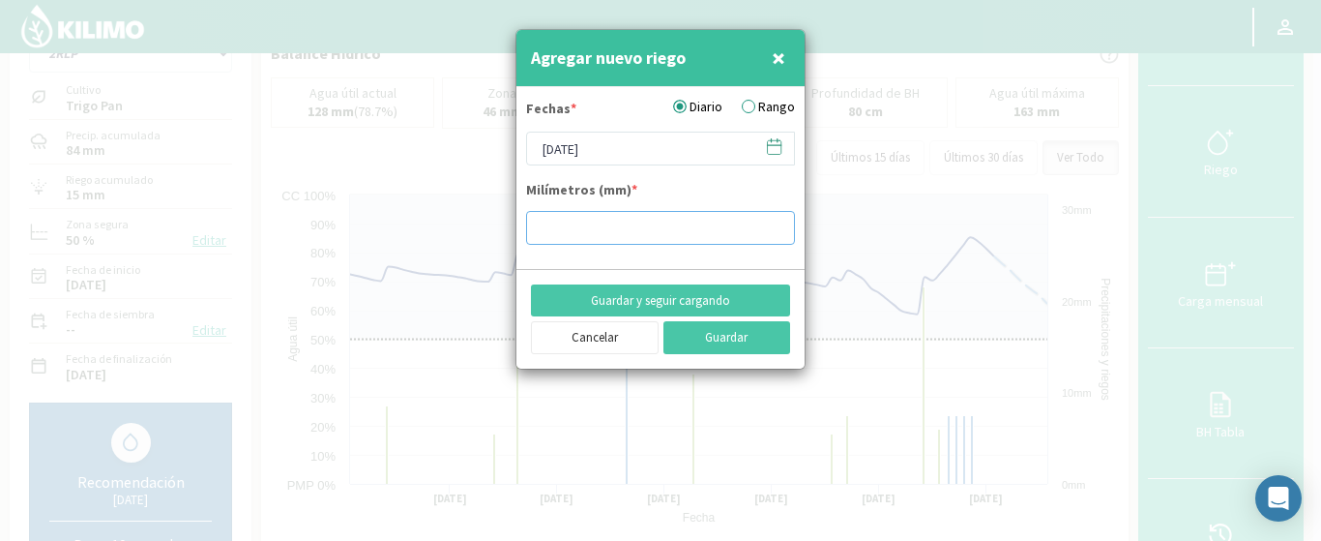
click at [598, 228] on input "number" at bounding box center [660, 228] width 269 height 34
type input "8"
click at [696, 336] on button "Guardar" at bounding box center [728, 337] width 128 height 33
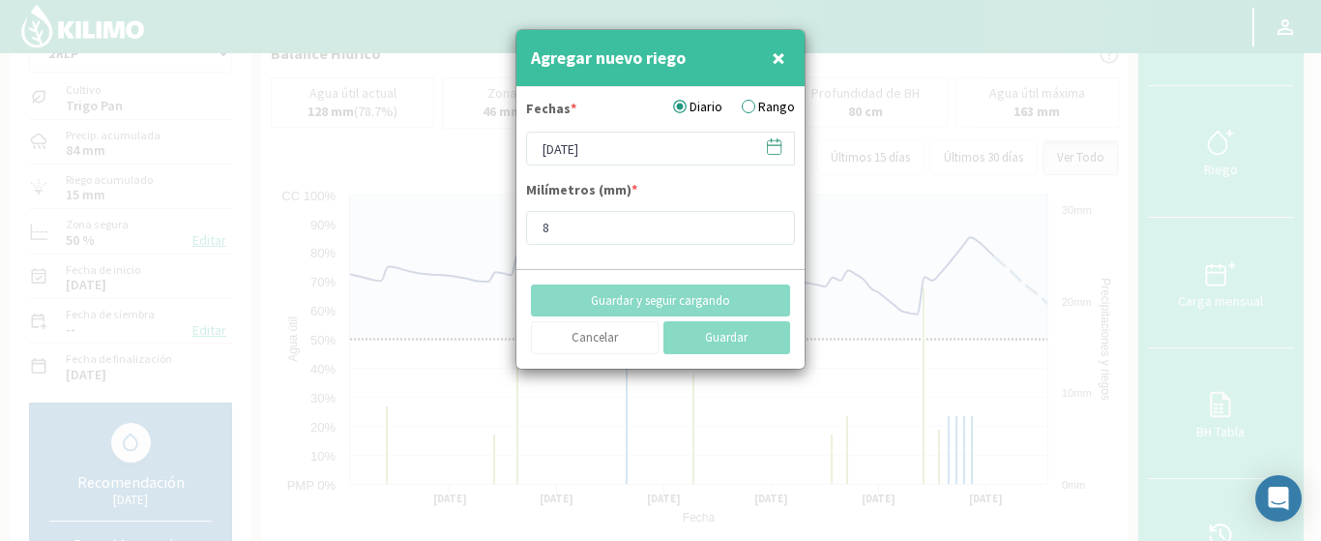
type input "10/09/2025"
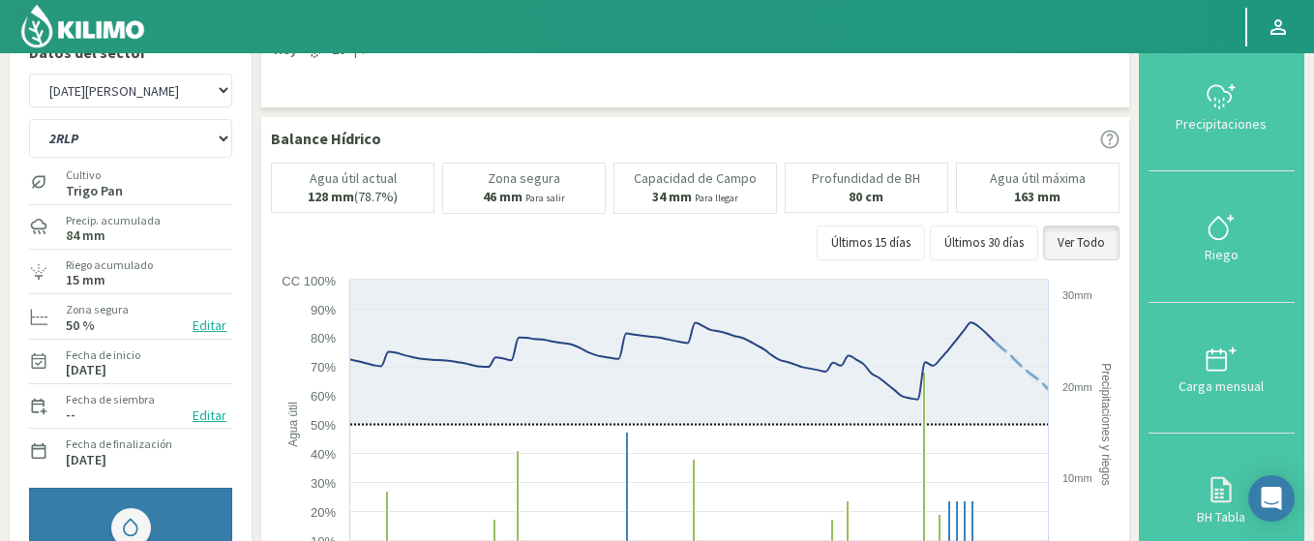
scroll to position [0, 0]
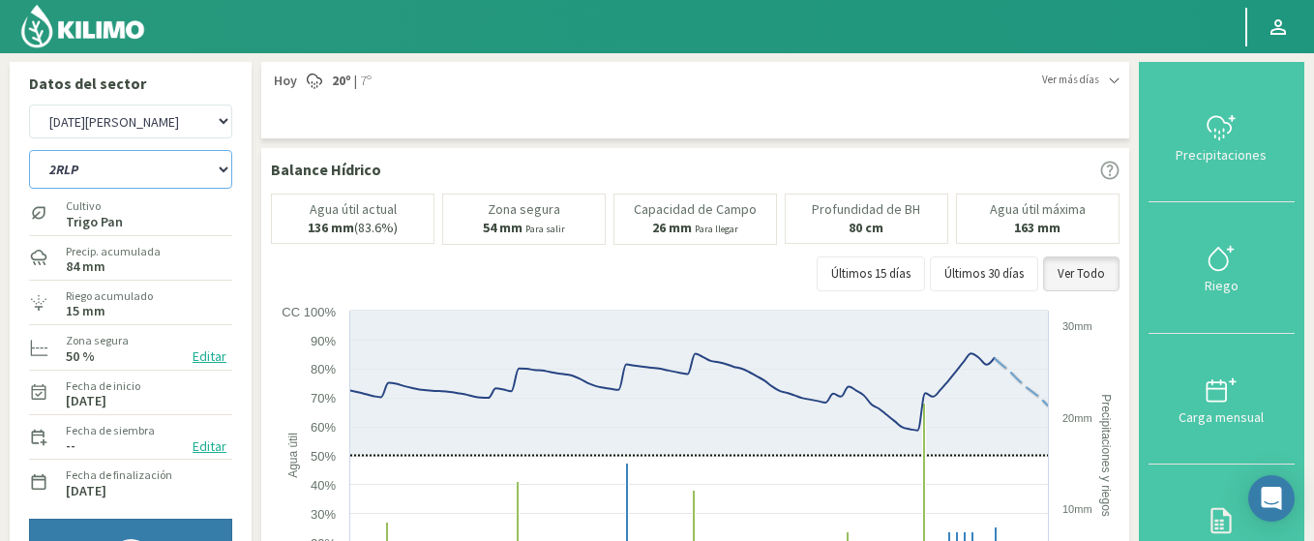
drag, startPoint x: 123, startPoint y: 173, endPoint x: 231, endPoint y: 119, distance: 121.1
click at [231, 119] on div "Agr. Cardonal Agr. El Carmelo Agr. Huertos de Chocalan Agrícola Bakia Agrícola …" at bounding box center [130, 309] width 203 height 418
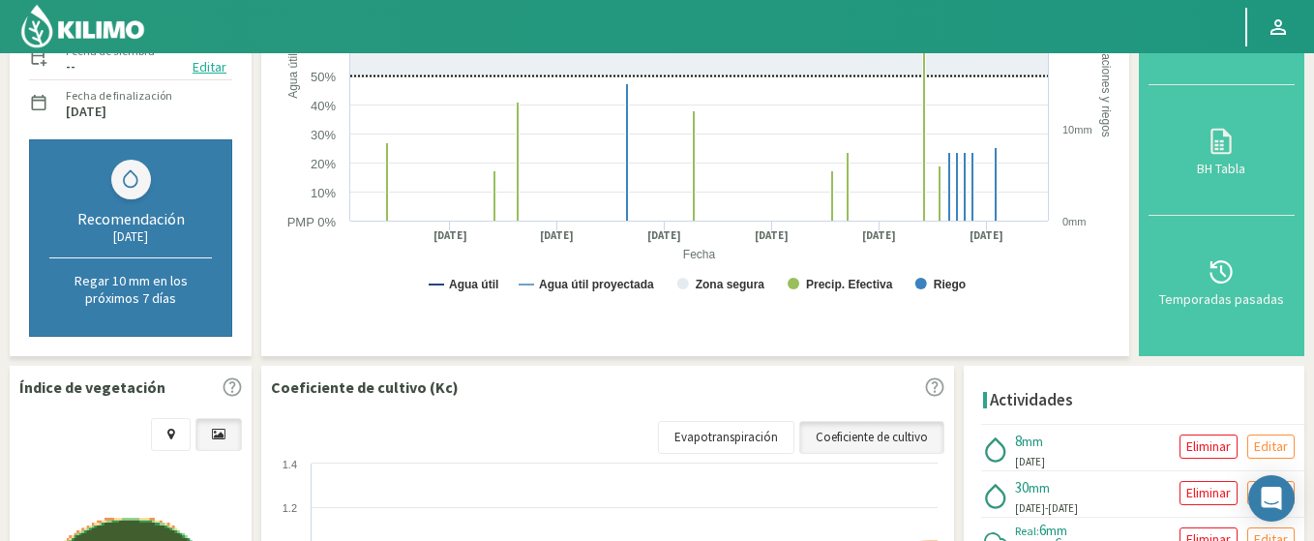
scroll to position [580, 0]
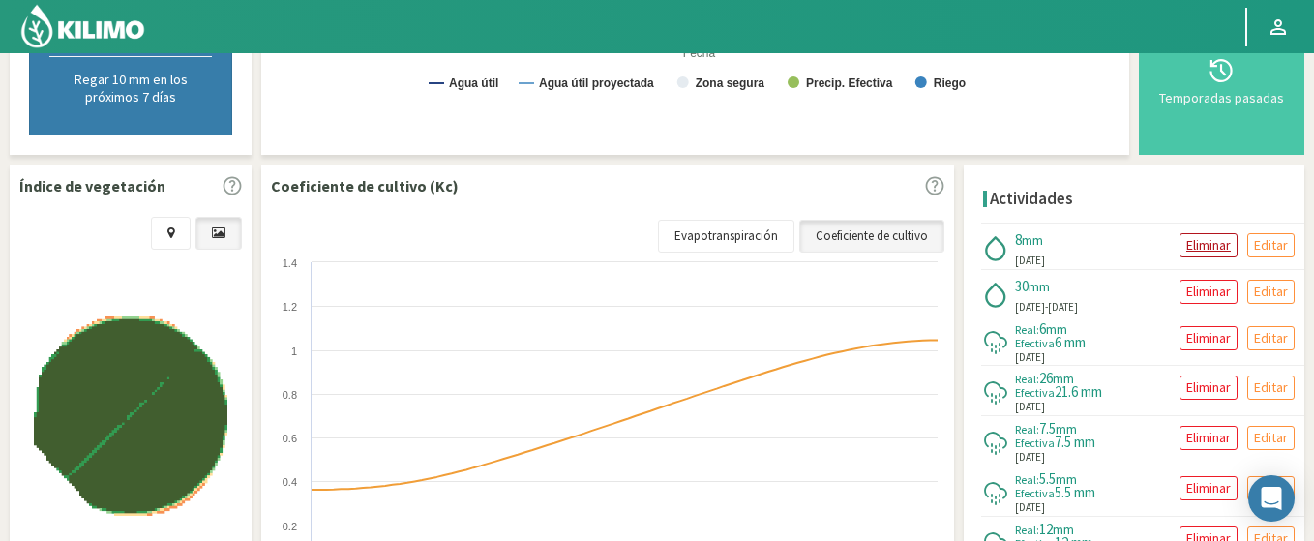
click at [1214, 245] on p "Eliminar" at bounding box center [1208, 245] width 45 height 22
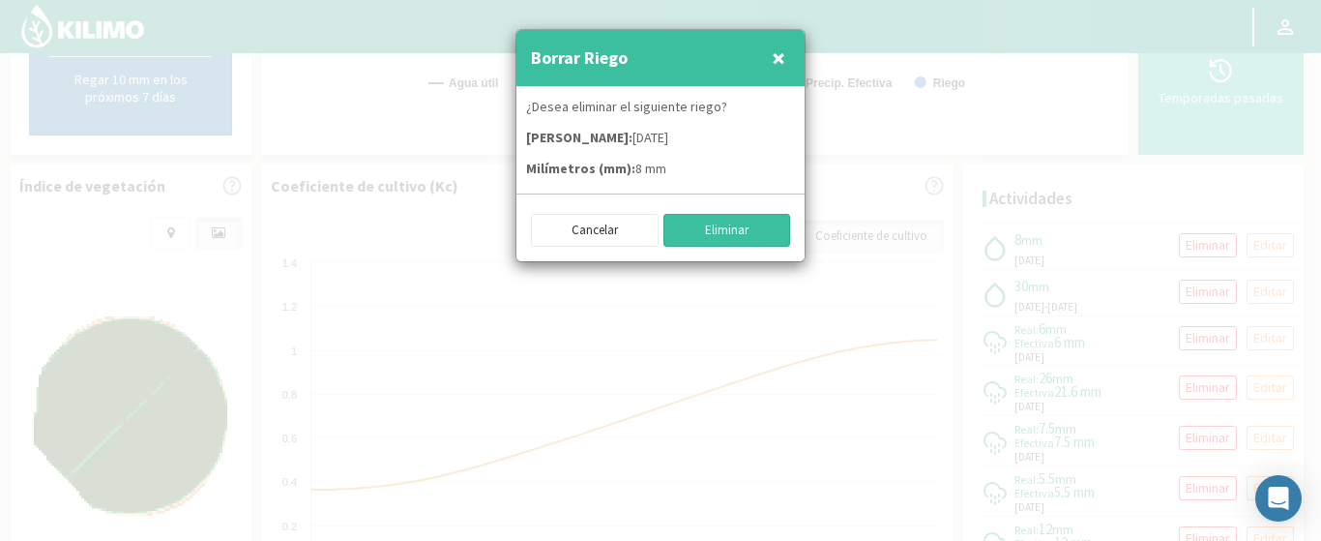
click at [708, 240] on button "Eliminar" at bounding box center [728, 230] width 128 height 33
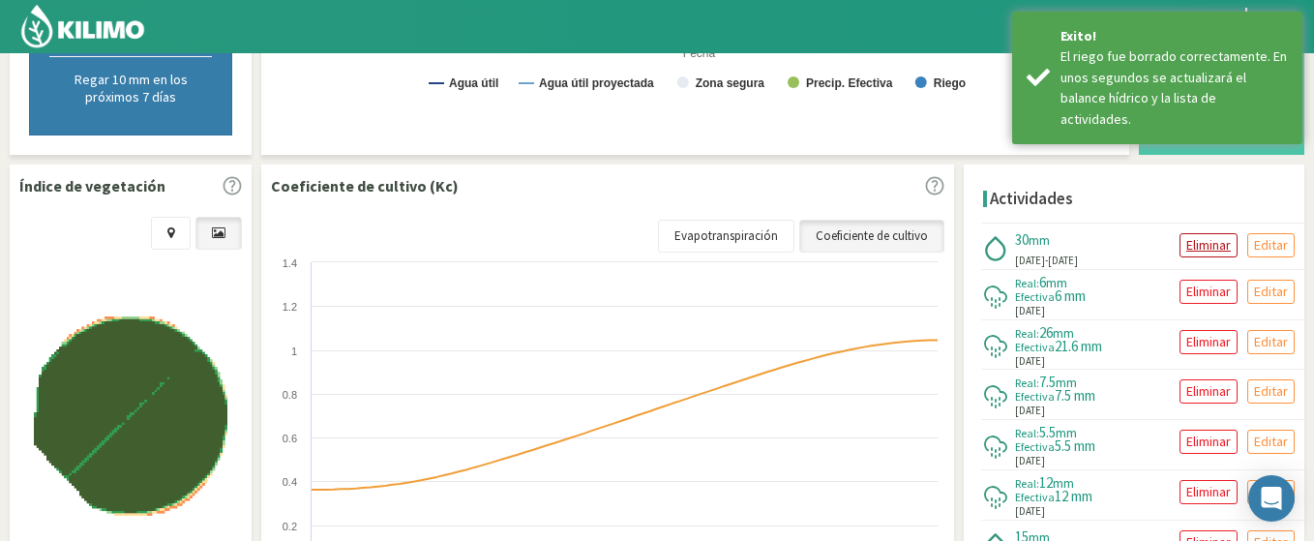
click at [1188, 239] on p "Eliminar" at bounding box center [1208, 245] width 45 height 22
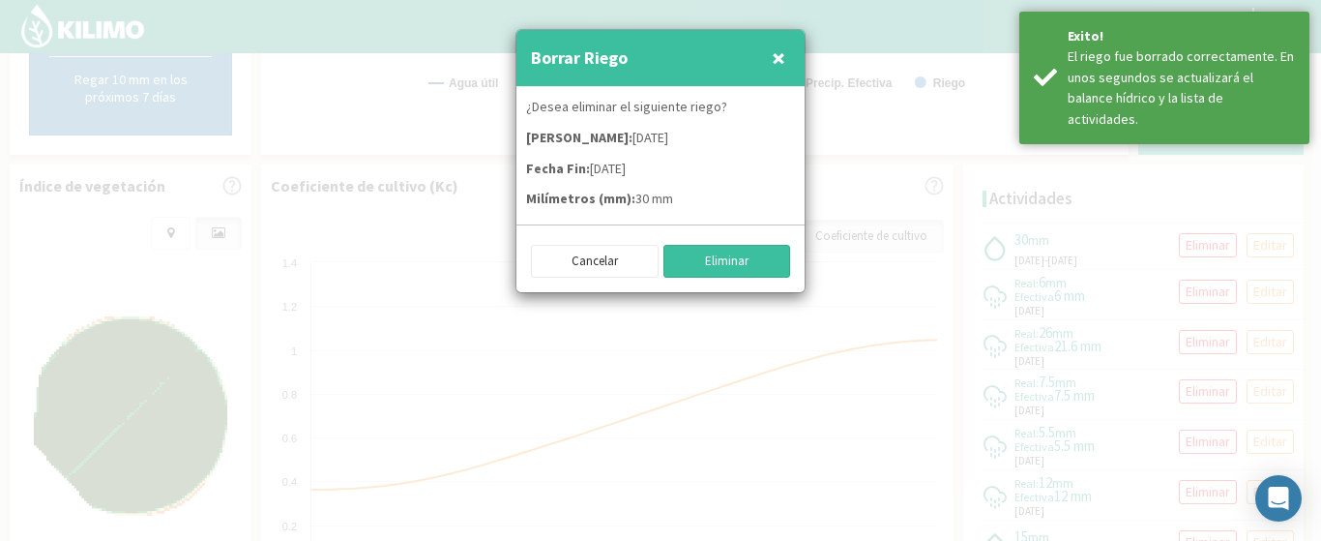
click at [760, 261] on button "Eliminar" at bounding box center [728, 261] width 128 height 33
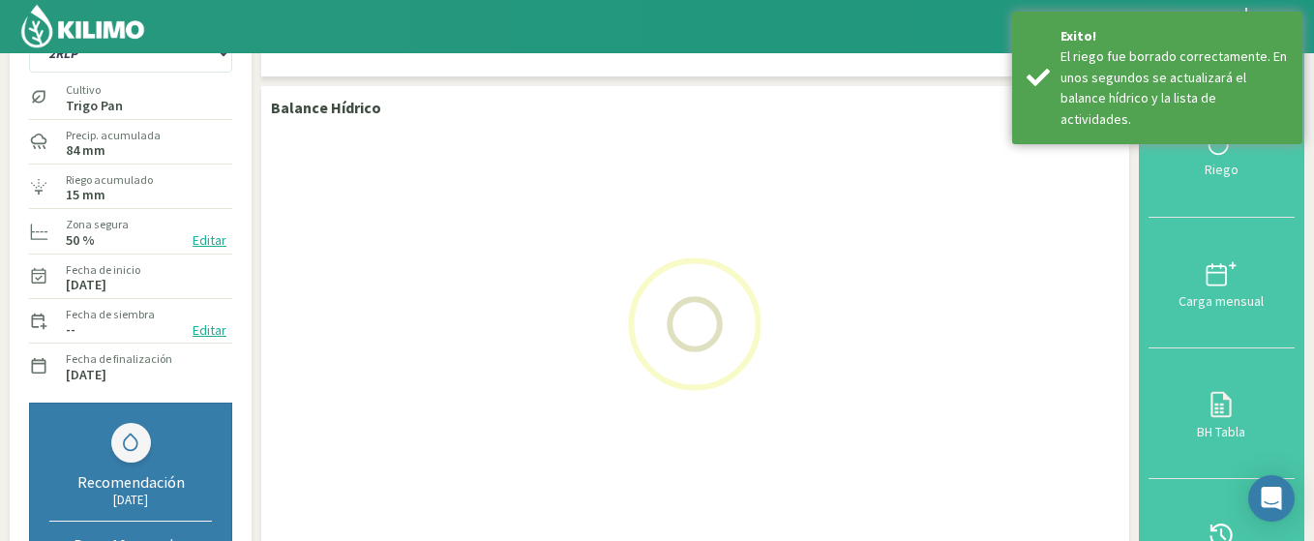
scroll to position [0, 0]
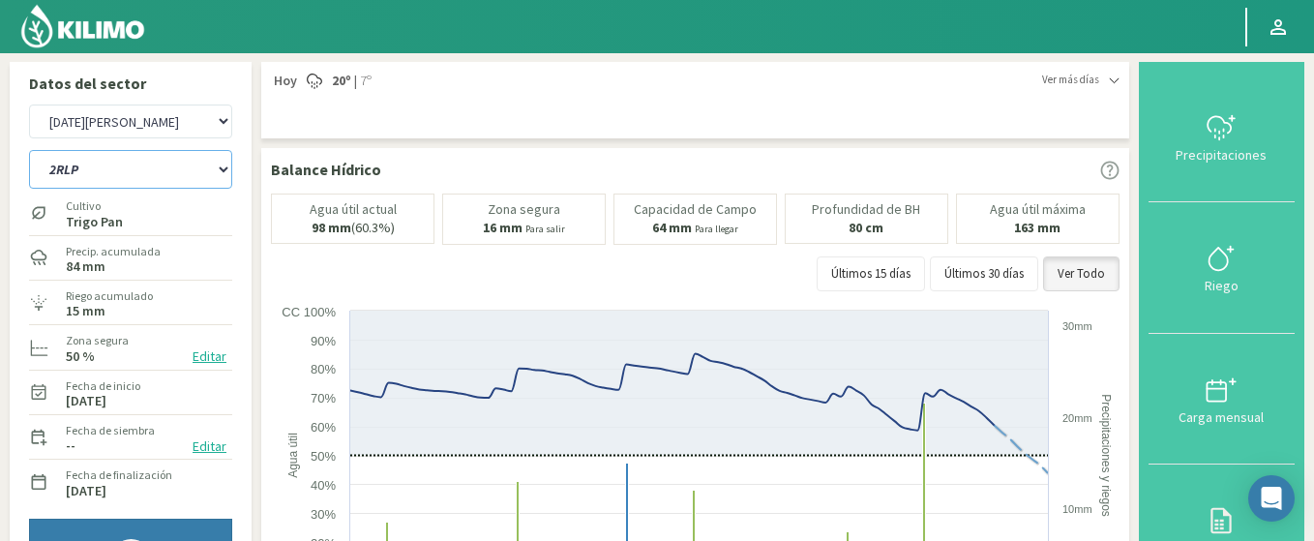
drag, startPoint x: 78, startPoint y: 170, endPoint x: 237, endPoint y: 149, distance: 160.1
click at [237, 149] on div "Agr. Cardonal Agr. El Carmelo Agr. Huertos de Chocalan Agrícola Bakia Agrícola …" at bounding box center [130, 422] width 223 height 654
drag, startPoint x: 143, startPoint y: 169, endPoint x: 122, endPoint y: 120, distance: 53.7
click at [122, 120] on div "Agr. Cardonal Agr. El Carmelo Agr. Huertos de Chocalan Agrícola Bakia Agrícola …" at bounding box center [130, 309] width 203 height 418
click at [122, 120] on select "Agr. Cardonal Agr. El Carmelo Agr. Huertos de Chocalan Agrícola Bakia Agrícola …" at bounding box center [130, 121] width 203 height 34
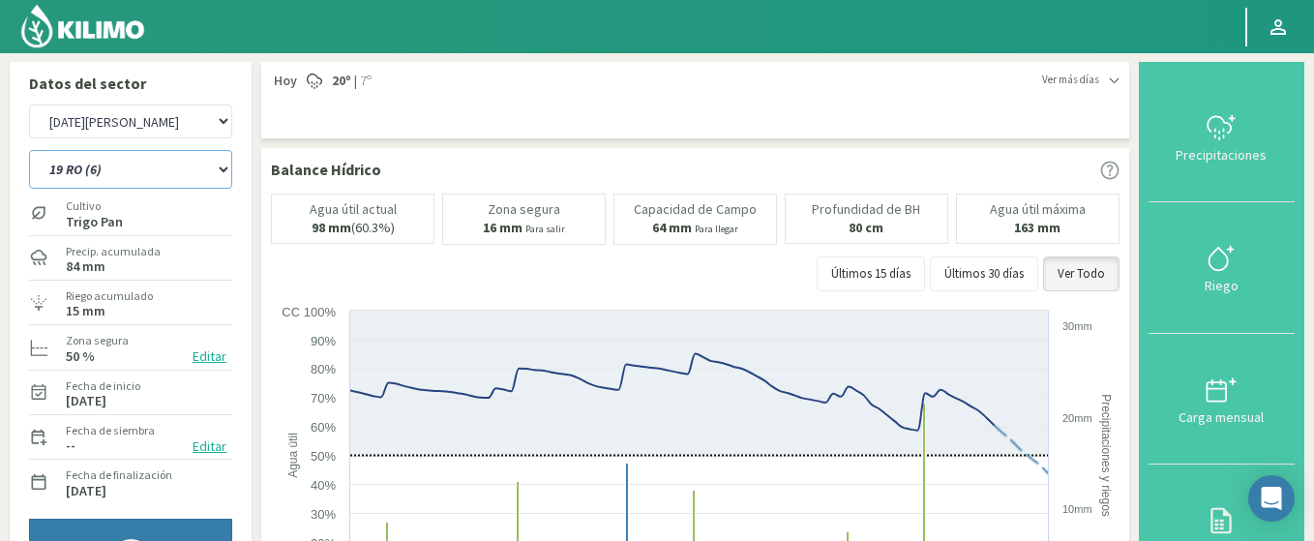
click at [29, 150] on select "12 RS (25) 17 R (1) 19 RO (6) 1RLPS 1RSR (29) 20 RN (7) 21 RAB (28) 21 RN (8) 2…" at bounding box center [130, 169] width 203 height 39
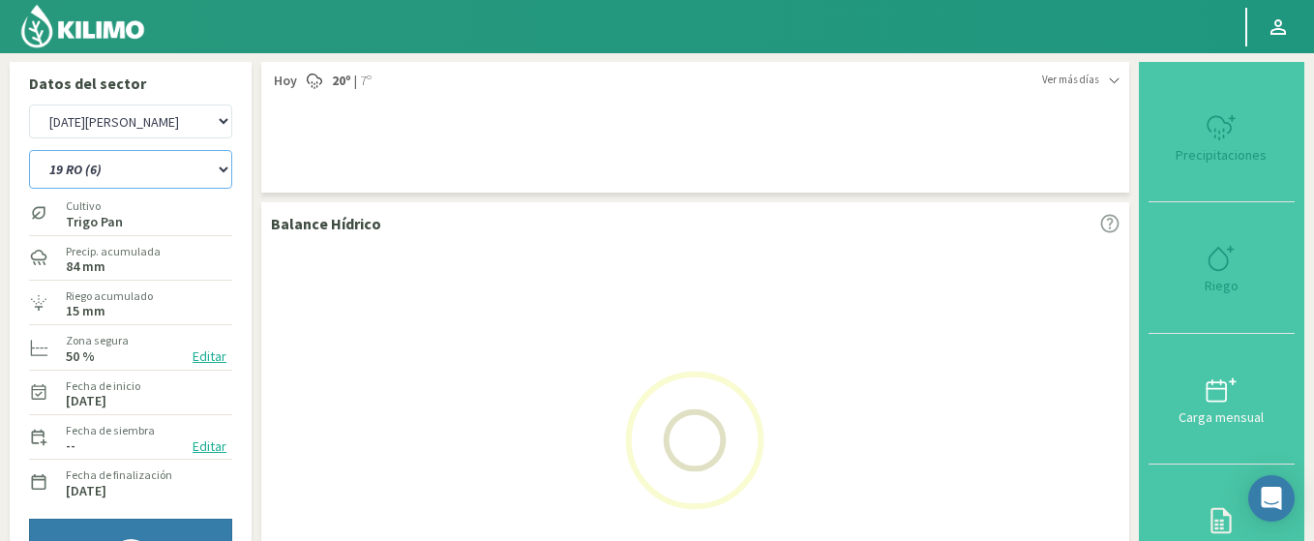
select select "15: Object"
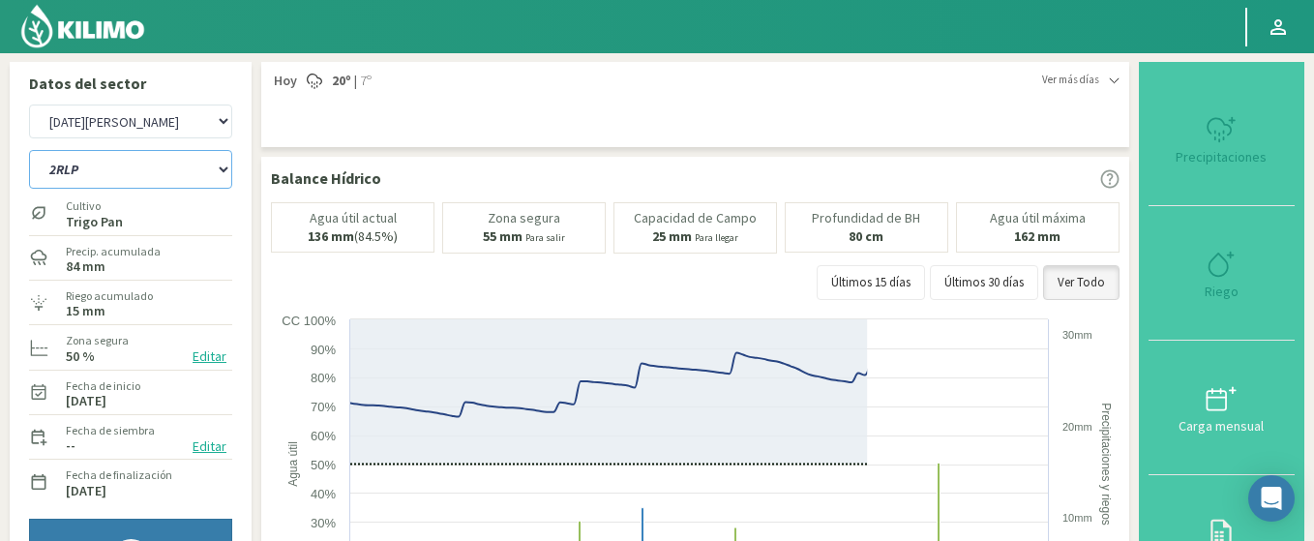
select select "530: Object"
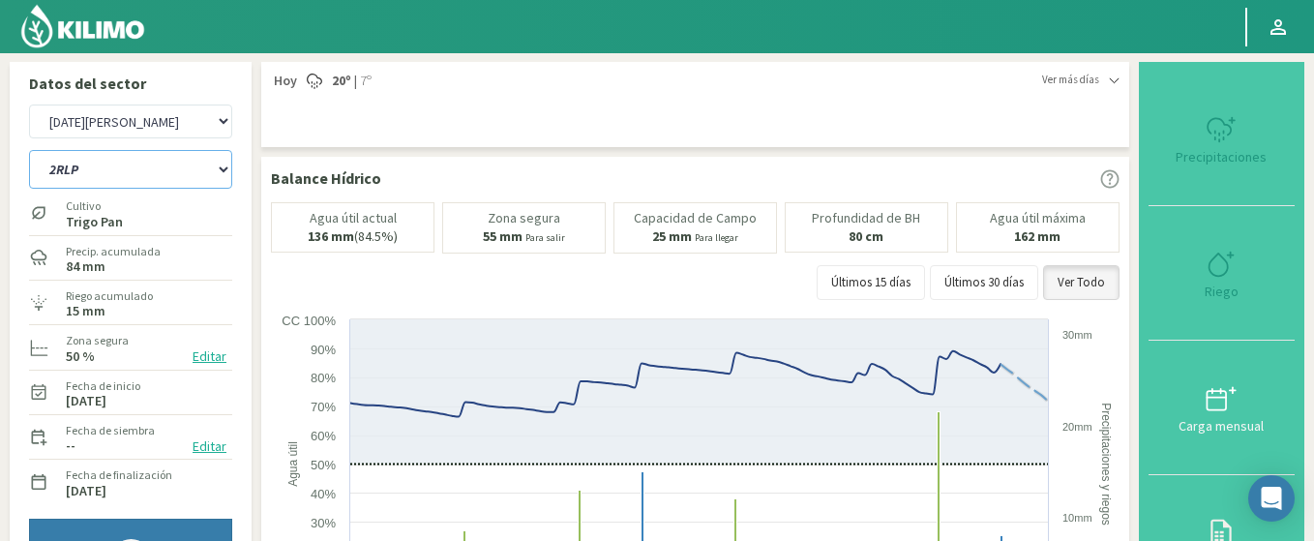
select select "33: Object"
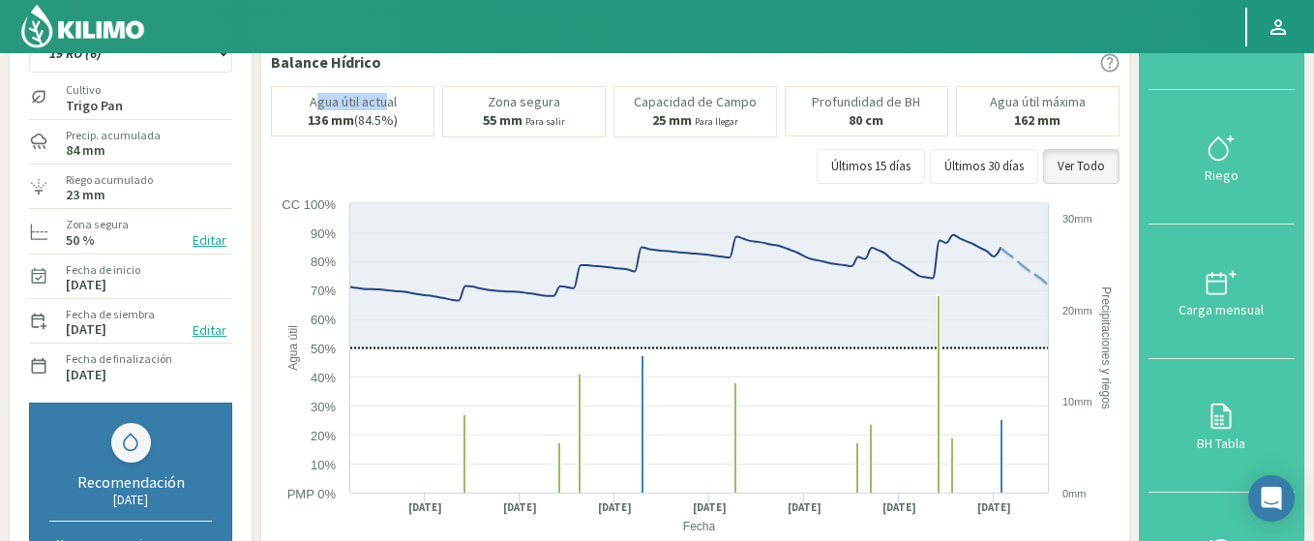
drag, startPoint x: 312, startPoint y: 109, endPoint x: 380, endPoint y: 105, distance: 68.8
click at [380, 105] on div "Agua útil actual 136 mm (84.5%)" at bounding box center [352, 111] width 163 height 50
click at [401, 105] on div "Agua útil actual 136 mm (84.5%)" at bounding box center [352, 111] width 163 height 50
drag, startPoint x: 313, startPoint y: 127, endPoint x: 345, endPoint y: 131, distance: 32.2
click at [345, 131] on div "Agua útil actual 136 mm (84.5%)" at bounding box center [352, 111] width 163 height 50
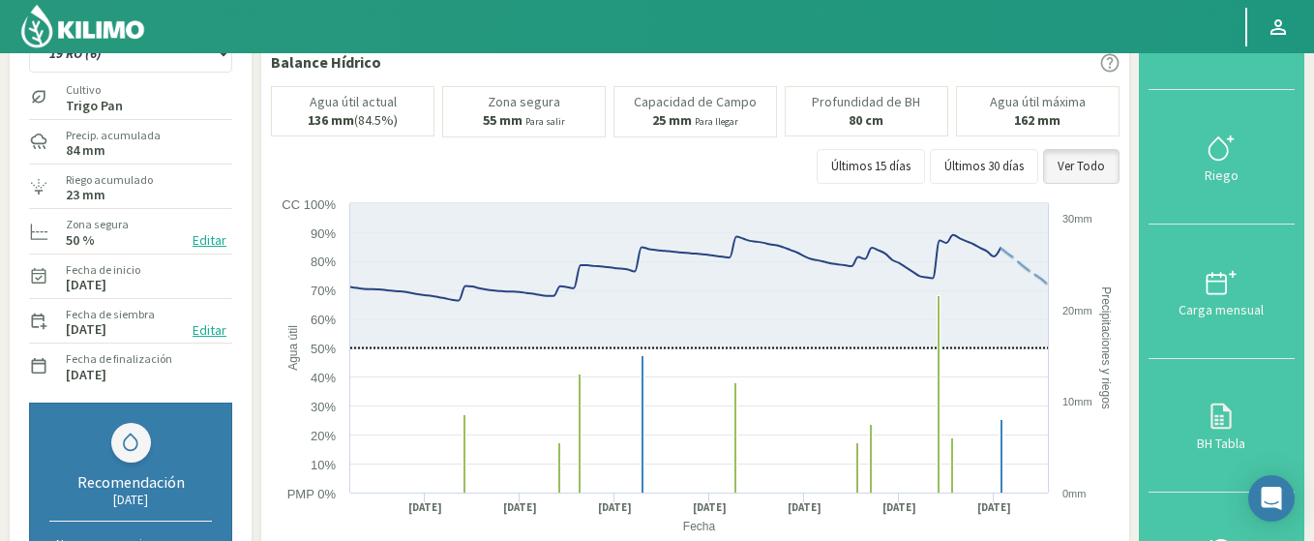
click at [344, 132] on div "Agua útil actual 136 mm (84.5%)" at bounding box center [352, 111] width 163 height 50
click at [534, 107] on p "Zona segura" at bounding box center [524, 102] width 73 height 15
drag, startPoint x: 818, startPoint y: 102, endPoint x: 892, endPoint y: 117, distance: 75.1
click at [892, 117] on div "Profundidad de BH 80 cm" at bounding box center [866, 111] width 163 height 50
click at [911, 131] on div "Profundidad de BH 80 cm" at bounding box center [866, 111] width 163 height 50
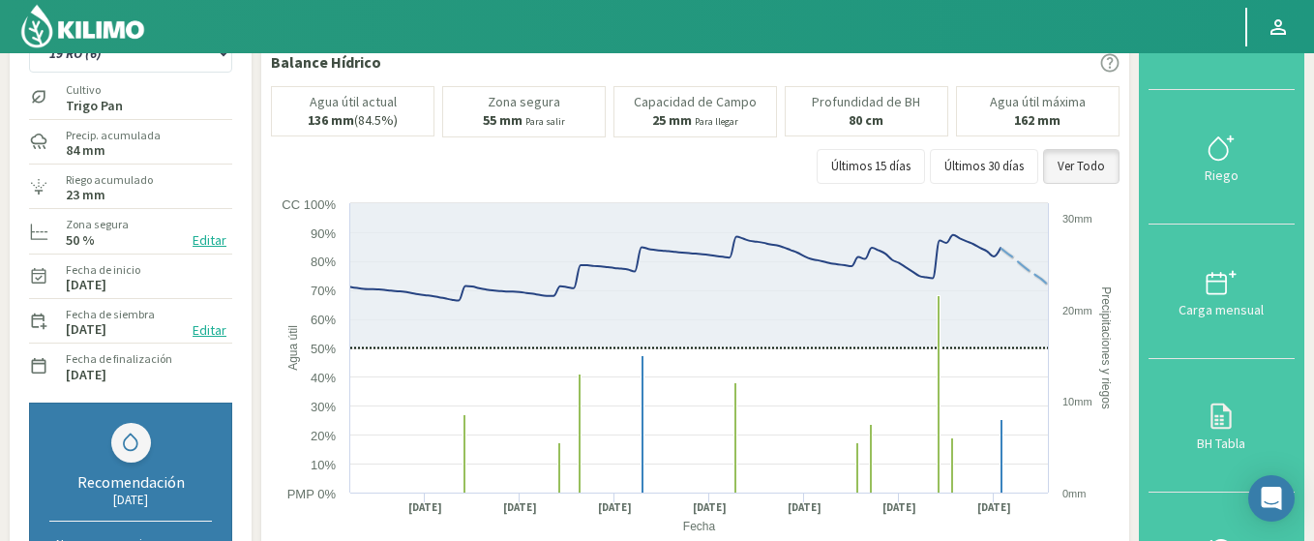
drag, startPoint x: 989, startPoint y: 104, endPoint x: 1086, endPoint y: 111, distance: 97.9
click at [1086, 111] on div "Agua útil máxima 162 mm" at bounding box center [1037, 111] width 163 height 50
click at [1080, 124] on div "Agua útil máxima 162 mm" at bounding box center [1037, 111] width 163 height 50
drag, startPoint x: 865, startPoint y: 119, endPoint x: 880, endPoint y: 121, distance: 15.6
click at [880, 121] on div "Profundidad de BH 80 cm" at bounding box center [866, 111] width 163 height 50
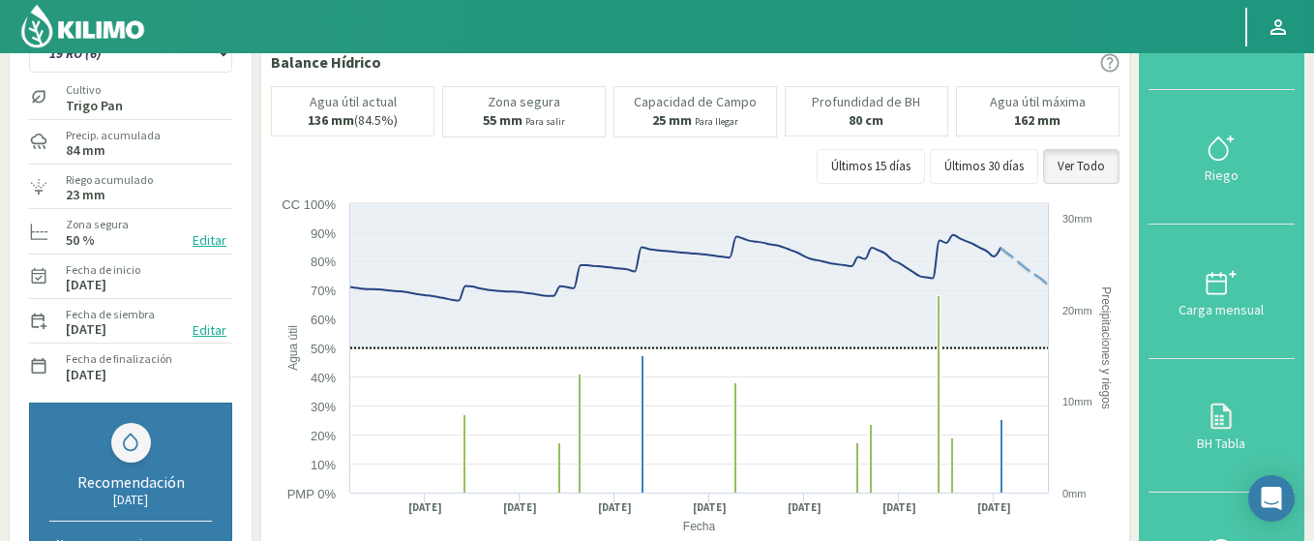
drag, startPoint x: 1054, startPoint y: 125, endPoint x: 1033, endPoint y: 124, distance: 21.3
click at [1054, 125] on b "162 mm" at bounding box center [1037, 119] width 46 height 17
drag, startPoint x: 1011, startPoint y: 118, endPoint x: 1076, endPoint y: 124, distance: 65.1
click at [1073, 123] on div "Agua útil máxima 162 mm" at bounding box center [1037, 111] width 163 height 50
click at [1077, 124] on div "Agua útil máxima 162 mm" at bounding box center [1037, 111] width 163 height 50
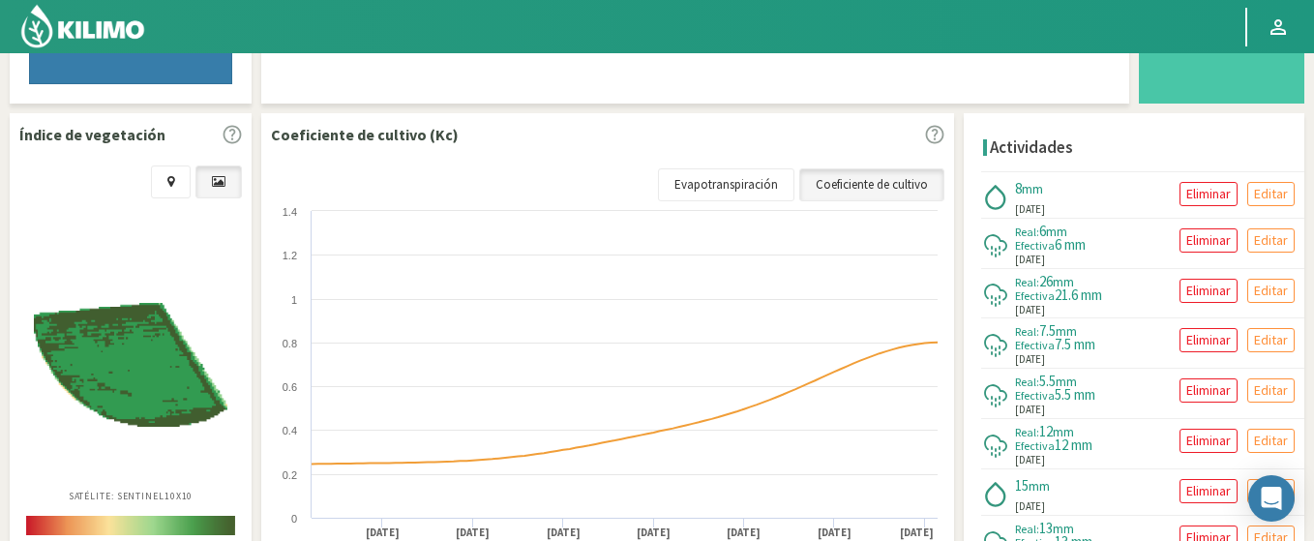
scroll to position [697, 0]
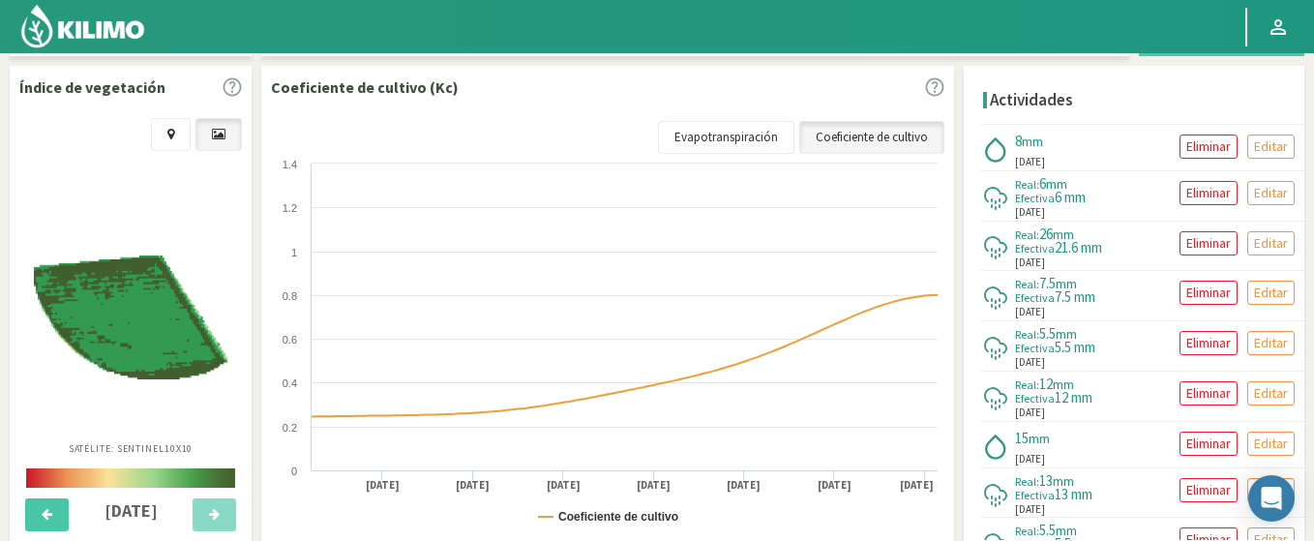
click at [116, 345] on img at bounding box center [130, 317] width 193 height 125
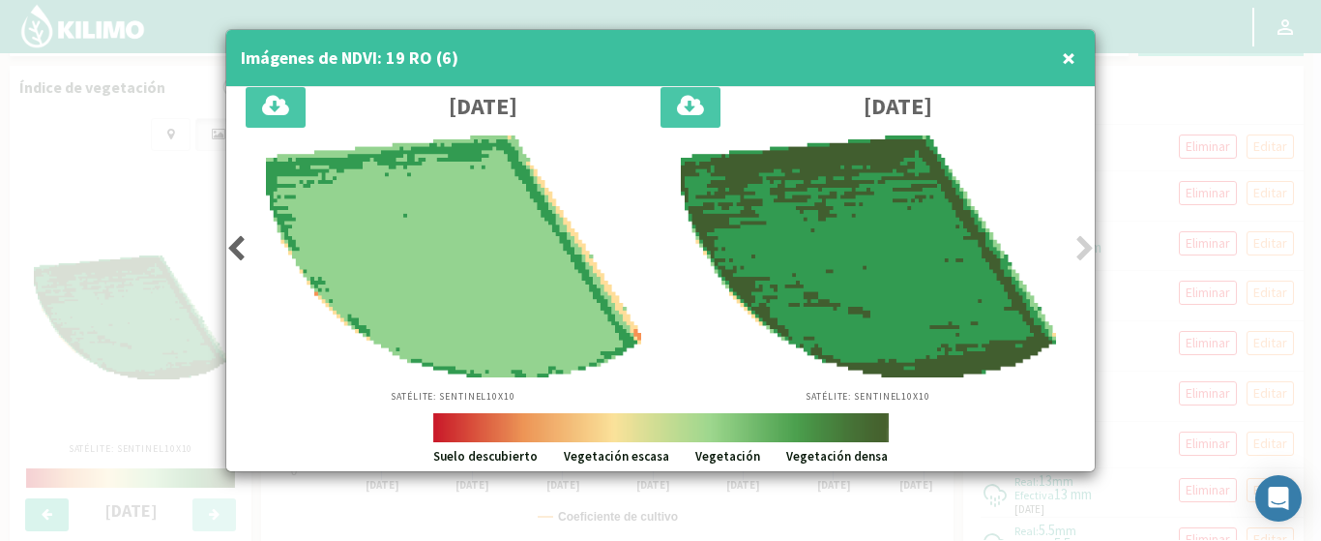
click at [243, 249] on icon at bounding box center [235, 248] width 19 height 27
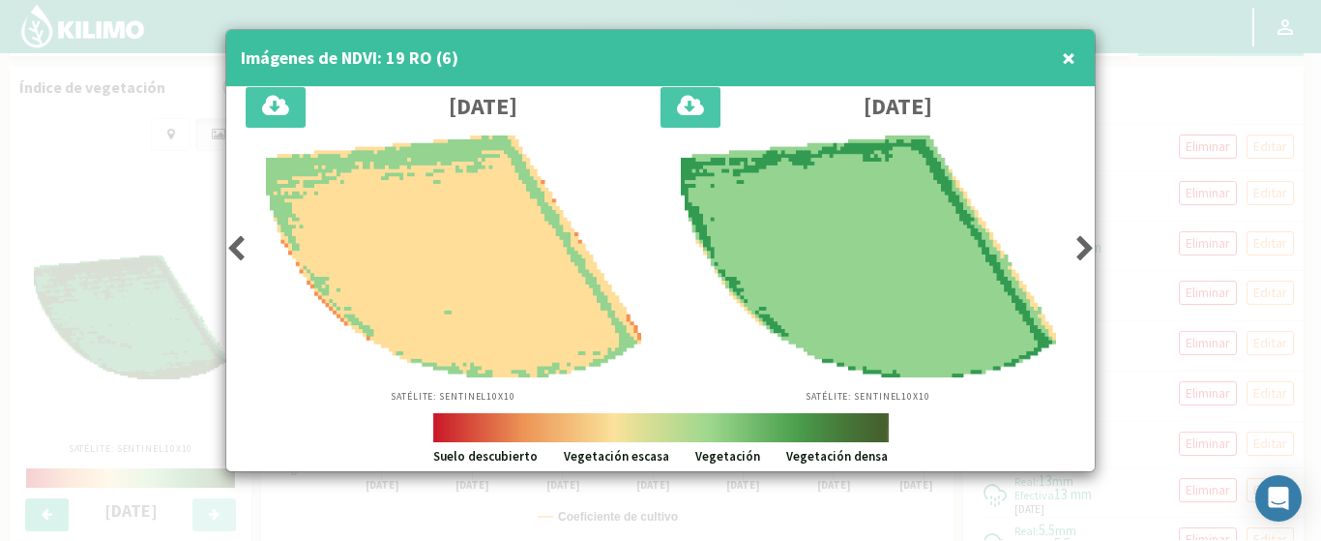
click at [243, 249] on icon at bounding box center [235, 248] width 19 height 27
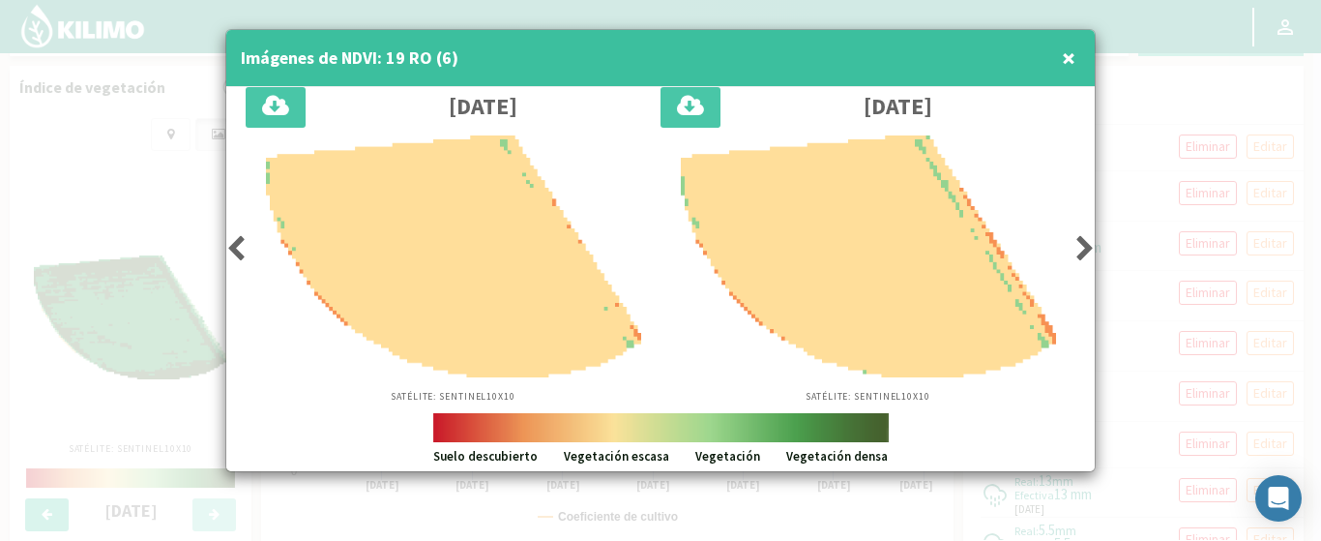
click at [237, 248] on icon at bounding box center [235, 248] width 19 height 27
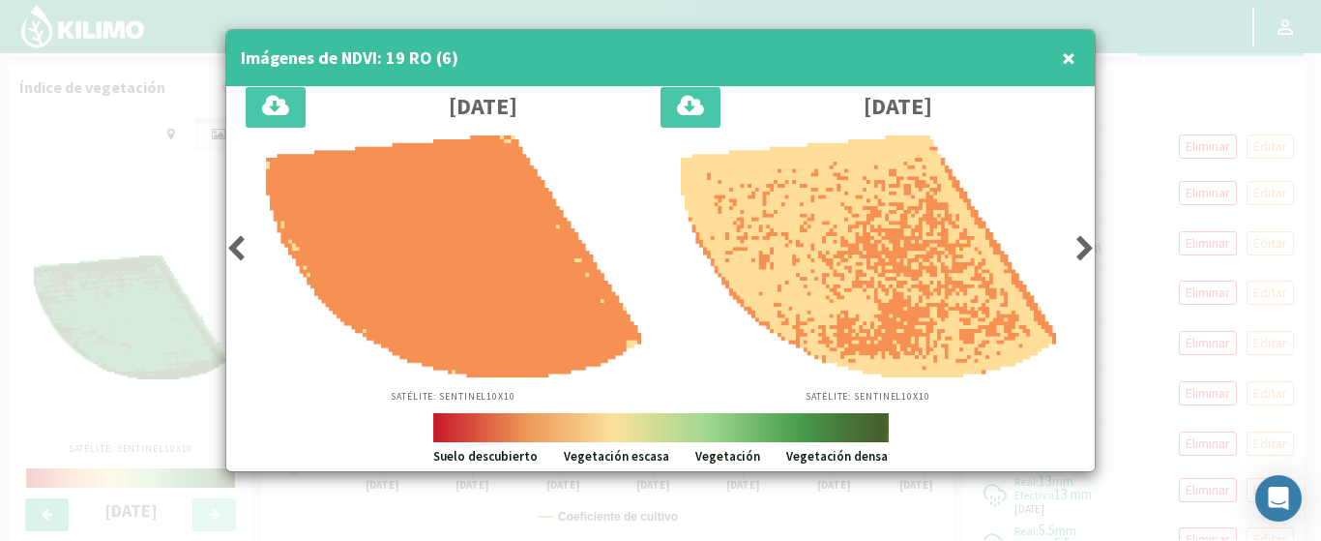
click at [1086, 245] on icon at bounding box center [1085, 248] width 19 height 27
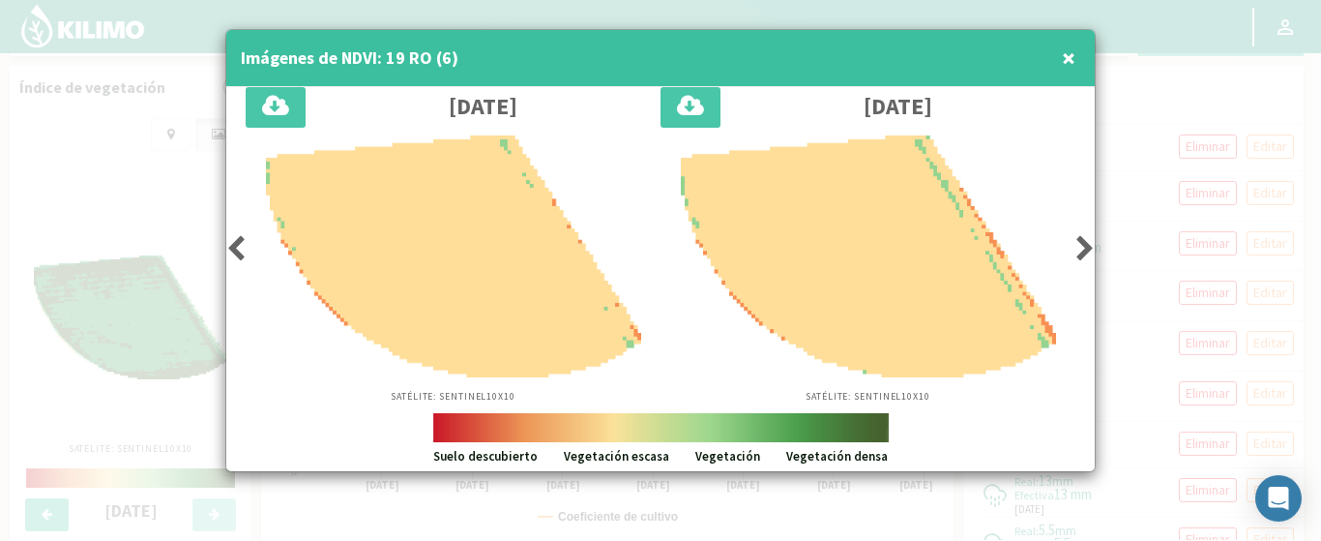
click at [1086, 245] on icon at bounding box center [1085, 248] width 19 height 27
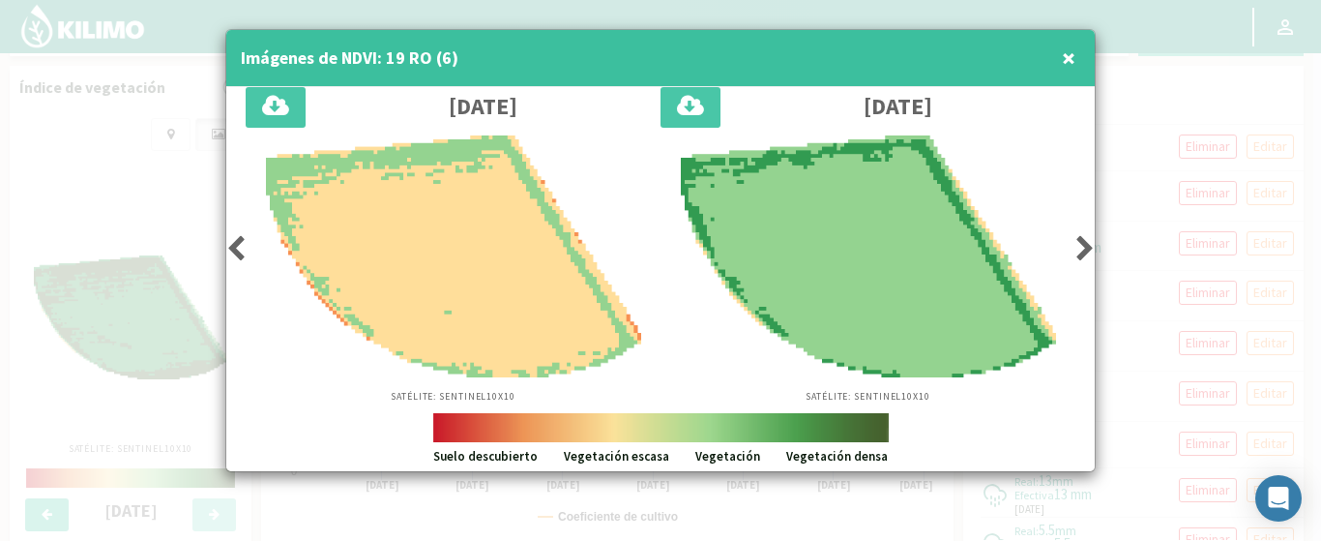
click at [1086, 245] on icon at bounding box center [1085, 248] width 19 height 27
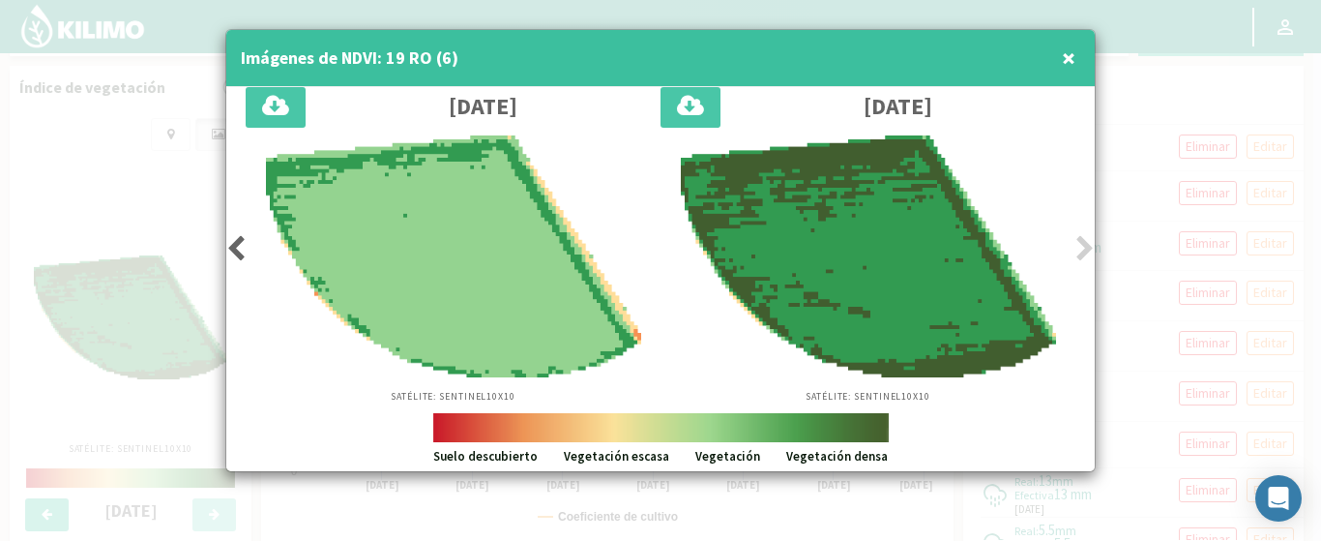
click at [1086, 245] on icon at bounding box center [1085, 248] width 19 height 27
click at [1070, 63] on span "×" at bounding box center [1069, 58] width 14 height 32
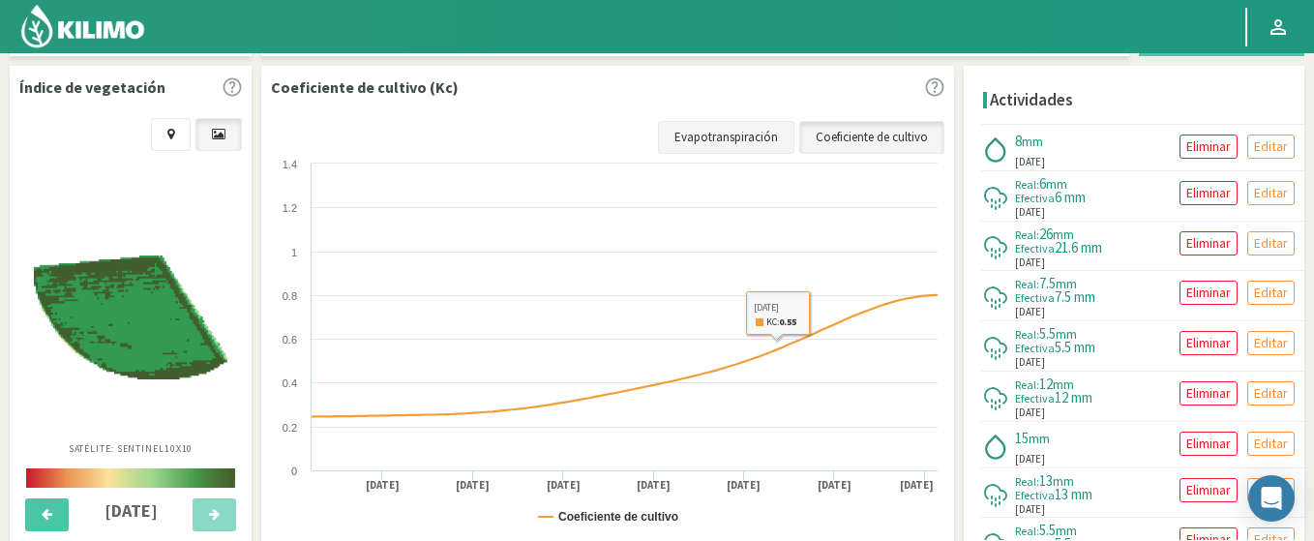
click at [724, 124] on link "Evapotranspiración" at bounding box center [726, 137] width 136 height 33
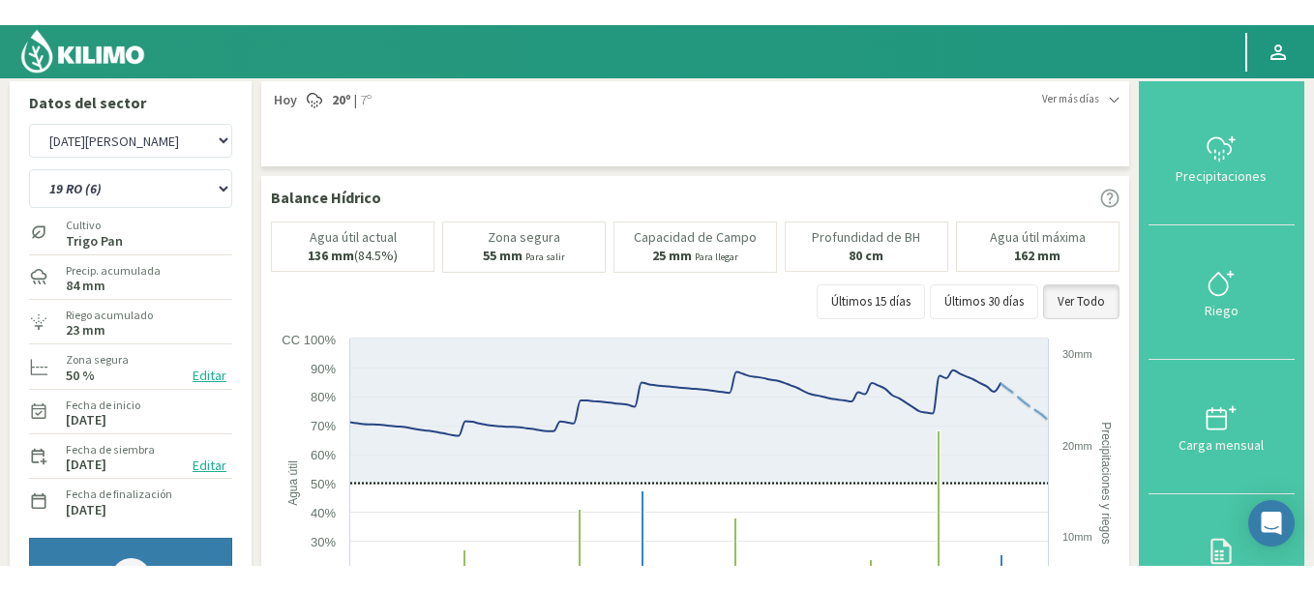
scroll to position [0, 0]
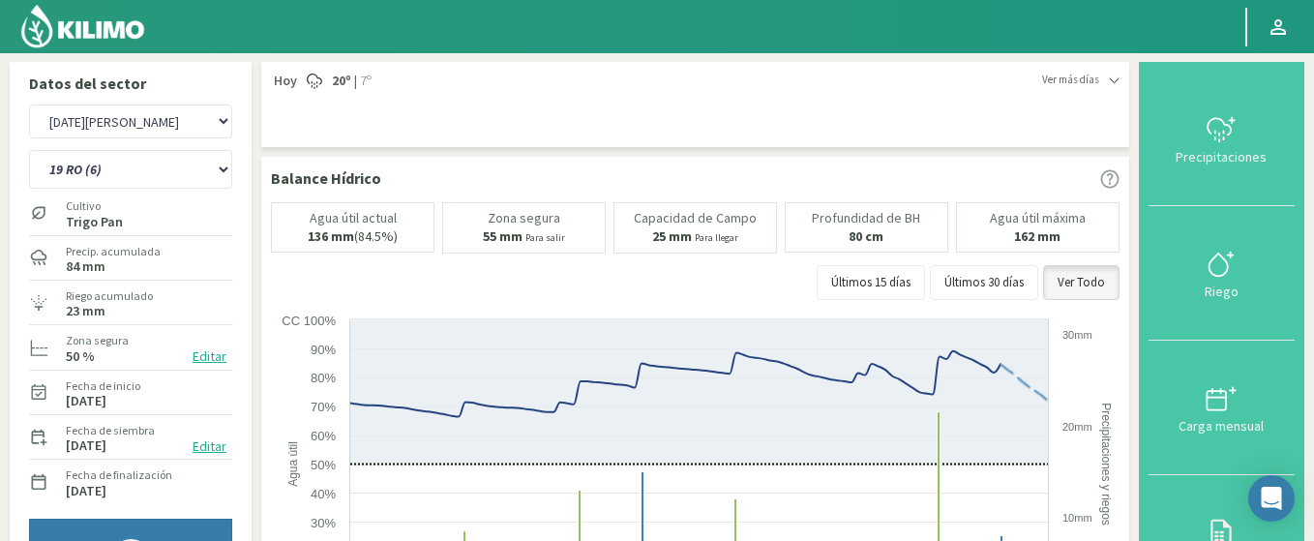
click at [110, 38] on img at bounding box center [82, 26] width 127 height 46
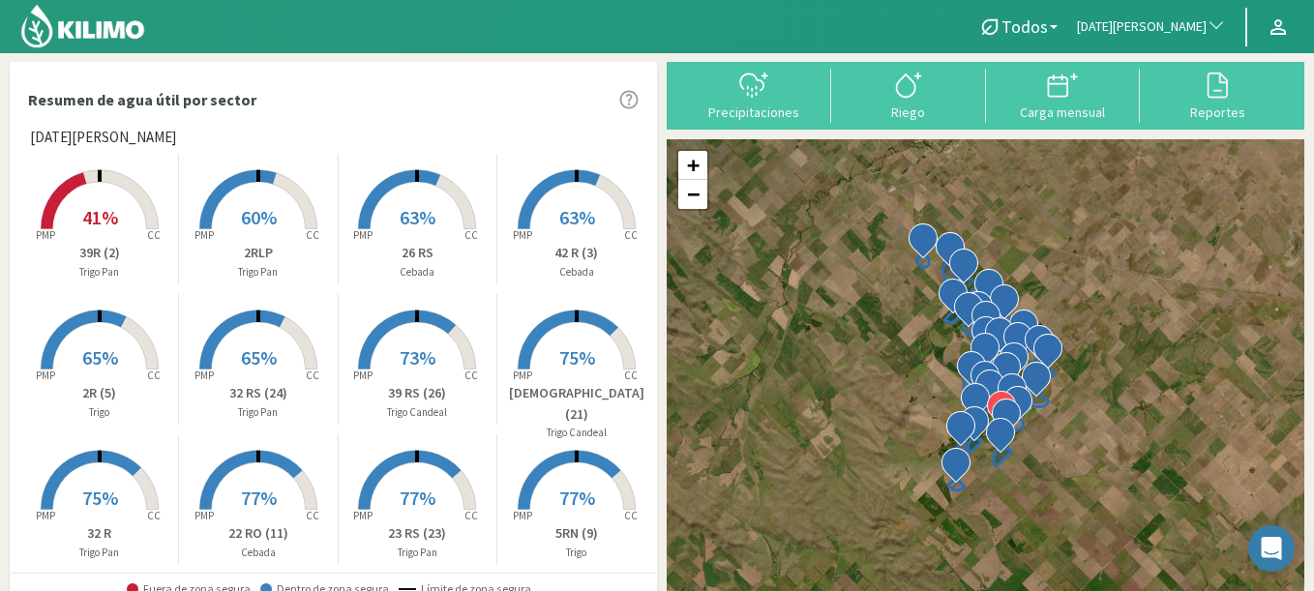
click at [1188, 34] on span "San Miguel" at bounding box center [1142, 26] width 130 height 19
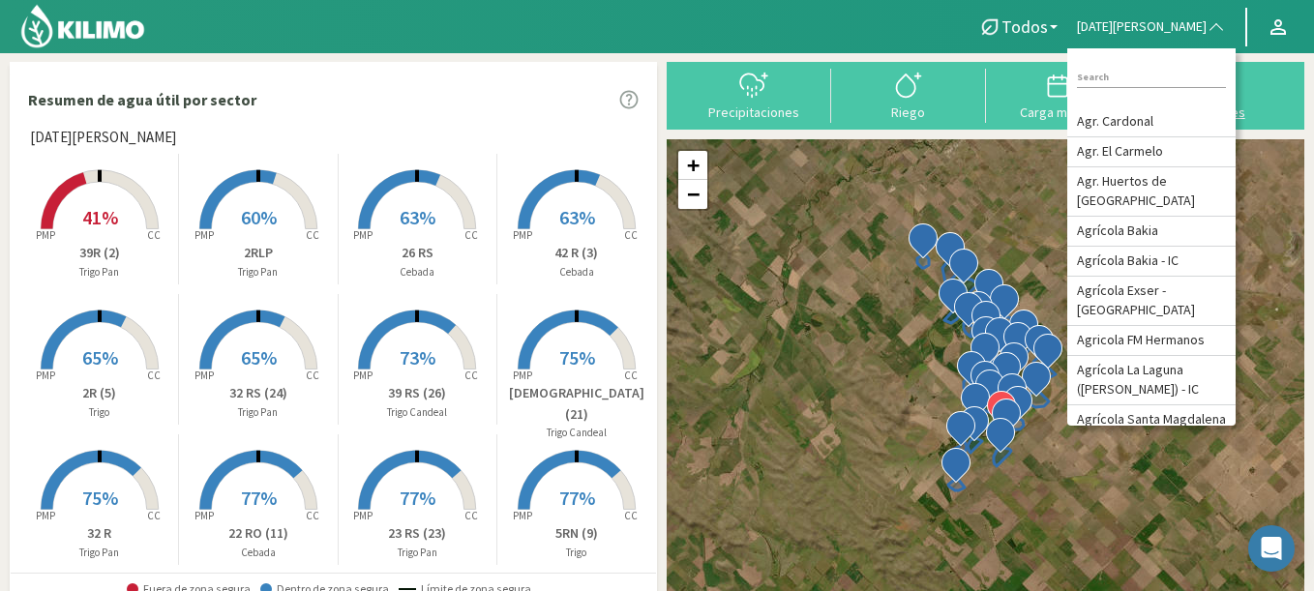
click at [1292, 107] on button "Reportes" at bounding box center [1217, 94] width 155 height 51
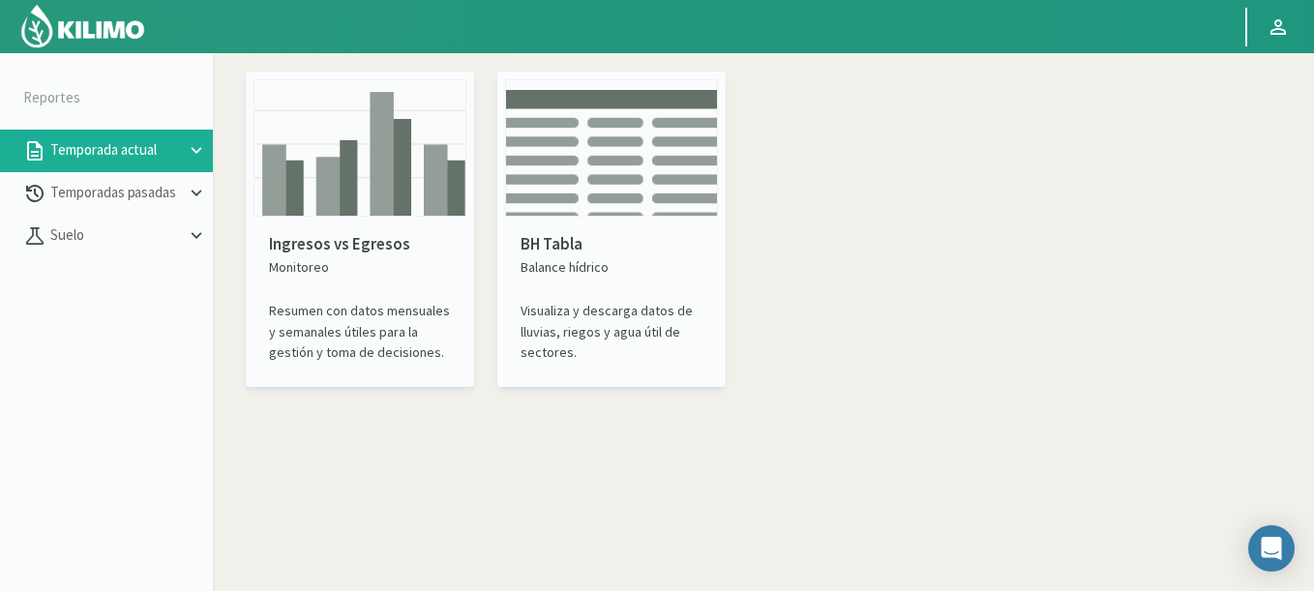
click at [360, 220] on div "Ingresos vs Egresos Monitoreo Resumen con datos mensuales y semanales útiles pa…" at bounding box center [359, 298] width 213 height 163
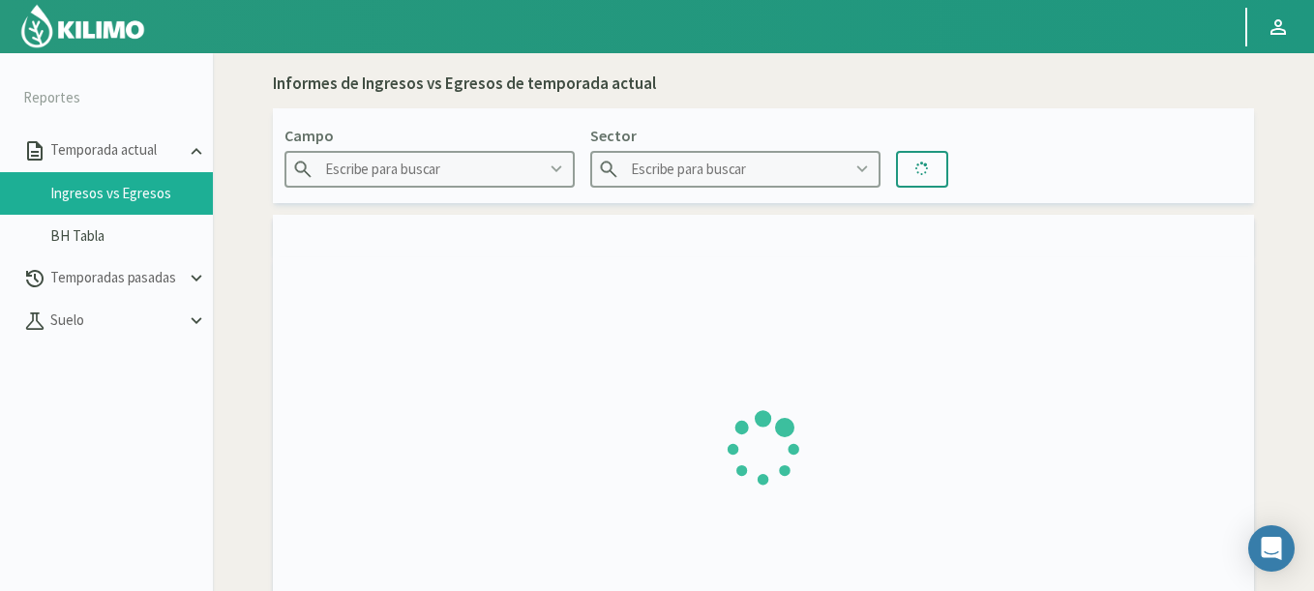
type input "Agr. Cardonal"
type input "El Cardonal Sector 1"
type input "26/08/2024 - 14/09/2025"
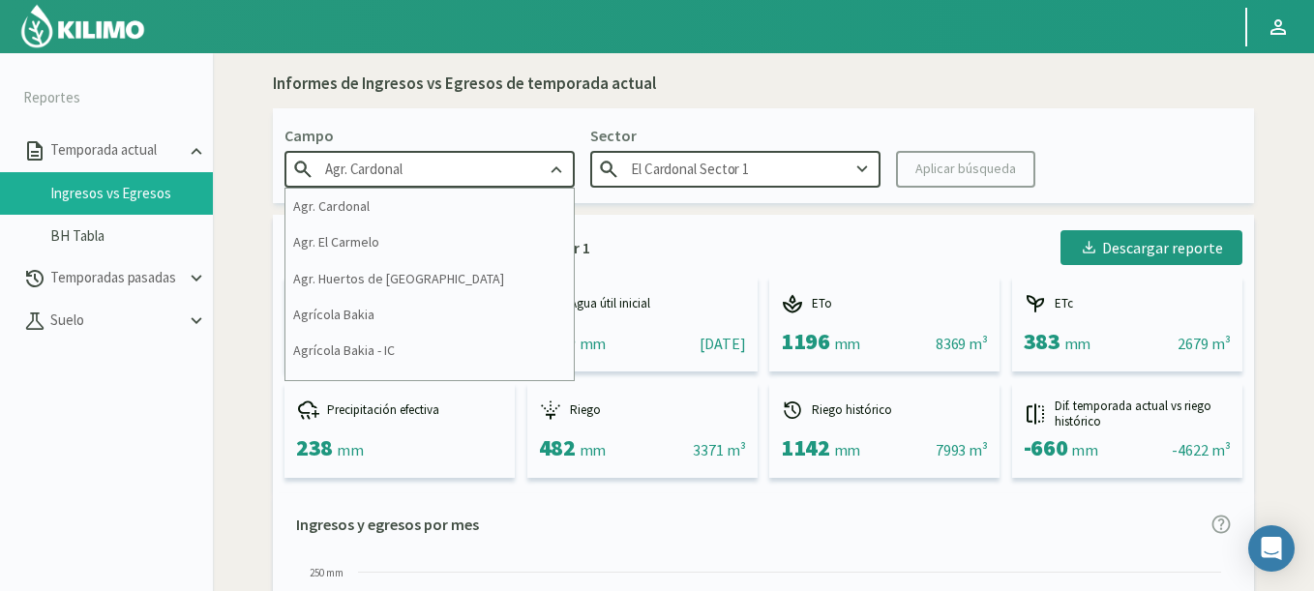
click at [344, 178] on input "Agr. Cardonal" at bounding box center [429, 169] width 290 height 36
drag, startPoint x: 460, startPoint y: 163, endPoint x: 438, endPoint y: 158, distance: 21.8
click at [453, 161] on input "Agr. Cardonal" at bounding box center [429, 169] width 290 height 36
drag, startPoint x: 429, startPoint y: 163, endPoint x: 312, endPoint y: 143, distance: 117.9
click at [312, 143] on div "Campo Agr. Cardonal Agr. Cardonal Agr. El Carmelo Agr. Huertos de Chocalan Agrí…" at bounding box center [429, 156] width 290 height 64
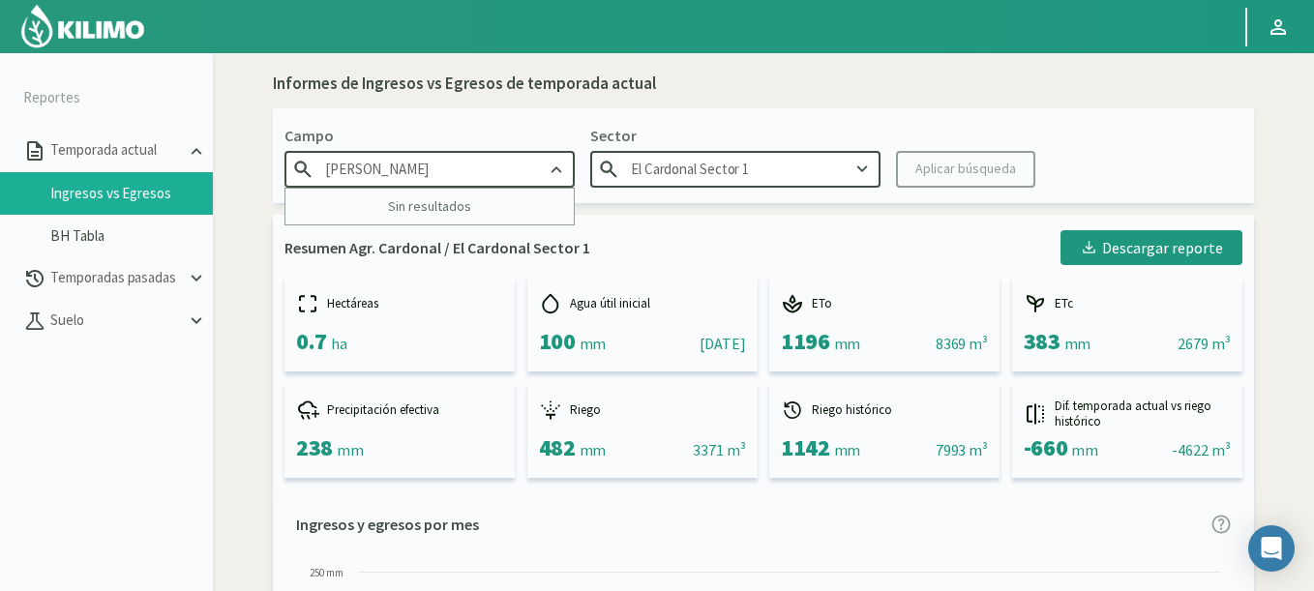
drag, startPoint x: 400, startPoint y: 167, endPoint x: 294, endPoint y: 142, distance: 108.4
click at [294, 142] on div "Campo garfin Sin resultados" at bounding box center [429, 156] width 290 height 64
type input "Agr. Cardonal"
click at [490, 114] on div "Campo Agr. Cardonal Sector El Cardonal Sector 1 Aplicar búsqueda" at bounding box center [763, 155] width 981 height 95
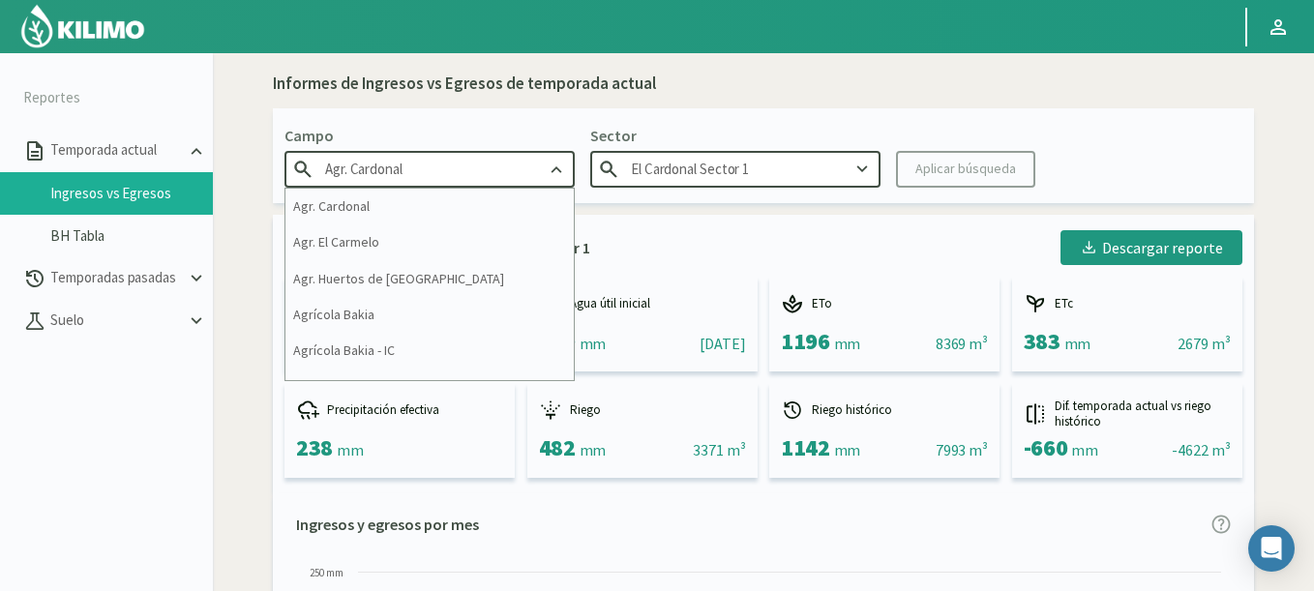
click at [365, 172] on input "Agr. Cardonal" at bounding box center [429, 169] width 290 height 36
click at [95, 278] on p "Temporadas pasadas" at bounding box center [115, 278] width 139 height 22
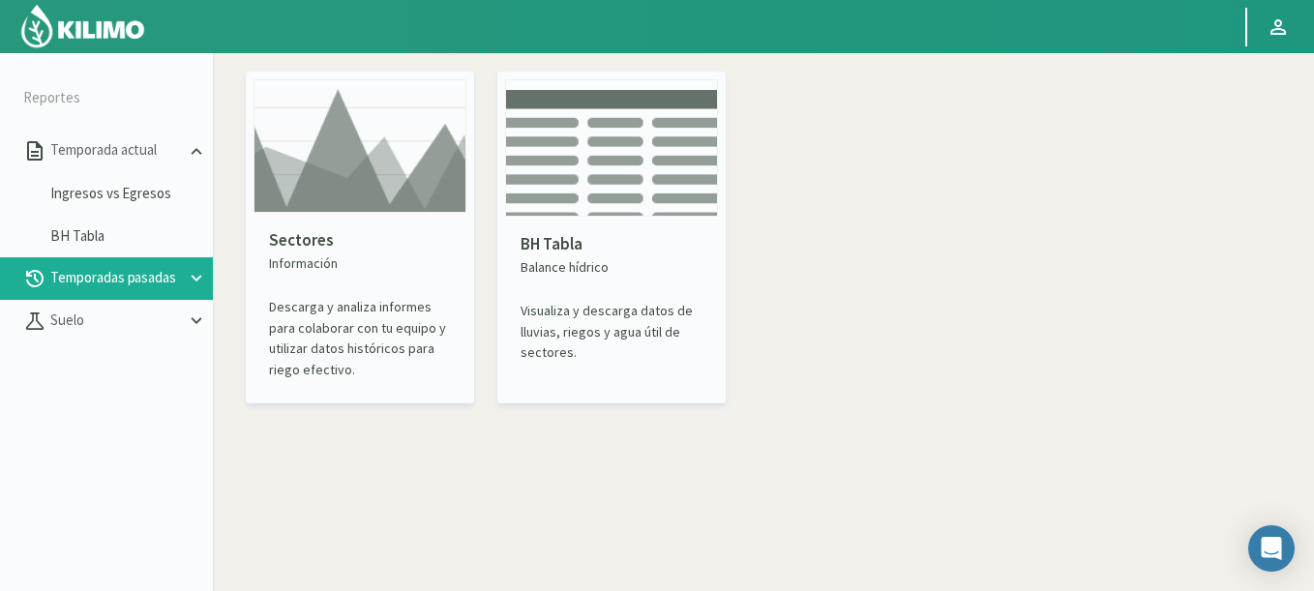
click at [355, 211] on img at bounding box center [359, 146] width 213 height 134
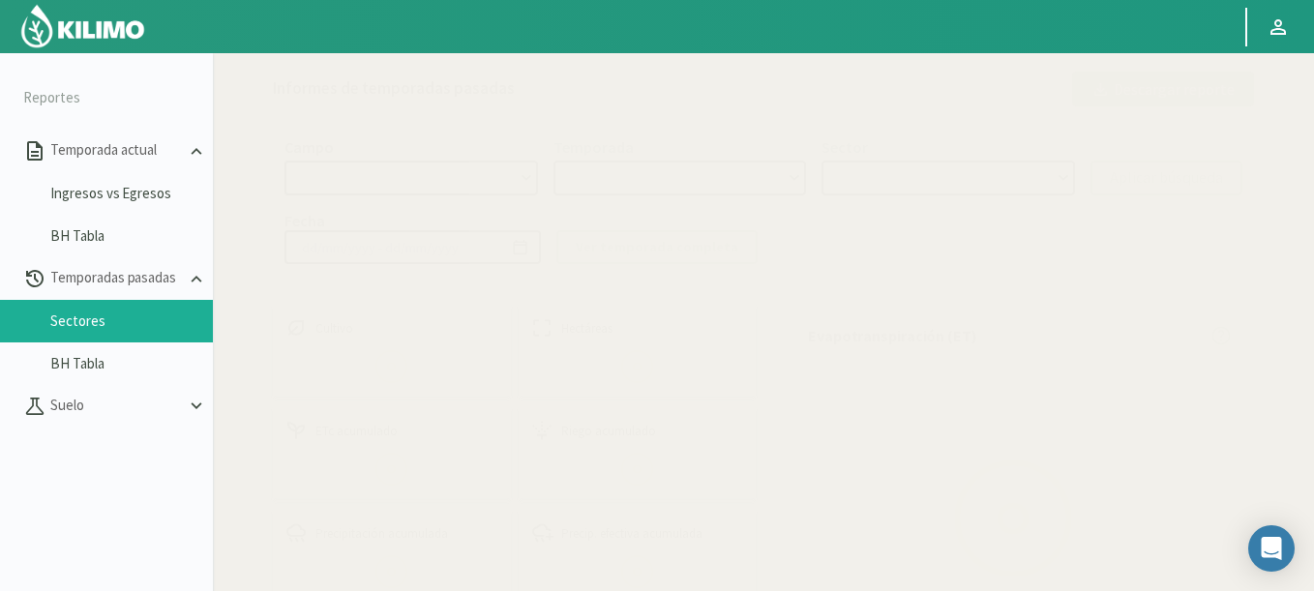
select select "0: Object"
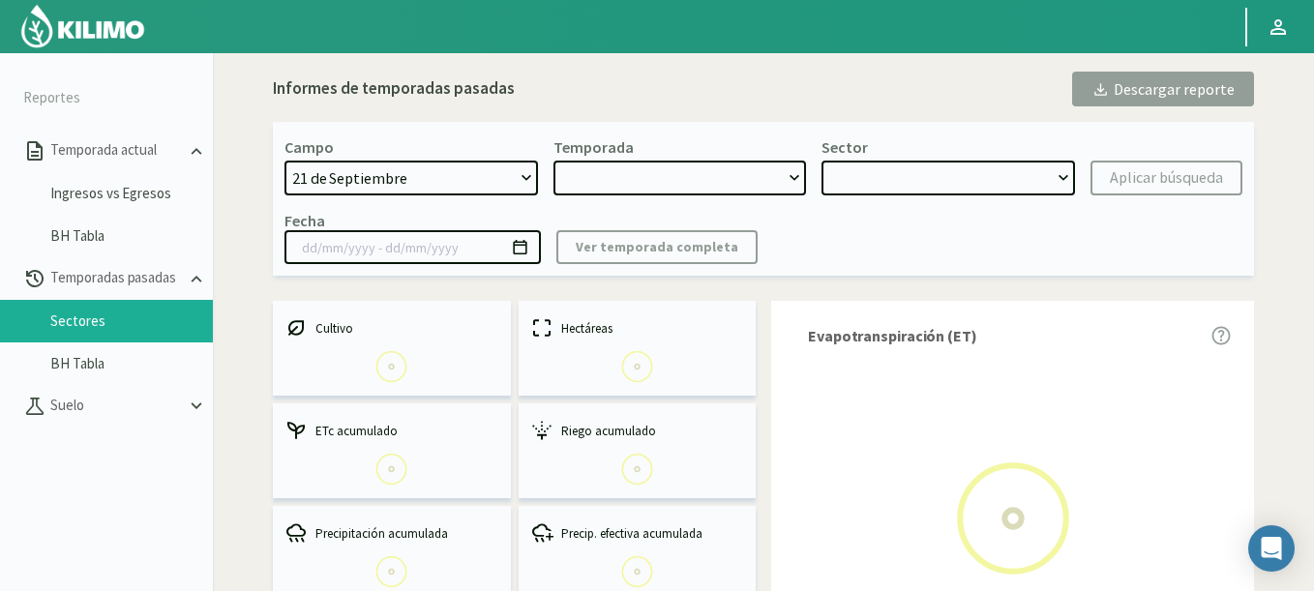
type input "20/10/2023 - 13/06/2024"
select select "0: 2023"
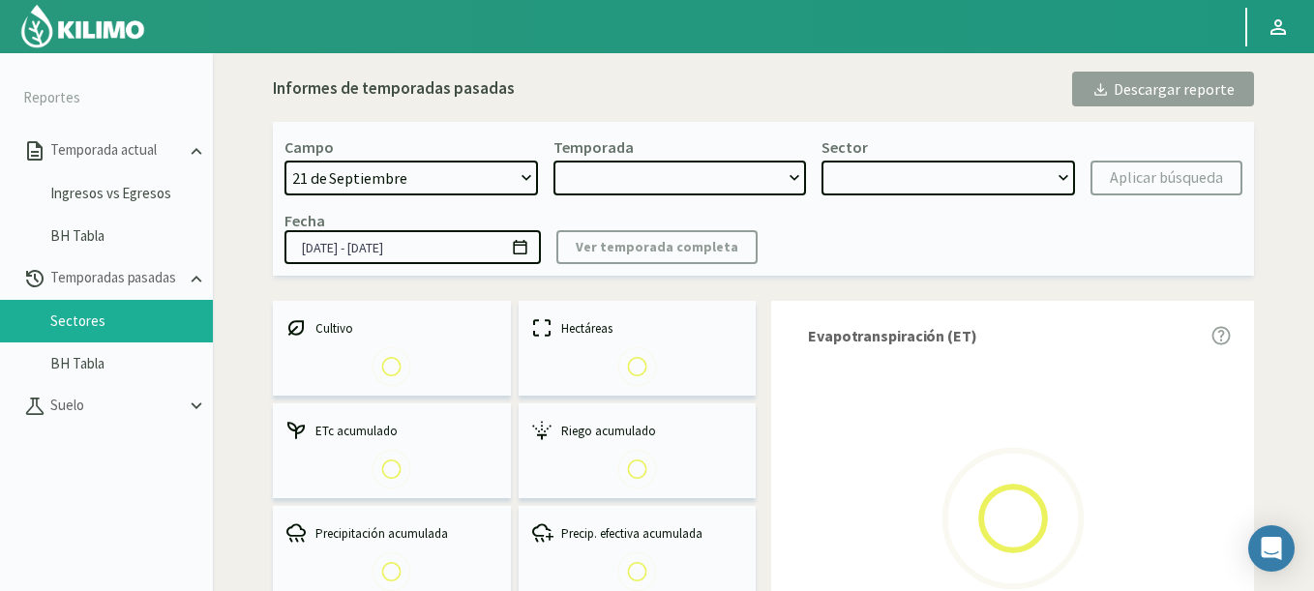
select select "0: Object"
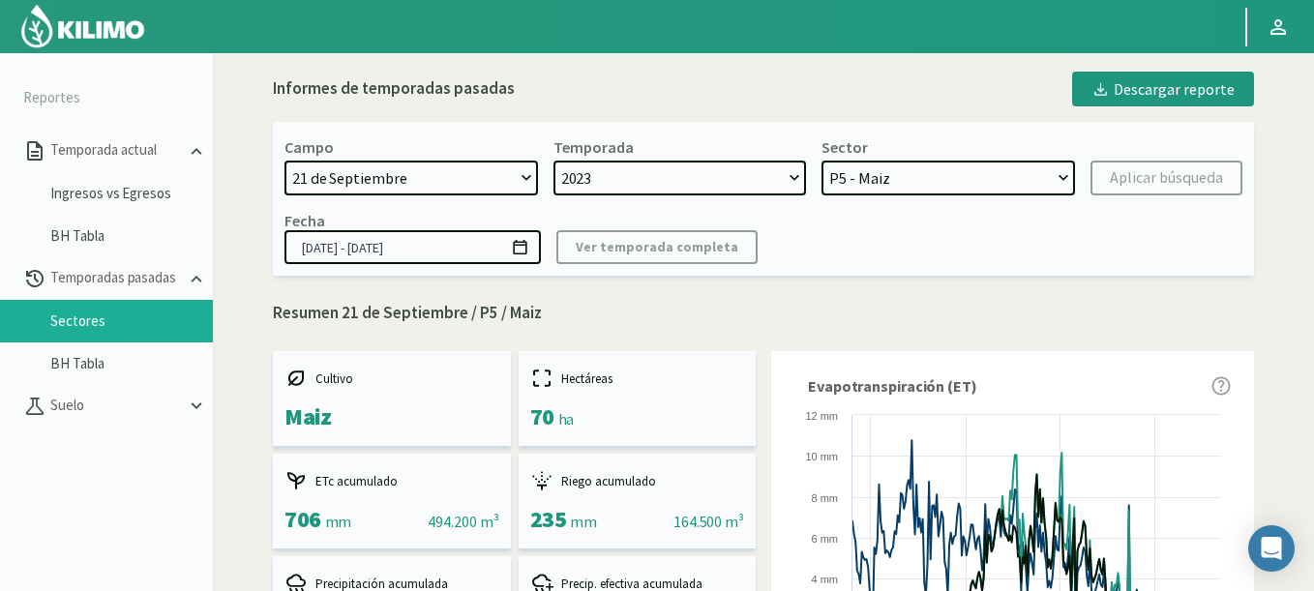
click at [433, 186] on select "21 de Septiembre 8 Fuegos Acograpes - Ag. Carlos Muñoz Herrera Acograpes - Ag. …" at bounding box center [410, 178] width 253 height 35
select select "817: Object"
click at [284, 161] on select "21 de Septiembre 8 Fuegos Acograpes - Ag. Carlos Muñoz Herrera Acograpes - Ag. …" at bounding box center [410, 178] width 253 height 35
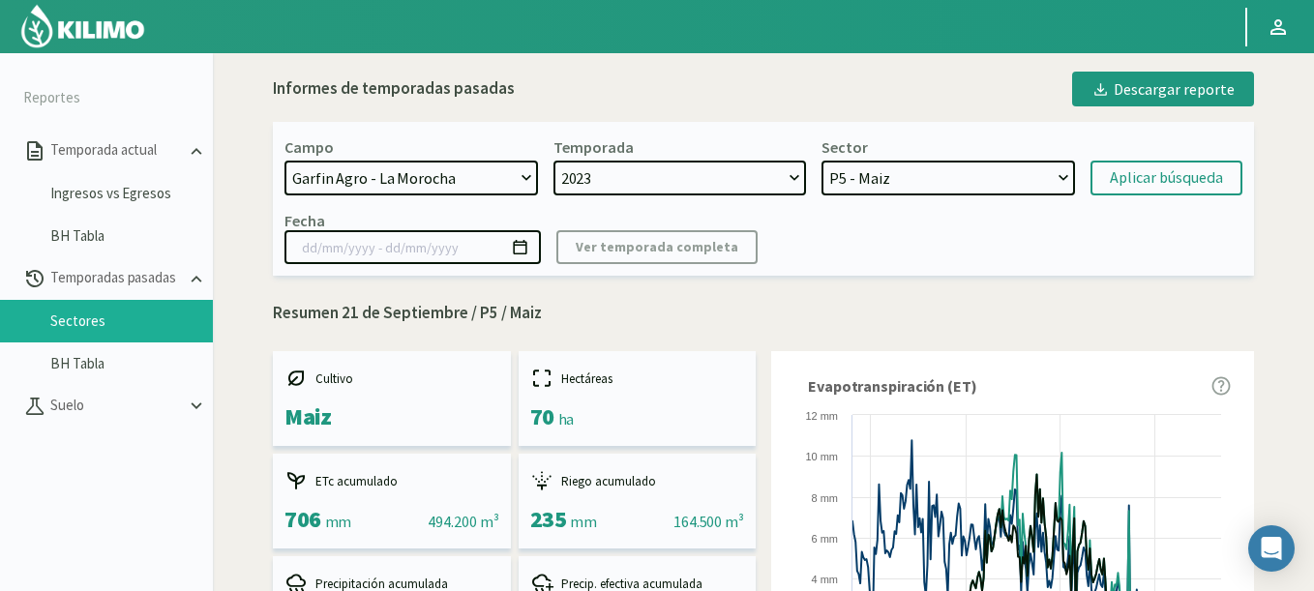
select select
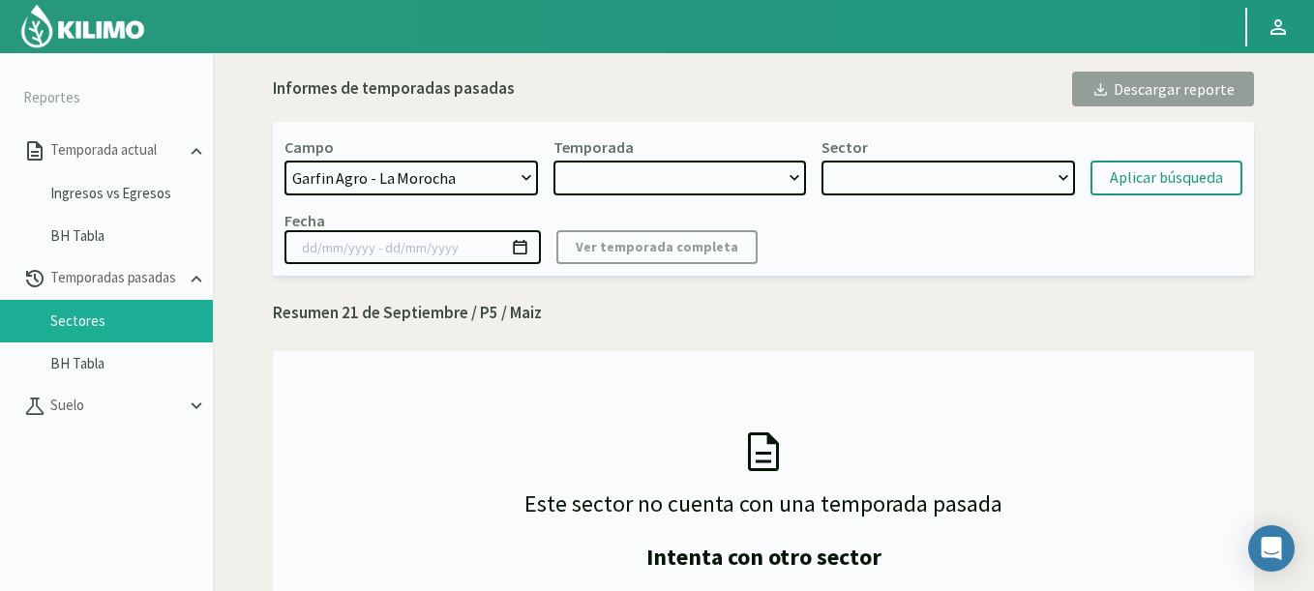
select select "2: 2024"
select select "7: Object"
click at [953, 177] on select "LM_R5 - Maiz Semillero LM_R4 - Maiz Semillero LM_R3 - Maiz Semillero LM_R2 - Ma…" at bounding box center [947, 178] width 253 height 35
click at [1122, 185] on div "Aplicar búsqueda" at bounding box center [1166, 177] width 113 height 23
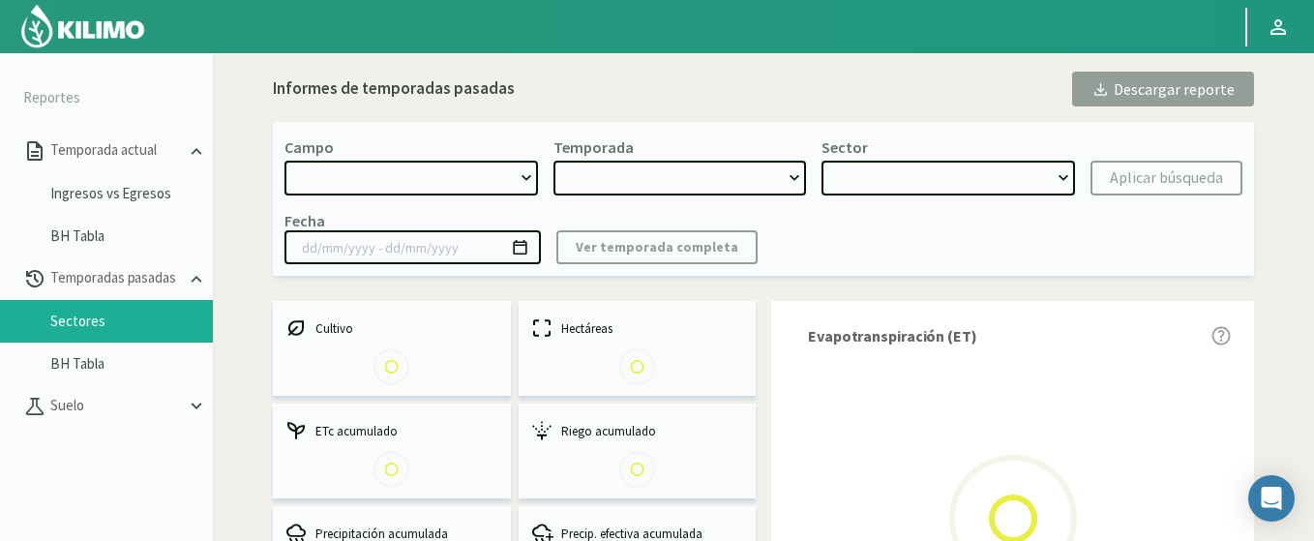
drag, startPoint x: 381, startPoint y: 177, endPoint x: 403, endPoint y: 65, distance: 114.4
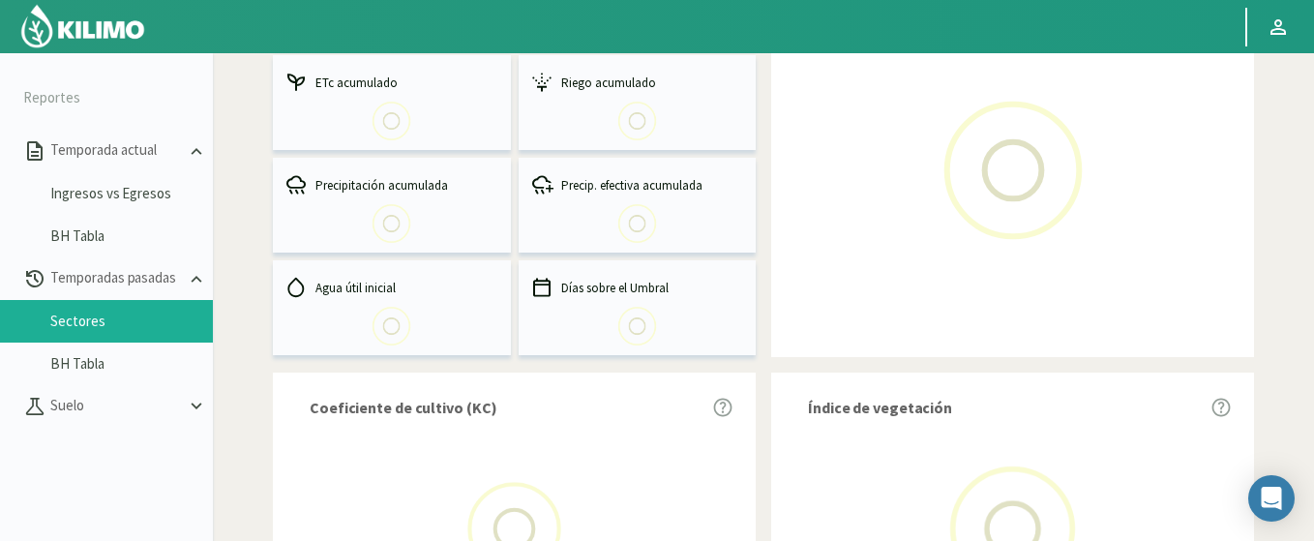
scroll to position [116, 0]
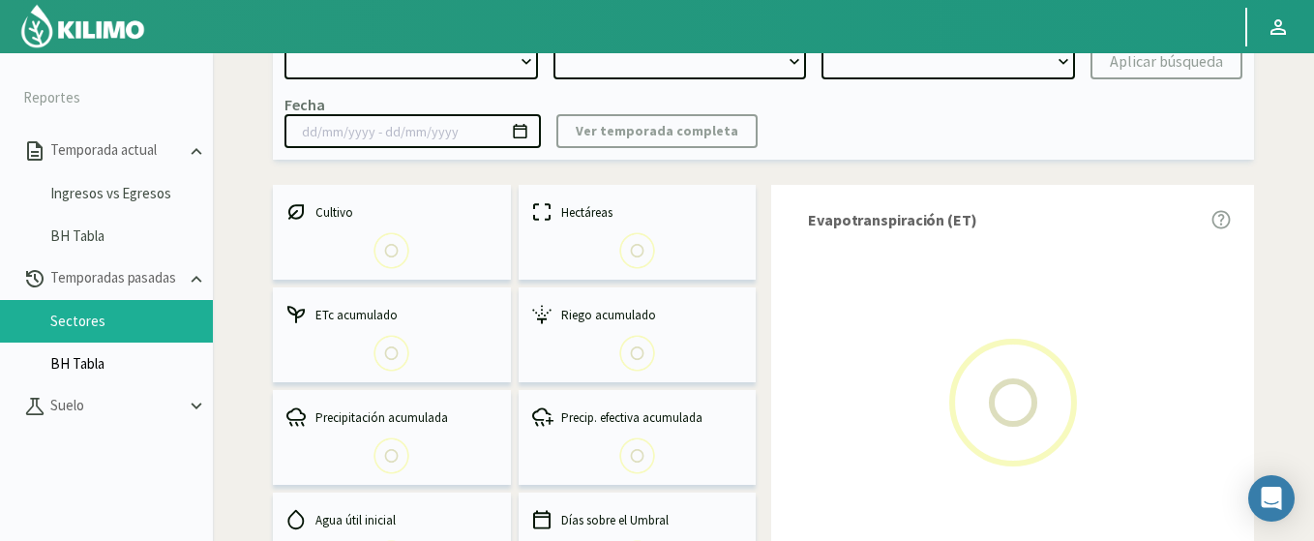
click at [92, 366] on link "BH Tabla" at bounding box center [131, 363] width 163 height 17
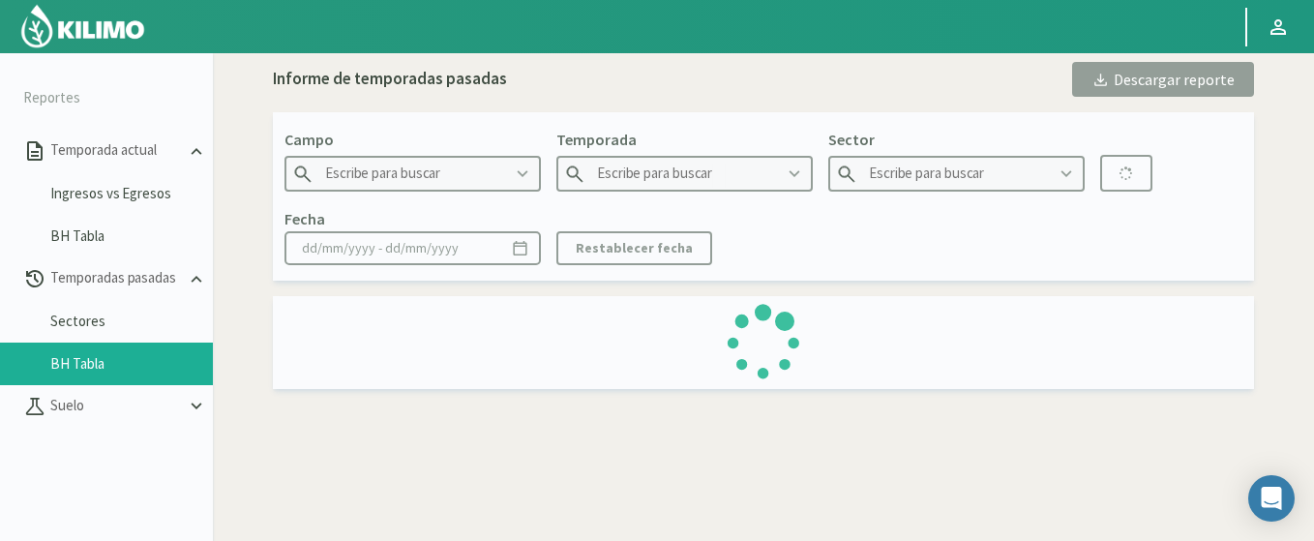
click at [86, 351] on li "BH Tabla" at bounding box center [106, 363] width 213 height 43
click at [86, 327] on link "Sectores" at bounding box center [131, 320] width 163 height 17
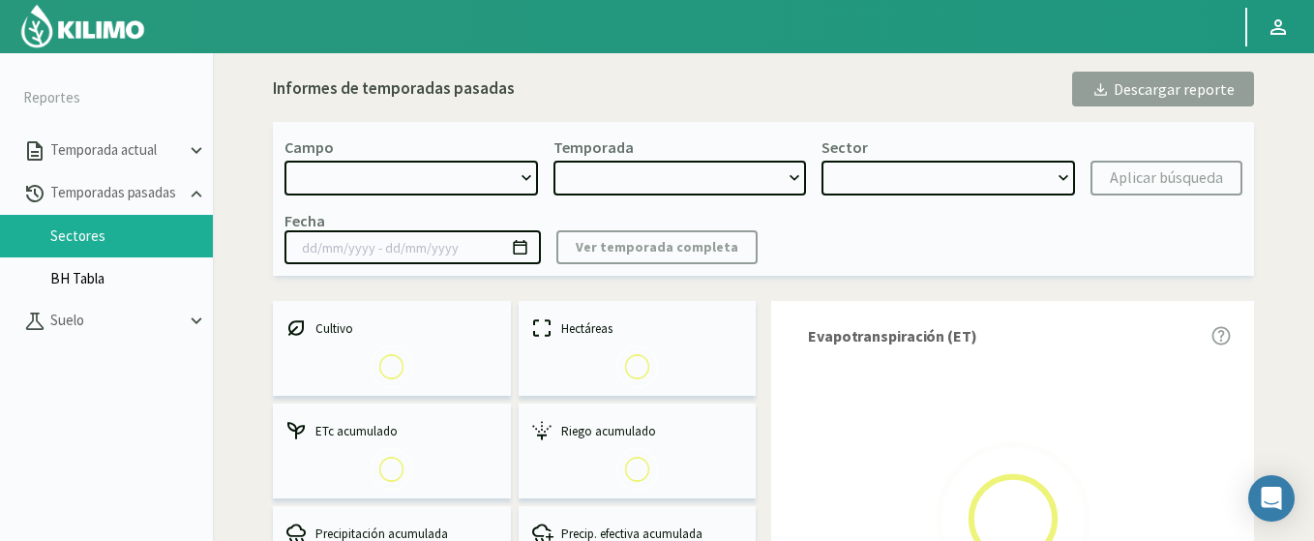
drag, startPoint x: 309, startPoint y: 183, endPoint x: 94, endPoint y: 286, distance: 238.4
click at [94, 286] on section "Reportes Temporada actual Temporadas pasadas Sectores BH Tabla [GEOGRAPHIC_DATA…" at bounding box center [657, 323] width 1314 height 541
